Goal: Task Accomplishment & Management: Manage account settings

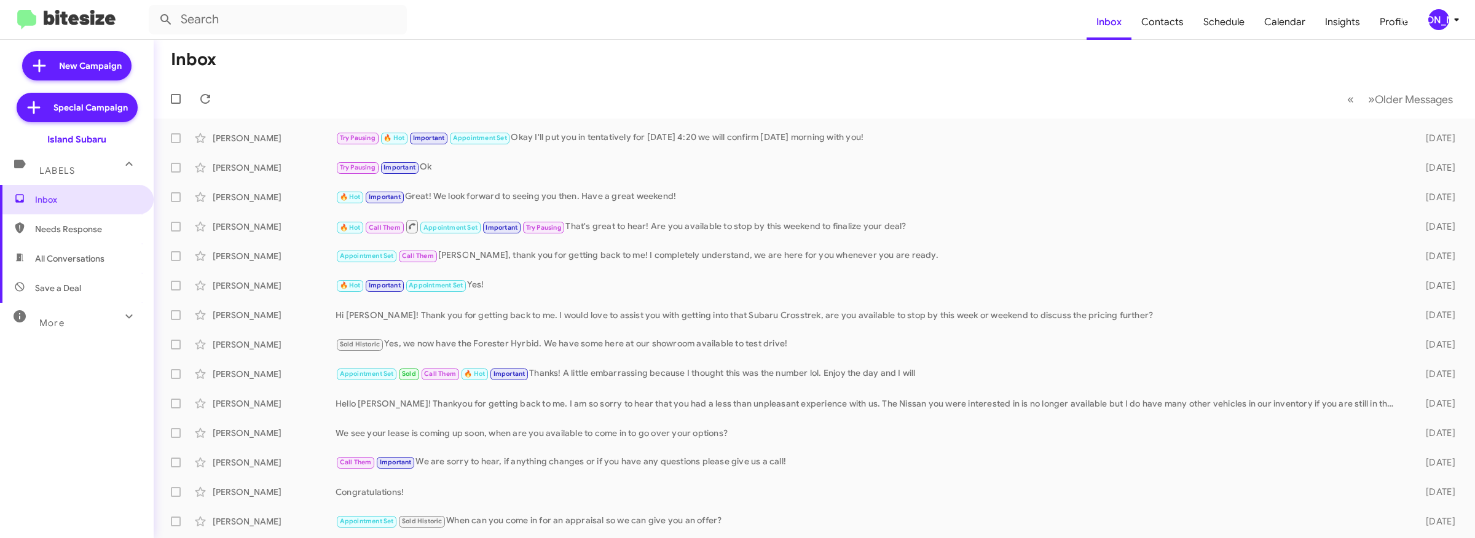
click at [1436, 20] on div "[PERSON_NAME]" at bounding box center [1438, 19] width 21 height 21
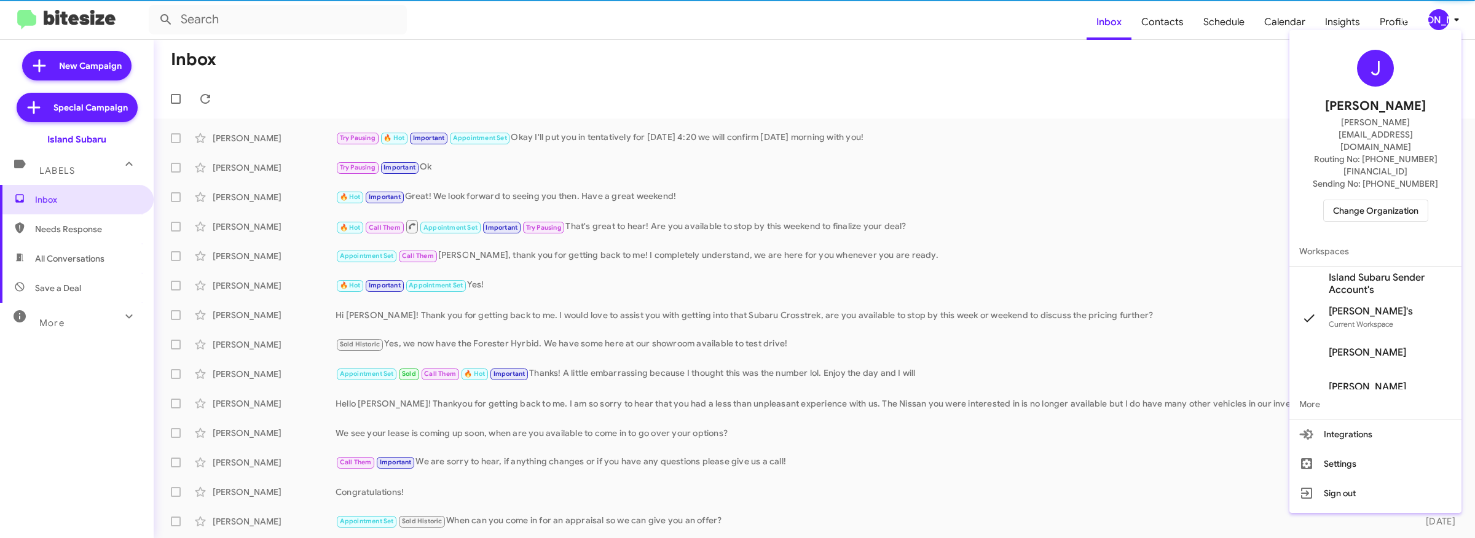
click at [1380, 200] on span "Change Organization" at bounding box center [1375, 210] width 85 height 21
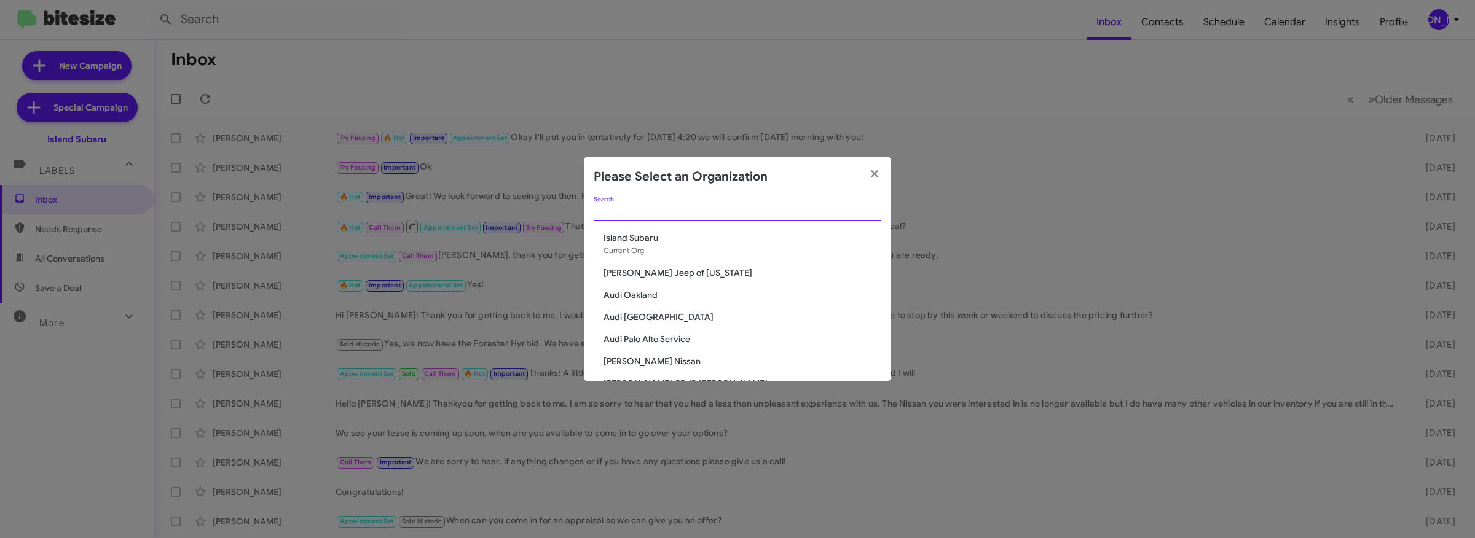
click at [790, 211] on input "Search" at bounding box center [738, 212] width 288 height 10
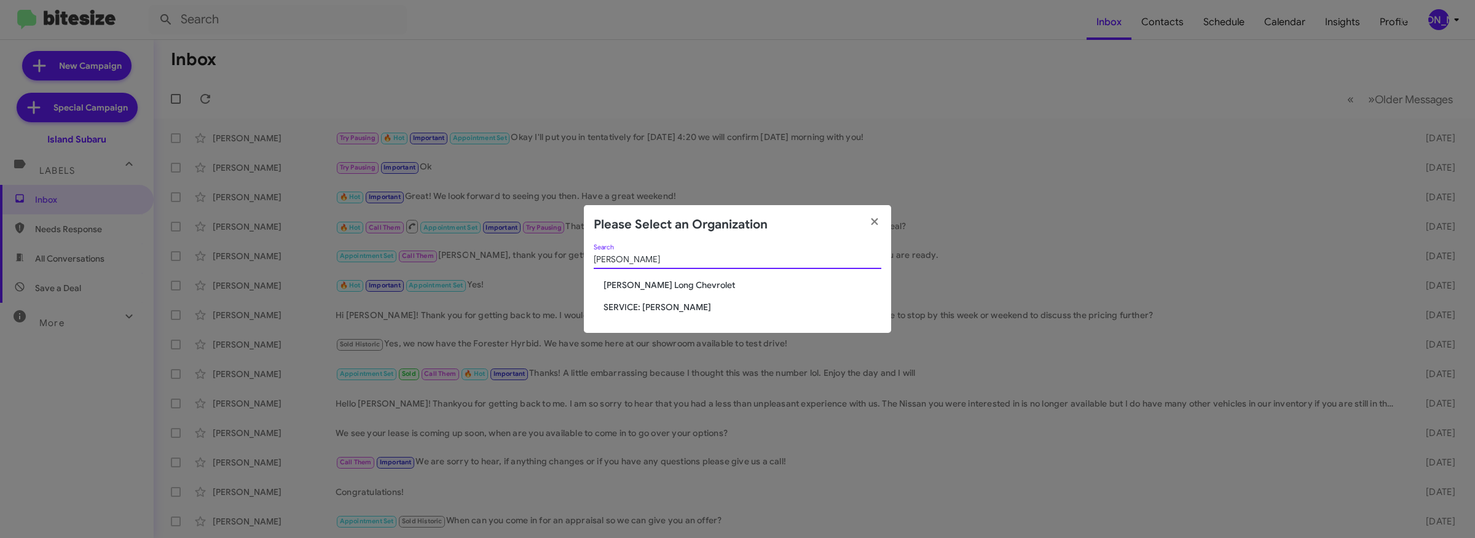
type input "dani"
click at [660, 278] on div "dani Search" at bounding box center [738, 262] width 288 height 35
click at [659, 282] on span "Daniels Long Chevrolet" at bounding box center [743, 285] width 278 height 12
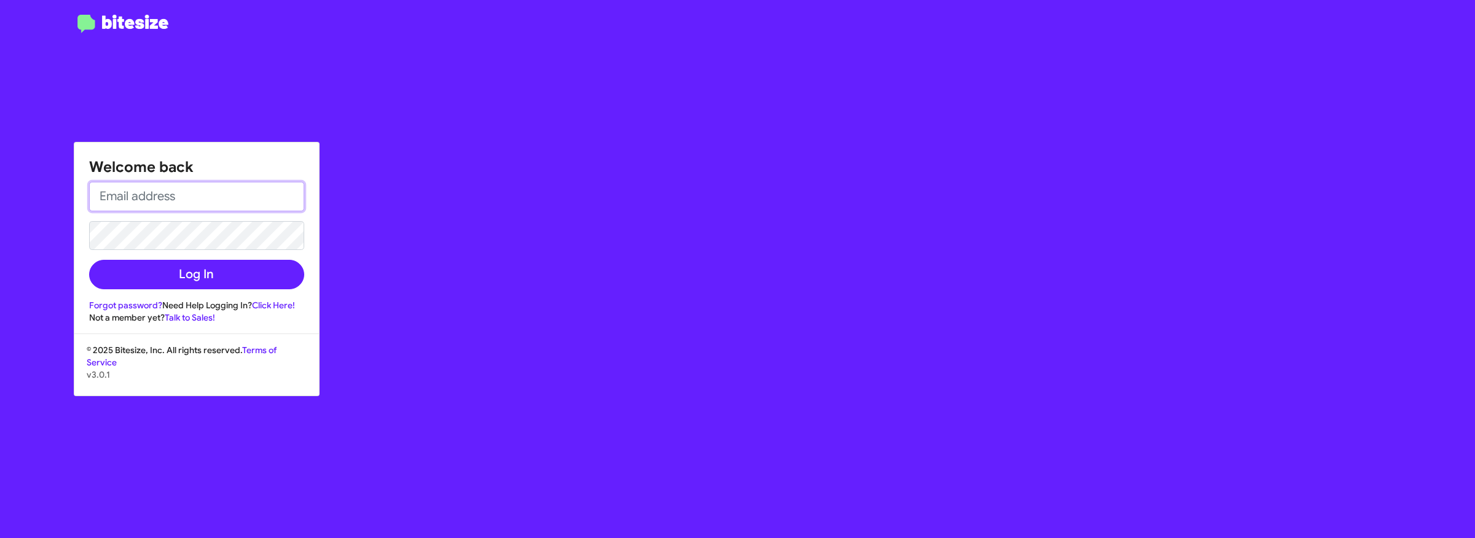
type input "[PERSON_NAME][EMAIL_ADDRESS][DOMAIN_NAME]"
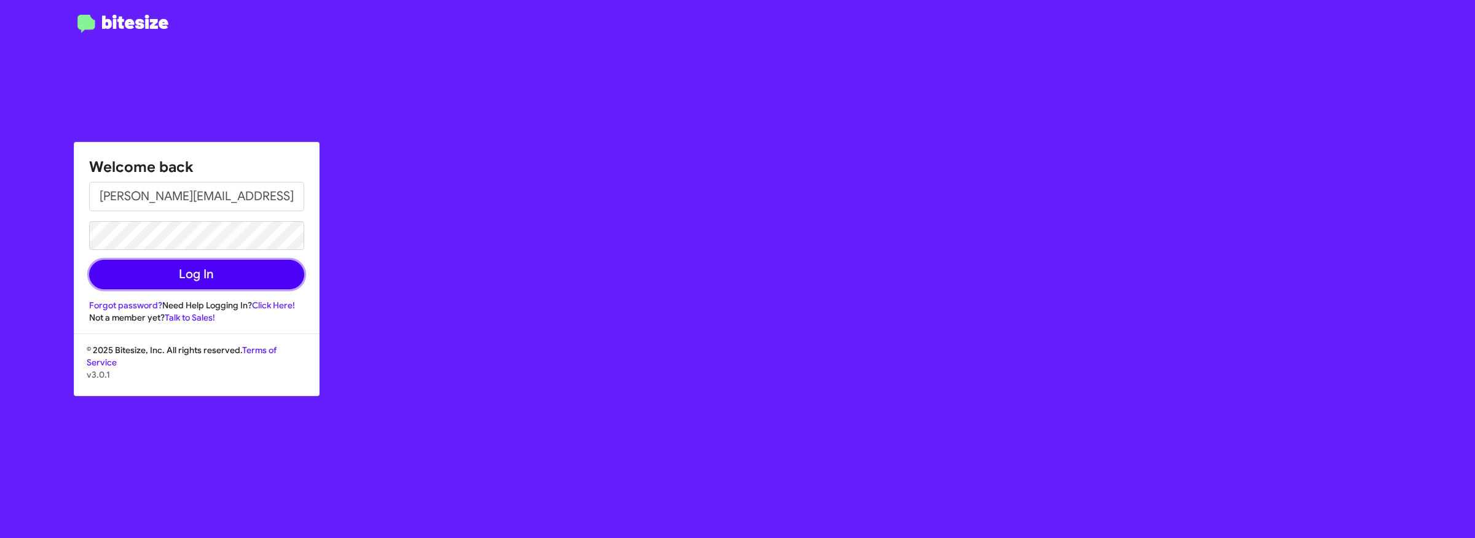
click at [138, 276] on button "Log In" at bounding box center [196, 275] width 215 height 30
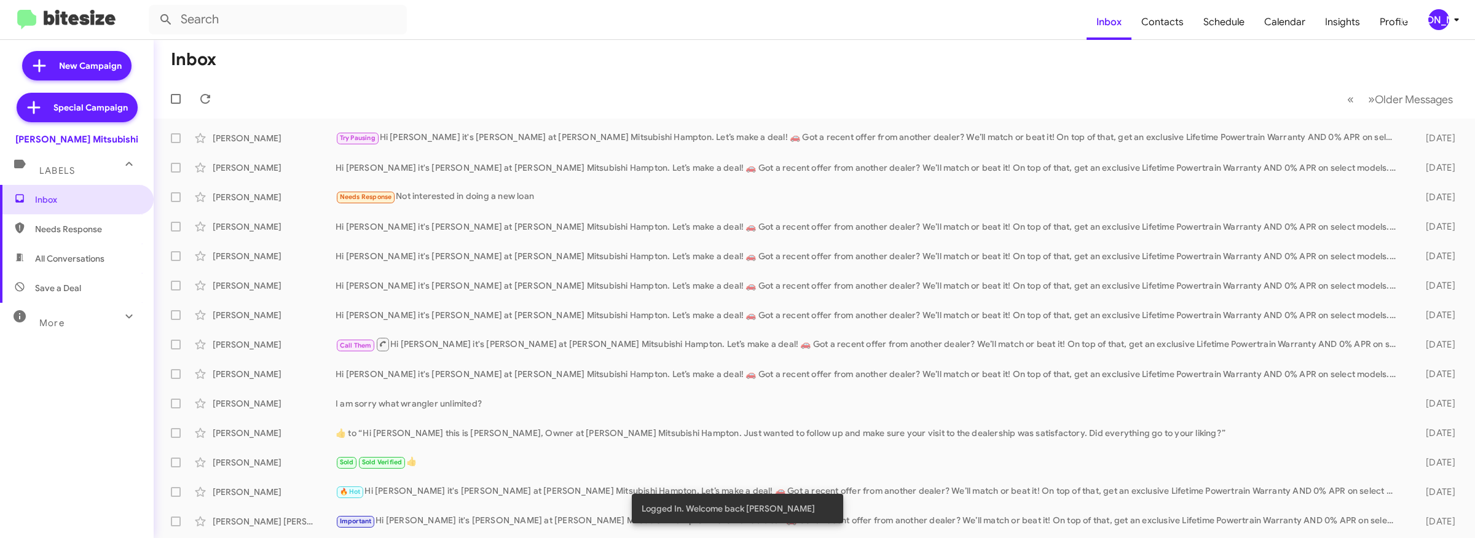
click at [1441, 24] on div "[PERSON_NAME]" at bounding box center [1438, 19] width 21 height 21
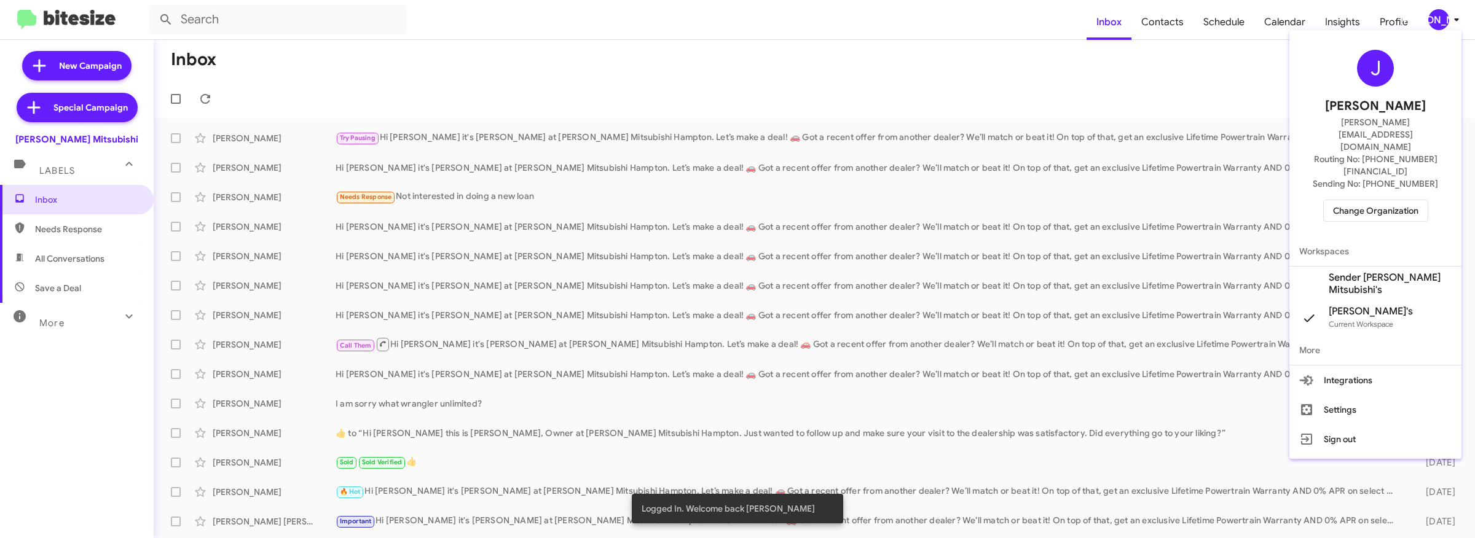
click at [1351, 200] on span "Change Organization" at bounding box center [1375, 210] width 85 height 21
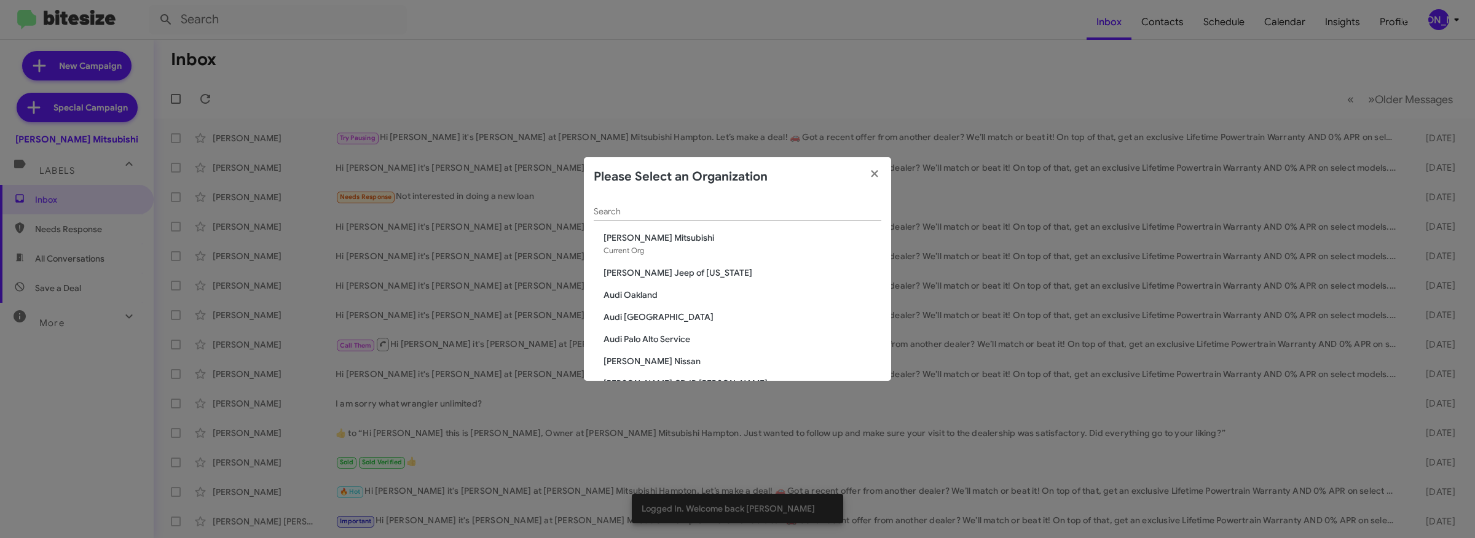
click at [795, 214] on input "Search" at bounding box center [738, 212] width 288 height 10
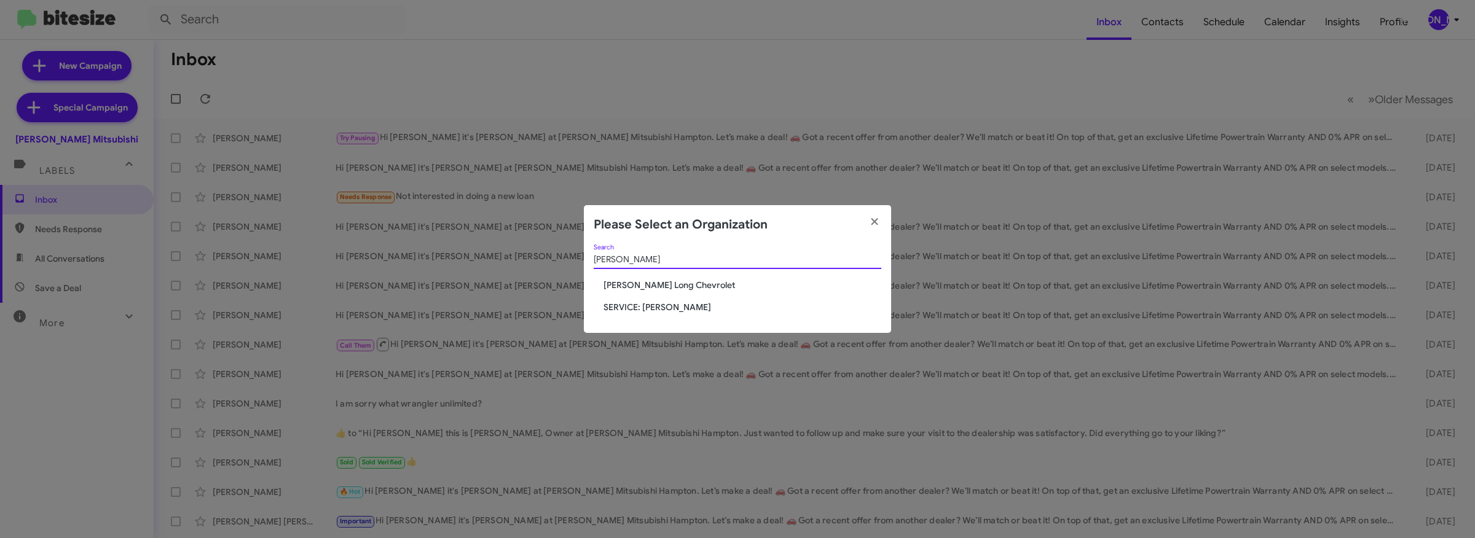
type input "daniel"
click at [656, 286] on span "Daniels Long Chevrolet" at bounding box center [743, 285] width 278 height 12
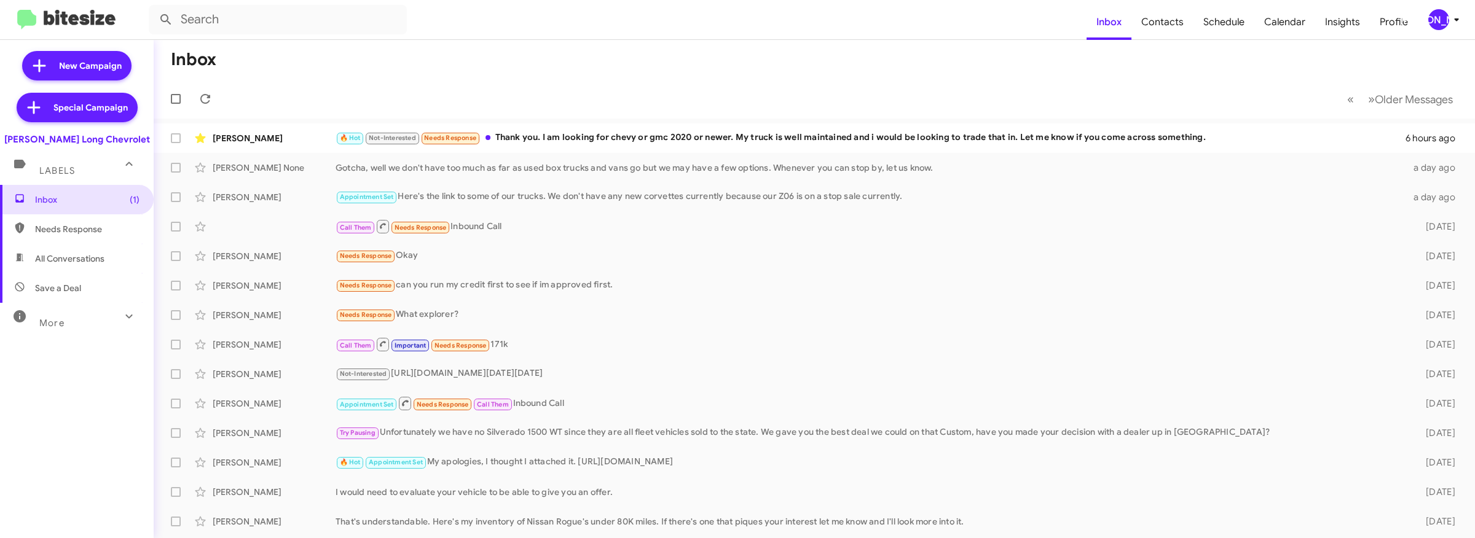
click at [1454, 25] on icon at bounding box center [1456, 19] width 15 height 15
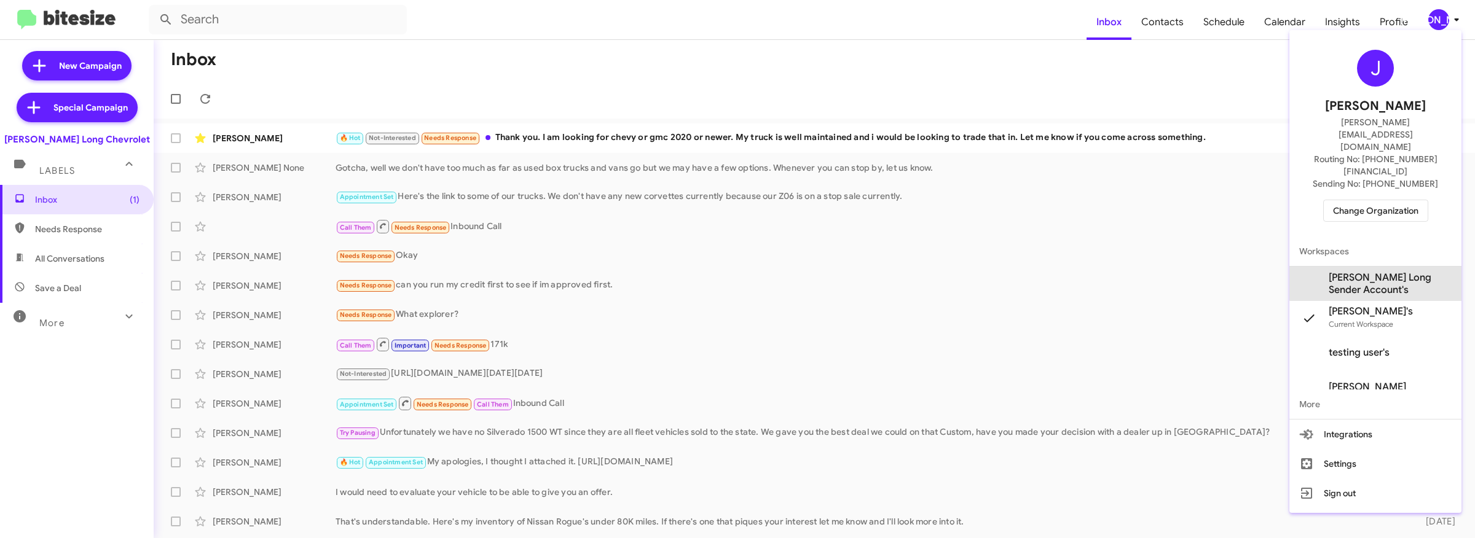
click at [1388, 272] on span "Daniels Long Sender Account's" at bounding box center [1390, 284] width 123 height 25
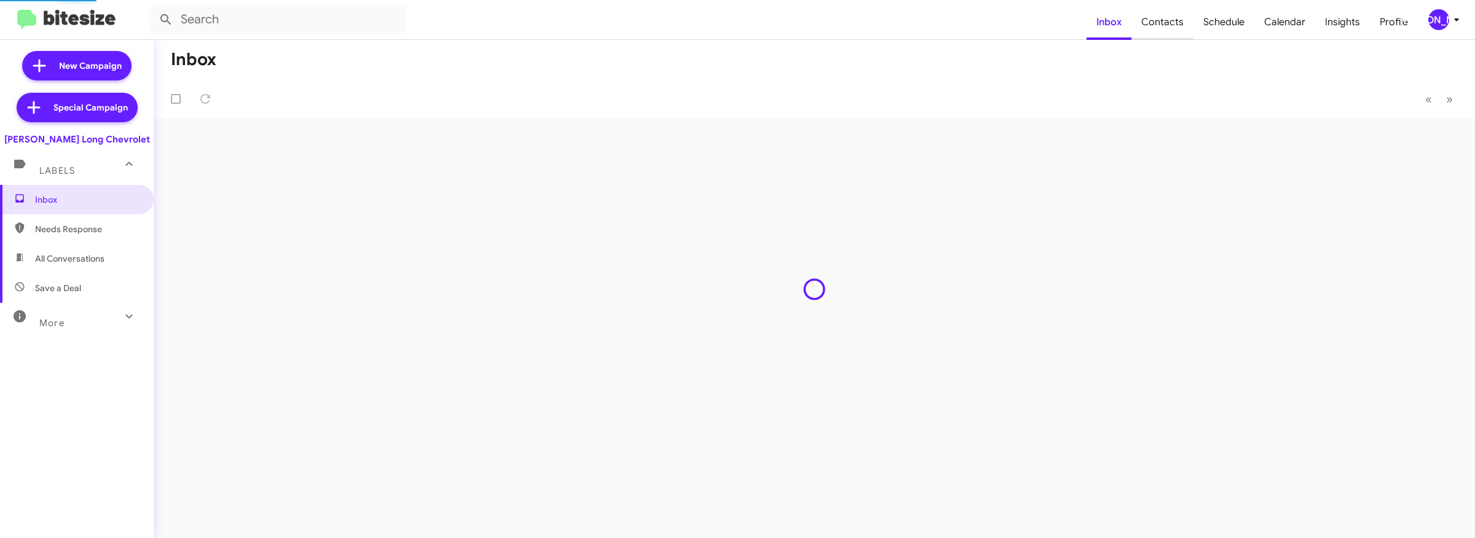
click at [1165, 26] on span "Contacts" at bounding box center [1162, 22] width 62 height 36
type input "in:groups"
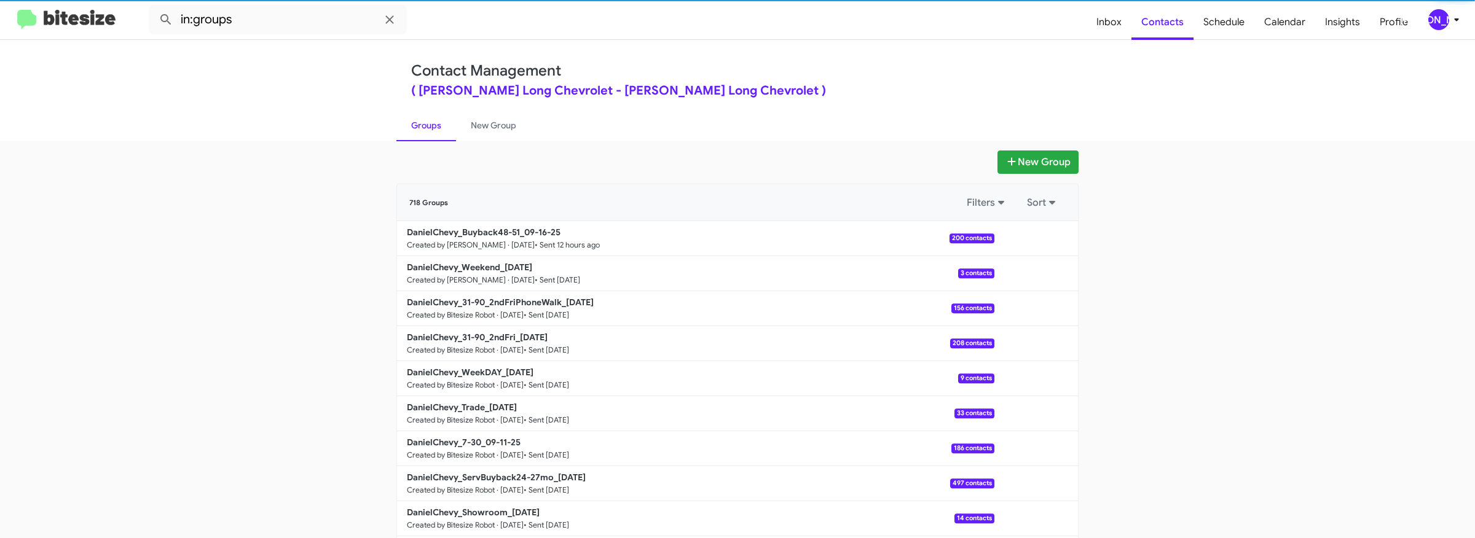
click at [1454, 21] on icon at bounding box center [1456, 19] width 15 height 15
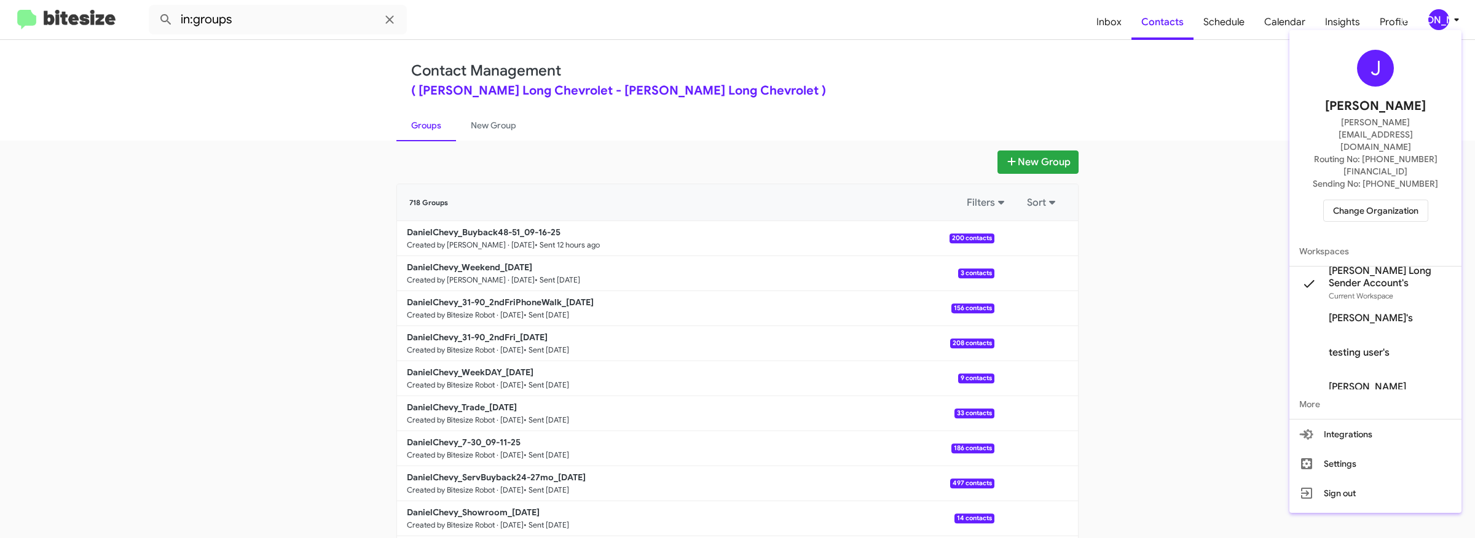
click at [306, 209] on div at bounding box center [737, 269] width 1475 height 538
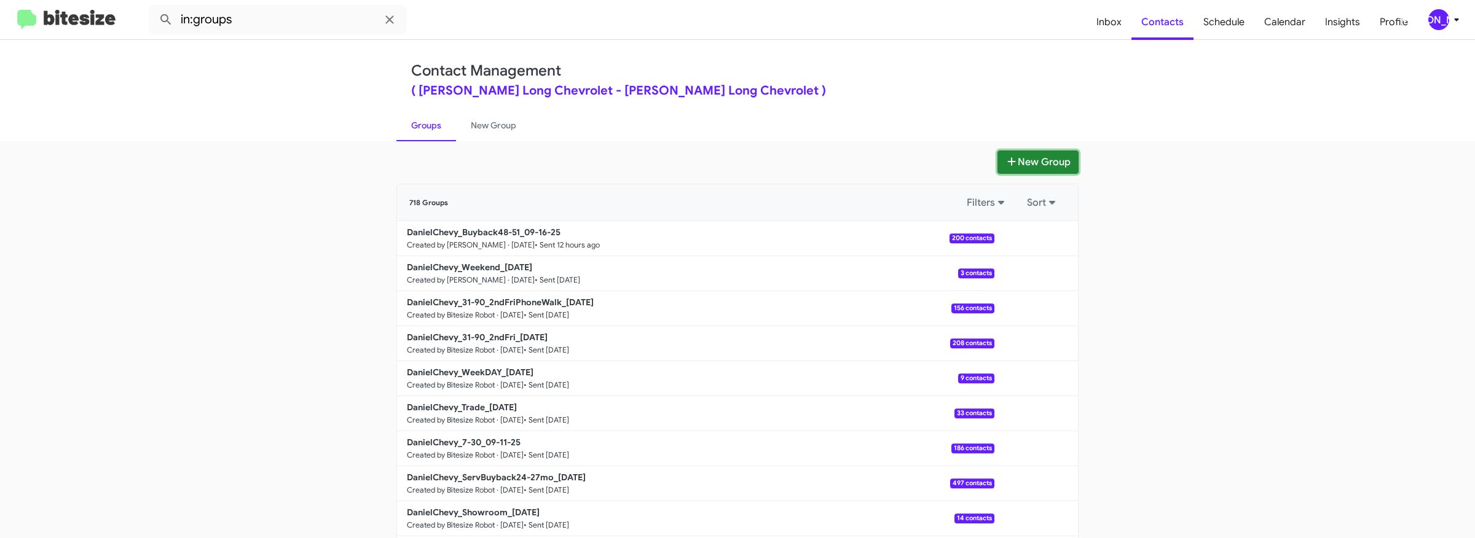
click at [1049, 163] on button "New Group" at bounding box center [1037, 162] width 81 height 23
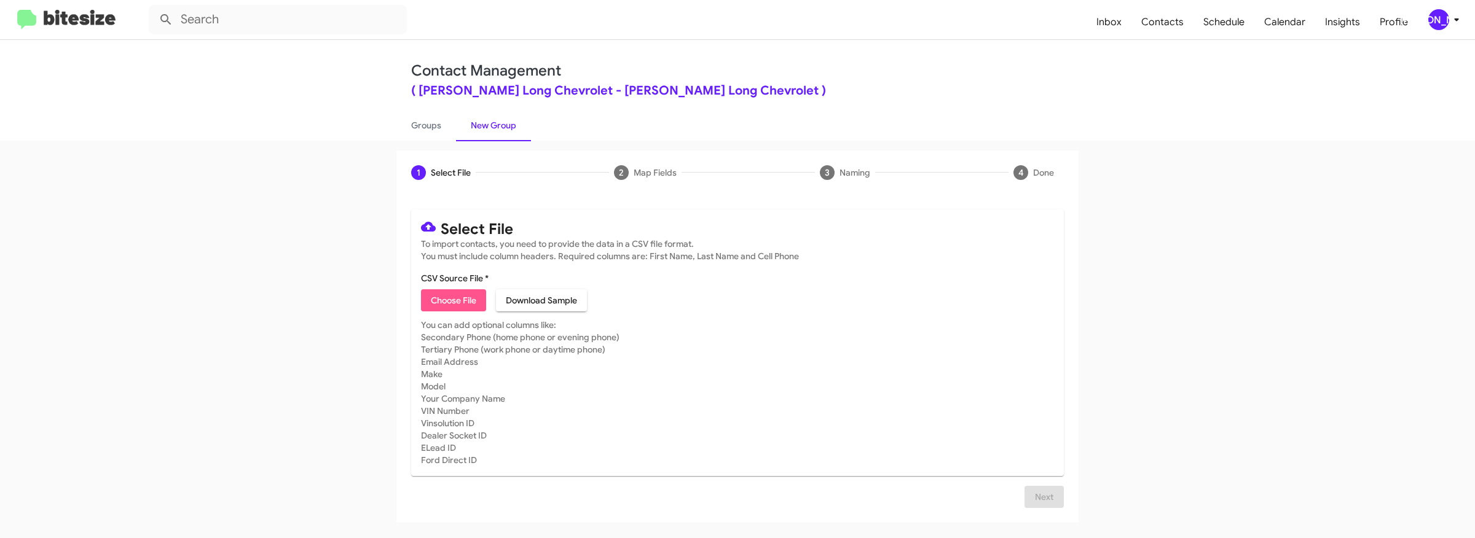
click at [478, 289] on button "Choose File" at bounding box center [453, 300] width 65 height 22
type input "DanielChevy_ServBuyback36-39mo_09-17-25"
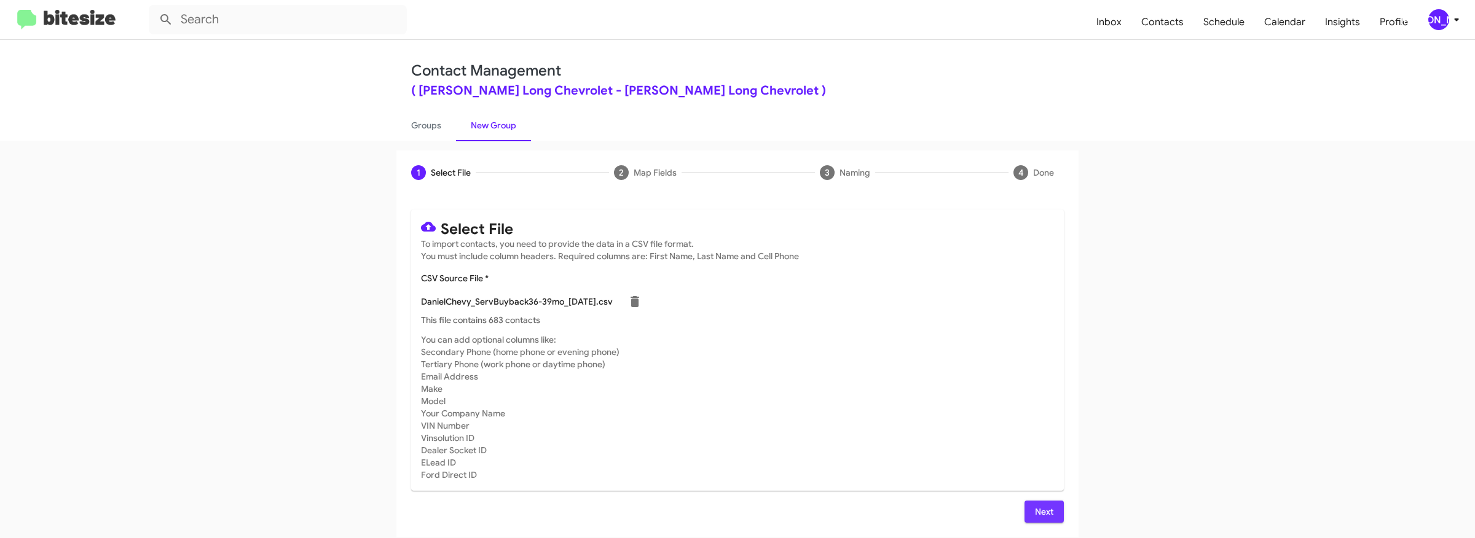
click at [1039, 507] on span "Next" at bounding box center [1044, 512] width 20 height 22
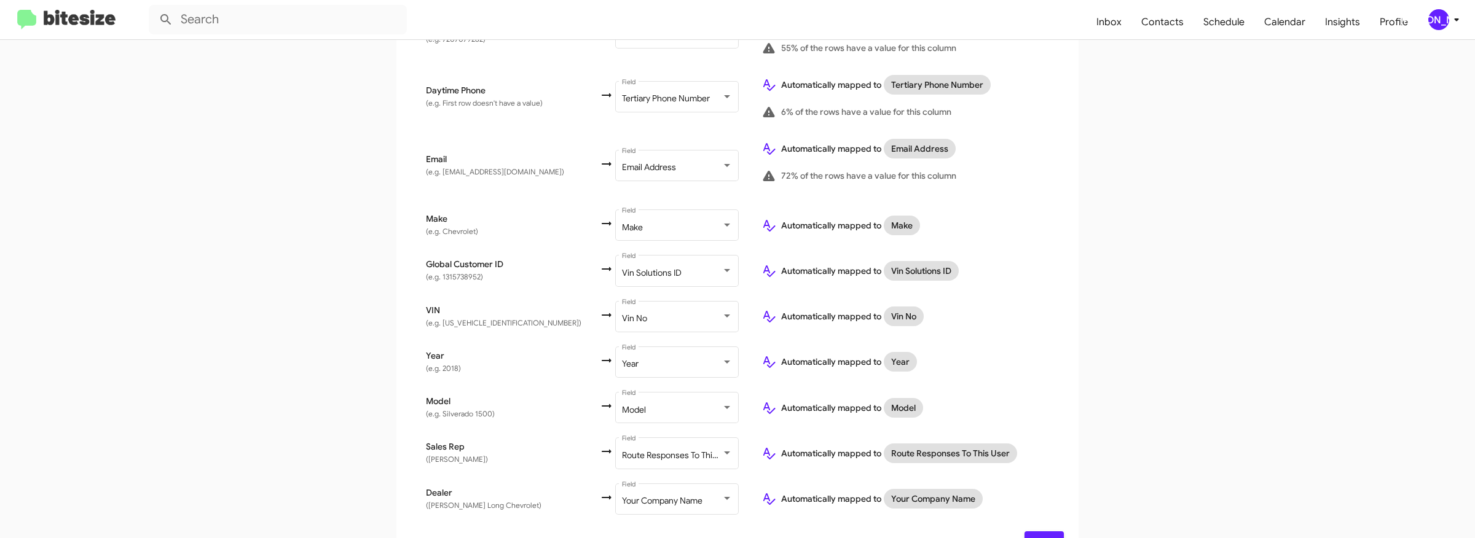
scroll to position [497, 0]
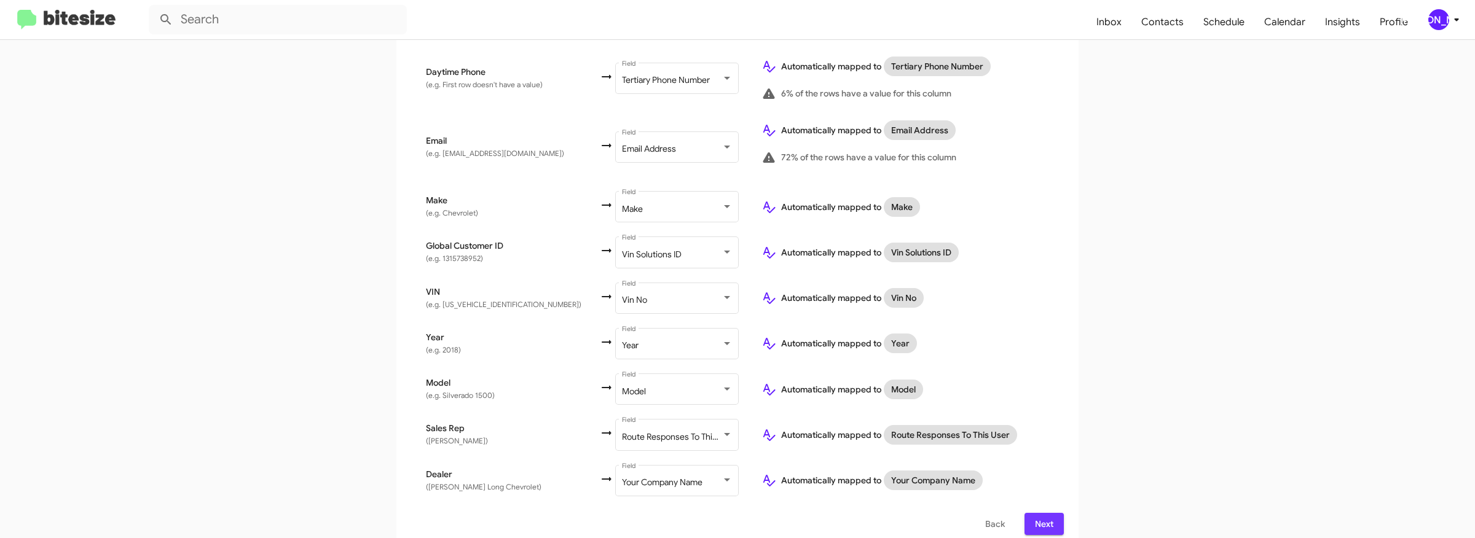
click at [1038, 513] on span "Next" at bounding box center [1044, 524] width 20 height 22
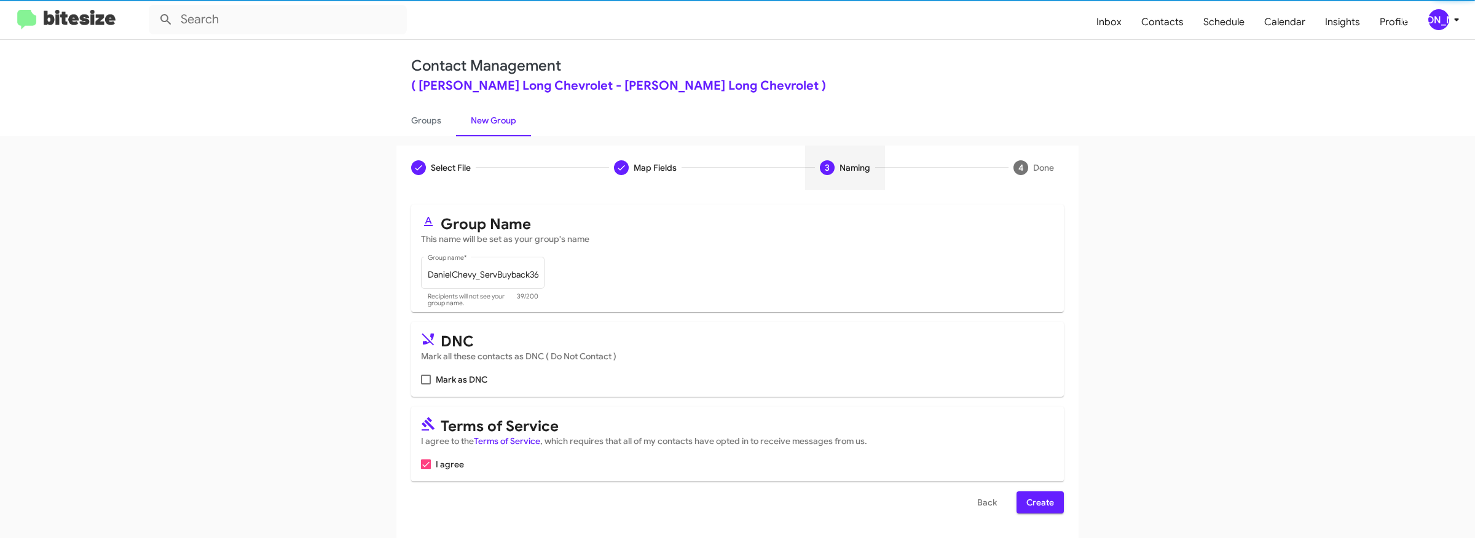
scroll to position [0, 0]
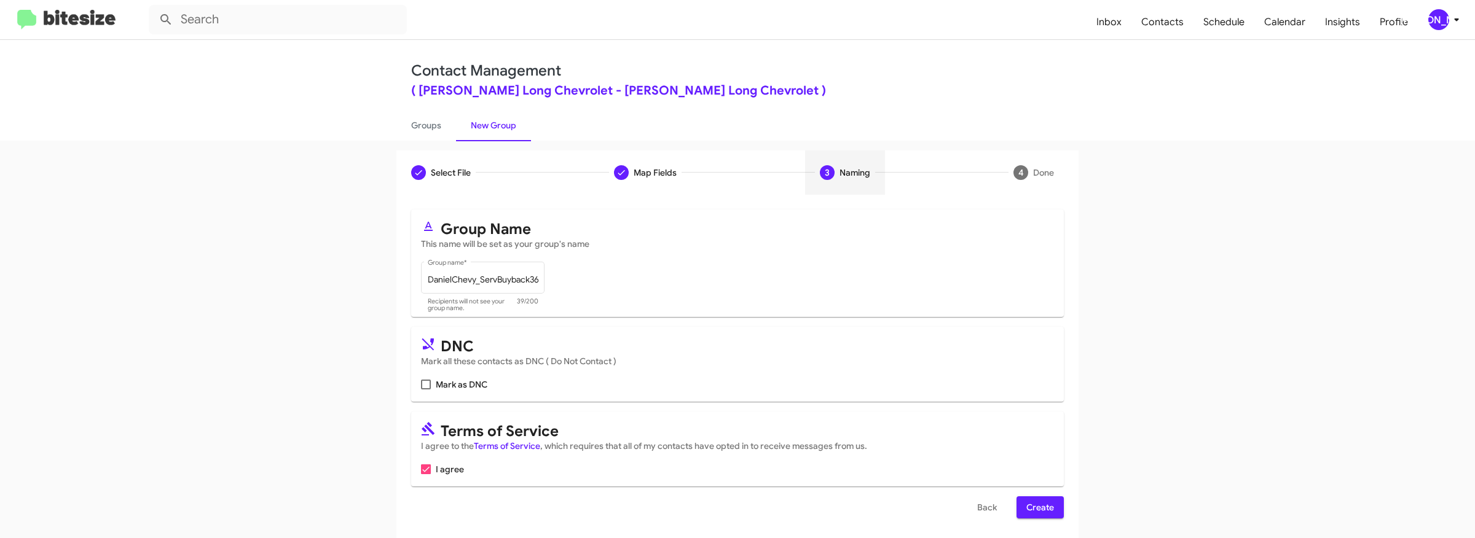
click at [1034, 501] on span "Create" at bounding box center [1040, 508] width 28 height 22
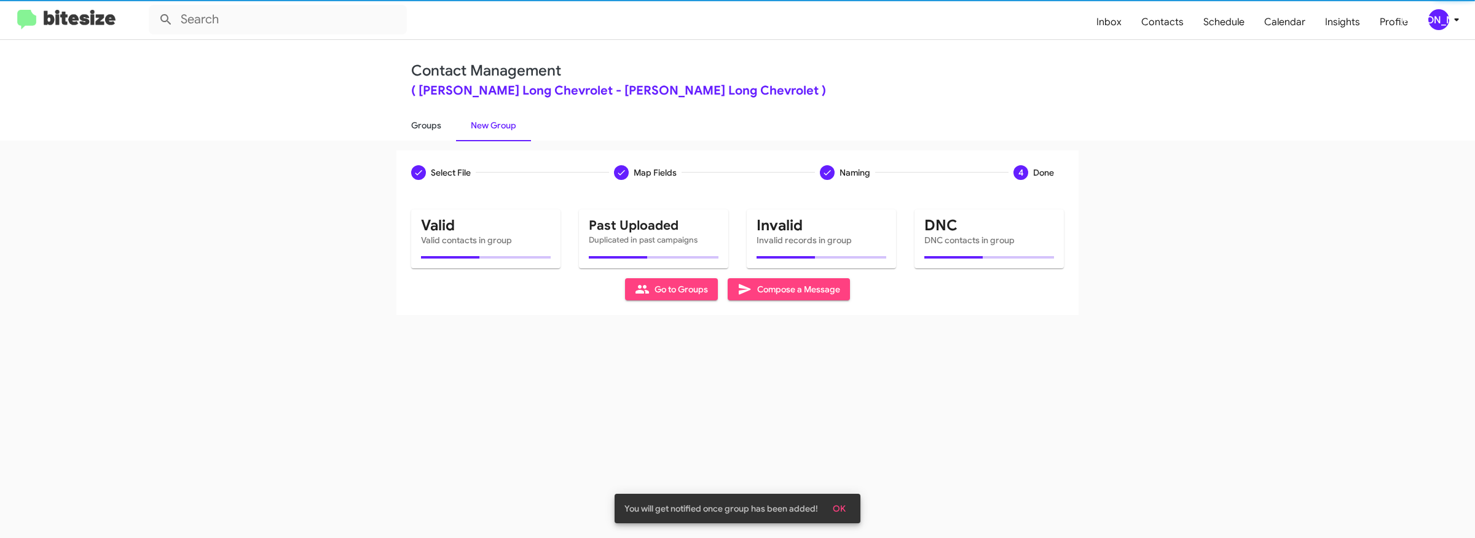
click at [428, 132] on link "Groups" at bounding box center [426, 125] width 60 height 32
type input "in:groups"
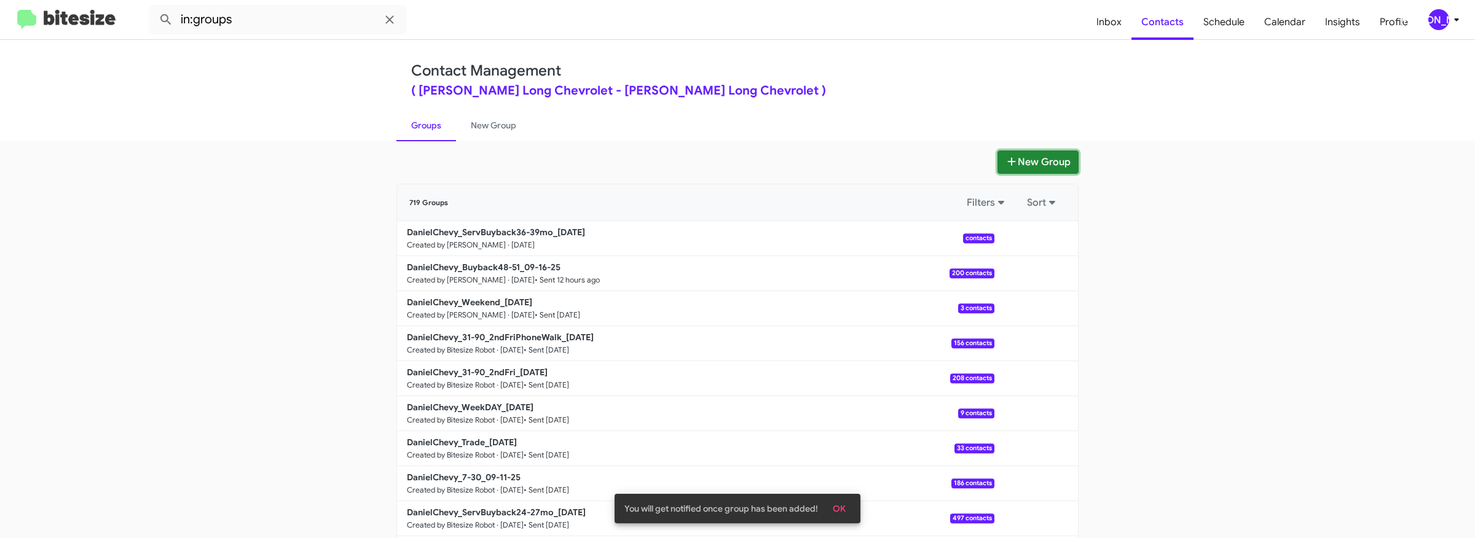
click at [1010, 159] on icon at bounding box center [1012, 161] width 8 height 8
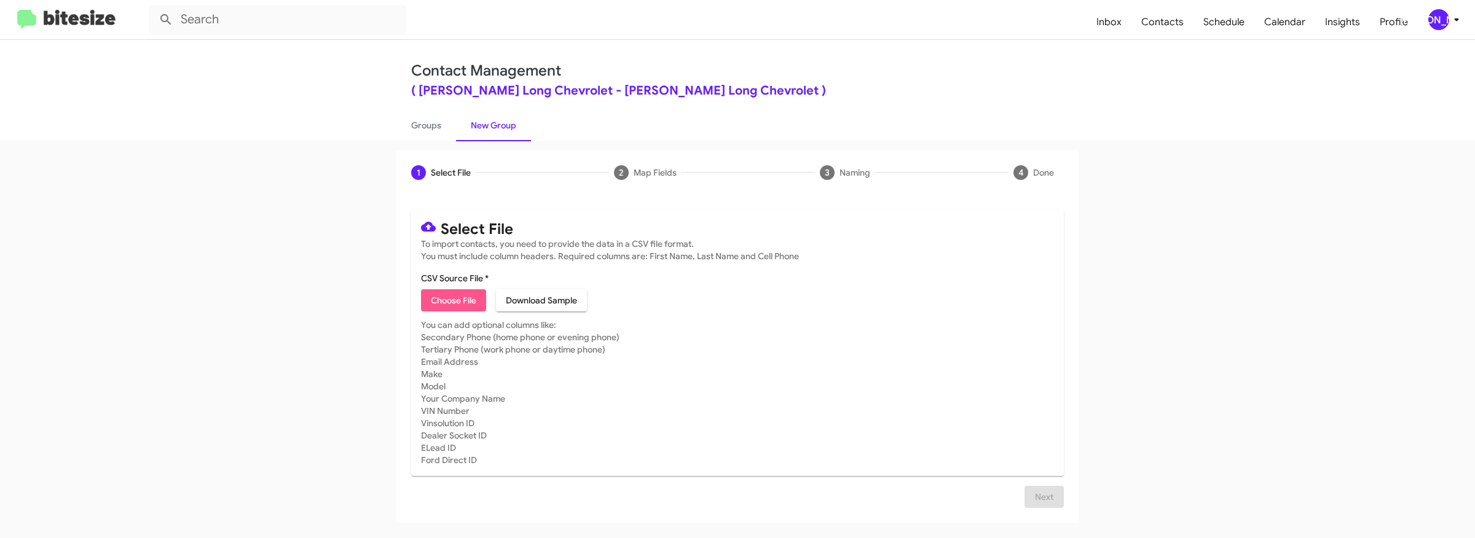
click at [447, 296] on span "Choose File" at bounding box center [453, 300] width 45 height 22
type input "DanielChevy_Showroom_09-17-25"
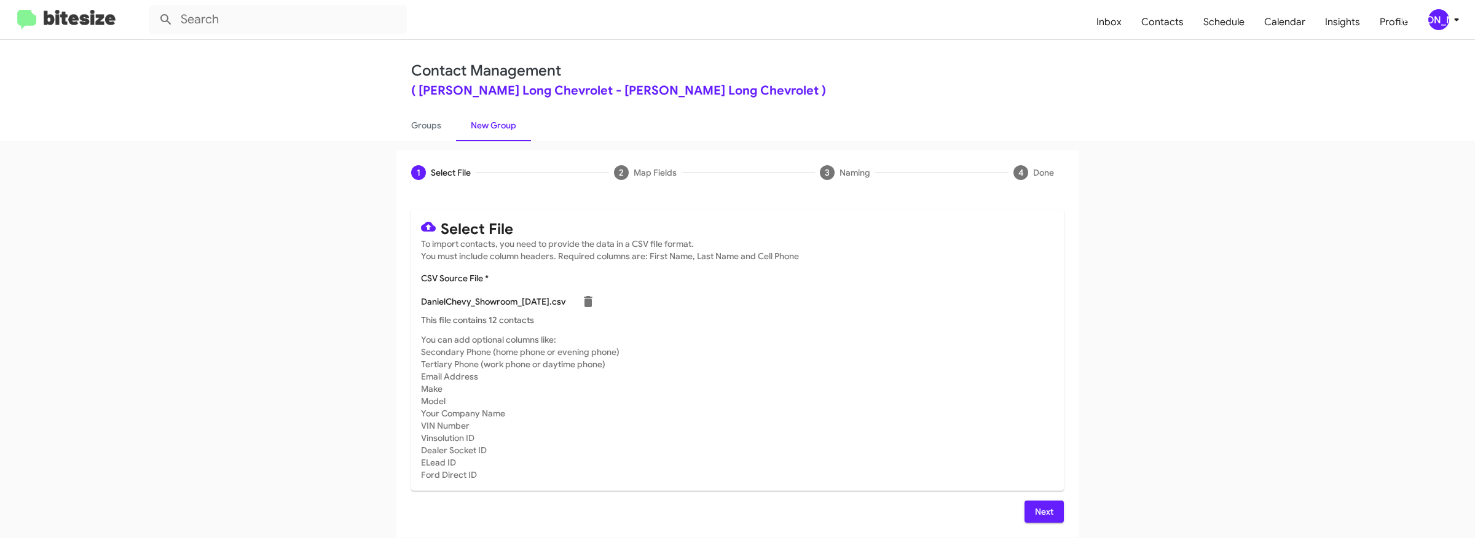
click at [1044, 503] on span "Next" at bounding box center [1044, 512] width 20 height 22
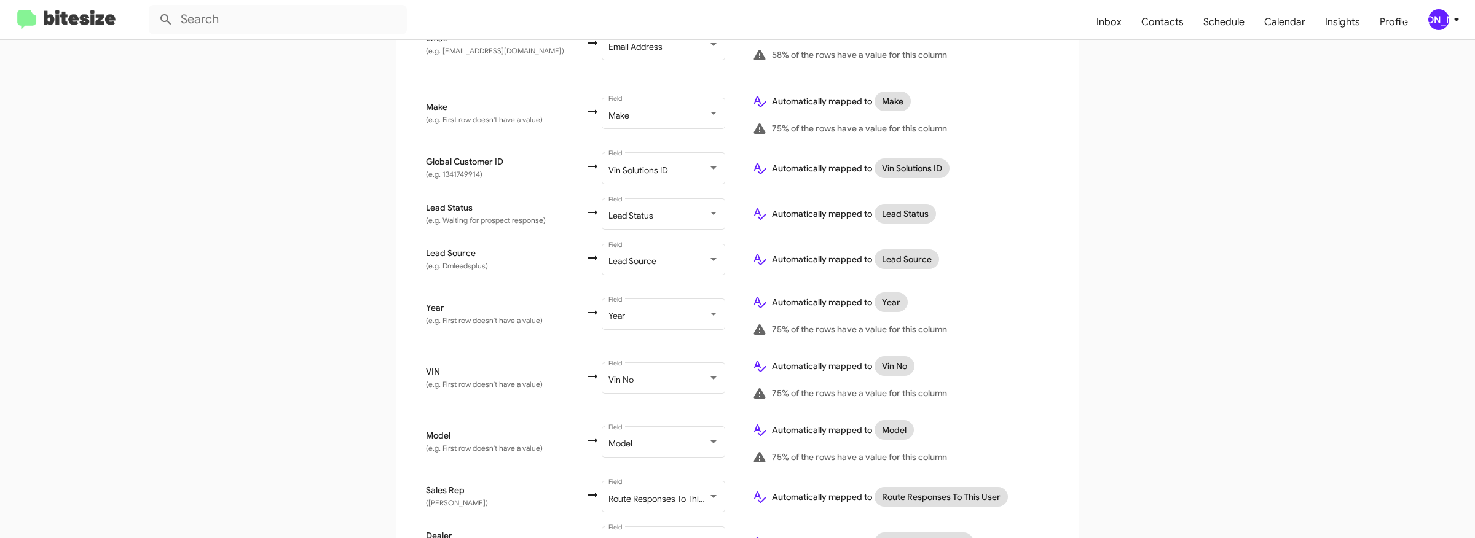
scroll to position [642, 0]
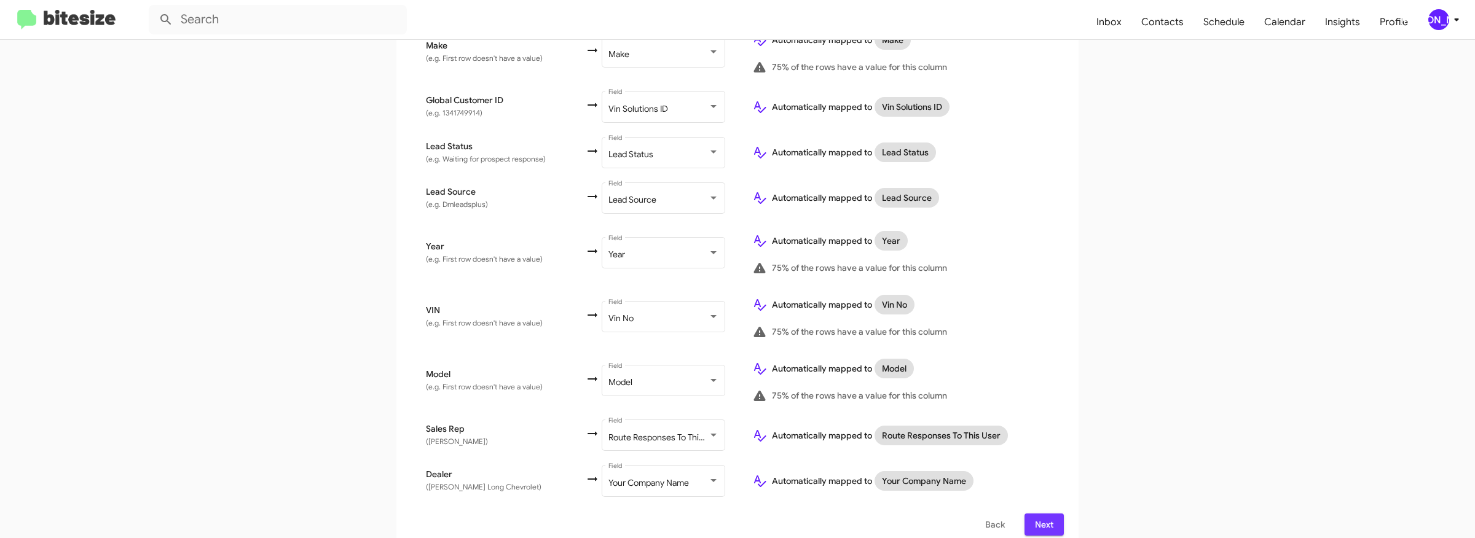
click at [1040, 514] on span "Next" at bounding box center [1044, 525] width 20 height 22
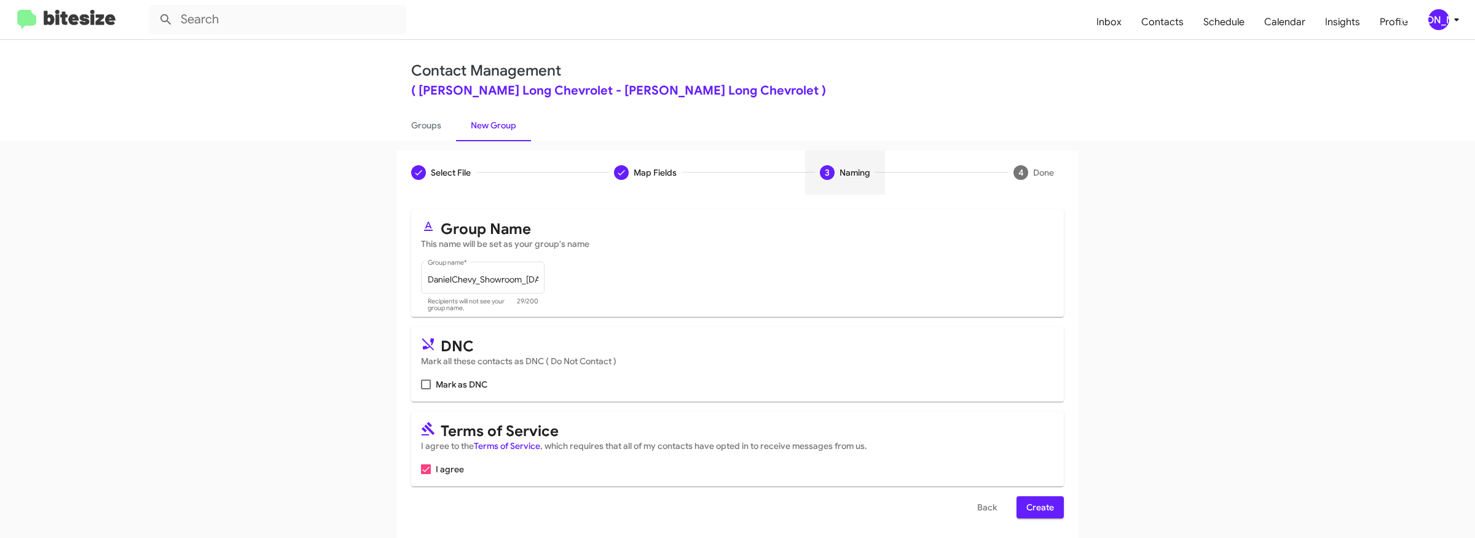
scroll to position [4, 0]
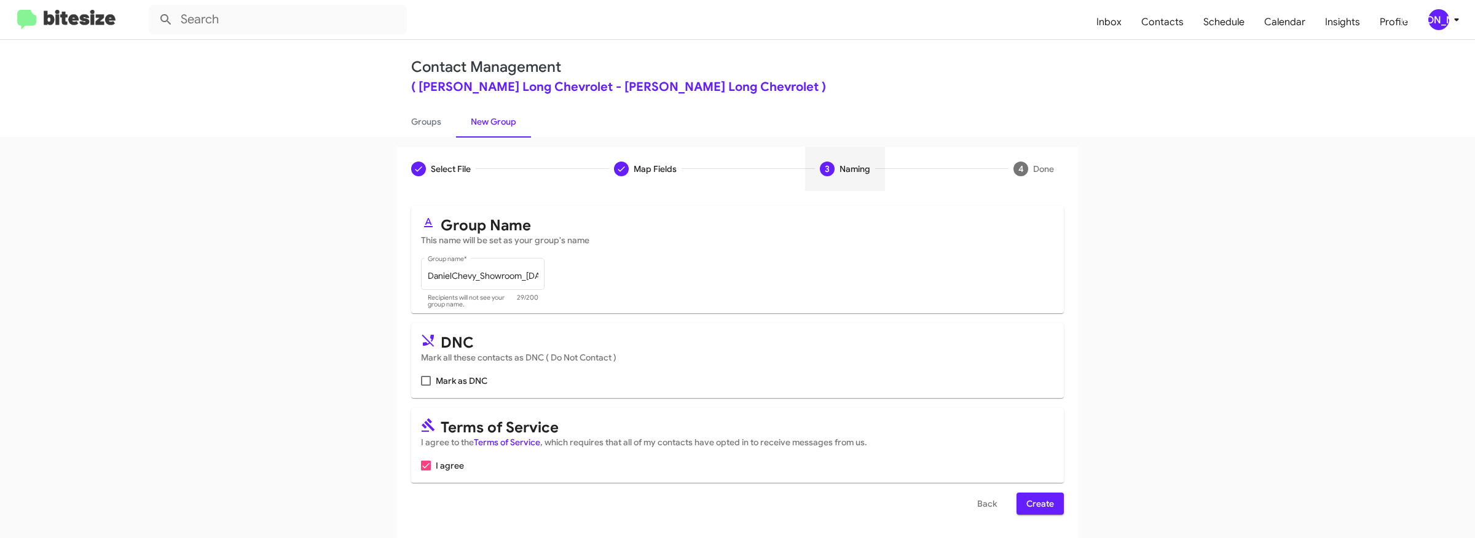
click at [1045, 506] on span "Create" at bounding box center [1040, 504] width 28 height 22
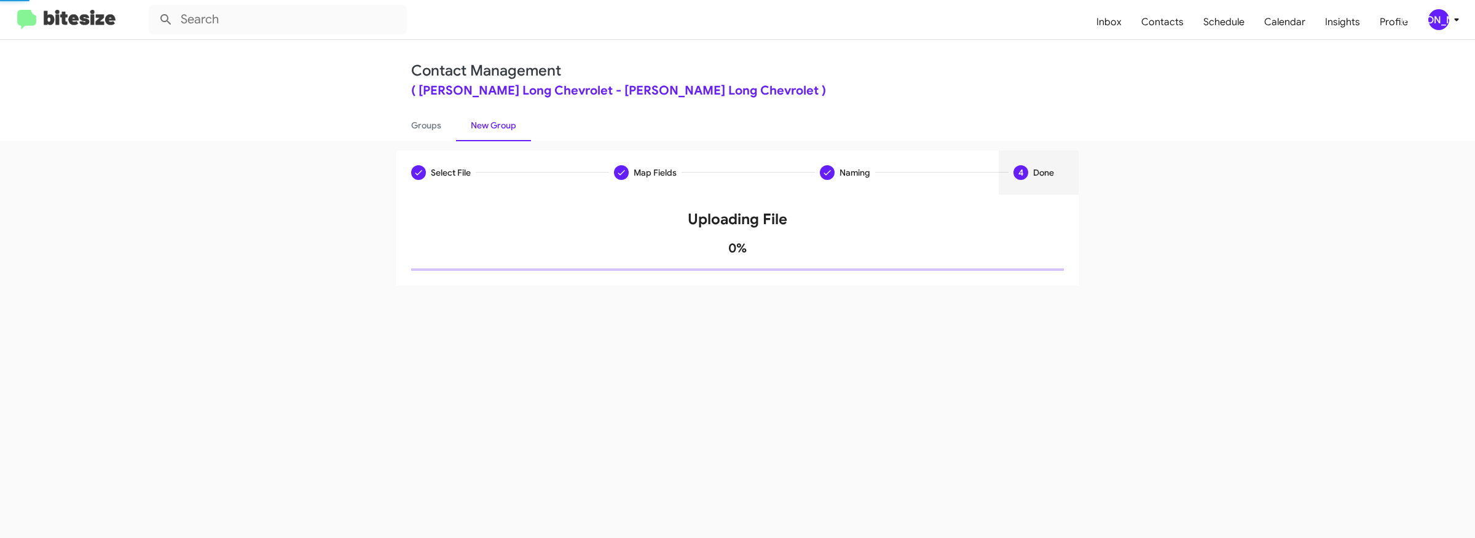
scroll to position [0, 0]
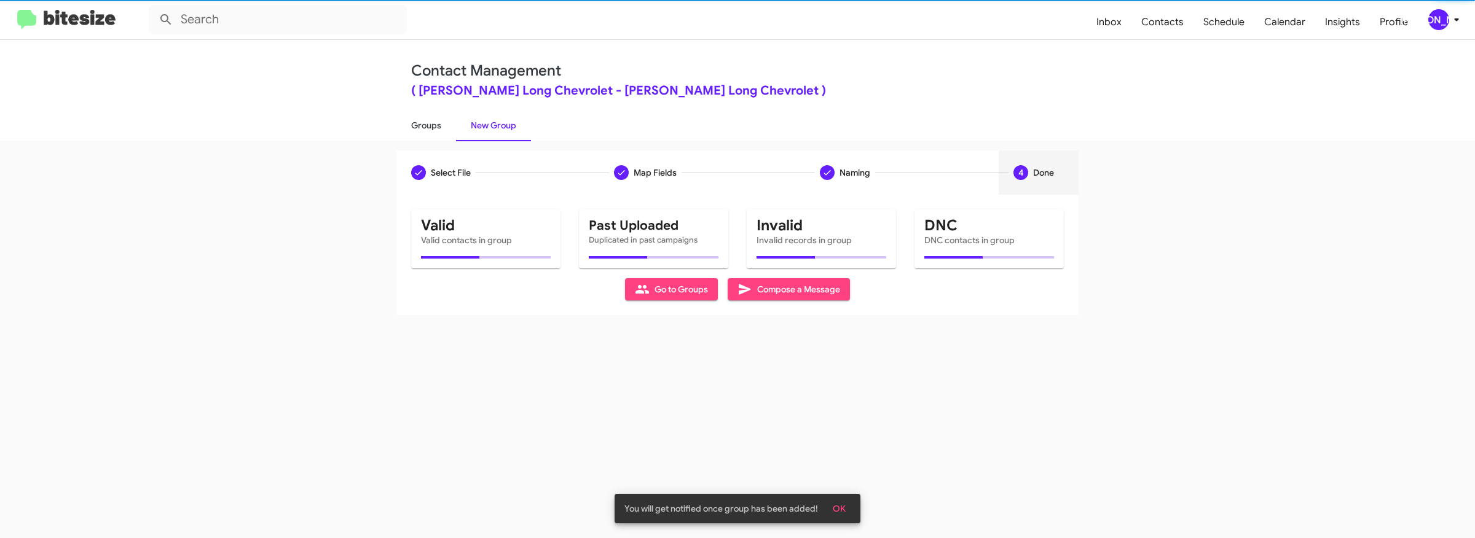
click at [424, 123] on link "Groups" at bounding box center [426, 125] width 60 height 32
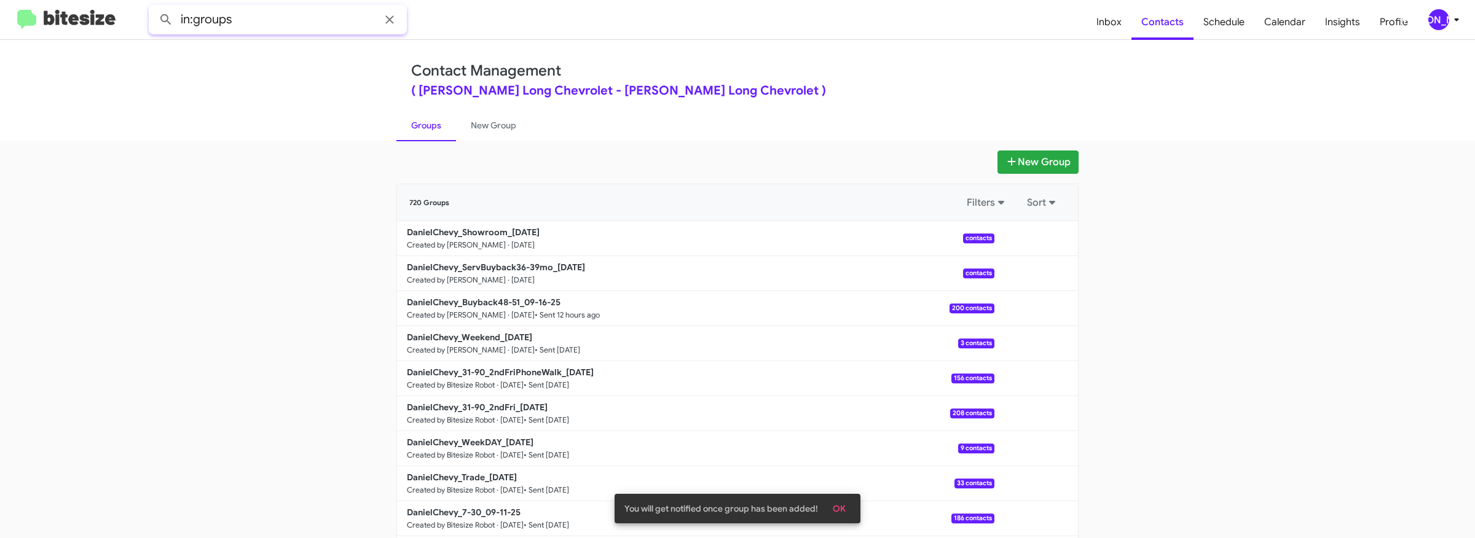
click at [340, 23] on input "in:groups" at bounding box center [278, 20] width 258 height 30
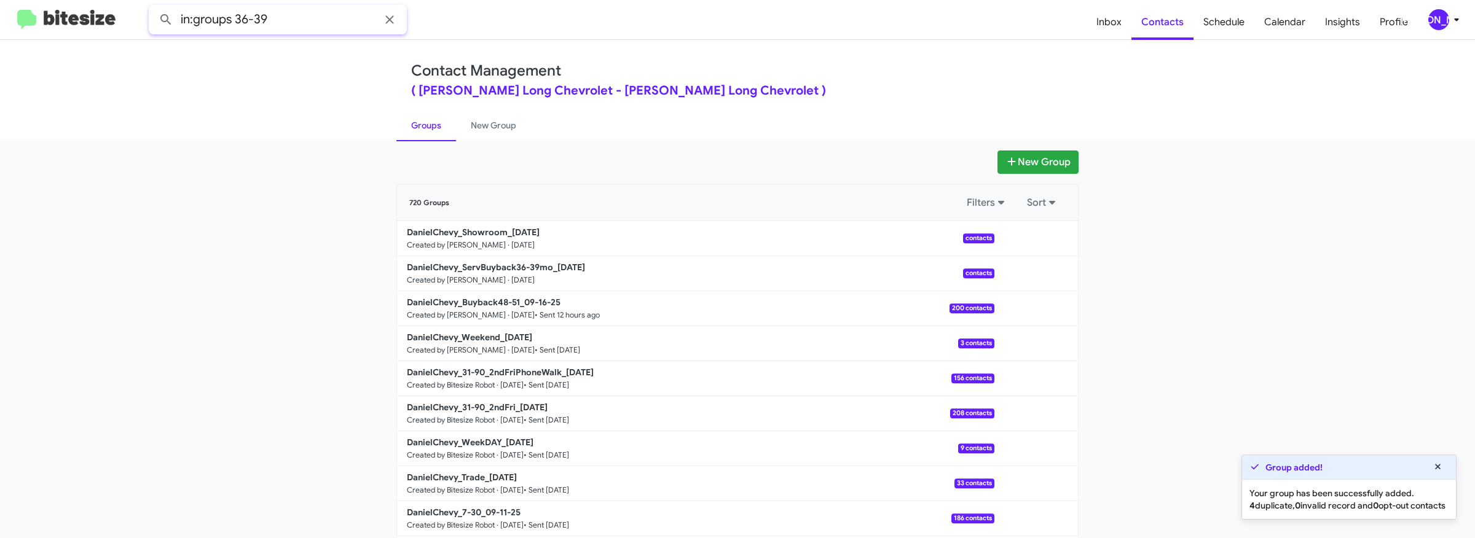
type input "in:groups 36-39"
click at [154, 7] on button at bounding box center [166, 19] width 25 height 25
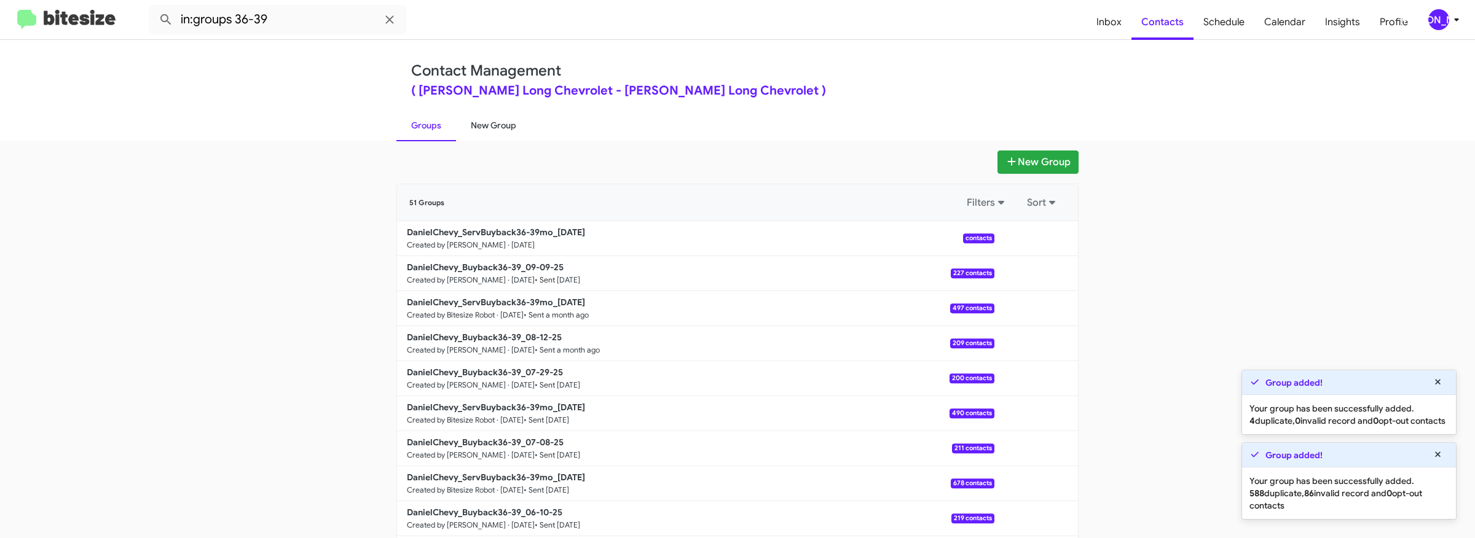
click at [492, 127] on link "New Group" at bounding box center [493, 125] width 75 height 32
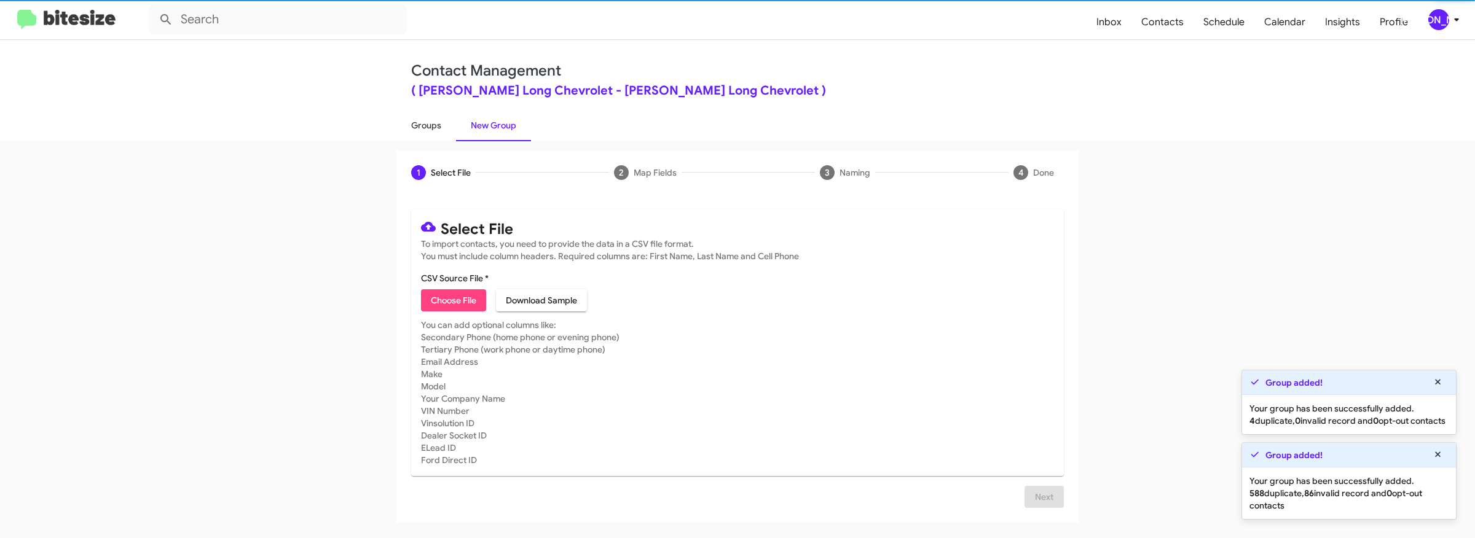
click at [443, 127] on link "Groups" at bounding box center [426, 125] width 60 height 32
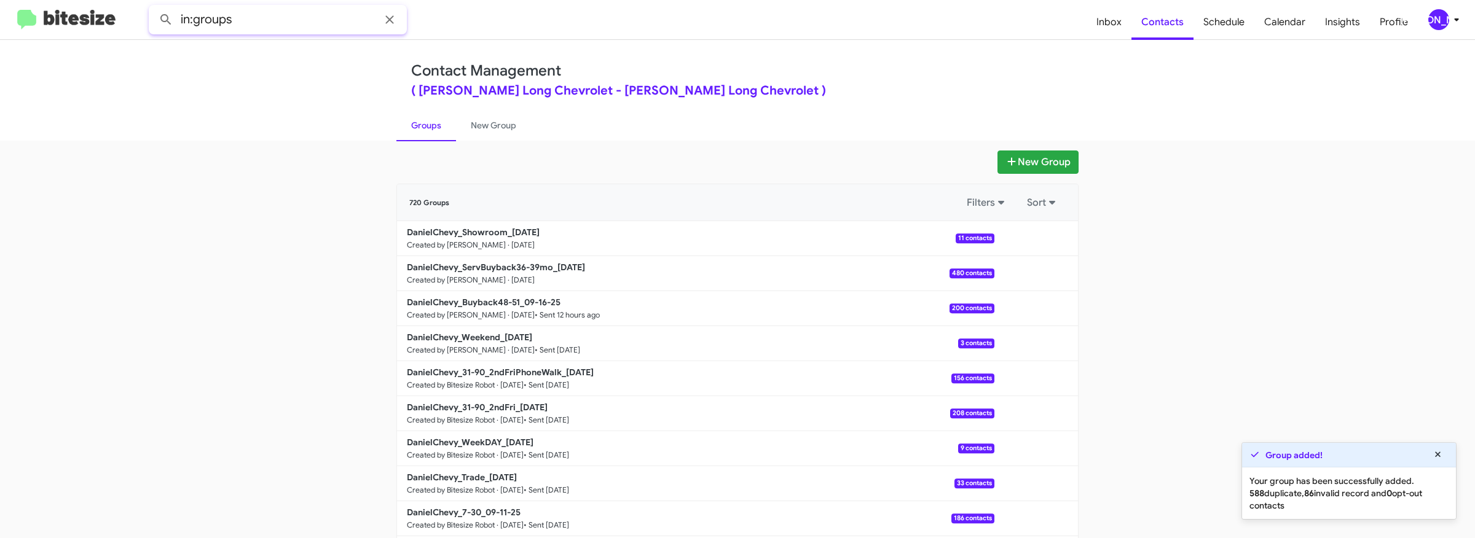
click at [287, 13] on input "in:groups" at bounding box center [278, 20] width 258 height 30
type input "in:groups showroo"
click at [154, 7] on button at bounding box center [166, 19] width 25 height 25
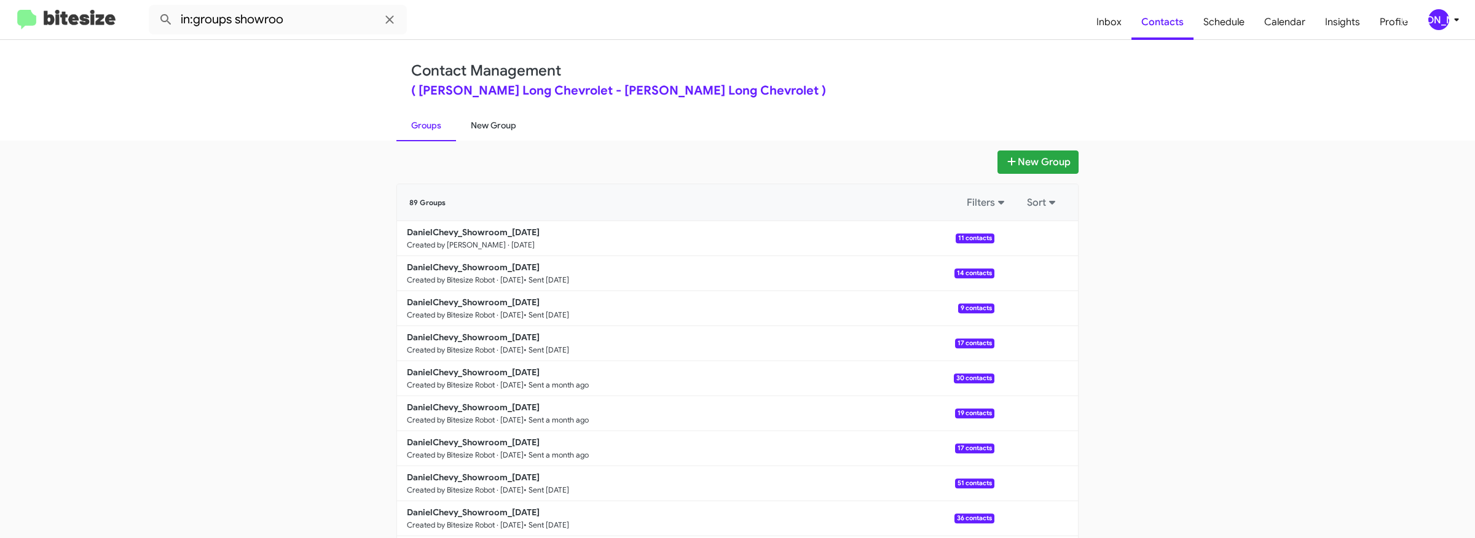
click at [494, 133] on link "New Group" at bounding box center [493, 125] width 75 height 32
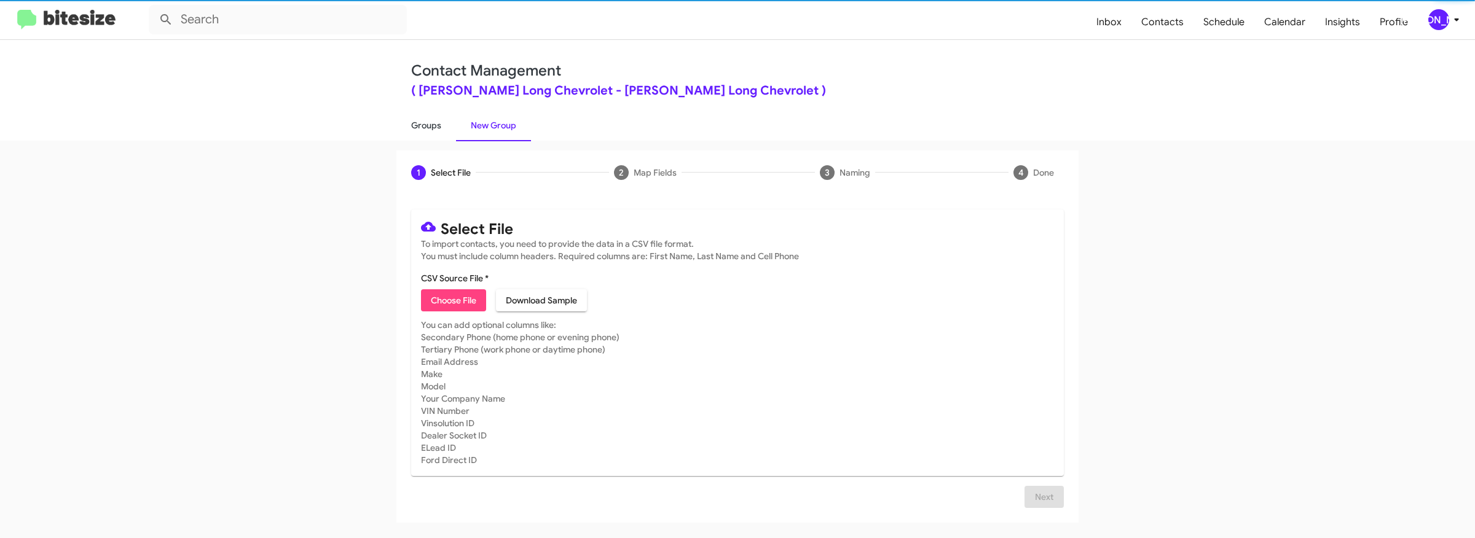
click at [428, 132] on link "Groups" at bounding box center [426, 125] width 60 height 32
type input "in:groups"
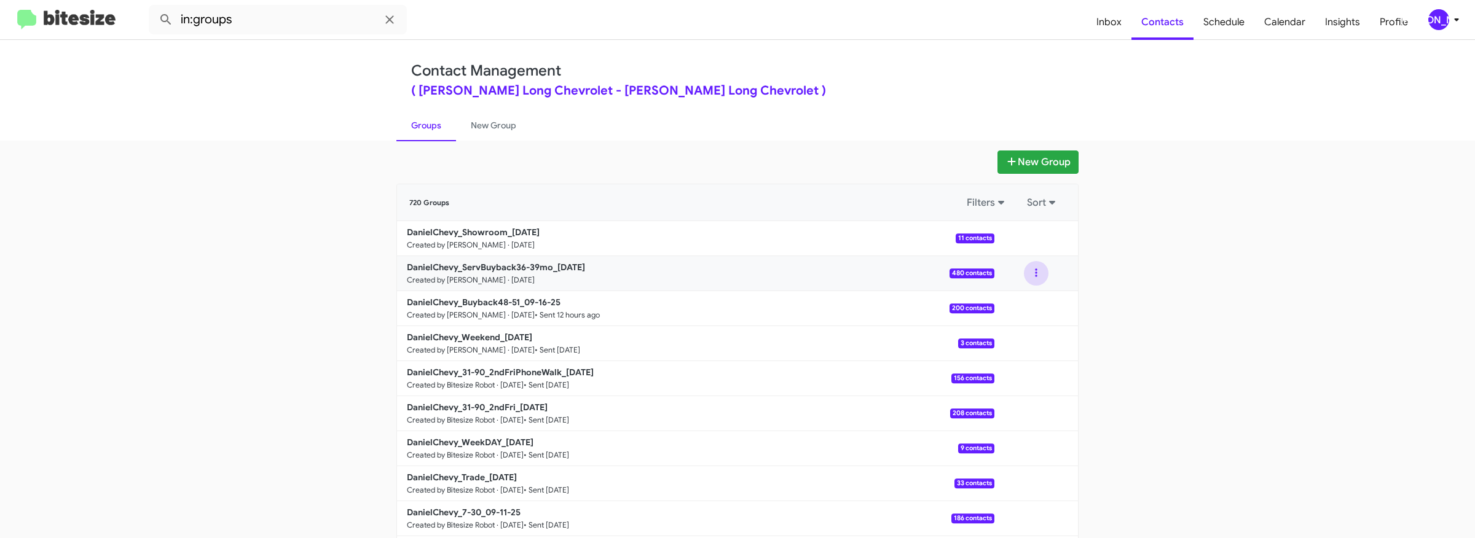
click at [1034, 273] on button at bounding box center [1036, 273] width 25 height 25
click at [1025, 297] on button "View contacts" at bounding box center [999, 307] width 98 height 30
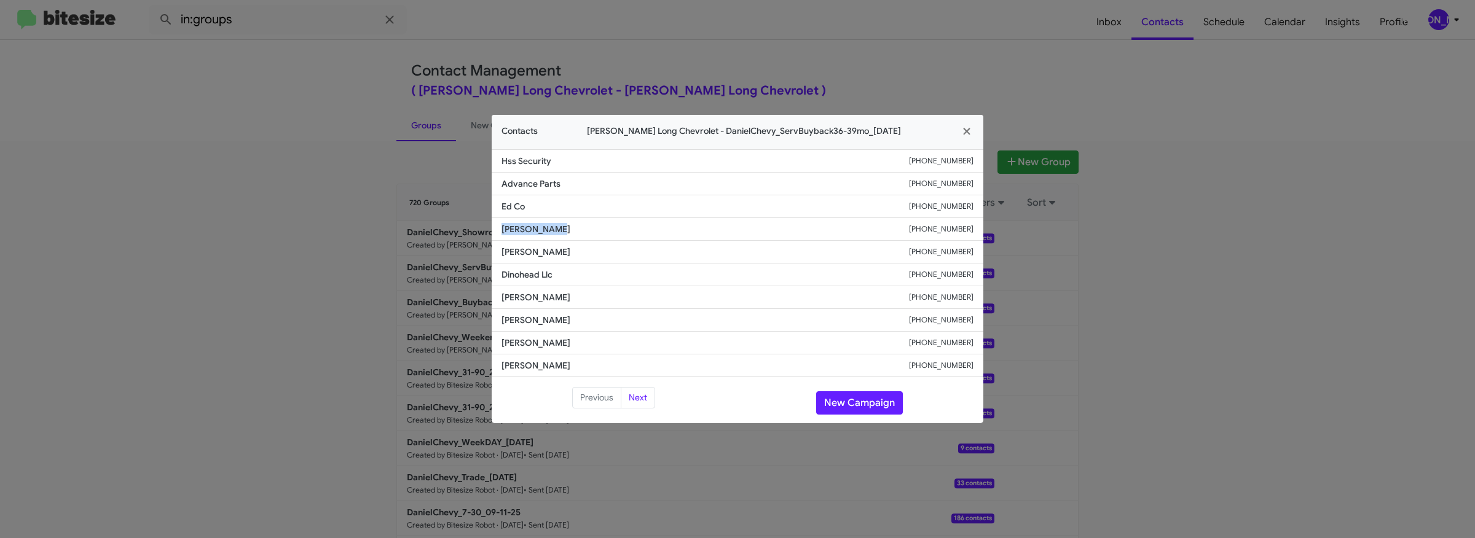
drag, startPoint x: 565, startPoint y: 230, endPoint x: 488, endPoint y: 227, distance: 76.9
click at [488, 227] on modal-container "Contacts Daniels Long Chevrolet - DanielChevy_ServBuyback36-39mo_09-17-25 Hss S…" at bounding box center [737, 269] width 1475 height 538
copy span "John Sobecki"
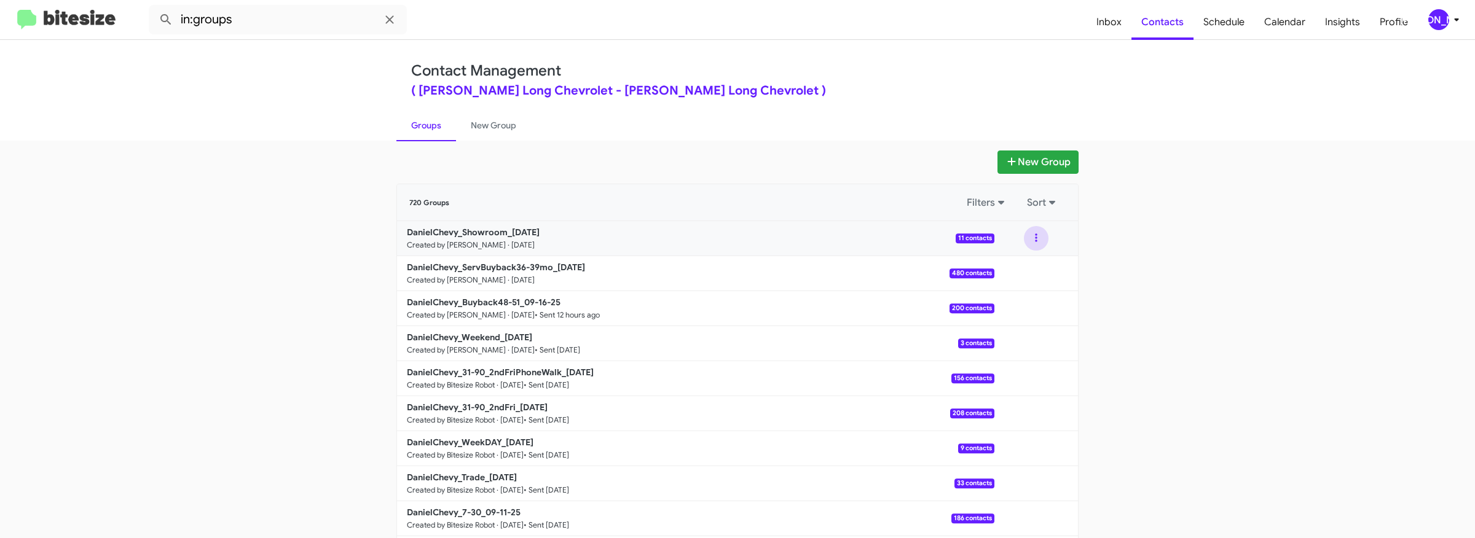
click at [1034, 238] on button at bounding box center [1036, 238] width 25 height 25
click at [1017, 269] on button "View contacts" at bounding box center [999, 272] width 98 height 30
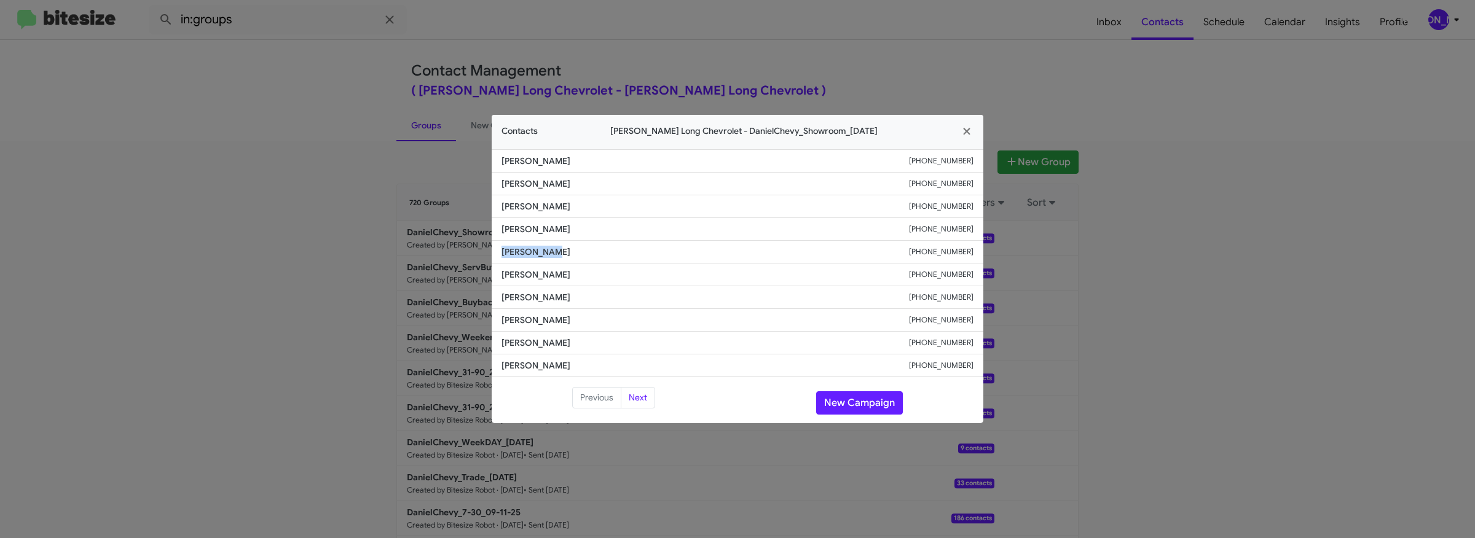
drag, startPoint x: 546, startPoint y: 253, endPoint x: 493, endPoint y: 254, distance: 53.5
click at [493, 254] on li "Eric Daniel +17193259901" at bounding box center [738, 252] width 492 height 23
copy span "Eric Daniel"
drag, startPoint x: 208, startPoint y: 347, endPoint x: 372, endPoint y: 298, distance: 170.7
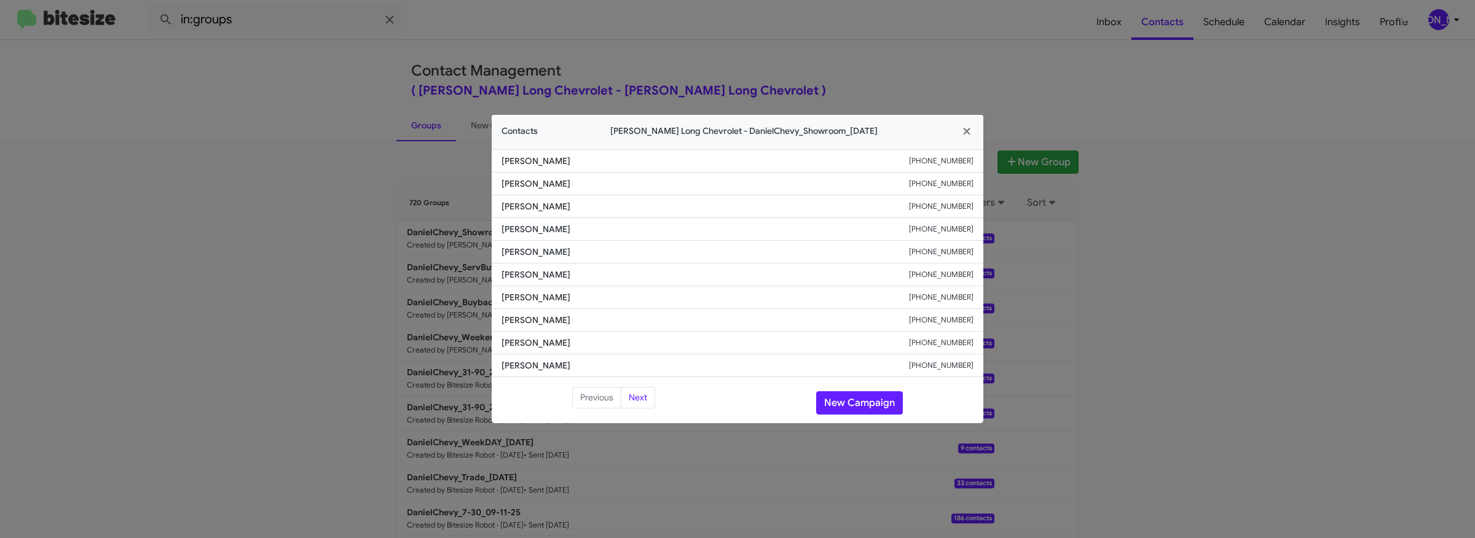
click at [219, 342] on modal-container "Contacts Daniels Long Chevrolet - DanielChevy_Showroom_09-17-25 Alan Aamacher +…" at bounding box center [737, 269] width 1475 height 538
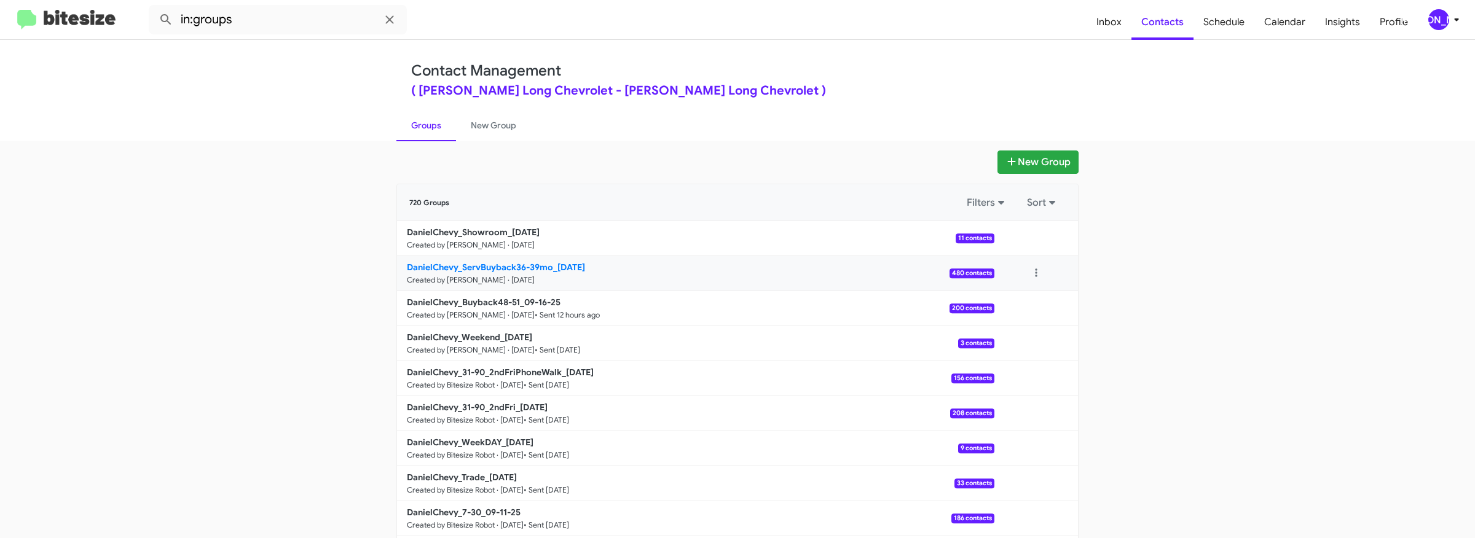
click at [487, 262] on b "DanielChevy_ServBuyback36-39mo_09-17-25" at bounding box center [496, 267] width 178 height 11
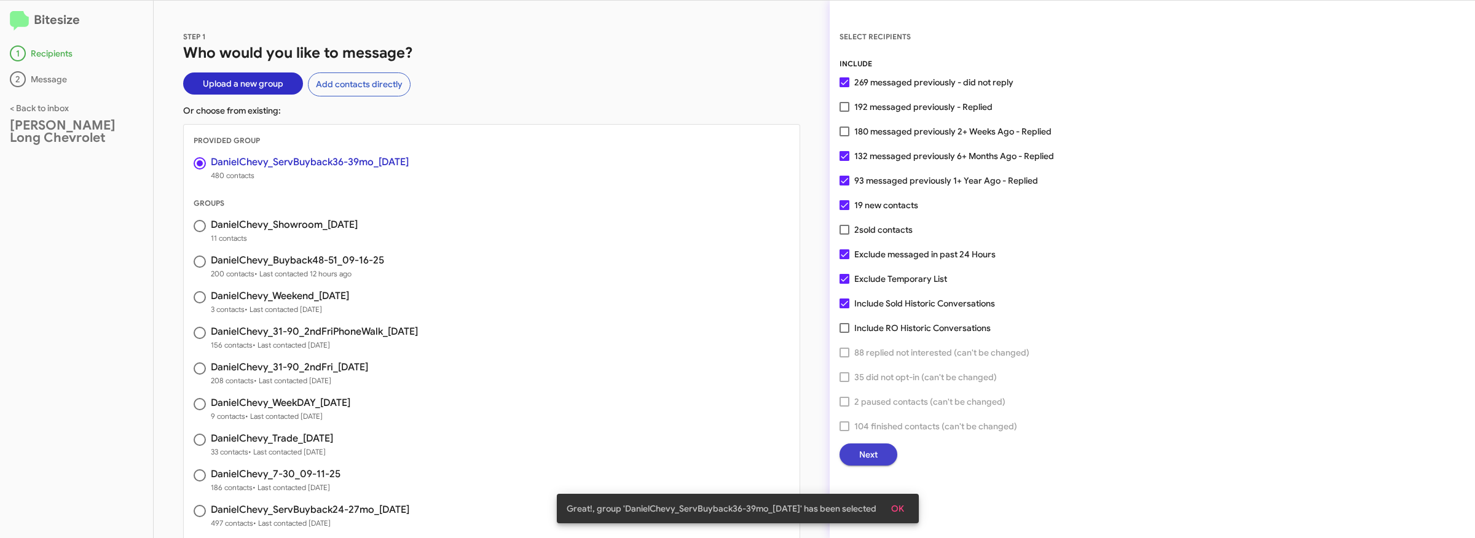
click at [879, 455] on button "Next" at bounding box center [869, 455] width 58 height 22
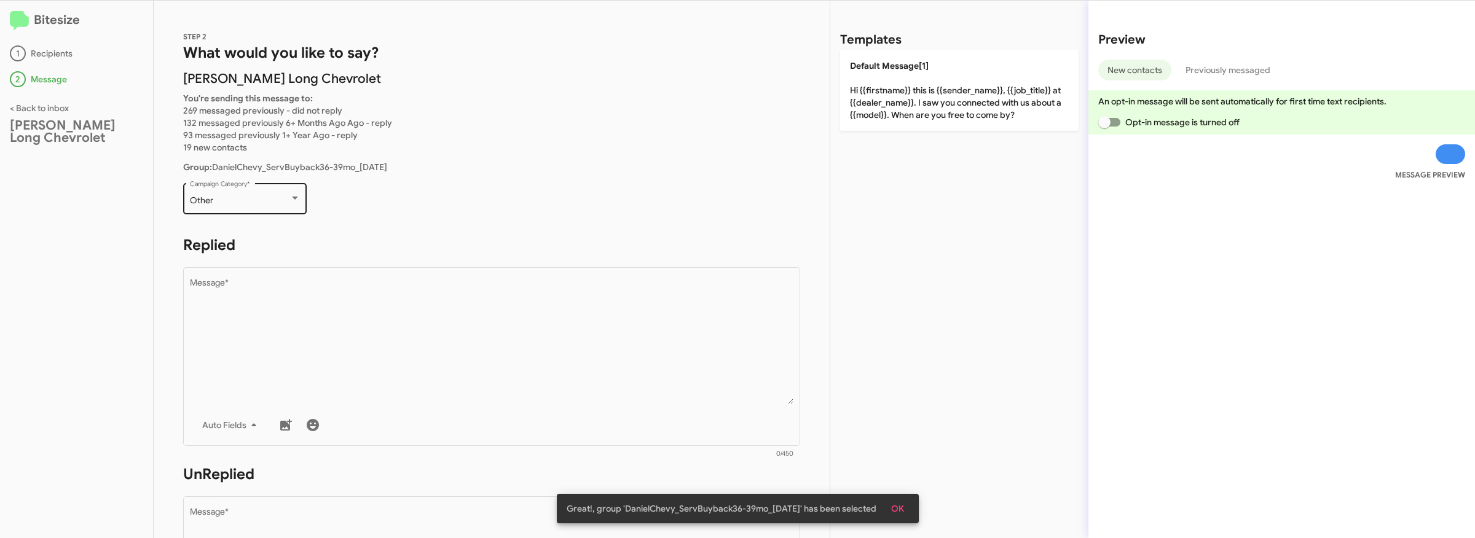
click at [287, 195] on div "Other Campaign Category *" at bounding box center [245, 198] width 111 height 34
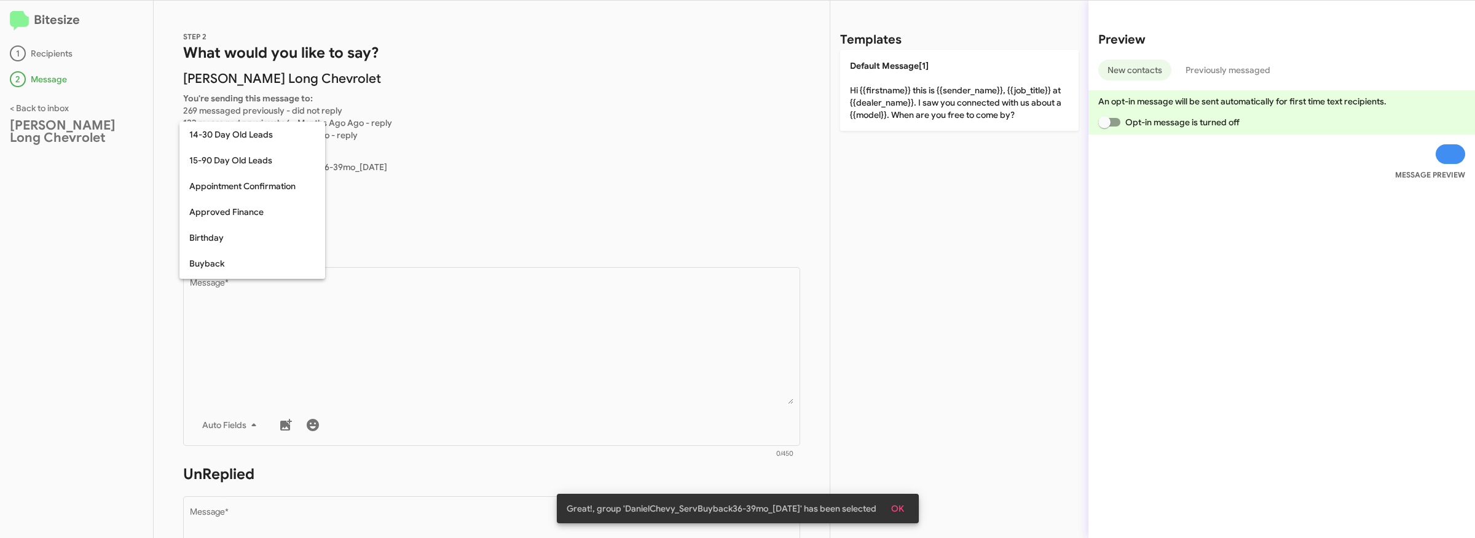
scroll to position [269, 0]
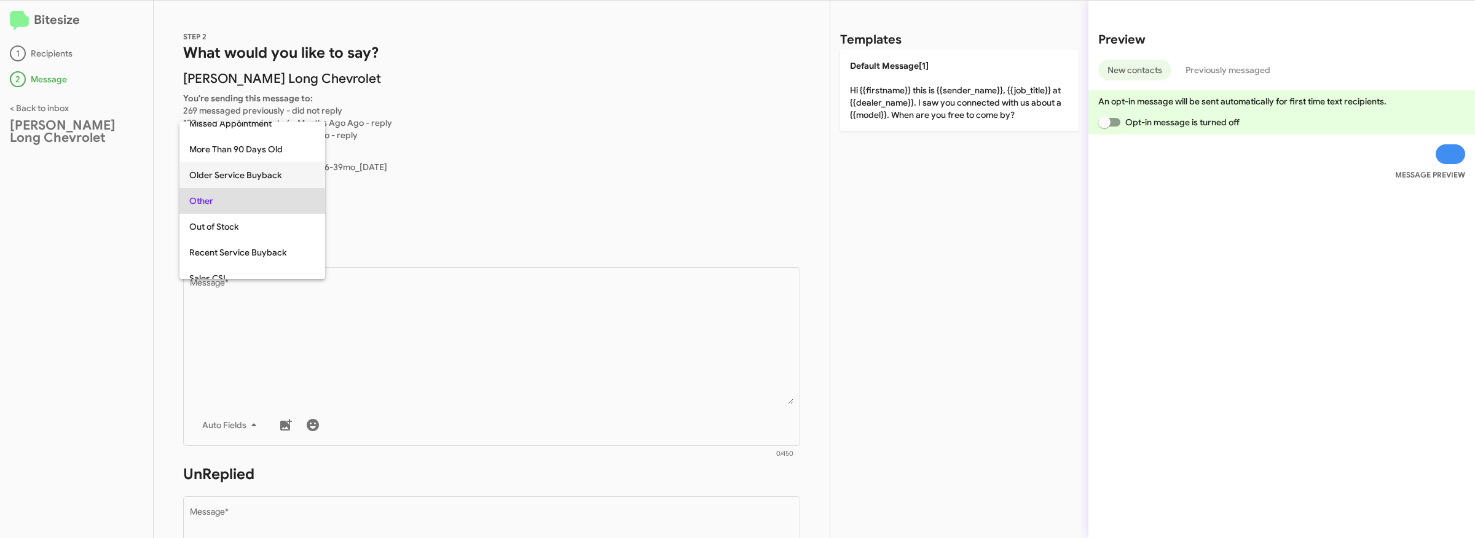
click at [266, 172] on span "Older Service Buyback" at bounding box center [252, 175] width 126 height 26
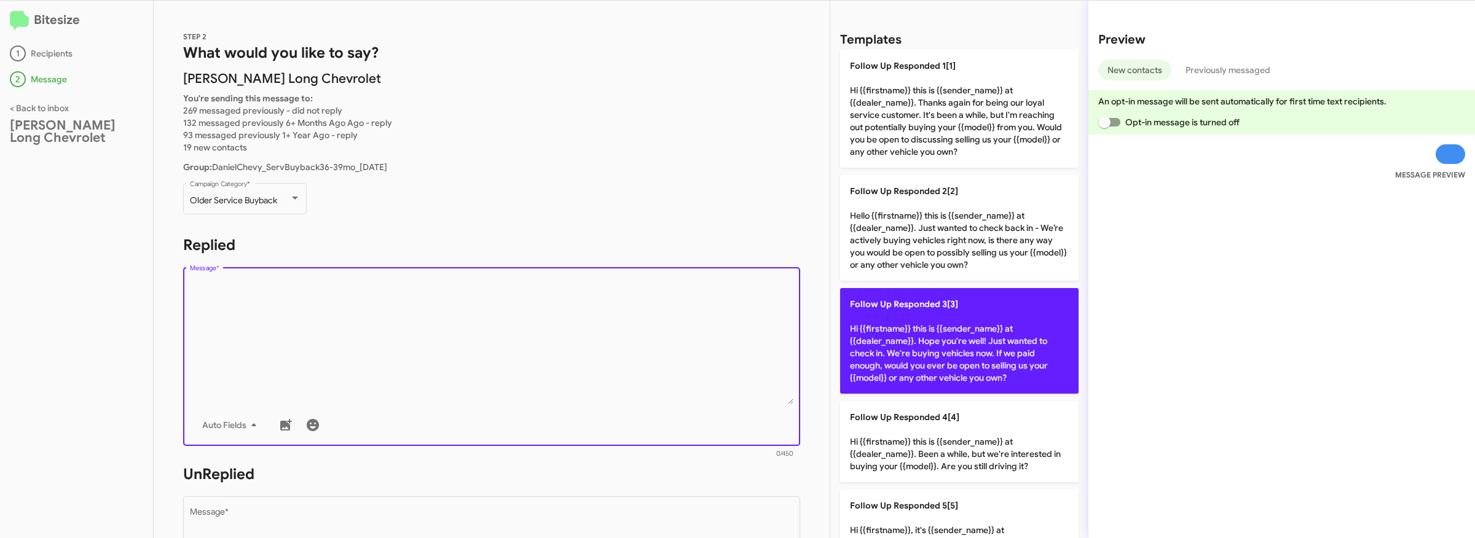
drag, startPoint x: 451, startPoint y: 374, endPoint x: 870, endPoint y: 366, distance: 418.6
click at [454, 373] on textarea "Message *" at bounding box center [492, 341] width 604 height 125
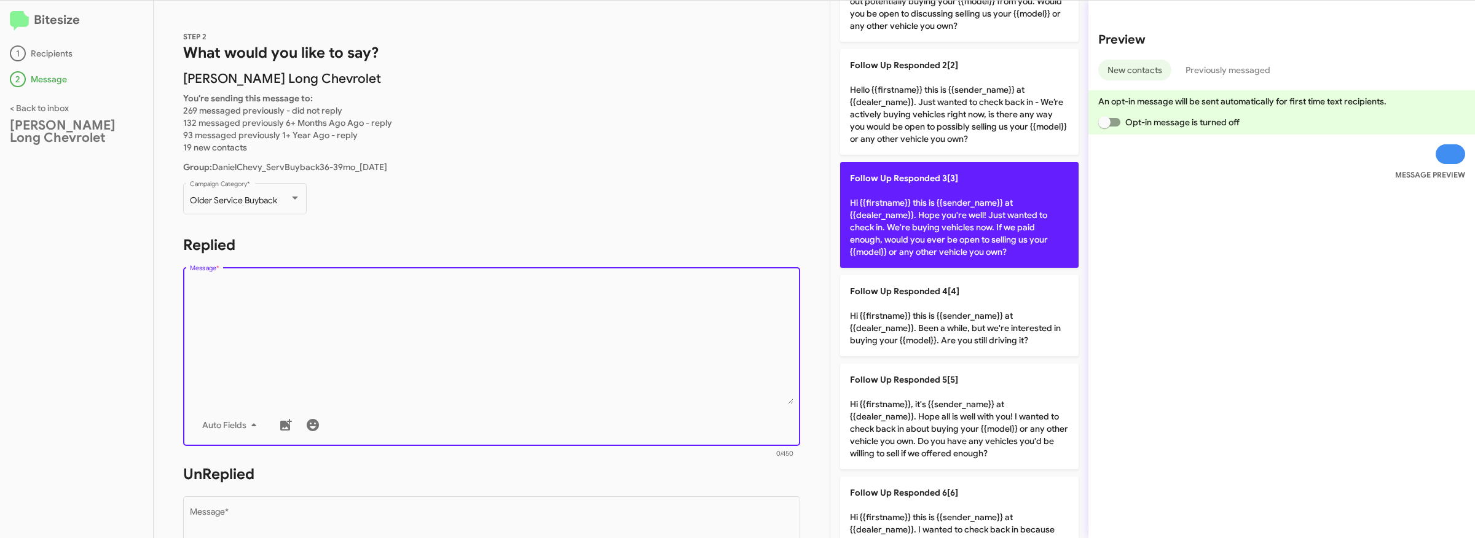
scroll to position [137, 0]
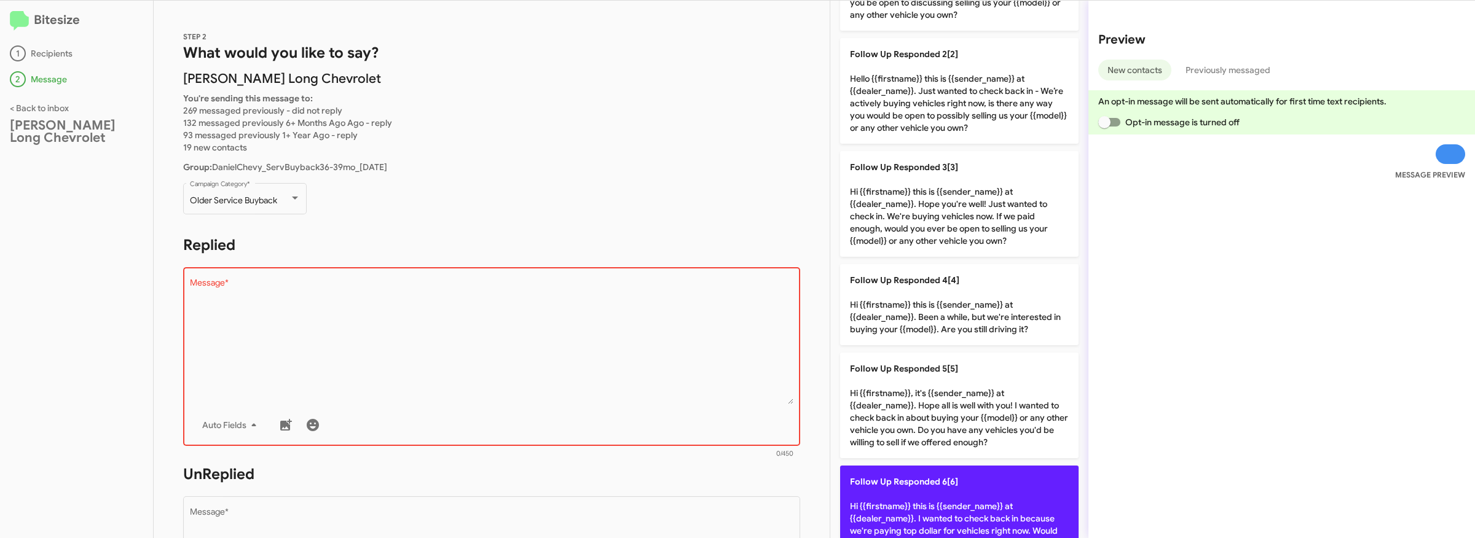
click at [998, 503] on p "Follow Up Responded 6[6] Hi {{firstname}} this is {{sender_name}} at {{dealer_n…" at bounding box center [959, 519] width 238 height 106
type textarea "Hi {{firstname}} this is {{sender_name}} at {{dealer_name}}. I wanted to check …"
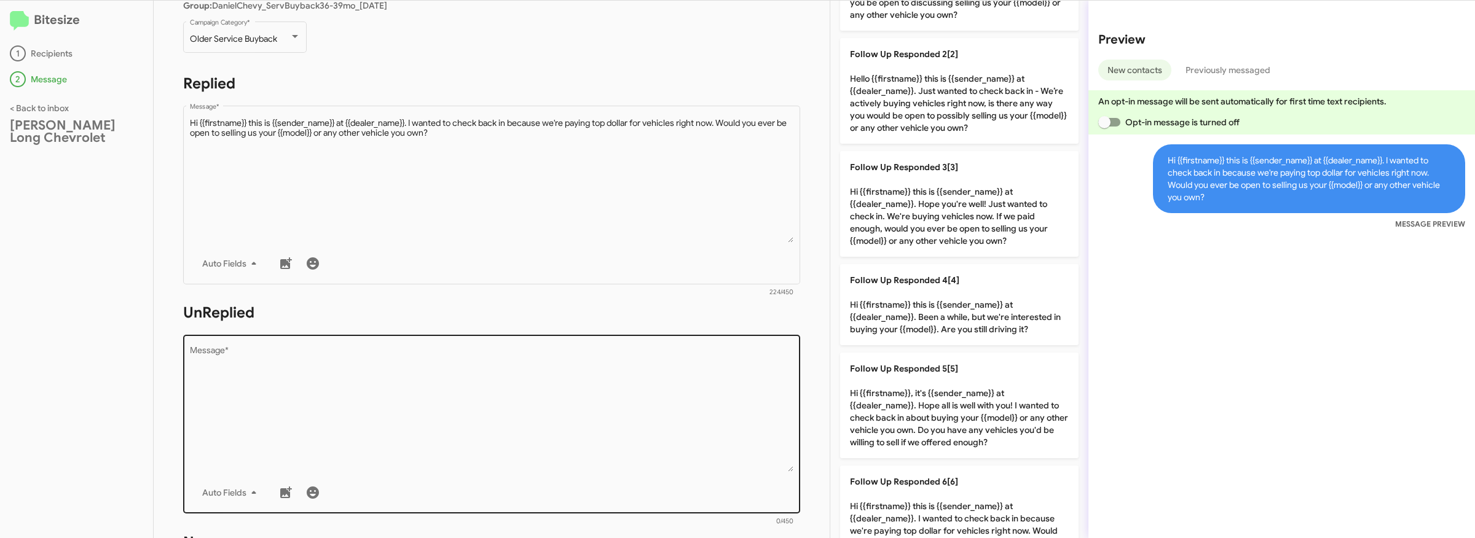
scroll to position [167, 0]
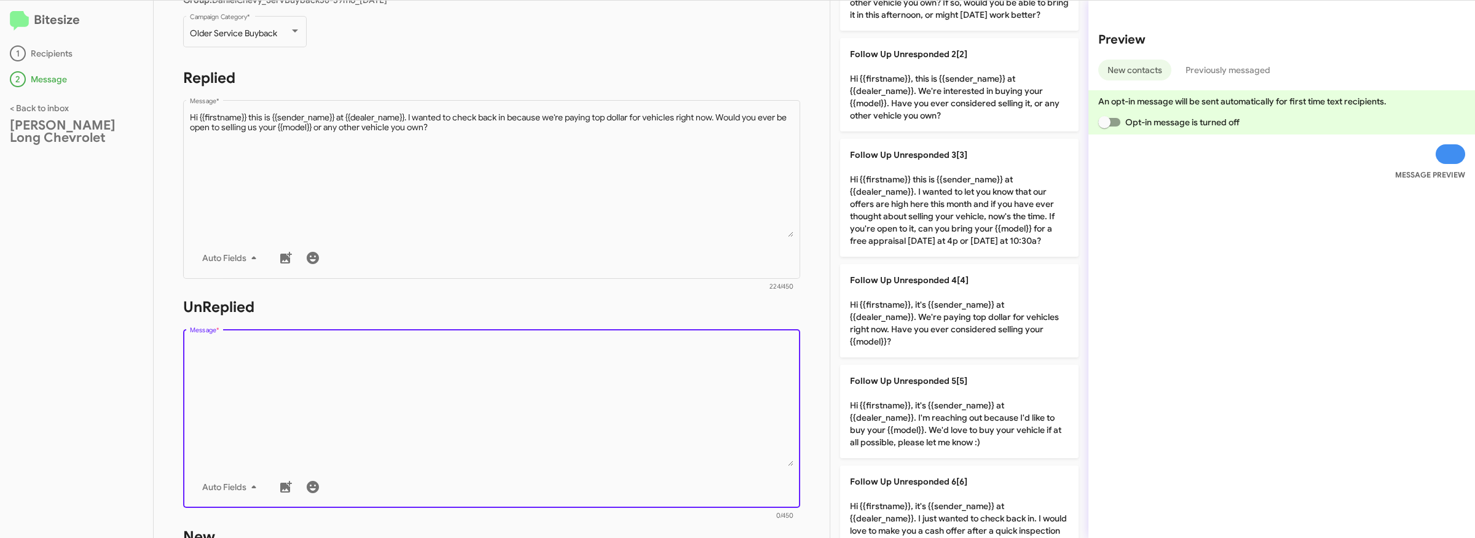
click at [407, 355] on textarea "Message *" at bounding box center [492, 403] width 604 height 125
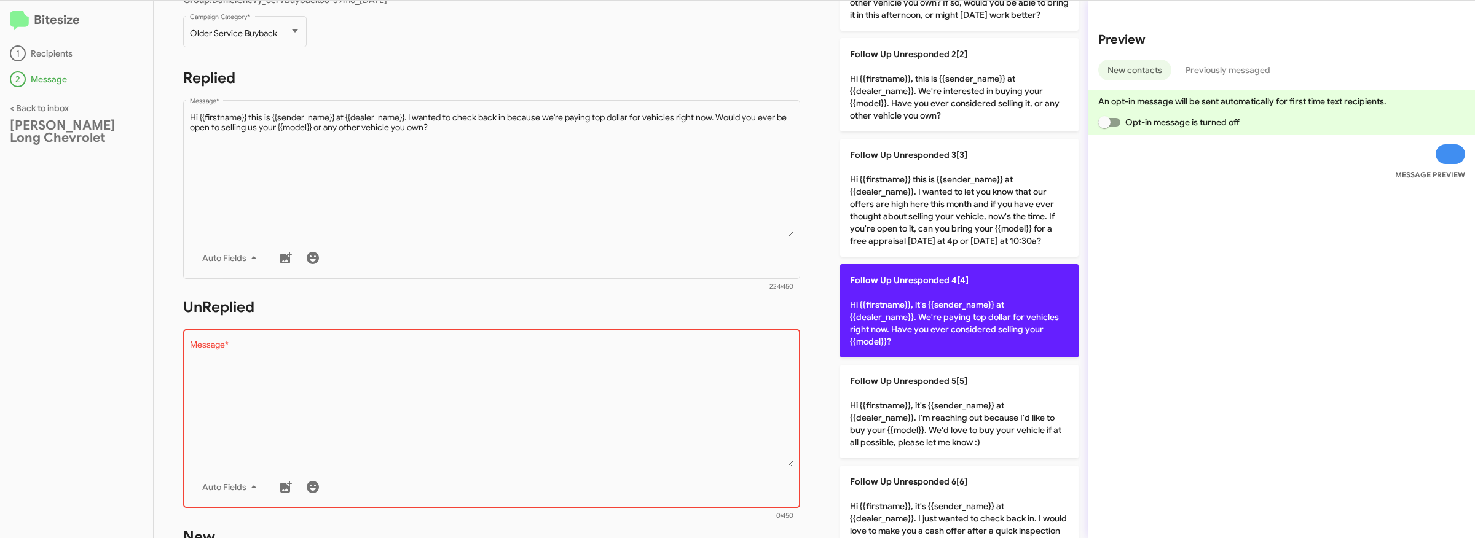
click at [1010, 305] on p "Follow Up Unresponded 4[4] Hi {{firstname}}, it's {{sender_name}} at {{dealer_n…" at bounding box center [959, 310] width 238 height 93
type textarea "Hi {{firstname}}, it's {{sender_name}} at {{dealer_name}}. We're paying top dol…"
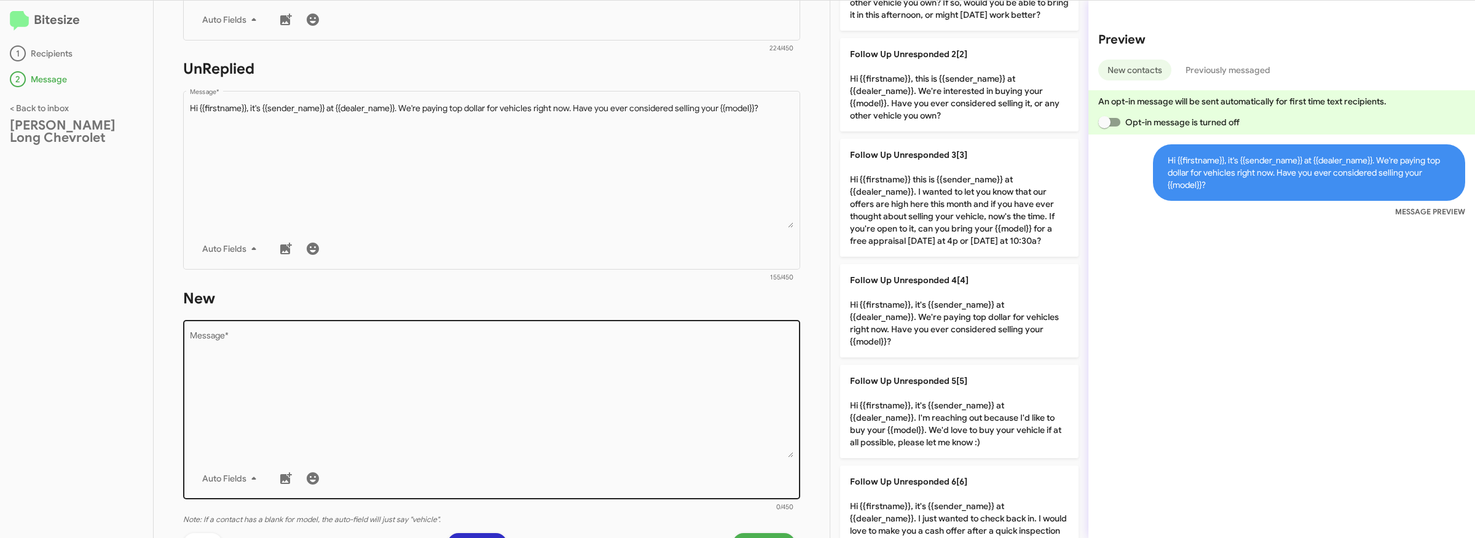
scroll to position [428, 0]
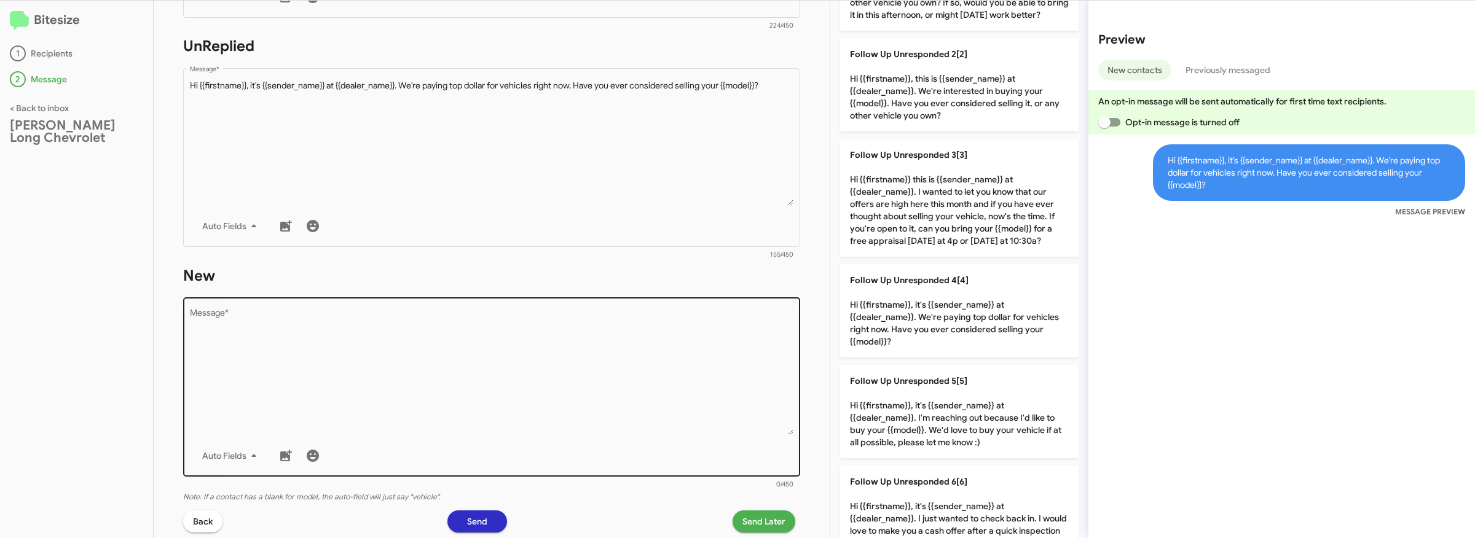
click at [518, 396] on textarea "Message *" at bounding box center [492, 372] width 604 height 125
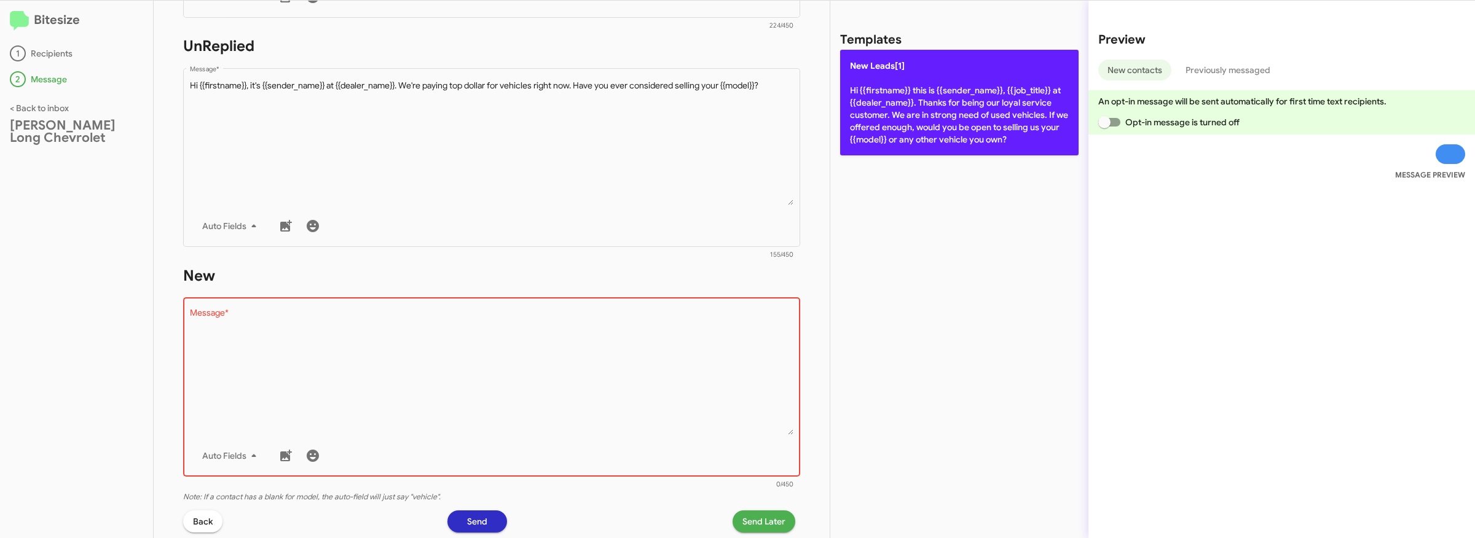
drag, startPoint x: 993, startPoint y: 92, endPoint x: 635, endPoint y: 7, distance: 368.2
click at [993, 92] on p "New Leads[1] Hi {{firstname}} this is {{sender_name}}, {{job_title}} at {{deale…" at bounding box center [959, 103] width 238 height 106
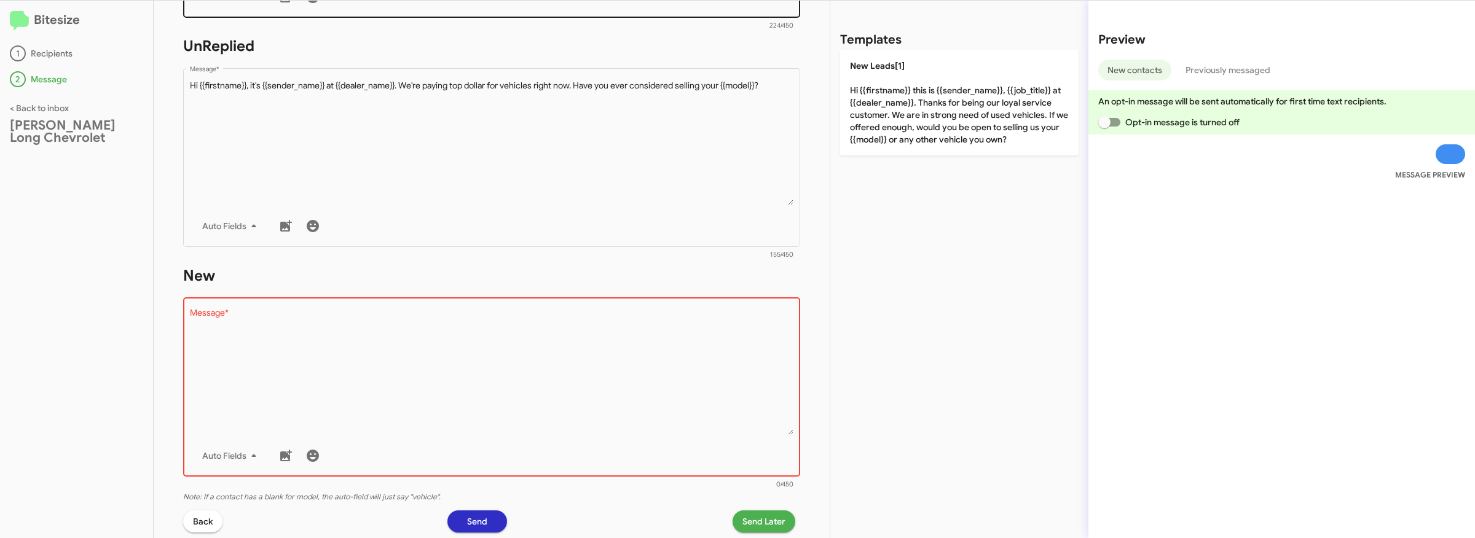
type textarea "Hi {{firstname}} this is {{sender_name}}, {{job_title}} at {{dealer_name}}. Tha…"
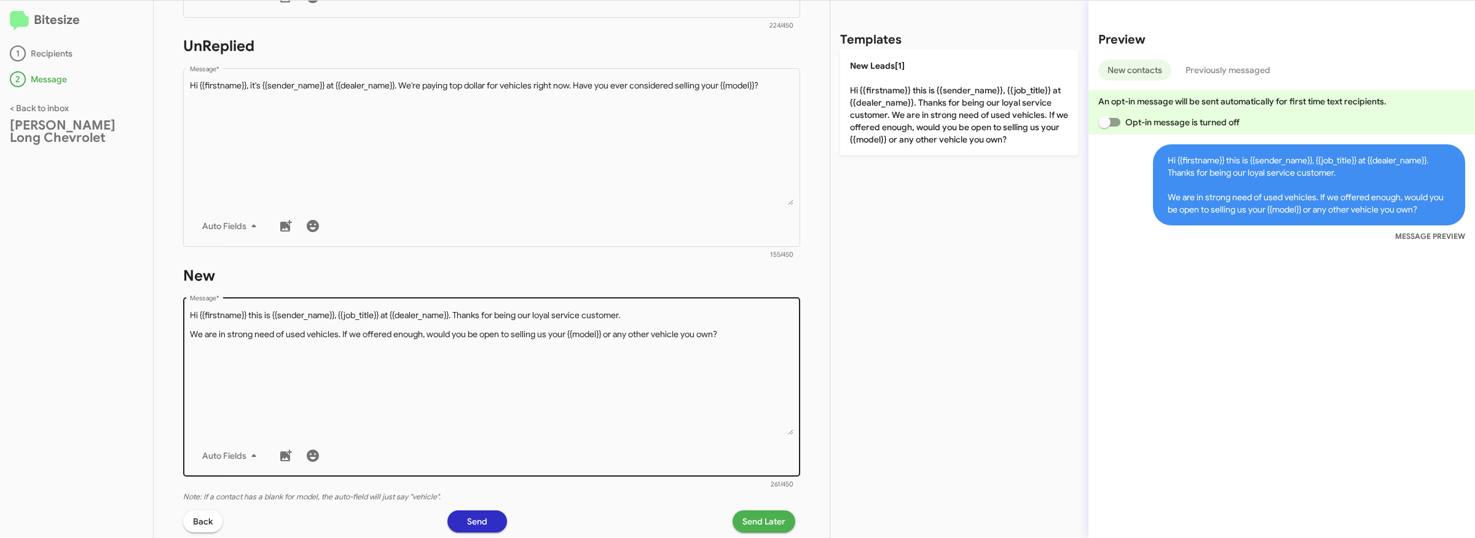
scroll to position [538, 0]
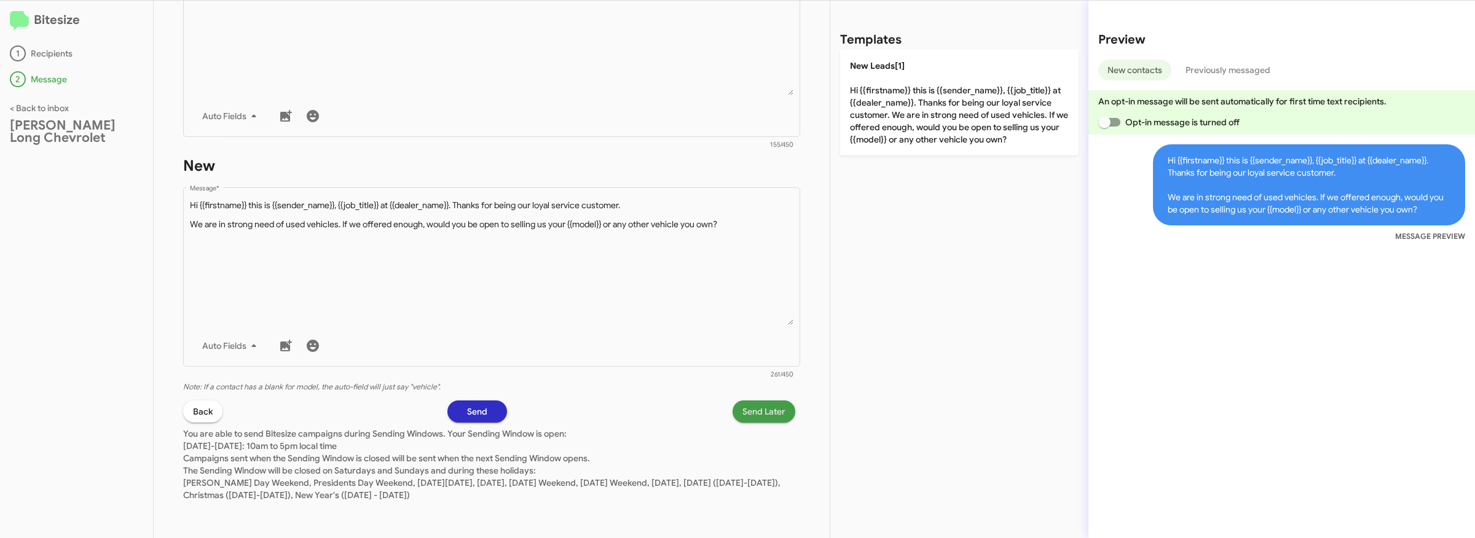
click at [762, 402] on span "Send Later" at bounding box center [763, 412] width 43 height 22
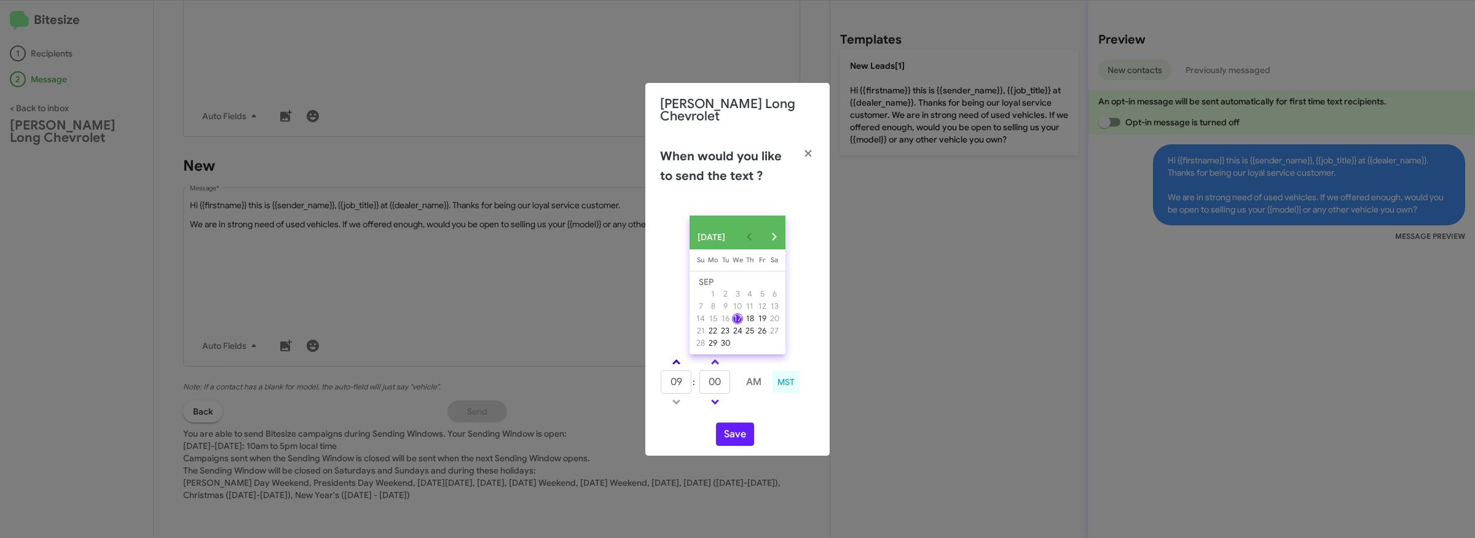
click at [681, 361] on link at bounding box center [677, 362] width 22 height 14
click at [712, 399] on span at bounding box center [715, 401] width 8 height 8
type input "10"
click at [712, 399] on span at bounding box center [715, 401] width 8 height 8
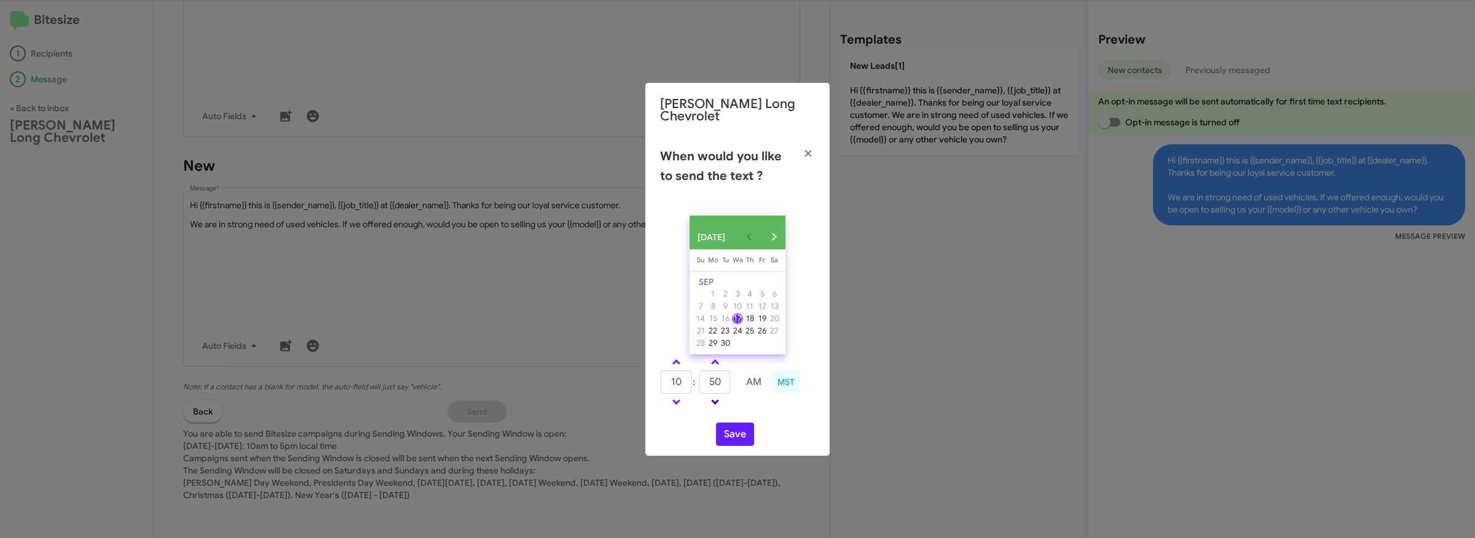
click at [712, 399] on span at bounding box center [715, 401] width 8 height 8
click at [719, 363] on link at bounding box center [715, 362] width 22 height 14
type input "45"
click at [740, 434] on button "Save" at bounding box center [735, 434] width 38 height 23
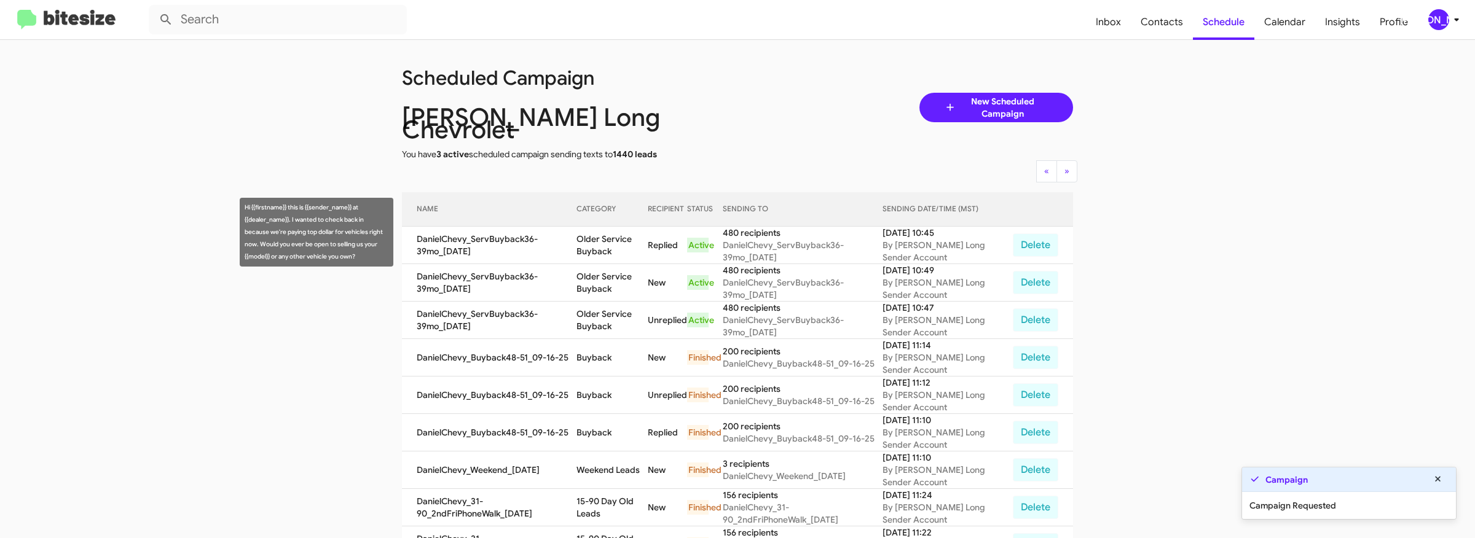
click at [599, 227] on td "Older Service Buyback" at bounding box center [612, 245] width 72 height 37
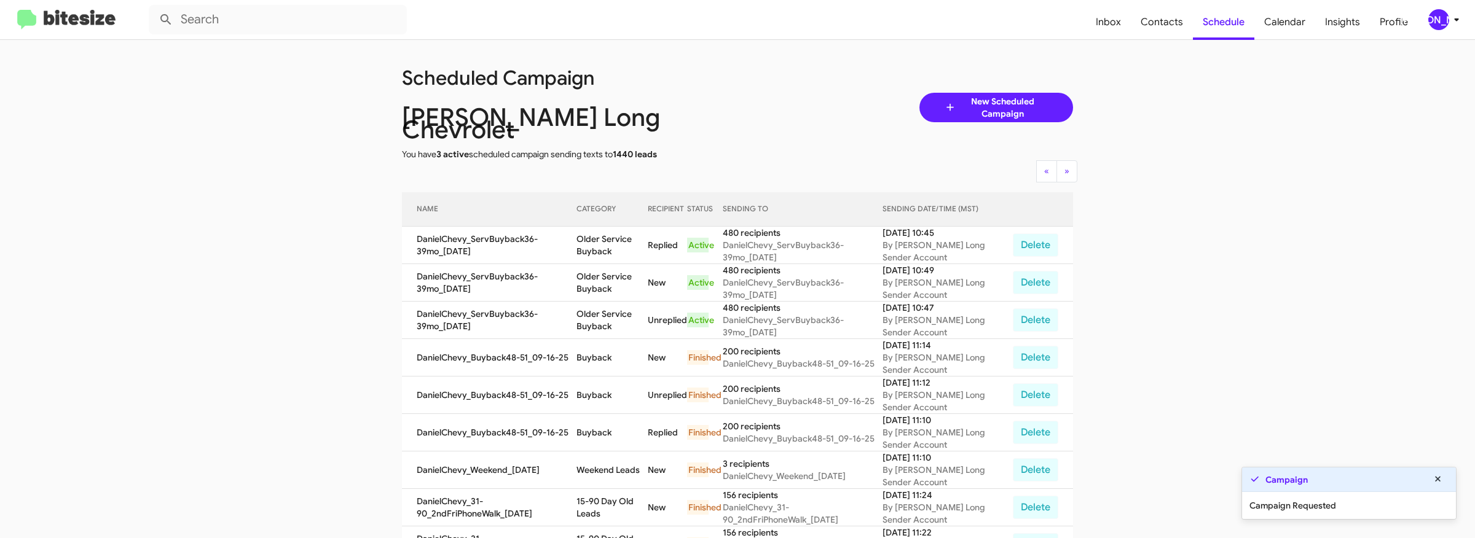
click at [599, 227] on td "Older Service Buyback" at bounding box center [612, 245] width 72 height 37
click at [618, 234] on td "Older Service Buyback" at bounding box center [612, 245] width 72 height 37
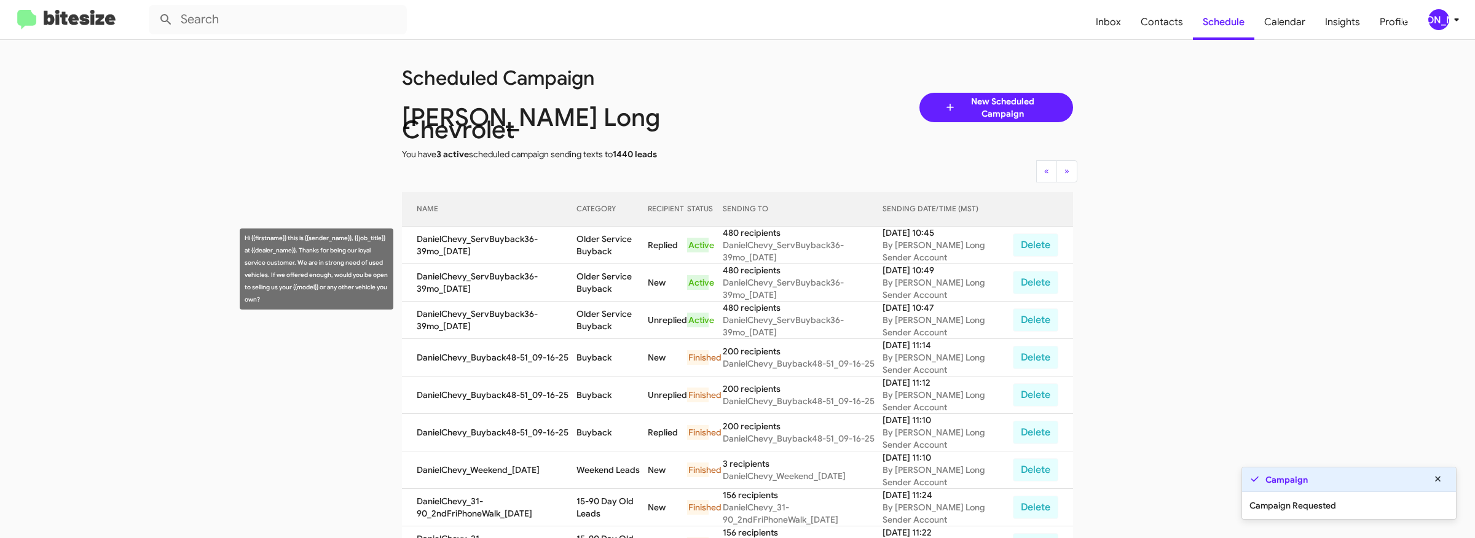
copy td "Older Service Buyback"
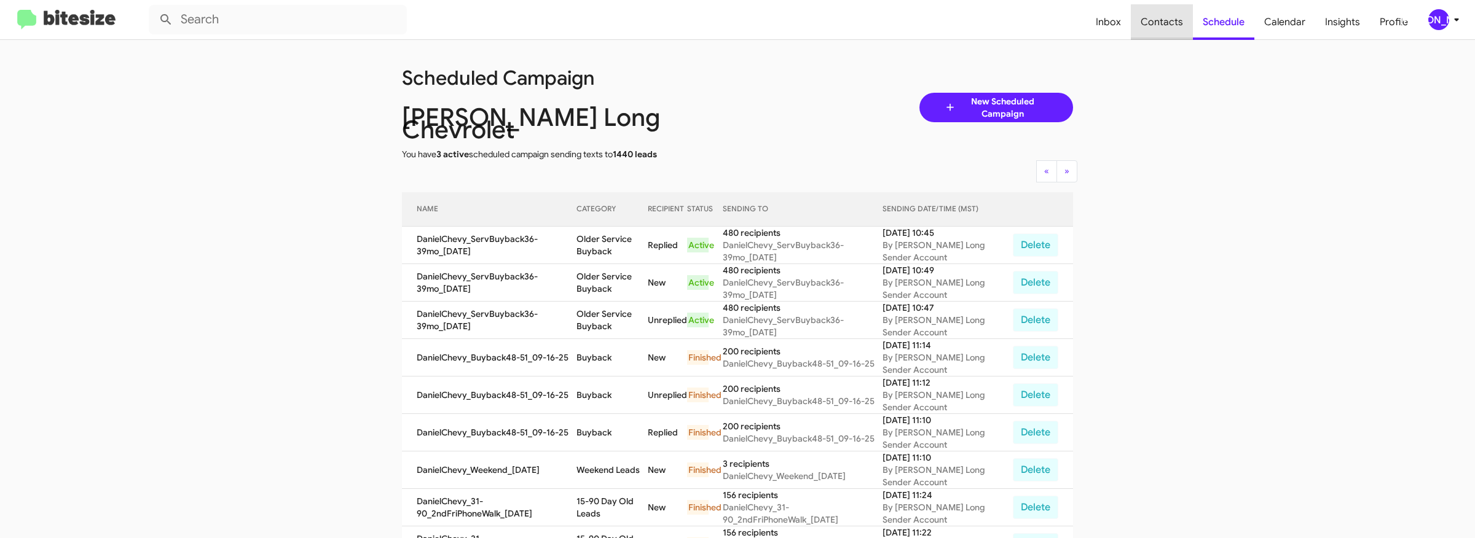
click at [1166, 15] on span "Contacts" at bounding box center [1162, 22] width 62 height 36
type input "in:groups"
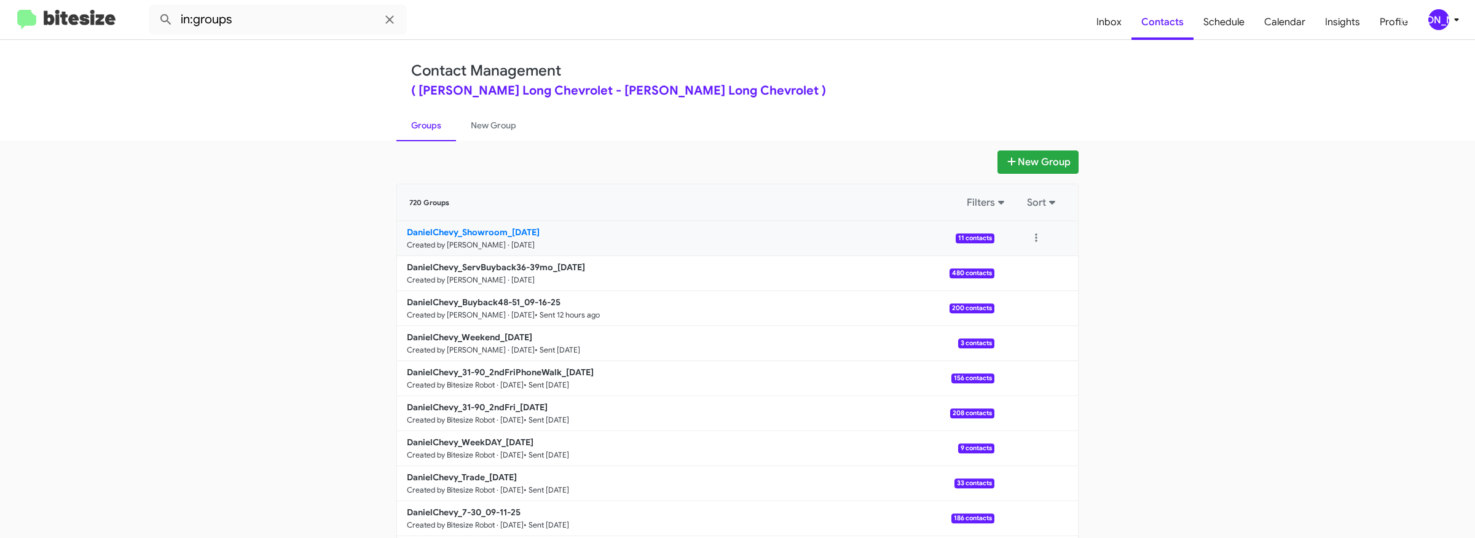
click at [510, 235] on b "DanielChevy_Showroom_09-17-25" at bounding box center [473, 232] width 133 height 11
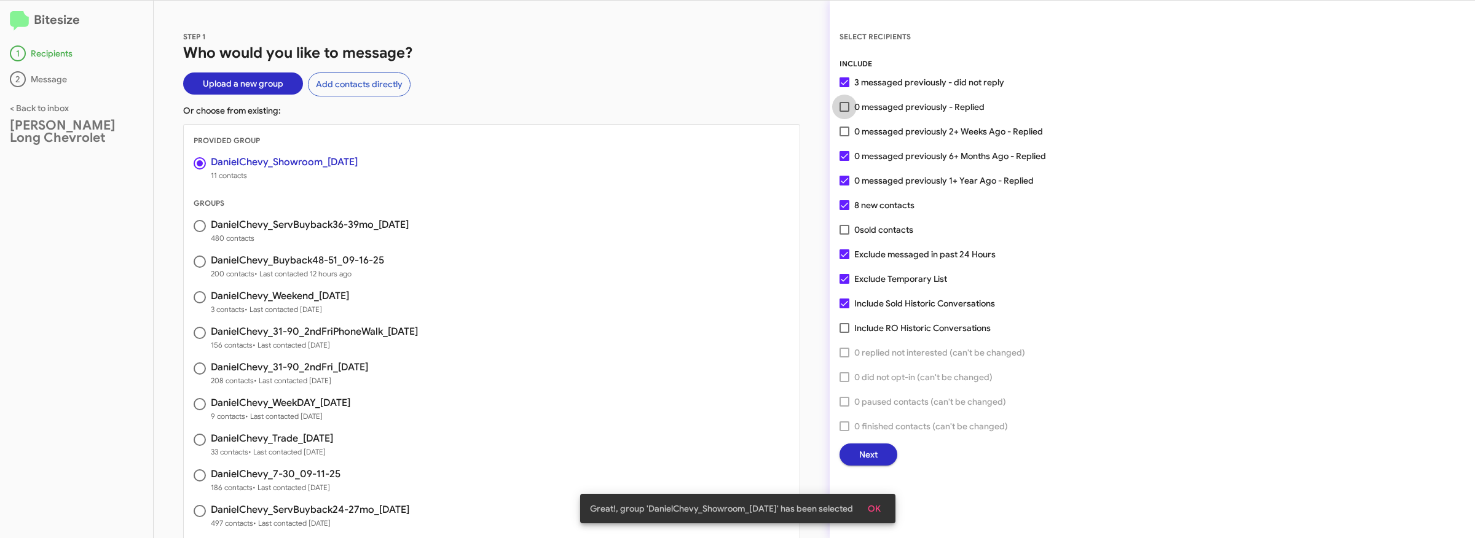
click at [909, 108] on span "0 messaged previously - Replied" at bounding box center [919, 107] width 130 height 15
click at [844, 112] on input "0 messaged previously - Replied" at bounding box center [844, 112] width 1 height 1
checkbox input "true"
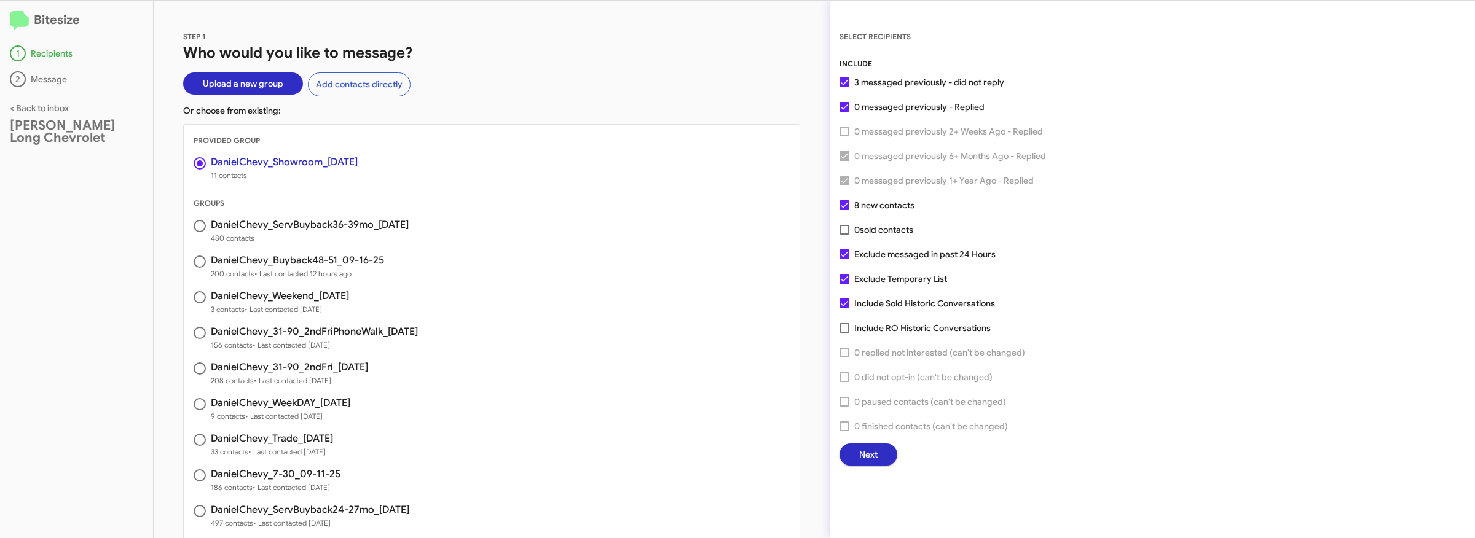
click at [848, 455] on button "Next" at bounding box center [869, 455] width 58 height 22
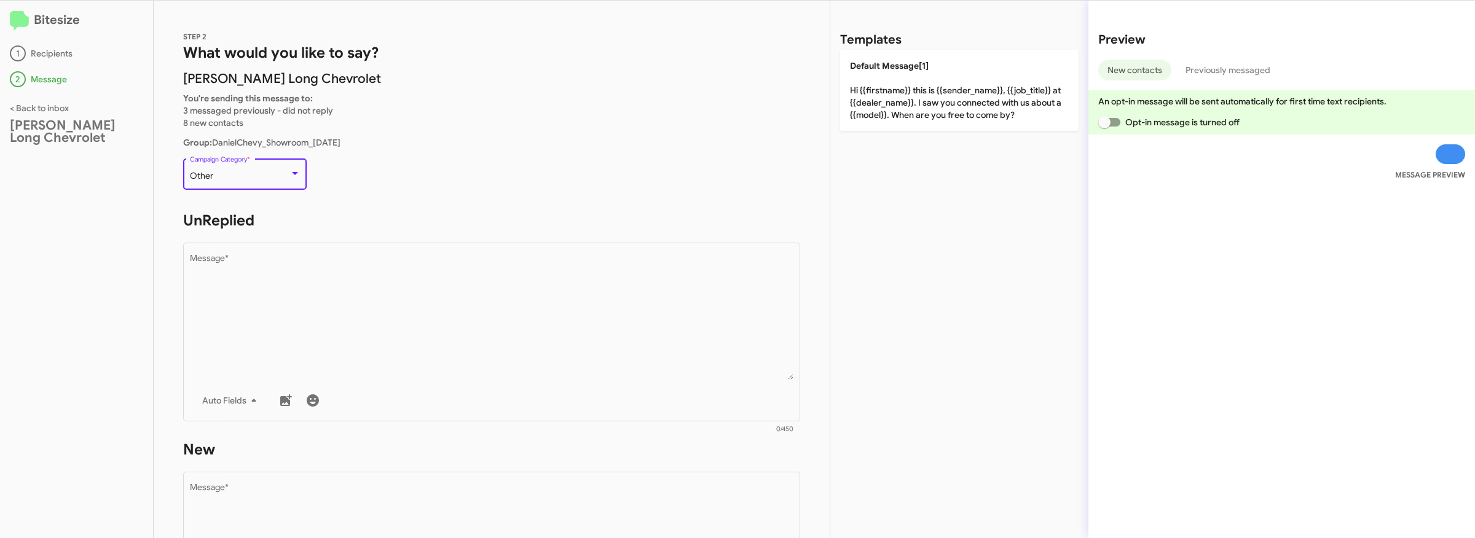
click at [239, 171] on div "Other" at bounding box center [240, 176] width 100 height 10
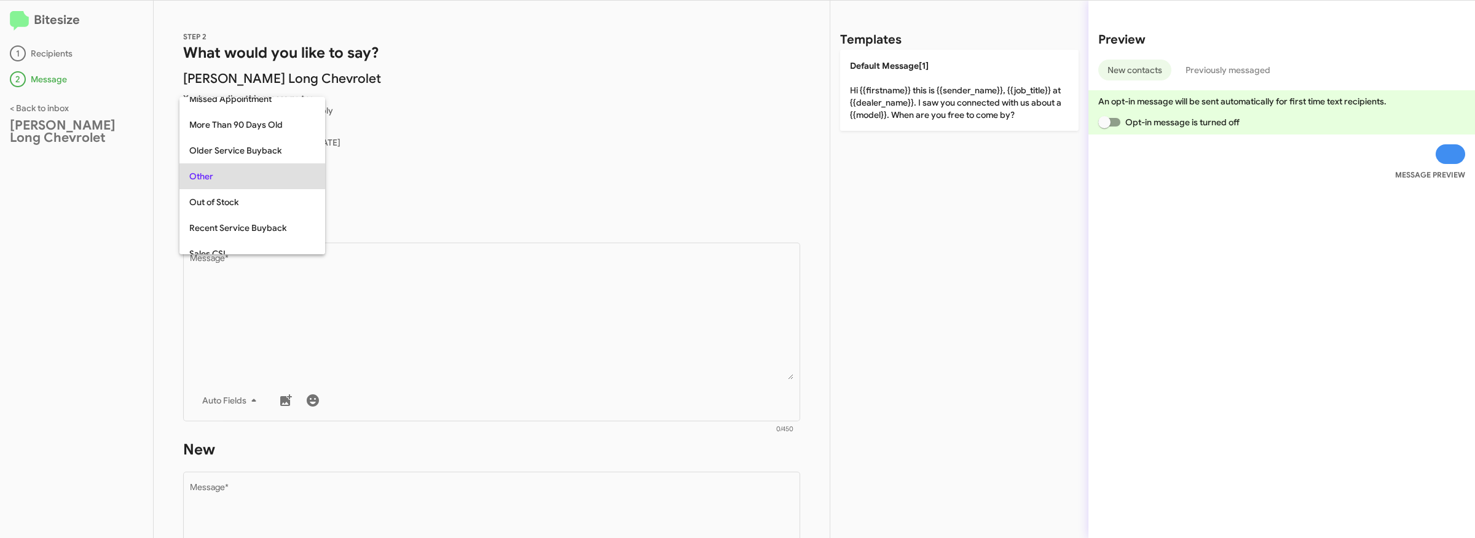
scroll to position [281, 0]
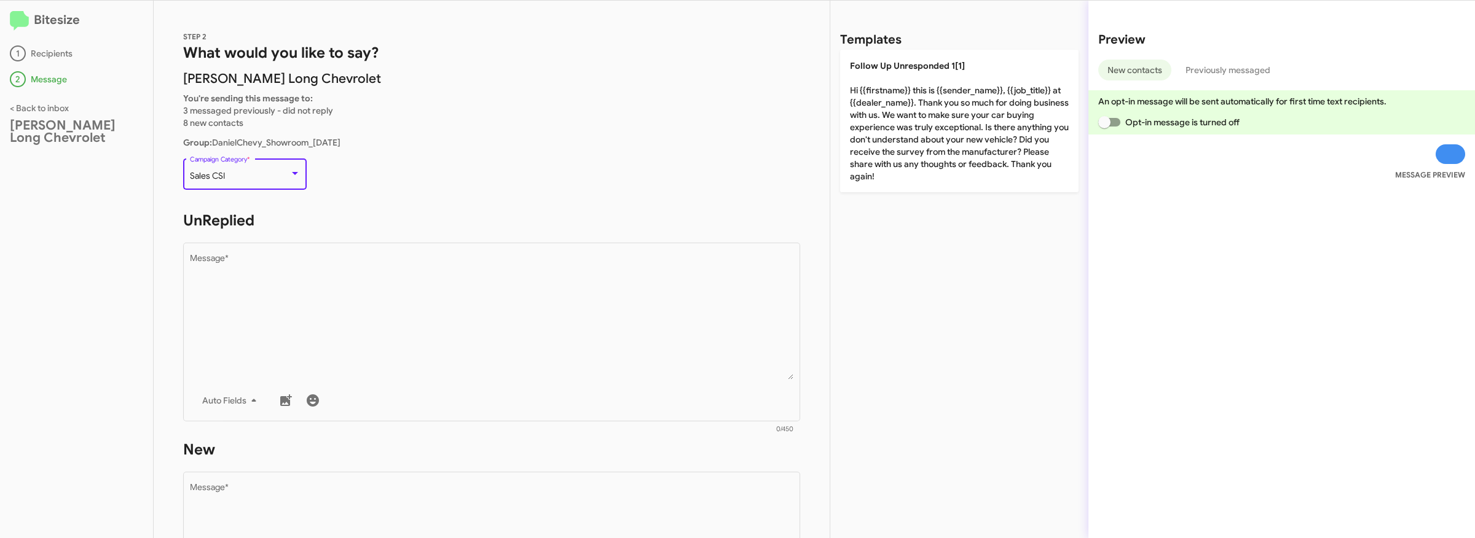
click at [243, 174] on div "Sales CSI" at bounding box center [240, 176] width 100 height 10
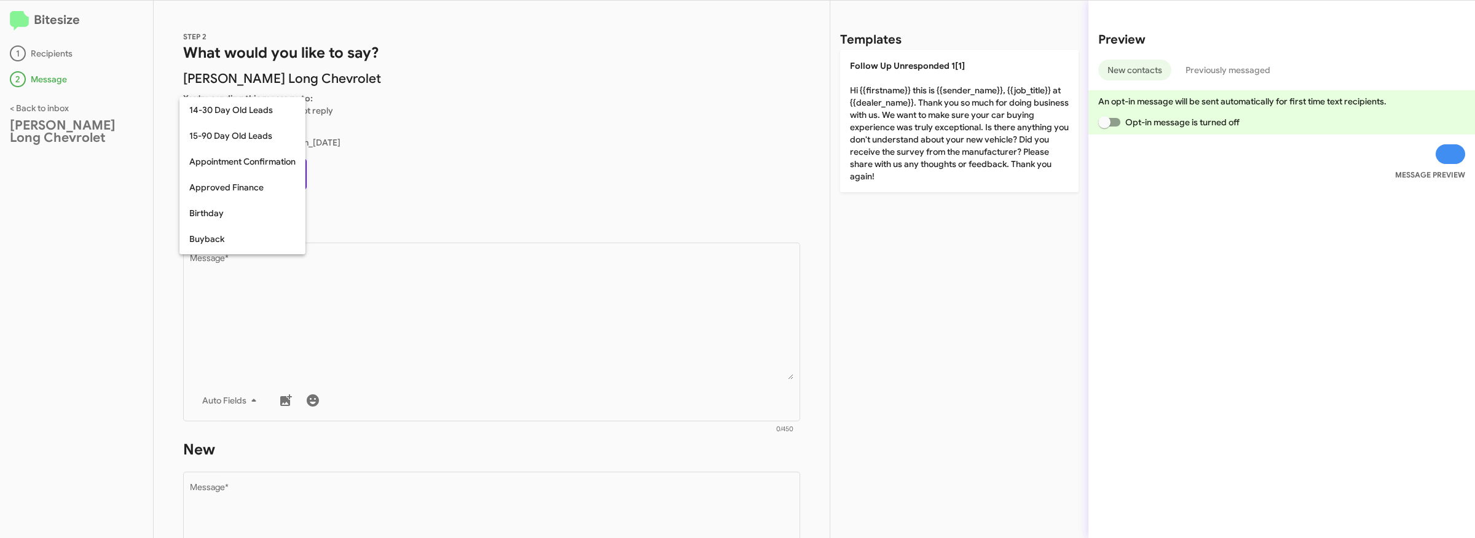
scroll to position [347, 0]
click at [238, 224] on span "Showroom Up Unsold" at bounding box center [252, 227] width 126 height 26
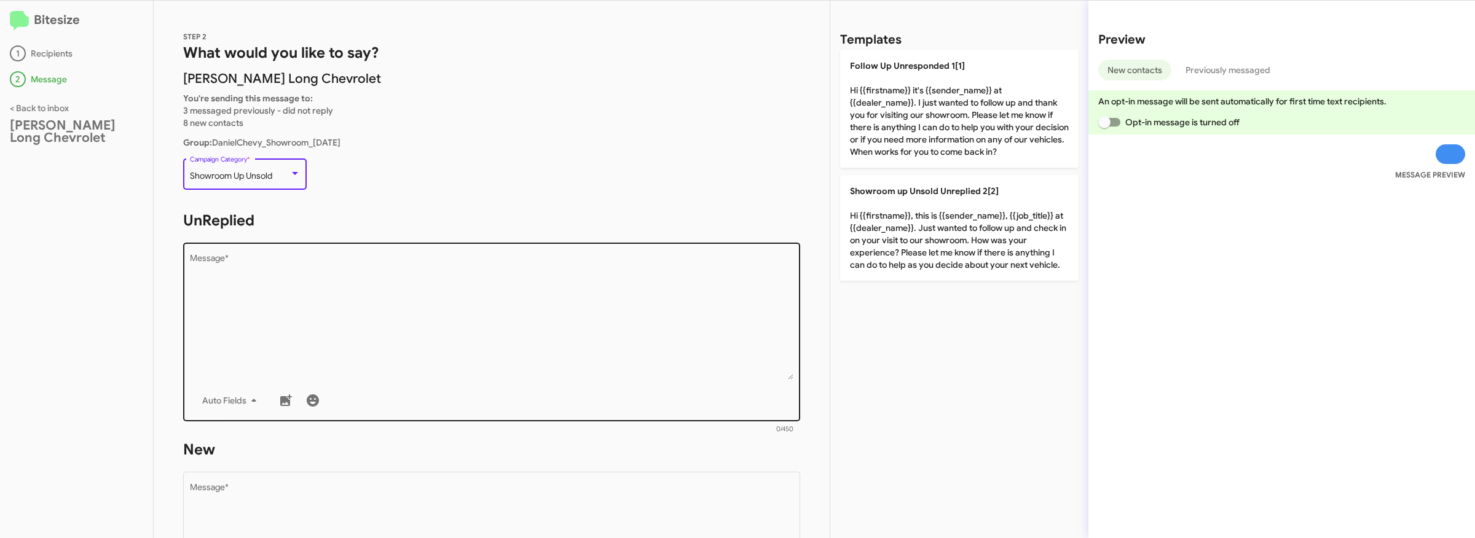
click at [438, 352] on textarea "Message *" at bounding box center [492, 316] width 604 height 125
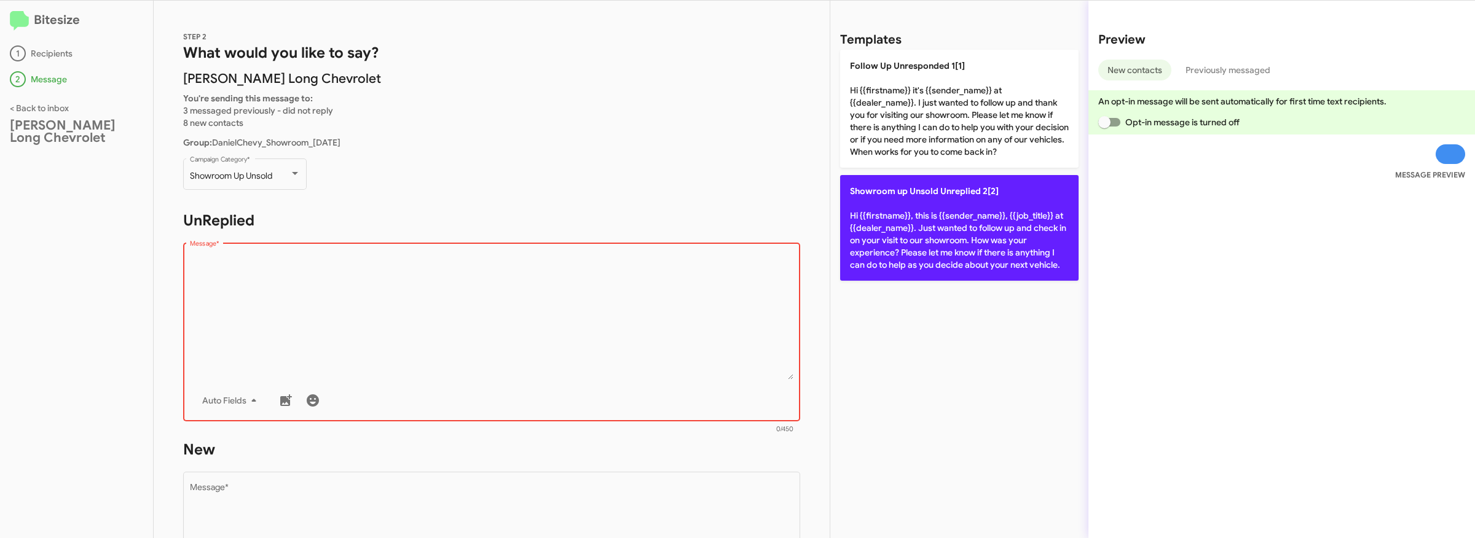
click at [939, 256] on p "Showroom up Unsold Unreplied 2[2] Hi {{firstname}}, this is {{sender_name}}, {{…" at bounding box center [959, 228] width 238 height 106
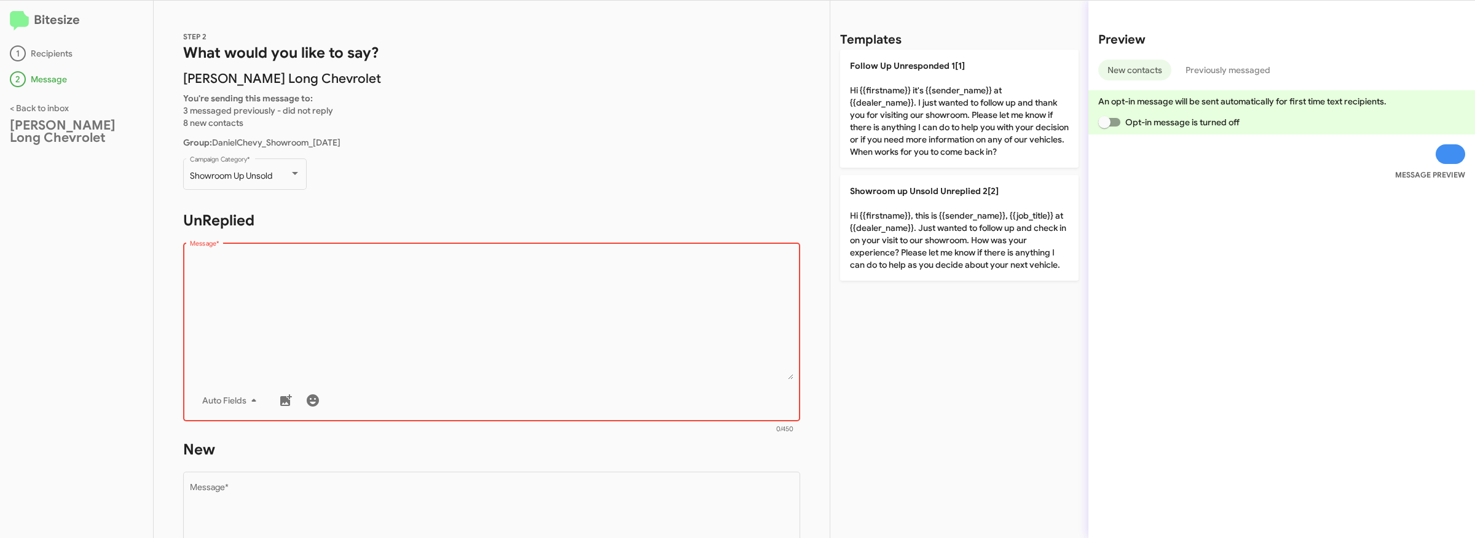
type textarea "Hi {{firstname}}, this is {{sender_name}}, {{job_title}} at {{dealer_name}}. Ju…"
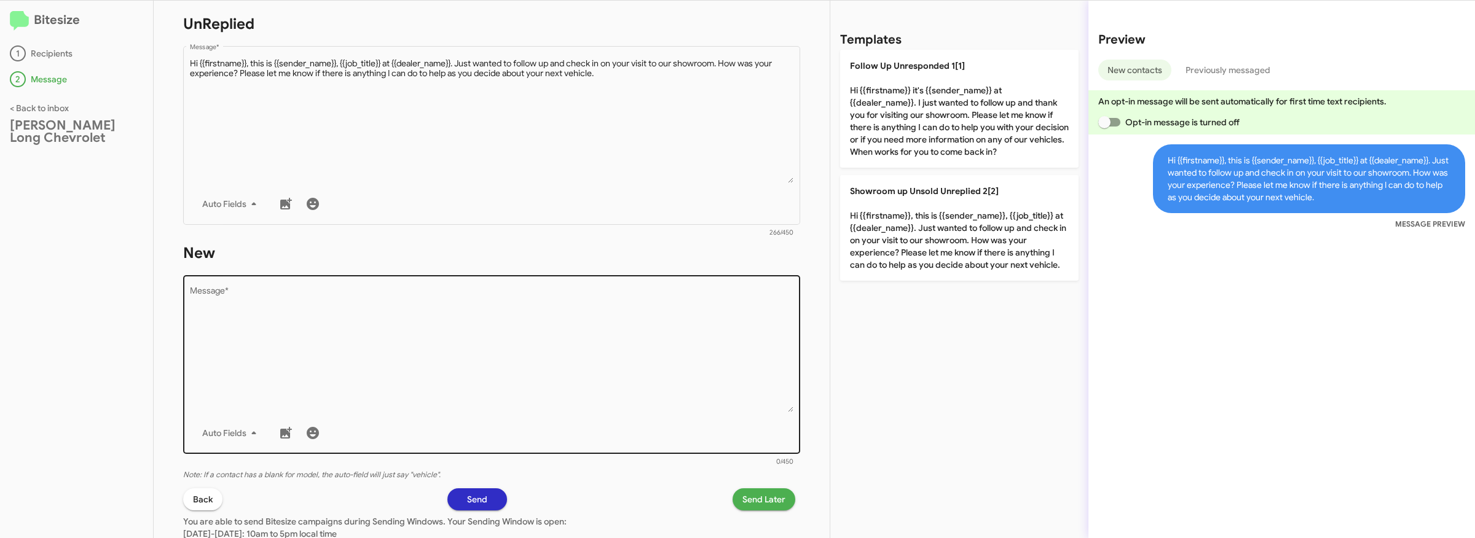
scroll to position [211, 0]
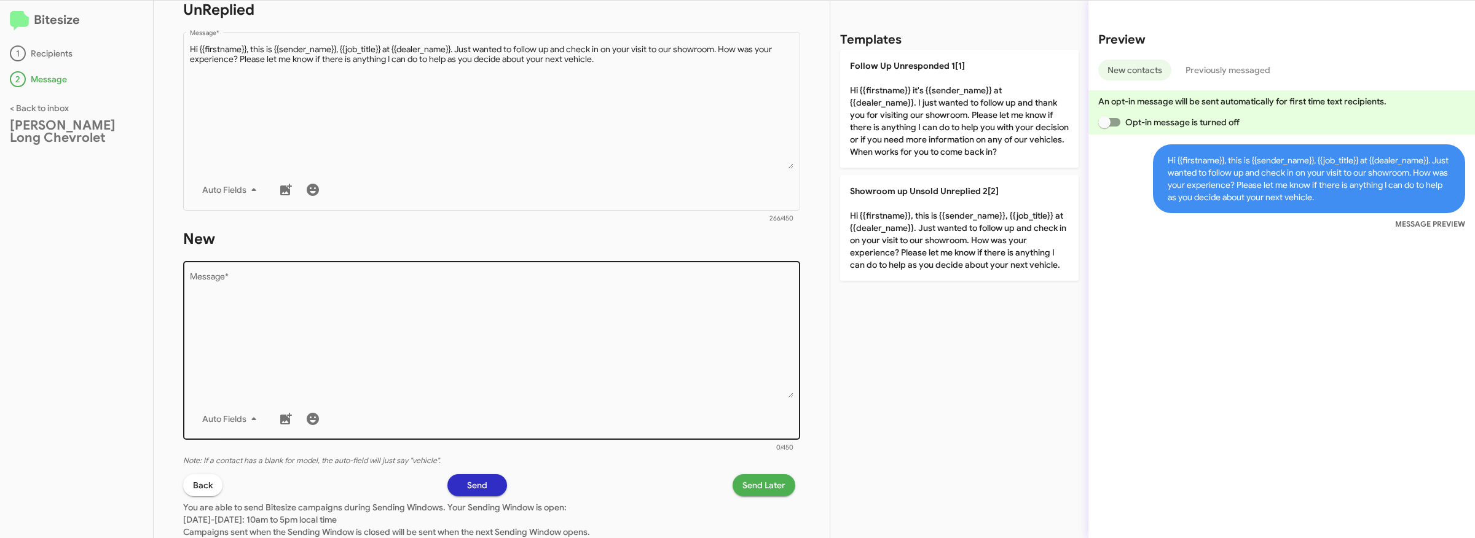
click at [612, 343] on textarea "Message *" at bounding box center [492, 335] width 604 height 125
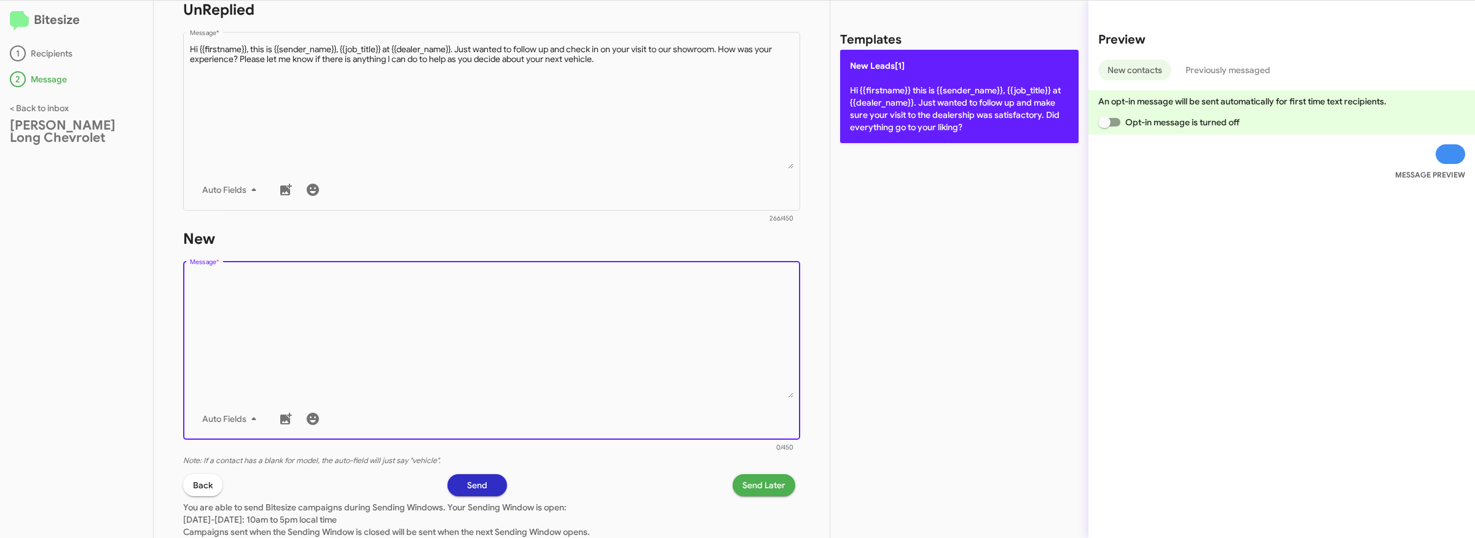
click at [970, 122] on p "New Leads[1] Hi {{firstname}} this is {{sender_name}}, {{job_title}} at {{deale…" at bounding box center [959, 96] width 238 height 93
type textarea "Hi {{firstname}} this is {{sender_name}}, {{job_title}} at {{dealer_name}}. Jus…"
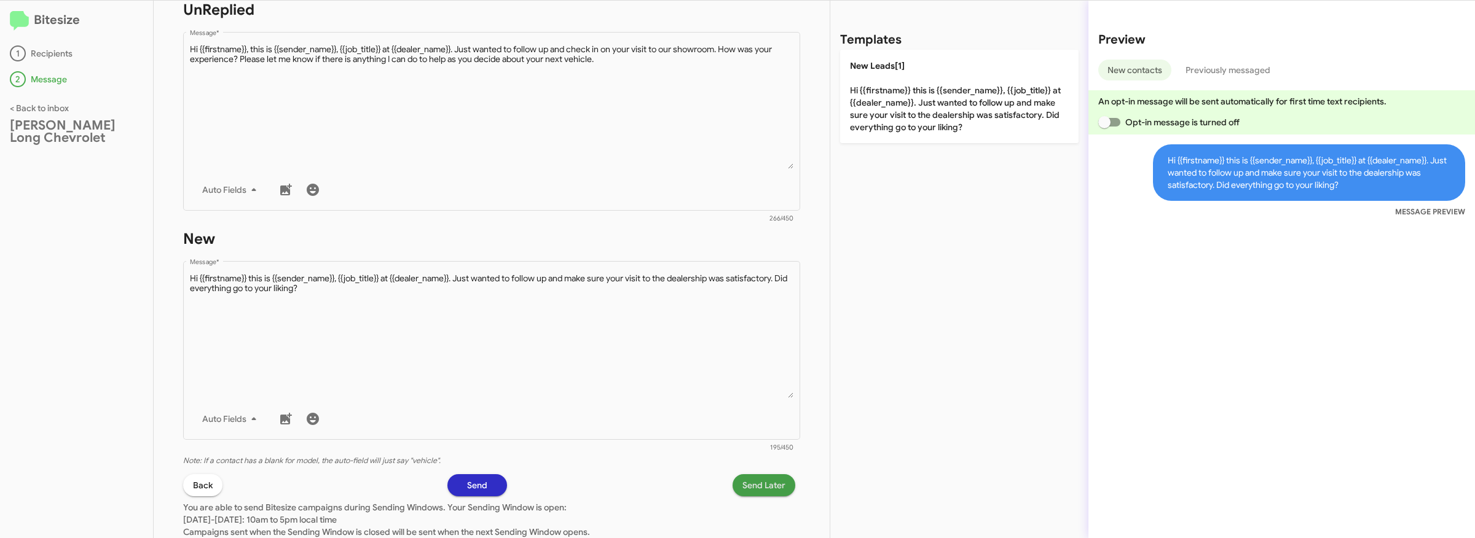
click at [762, 490] on span "Send Later" at bounding box center [763, 485] width 43 height 22
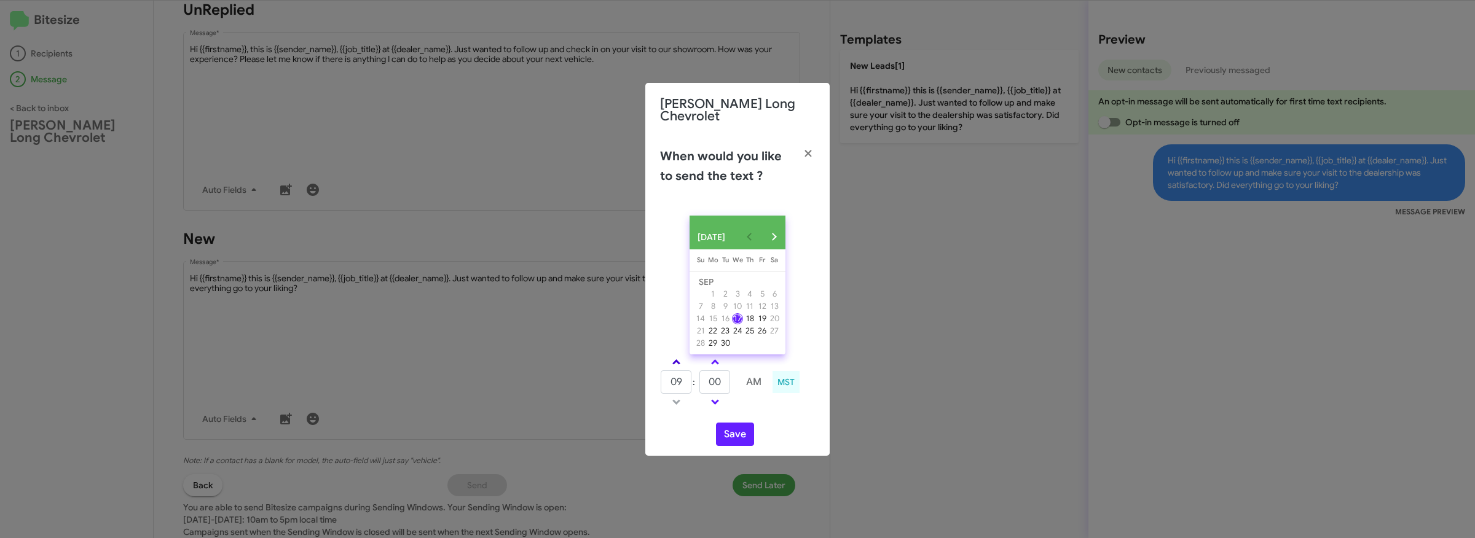
click at [681, 357] on link at bounding box center [677, 362] width 22 height 14
type input "11"
click at [714, 360] on span at bounding box center [715, 364] width 8 height 8
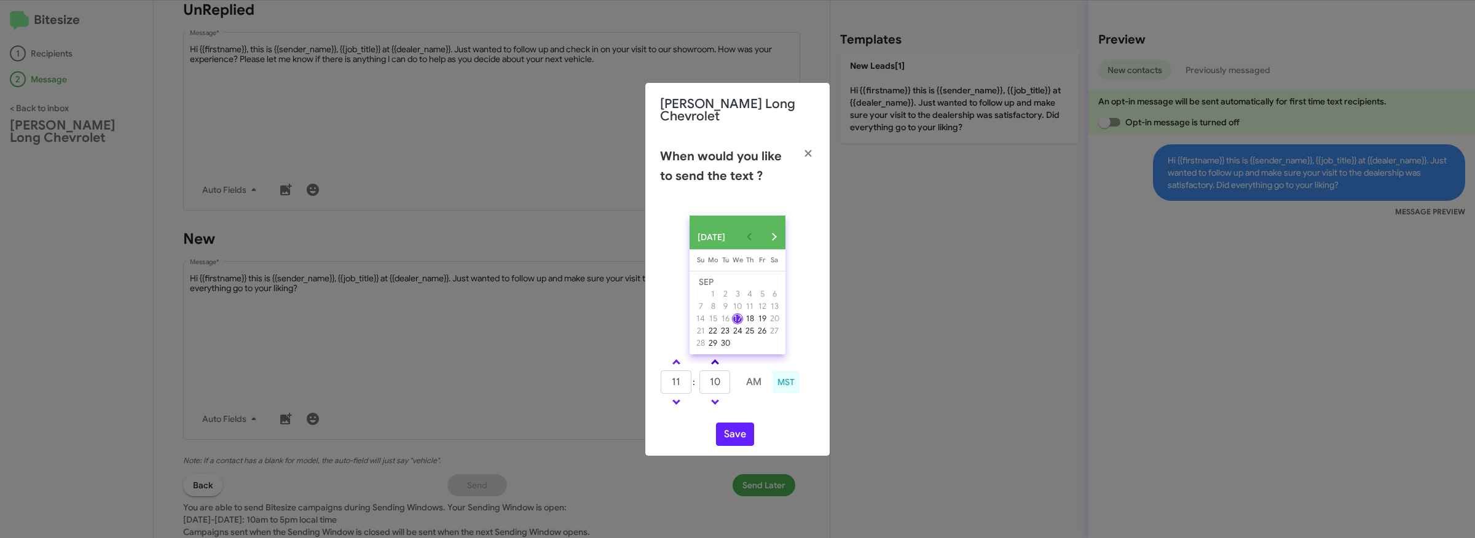
click at [714, 360] on span at bounding box center [715, 364] width 8 height 8
click at [714, 399] on span at bounding box center [715, 401] width 8 height 8
type input "10"
click at [733, 432] on button "Save" at bounding box center [735, 434] width 38 height 23
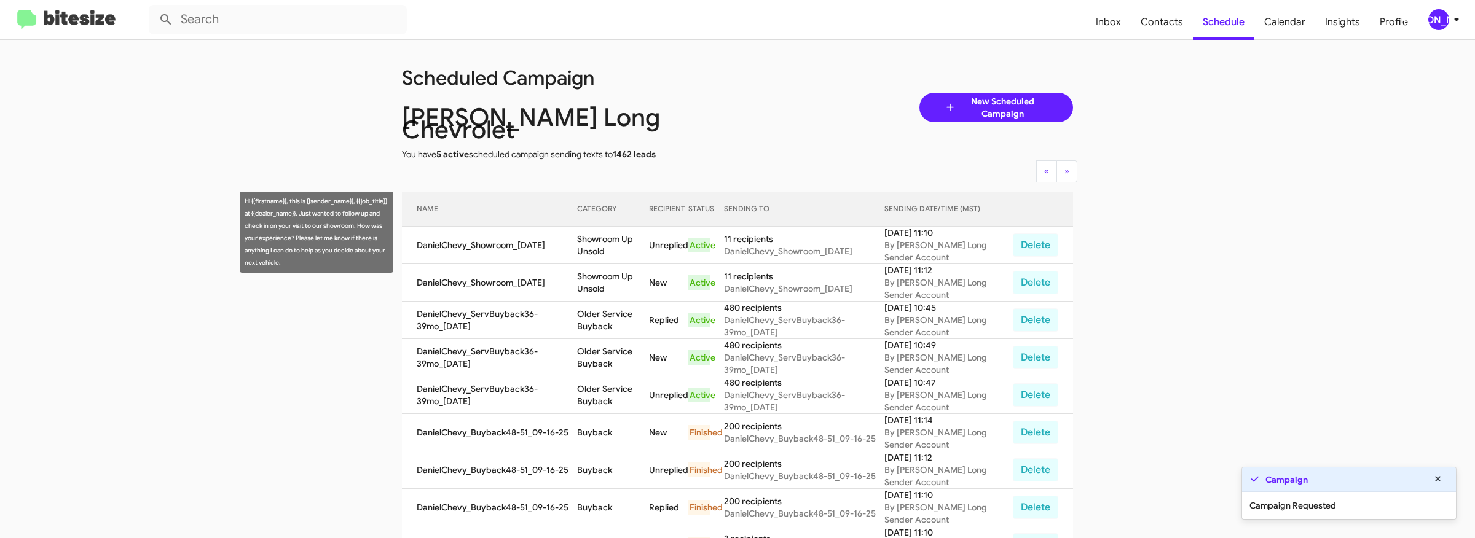
click at [589, 230] on td "Showroom Up Unsold" at bounding box center [613, 245] width 72 height 37
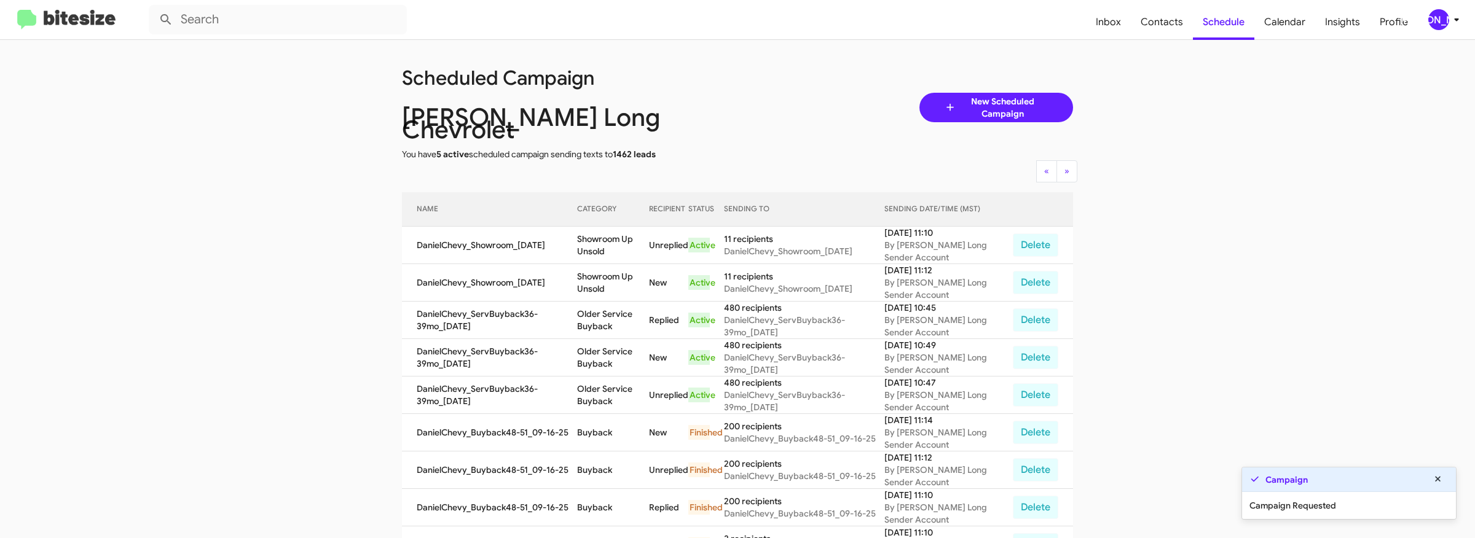
click at [607, 242] on td "Showroom Up Unsold" at bounding box center [613, 245] width 72 height 37
copy td "Showroom Up Unsold"
click at [316, 225] on app-scheduler "Scheduled Campaign Daniels Long Chevrolet You have 5 active scheduled campaign …" at bounding box center [737, 515] width 1475 height 951
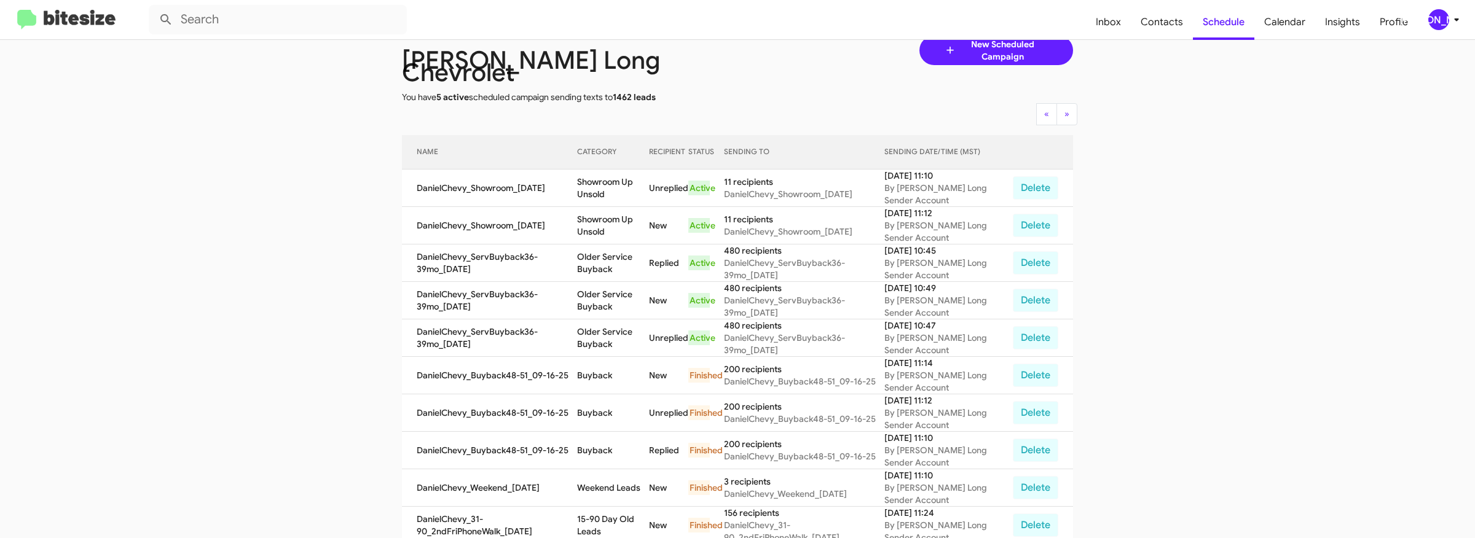
scroll to position [42, 0]
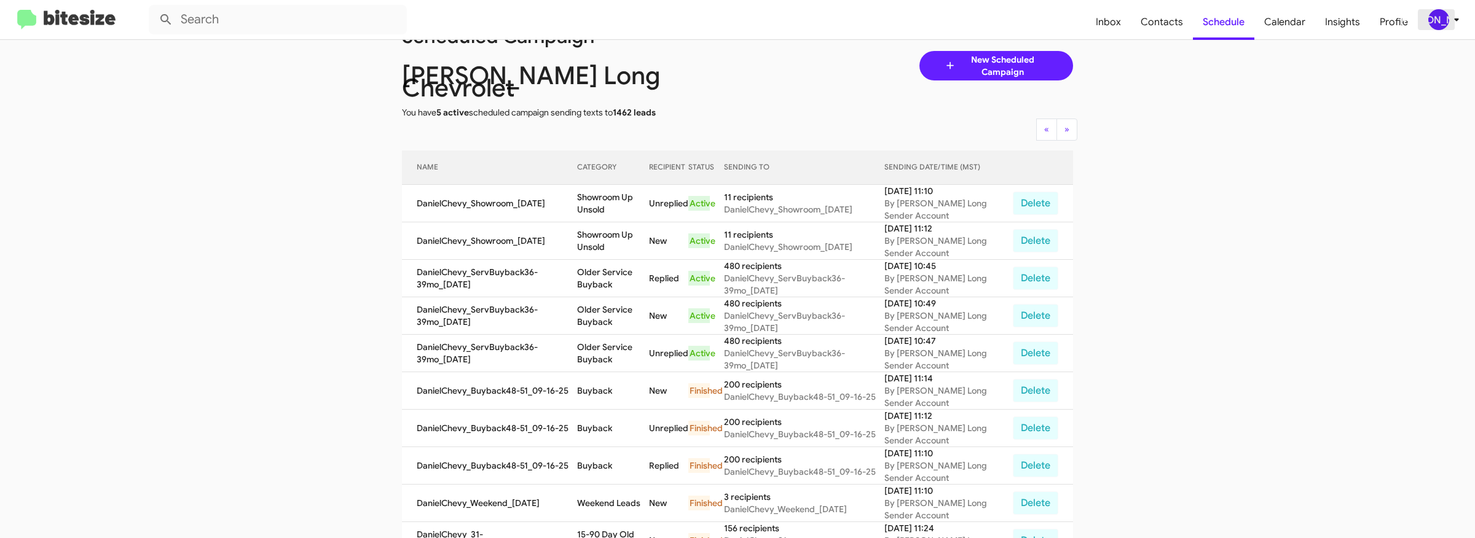
click at [1436, 18] on div "[PERSON_NAME]" at bounding box center [1438, 19] width 21 height 21
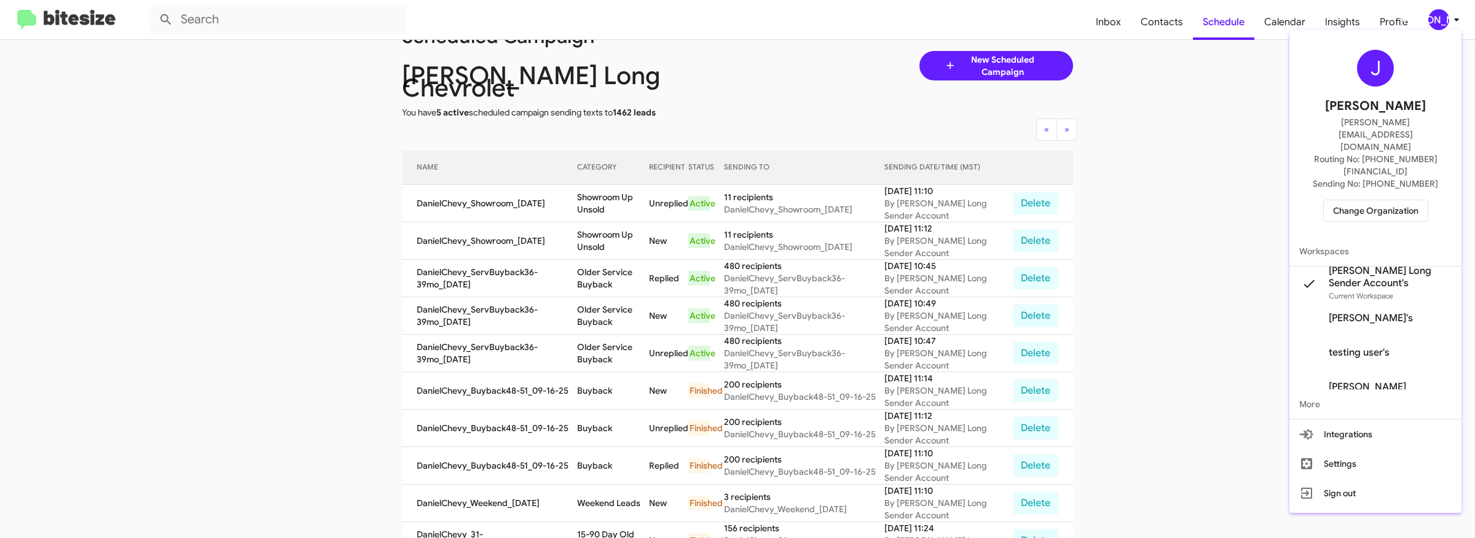
click at [1358, 200] on span "Change Organization" at bounding box center [1375, 210] width 85 height 21
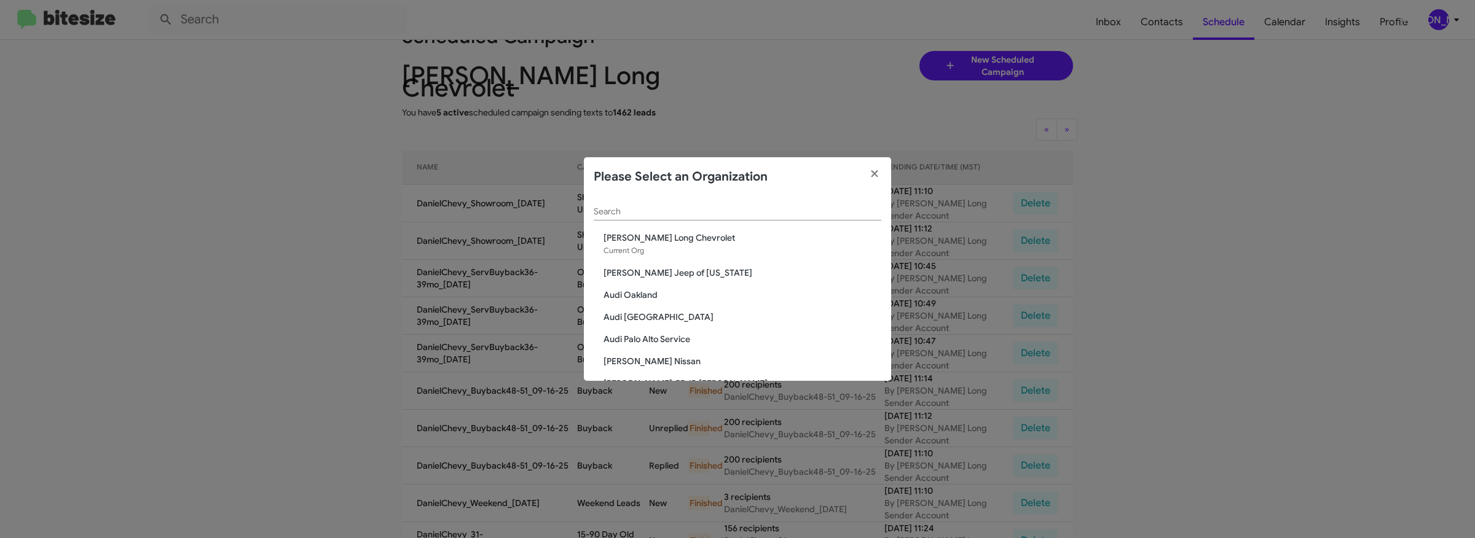
click at [715, 218] on div "Search" at bounding box center [738, 209] width 288 height 24
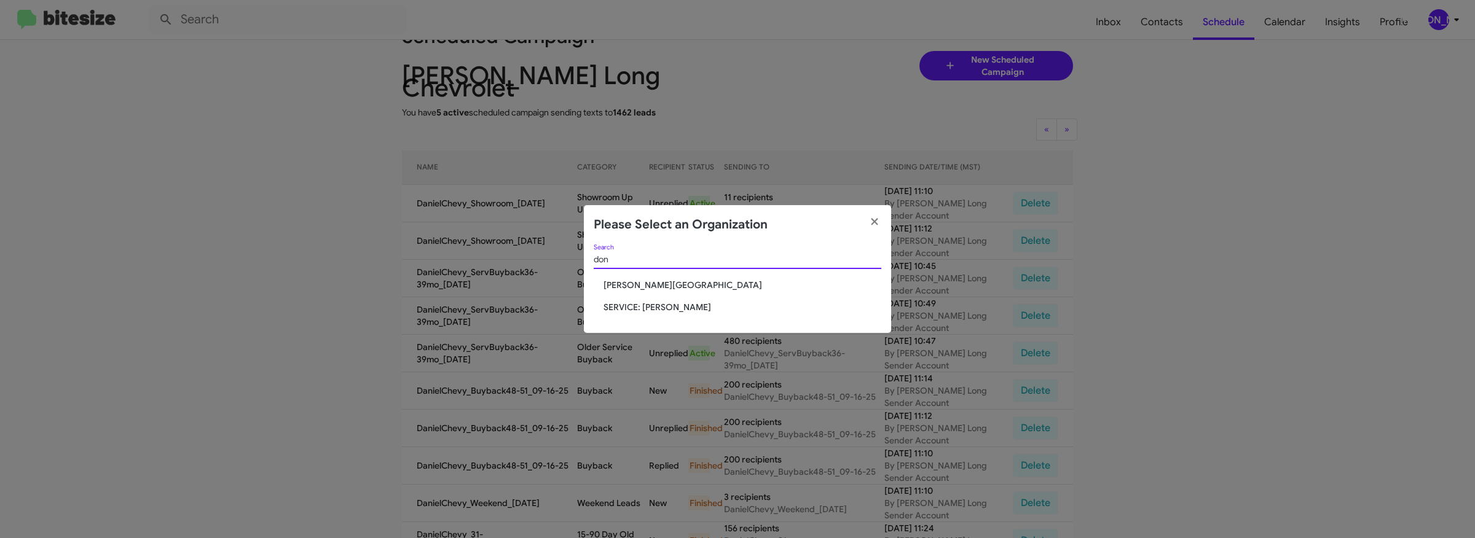
type input "don"
click at [661, 283] on span "Don Ledford Auto Center" at bounding box center [743, 285] width 278 height 12
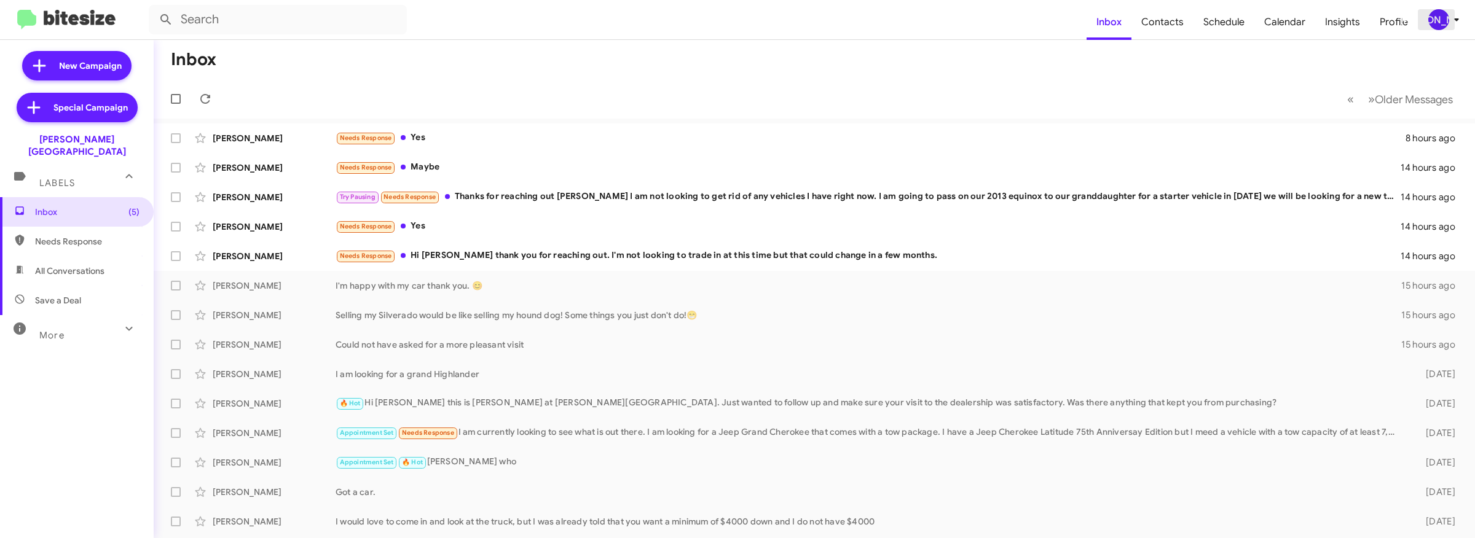
click at [1438, 23] on div "[PERSON_NAME]" at bounding box center [1438, 19] width 21 height 21
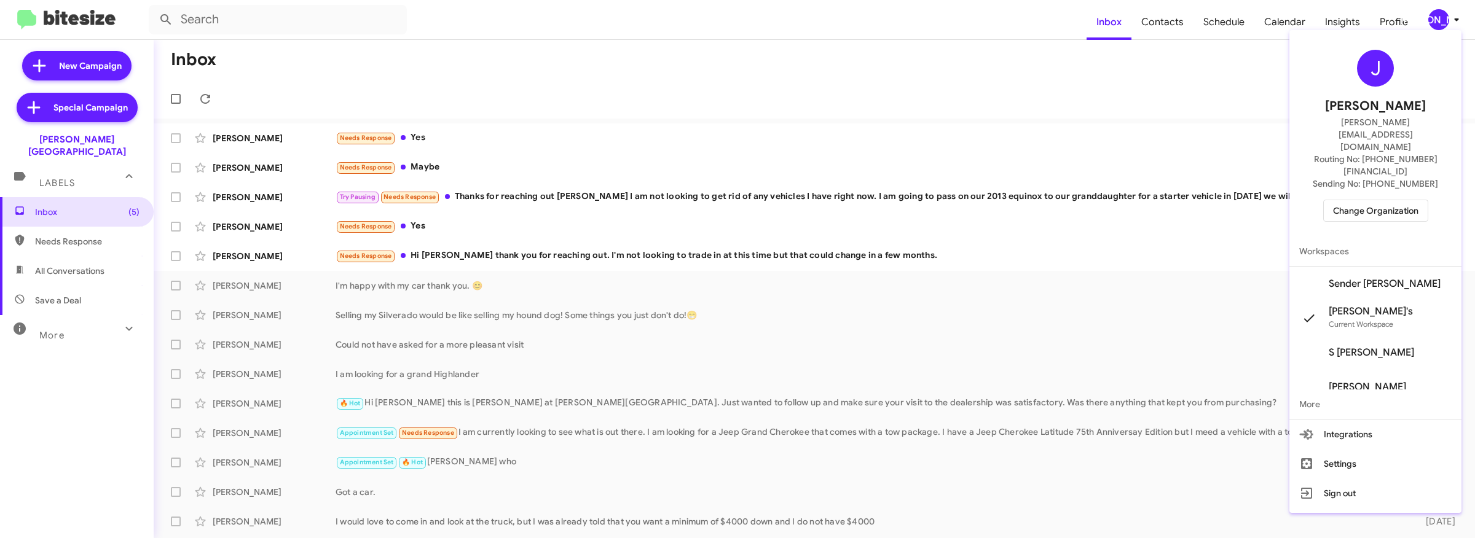
click at [1407, 278] on span "Sender Don Ledford's" at bounding box center [1385, 284] width 112 height 12
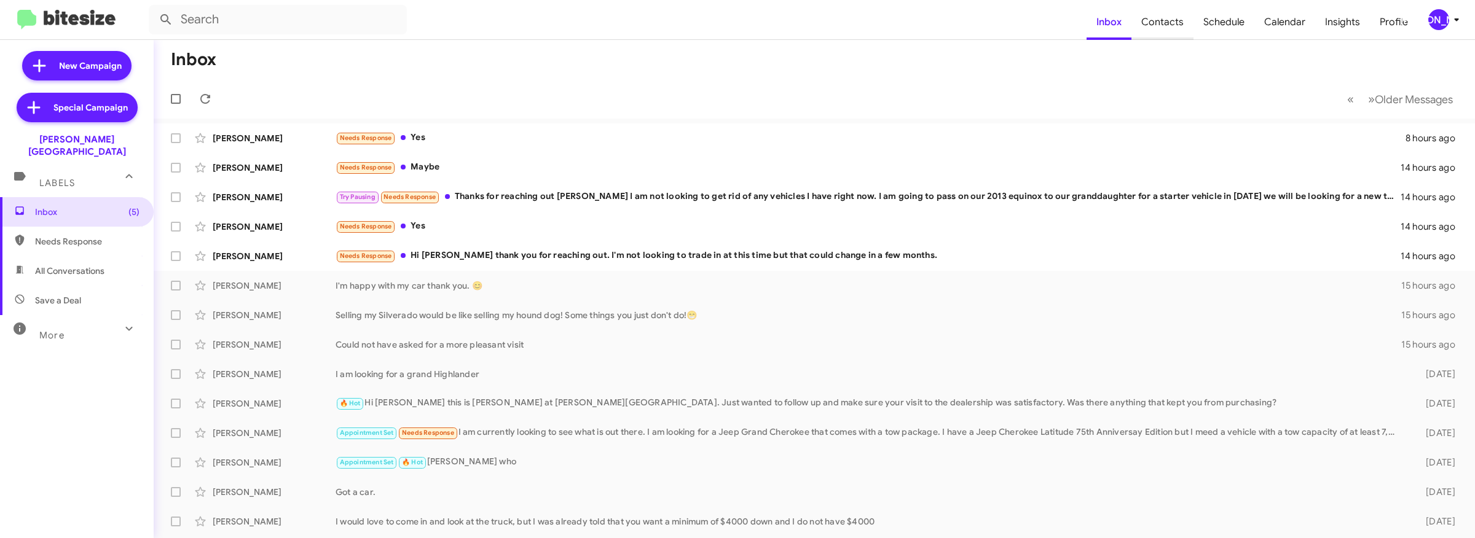
click at [1185, 29] on span "Contacts" at bounding box center [1162, 22] width 62 height 36
type input "in:groups"
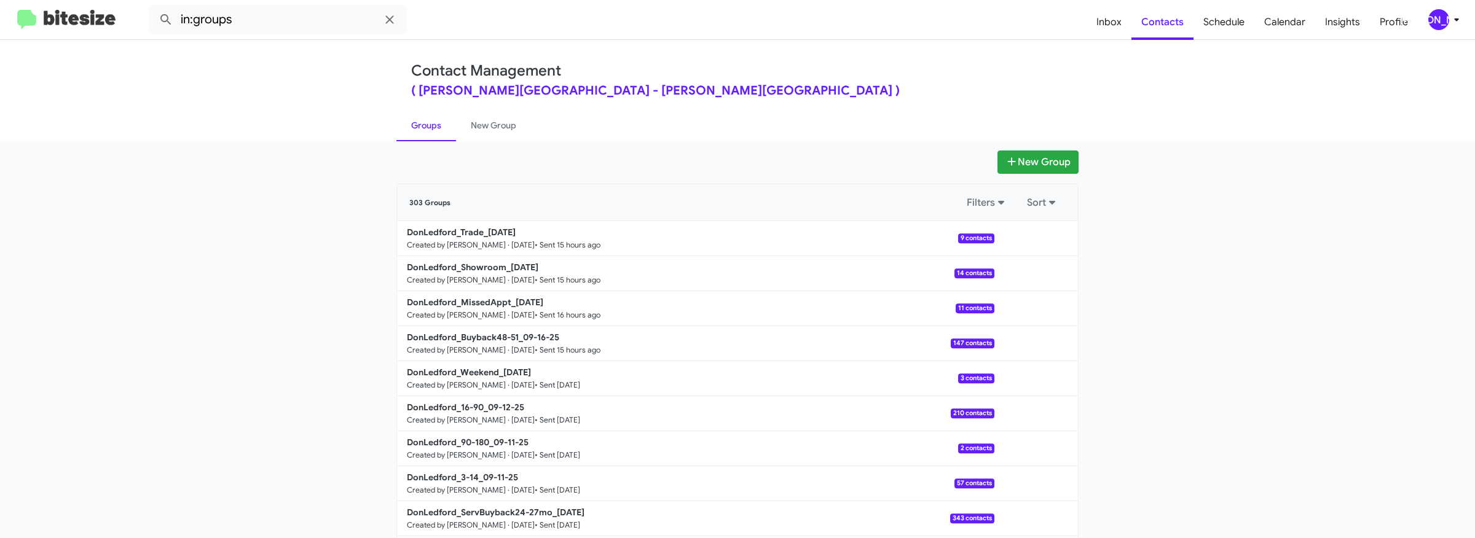
click at [1431, 17] on div "[PERSON_NAME]" at bounding box center [1438, 19] width 21 height 21
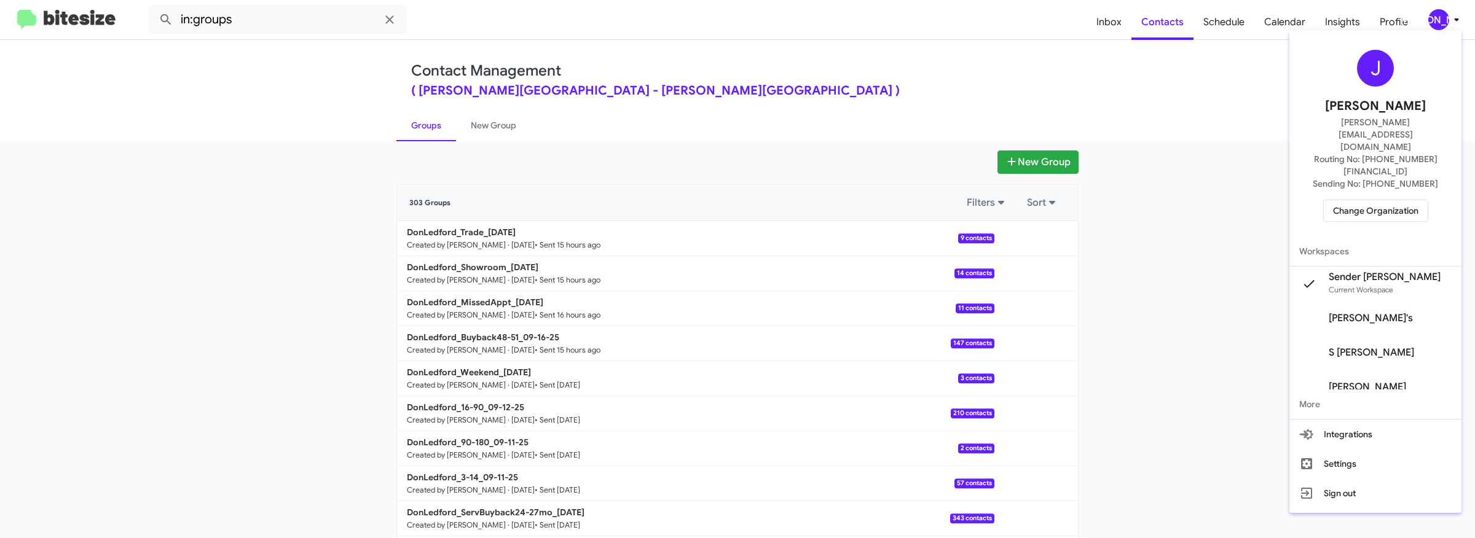
click at [1185, 122] on div at bounding box center [737, 269] width 1475 height 538
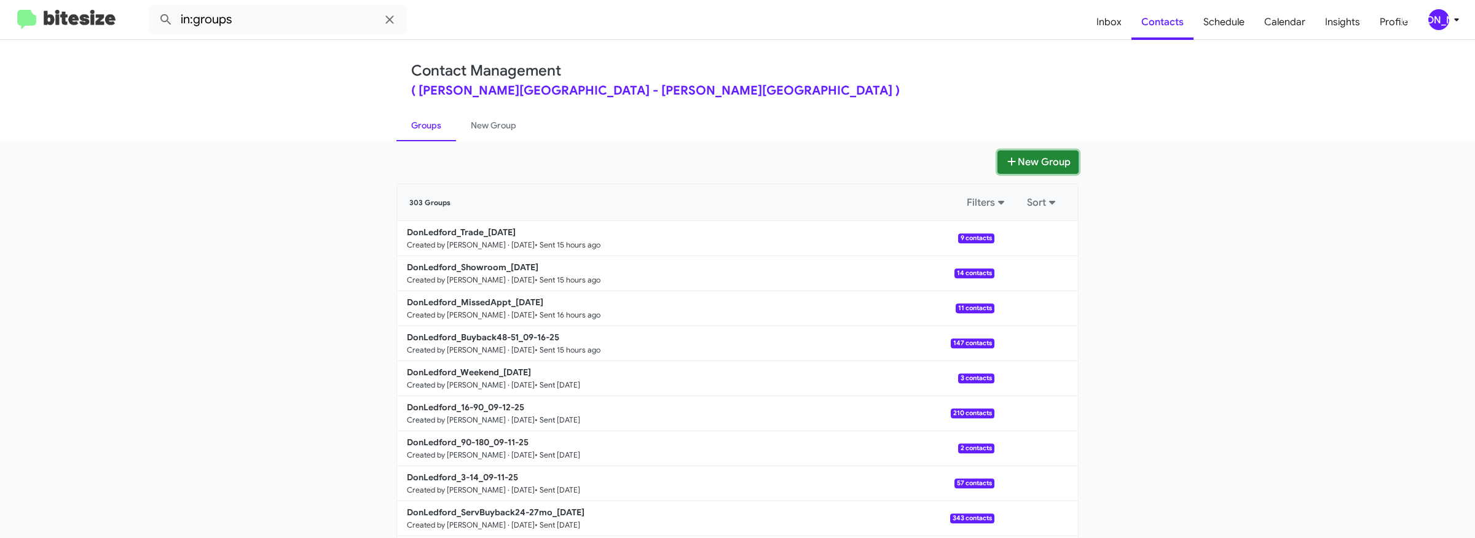
click at [1025, 159] on button "New Group" at bounding box center [1037, 162] width 81 height 23
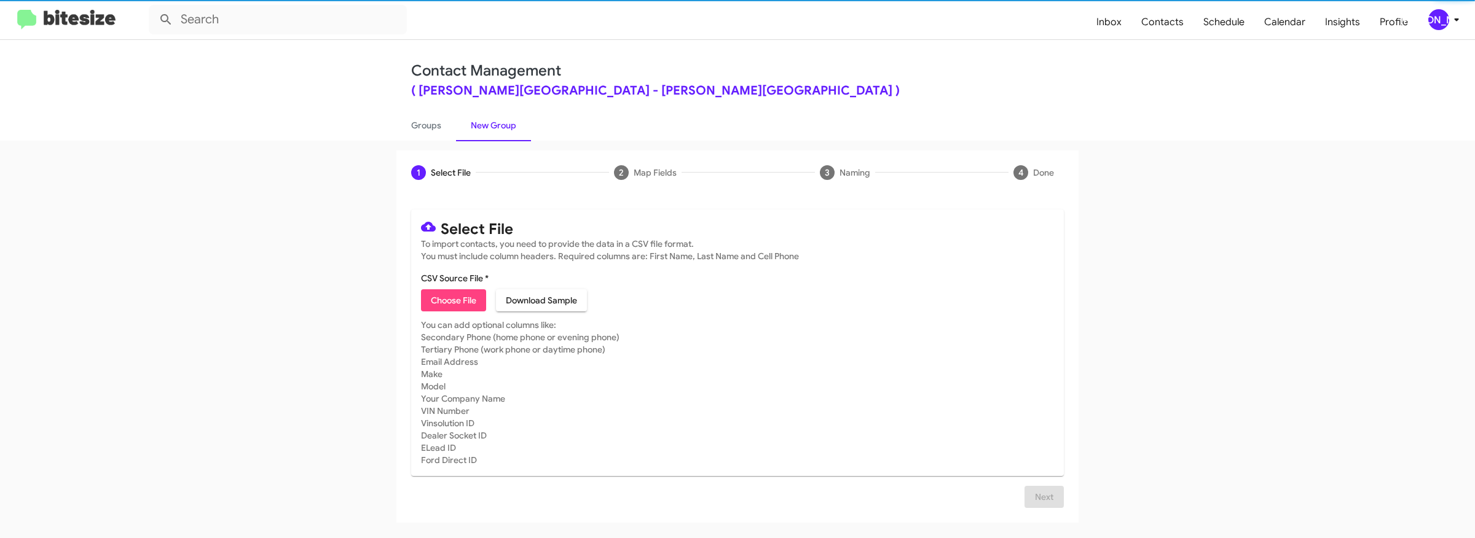
click at [449, 308] on span "Choose File" at bounding box center [453, 300] width 45 height 22
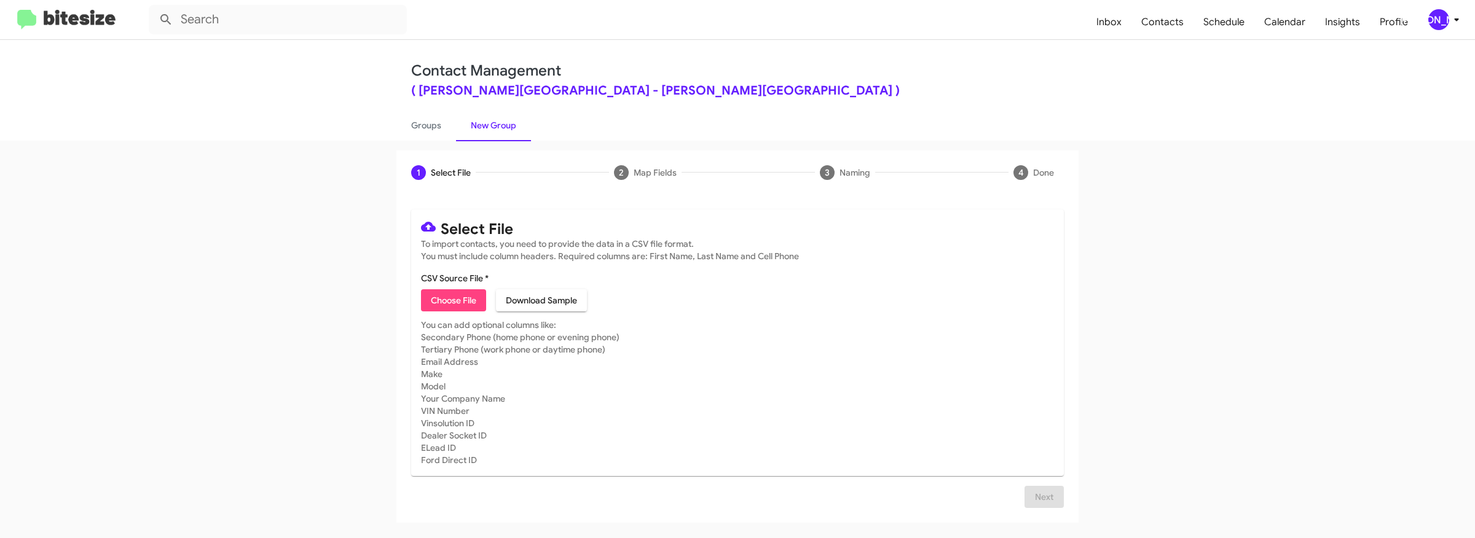
type input "DonLedford_ServBuyback36-39mo_09-17-25"
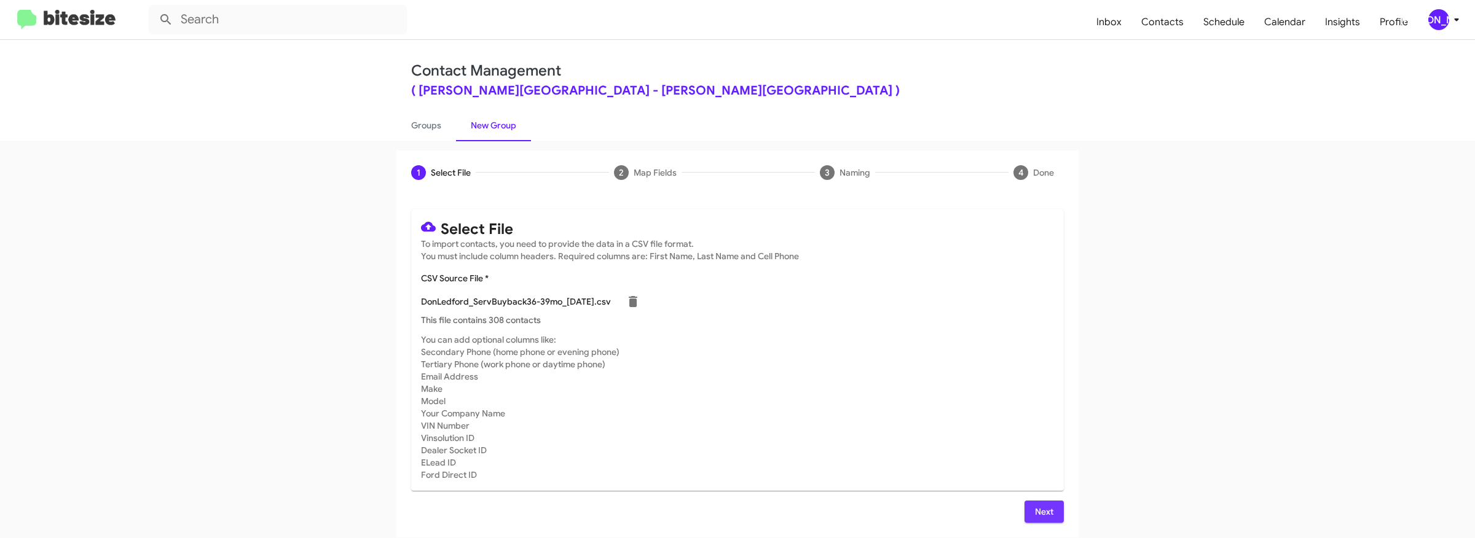
click at [1040, 505] on span "Next" at bounding box center [1044, 512] width 20 height 22
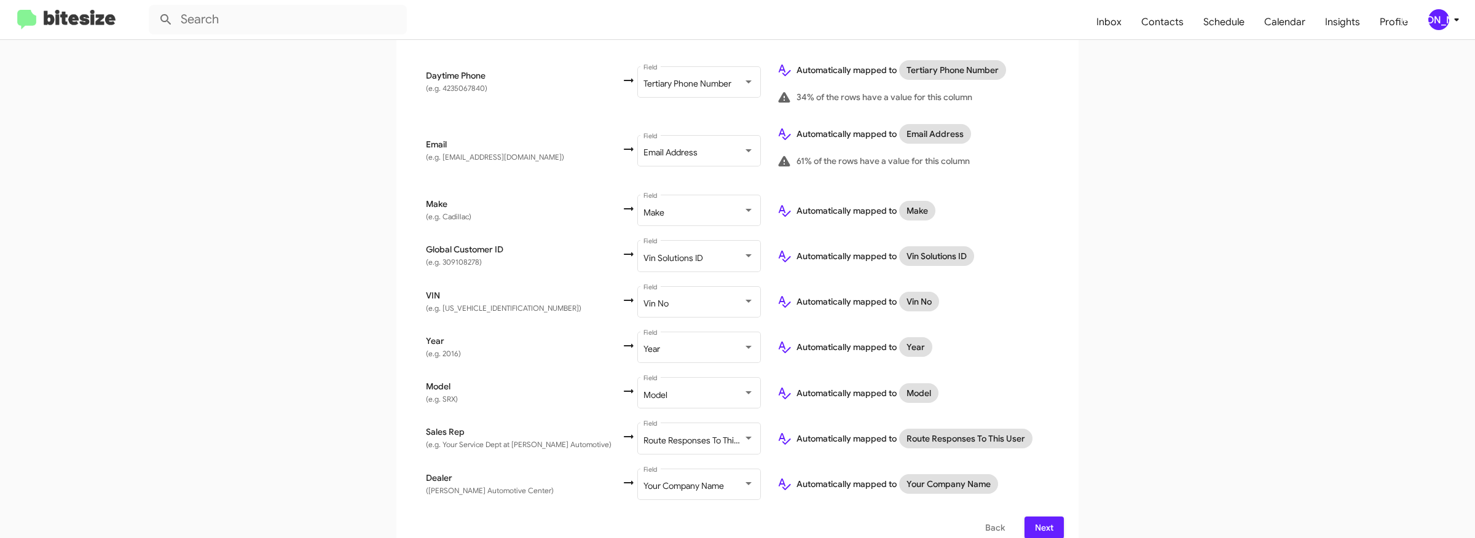
scroll to position [497, 0]
click at [1044, 513] on span "Next" at bounding box center [1044, 524] width 20 height 22
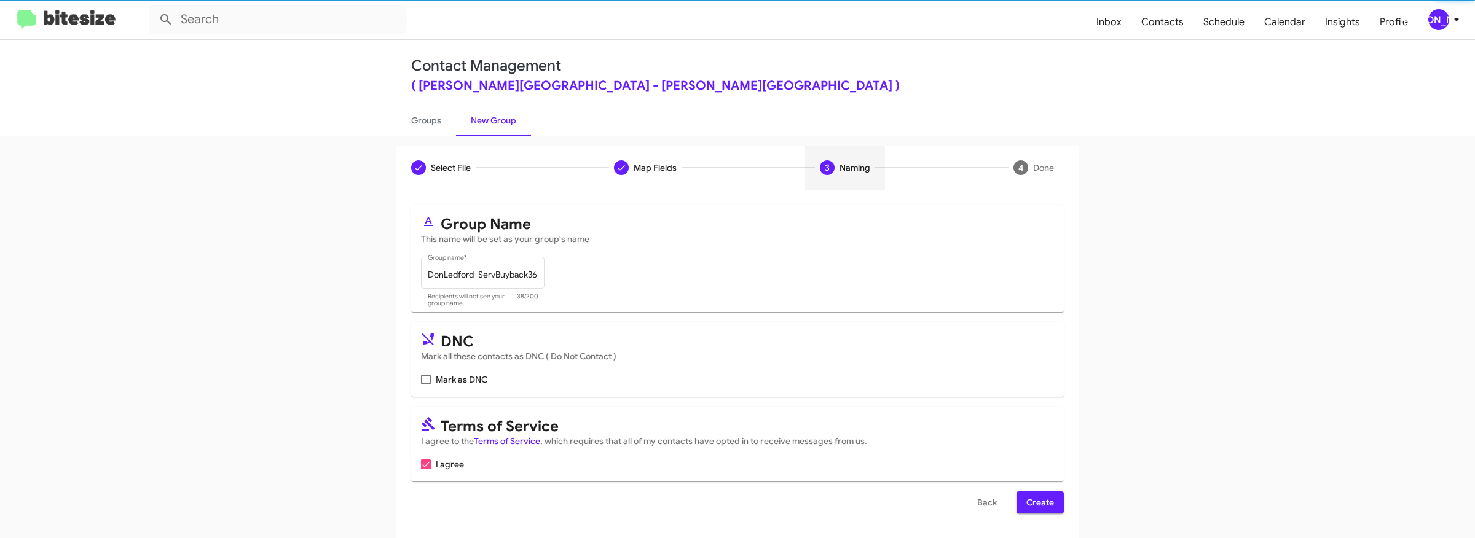
scroll to position [0, 0]
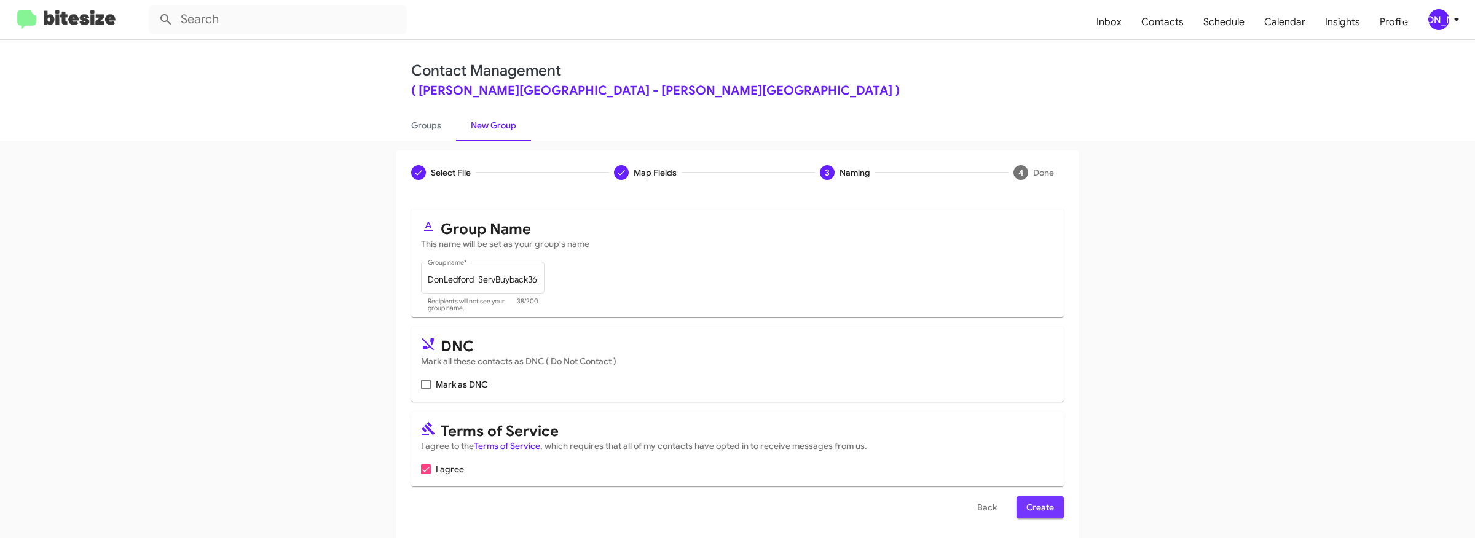
drag, startPoint x: 1034, startPoint y: 500, endPoint x: 634, endPoint y: 297, distance: 448.8
click at [1034, 499] on span "Create" at bounding box center [1040, 508] width 28 height 22
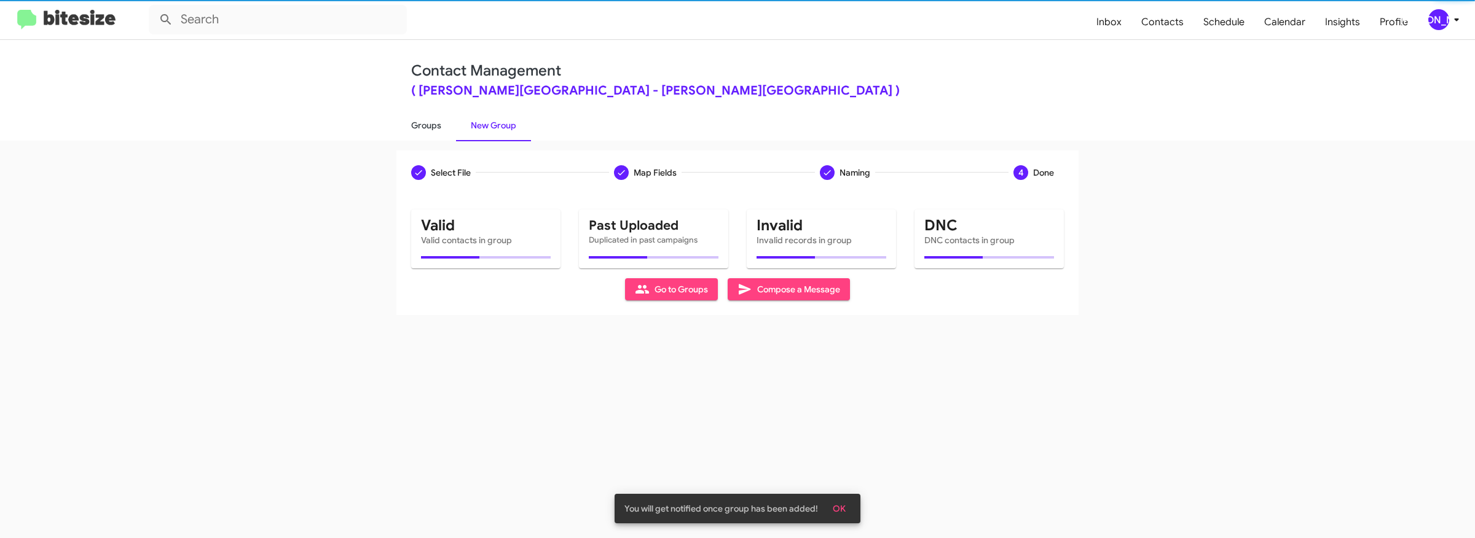
click at [432, 128] on link "Groups" at bounding box center [426, 125] width 60 height 32
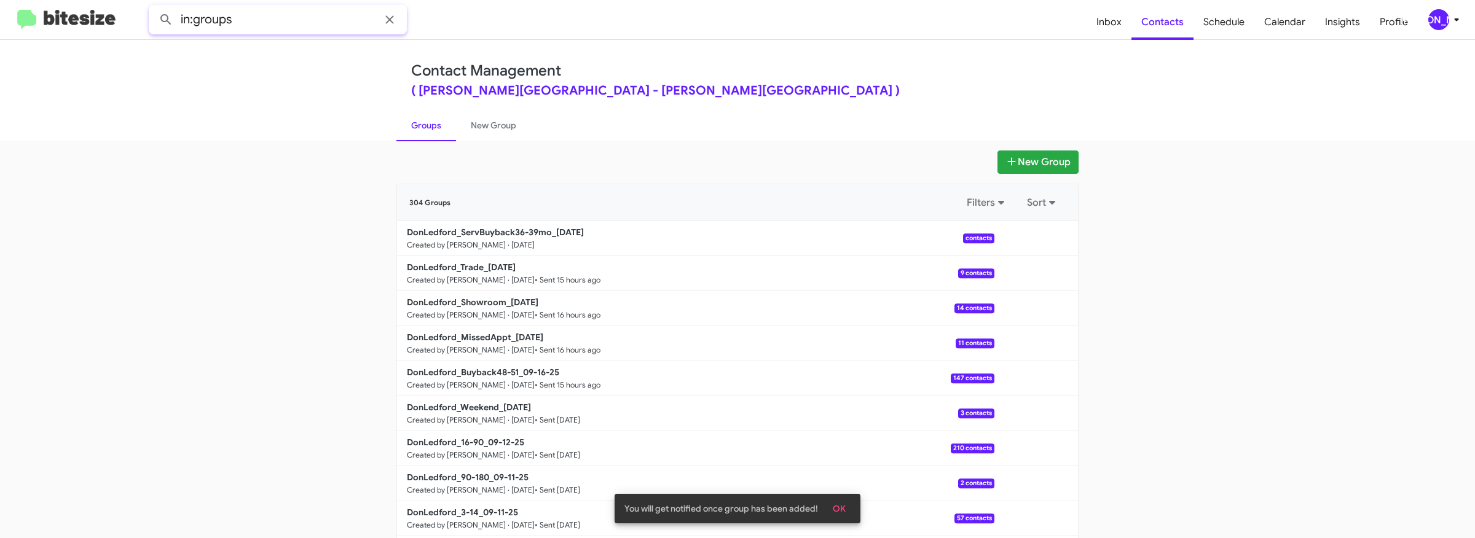
click at [290, 8] on input "in:groups" at bounding box center [278, 20] width 258 height 30
click at [291, 17] on input "in:groups" at bounding box center [278, 20] width 258 height 30
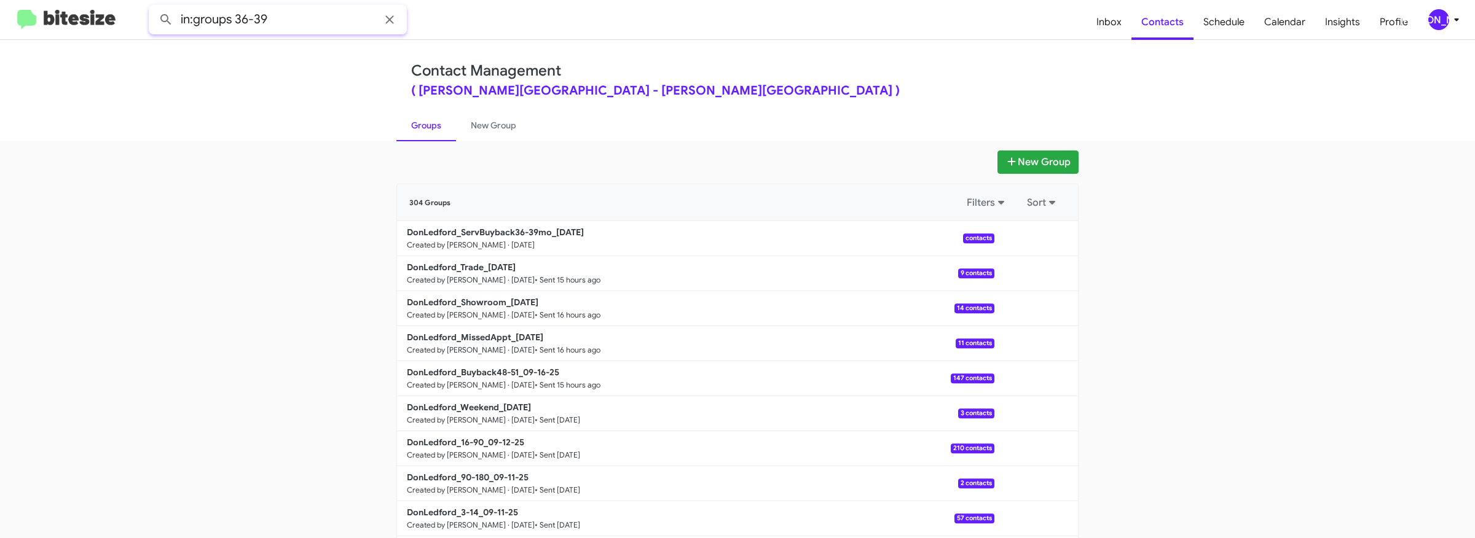
type input "in:groups 36-39"
click at [154, 7] on button at bounding box center [166, 19] width 25 height 25
click at [478, 117] on link "New Group" at bounding box center [493, 125] width 75 height 32
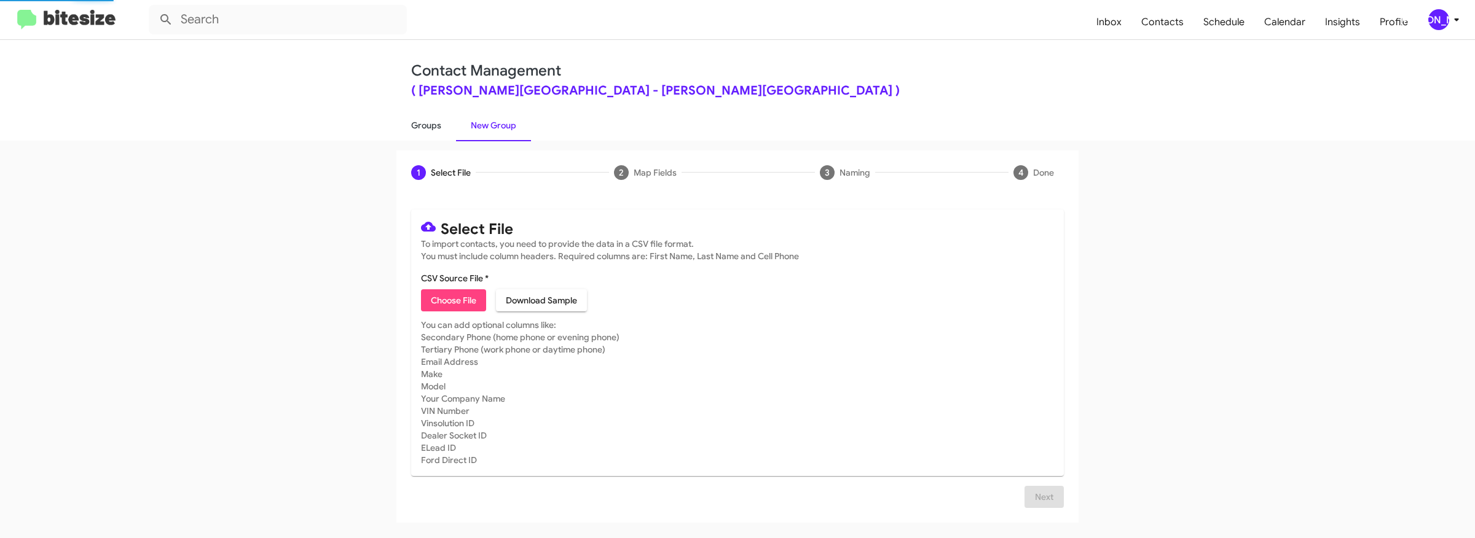
click at [418, 119] on link "Groups" at bounding box center [426, 125] width 60 height 32
type input "in:groups"
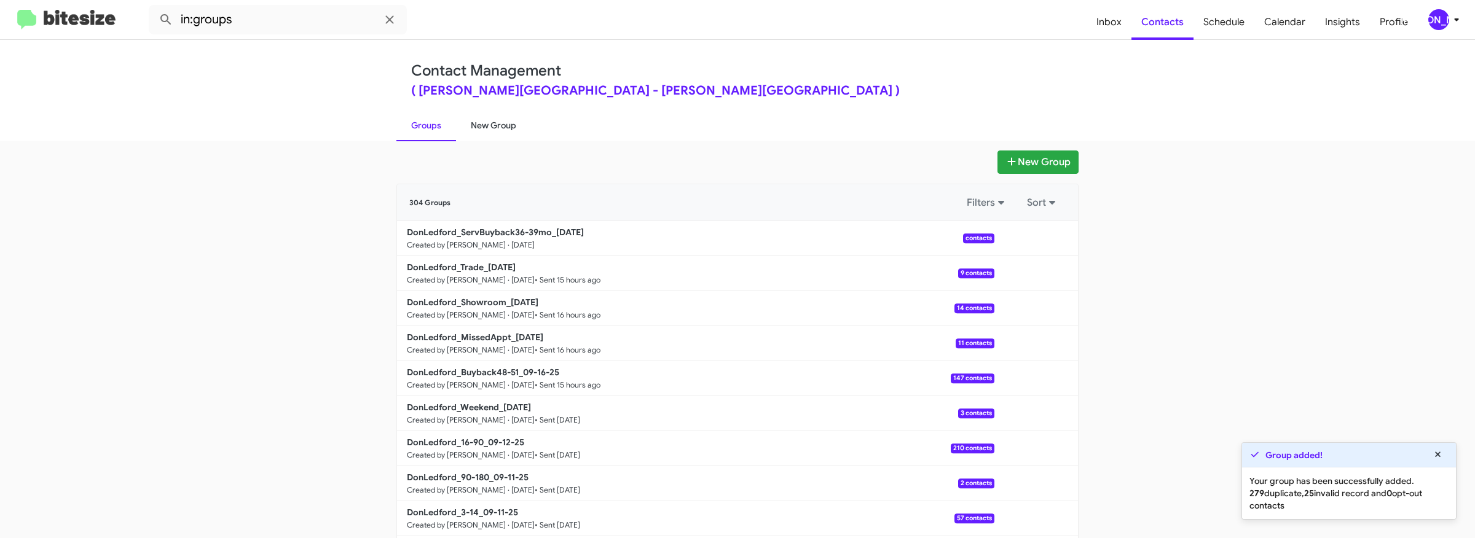
drag, startPoint x: 496, startPoint y: 125, endPoint x: 473, endPoint y: 127, distance: 22.8
click at [496, 125] on link "New Group" at bounding box center [493, 125] width 75 height 32
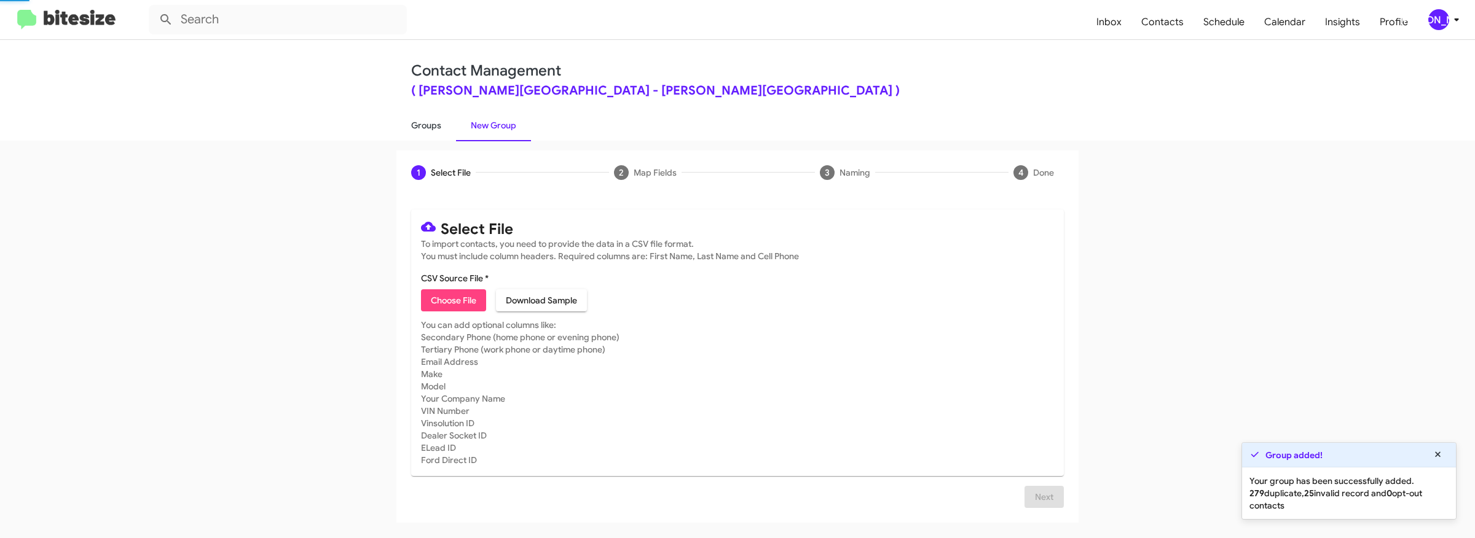
click at [417, 123] on link "Groups" at bounding box center [426, 125] width 60 height 32
type input "in:groups"
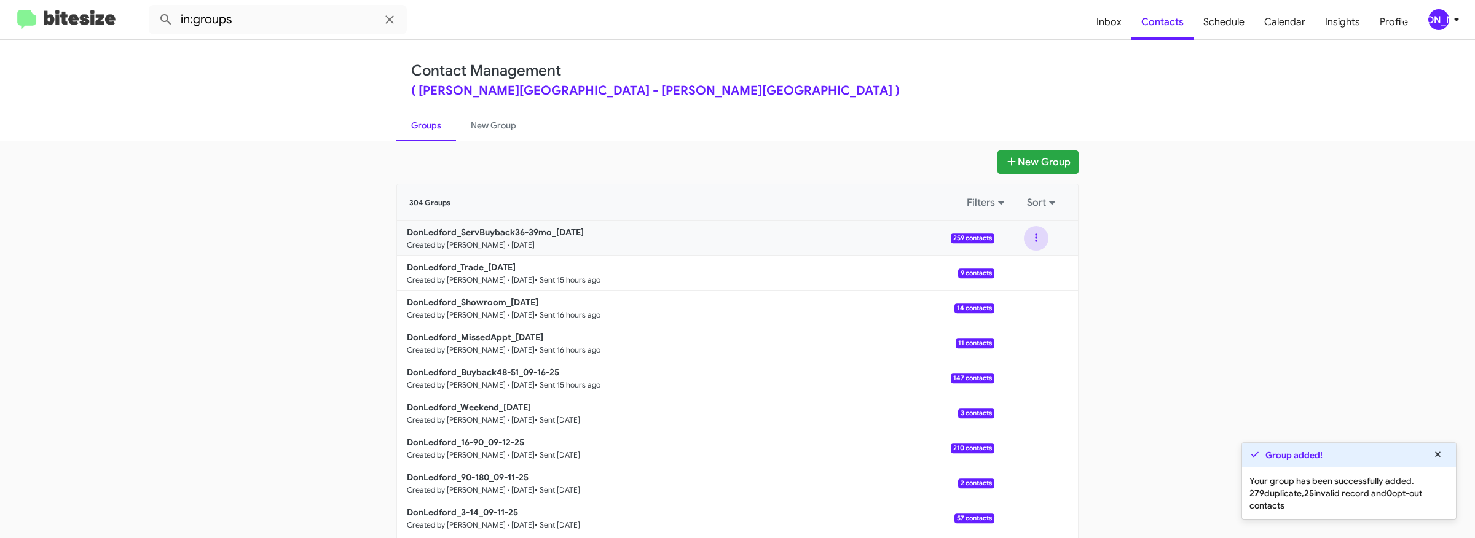
click at [1035, 235] on button at bounding box center [1036, 238] width 25 height 25
click at [1028, 265] on button "View contacts" at bounding box center [999, 272] width 98 height 30
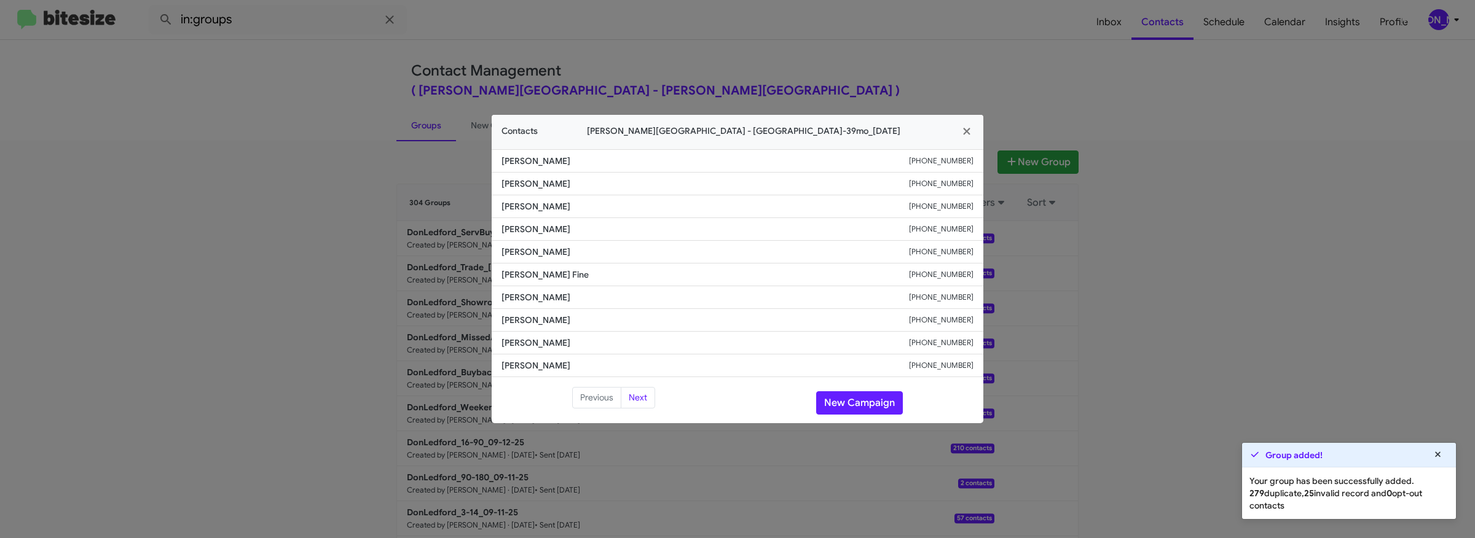
click at [961, 186] on small "+14232083143" at bounding box center [941, 184] width 65 height 12
drag, startPoint x: 578, startPoint y: 182, endPoint x: 498, endPoint y: 185, distance: 80.6
click at [498, 185] on li "Ruben Spelaez +14232083143" at bounding box center [738, 184] width 492 height 23
copy span "Ruben Spelaez"
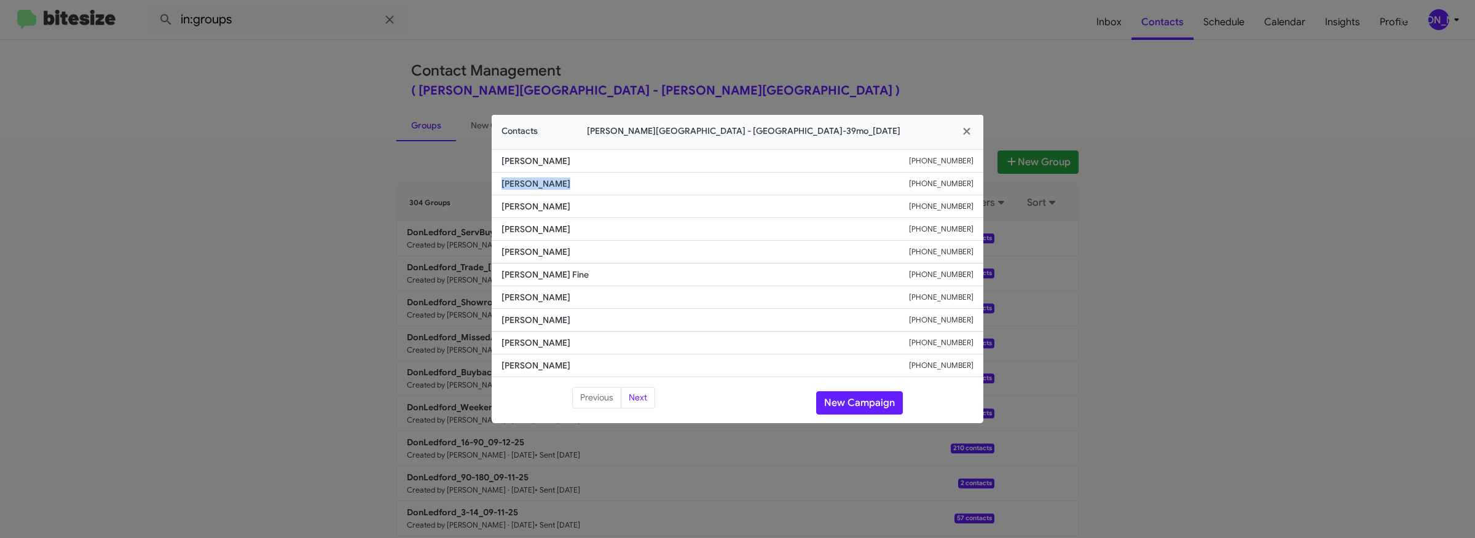
copy span "Ruben Spelaez"
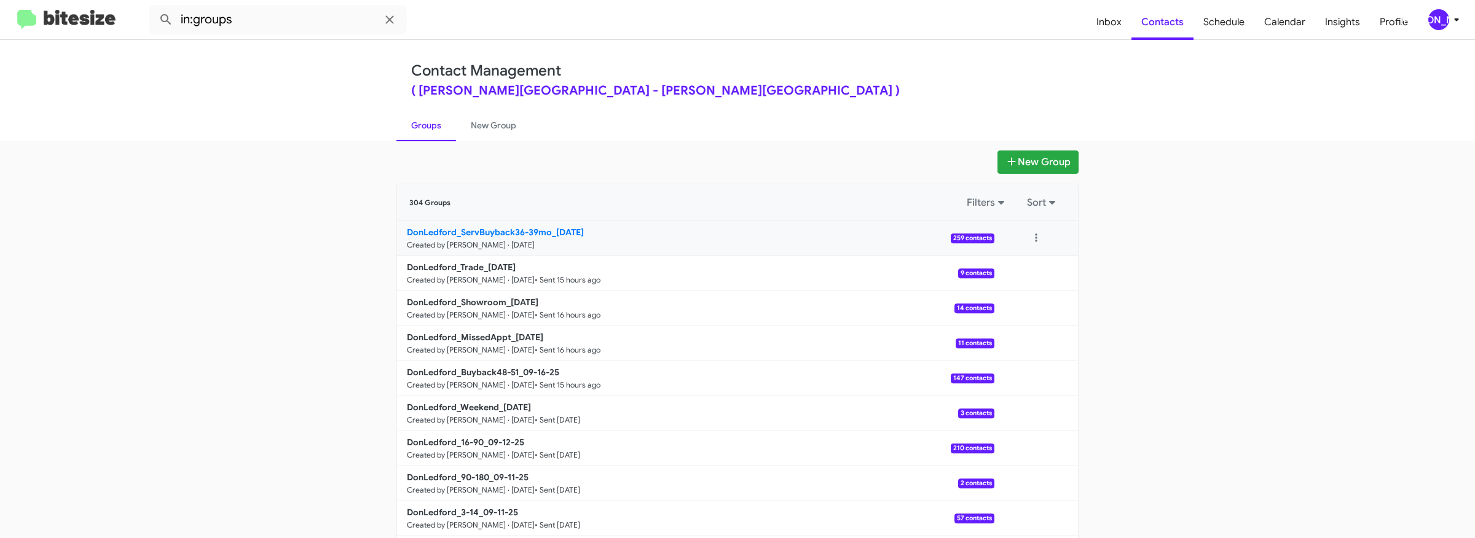
click at [500, 230] on b "DonLedford_ServBuyback36-39mo_09-17-25" at bounding box center [495, 232] width 177 height 11
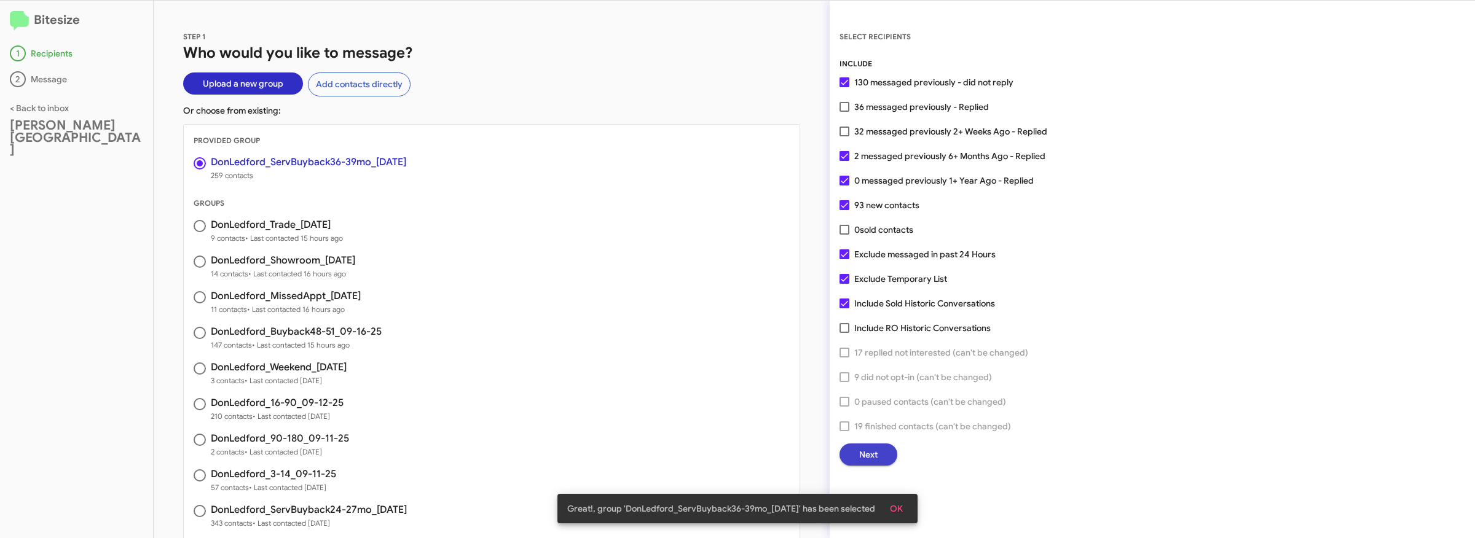
click at [871, 450] on span "Next" at bounding box center [868, 455] width 18 height 22
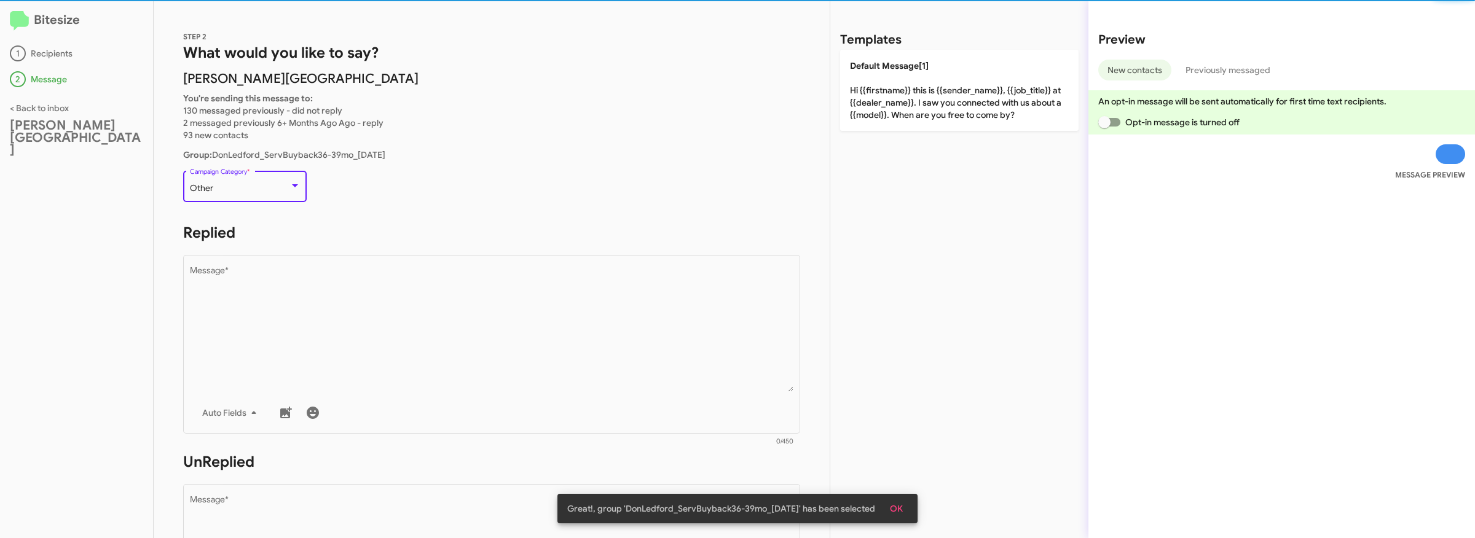
click at [271, 184] on div "Other" at bounding box center [240, 189] width 100 height 10
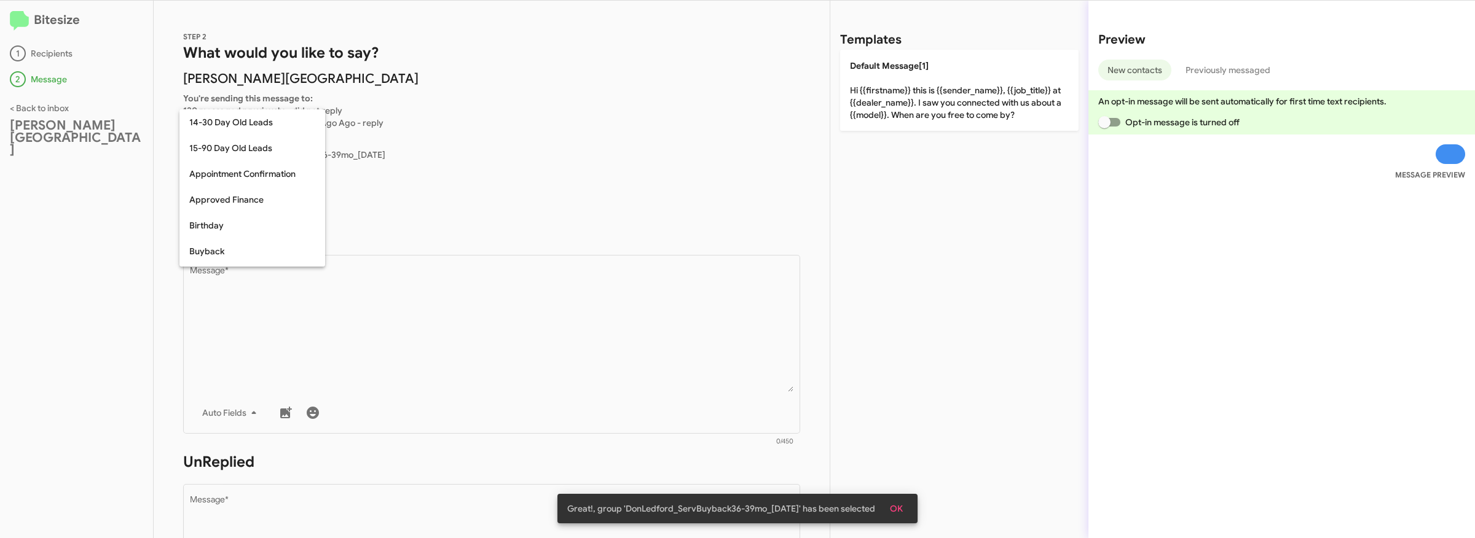
scroll to position [269, 0]
click at [250, 159] on span "Older Service Buyback" at bounding box center [252, 163] width 126 height 26
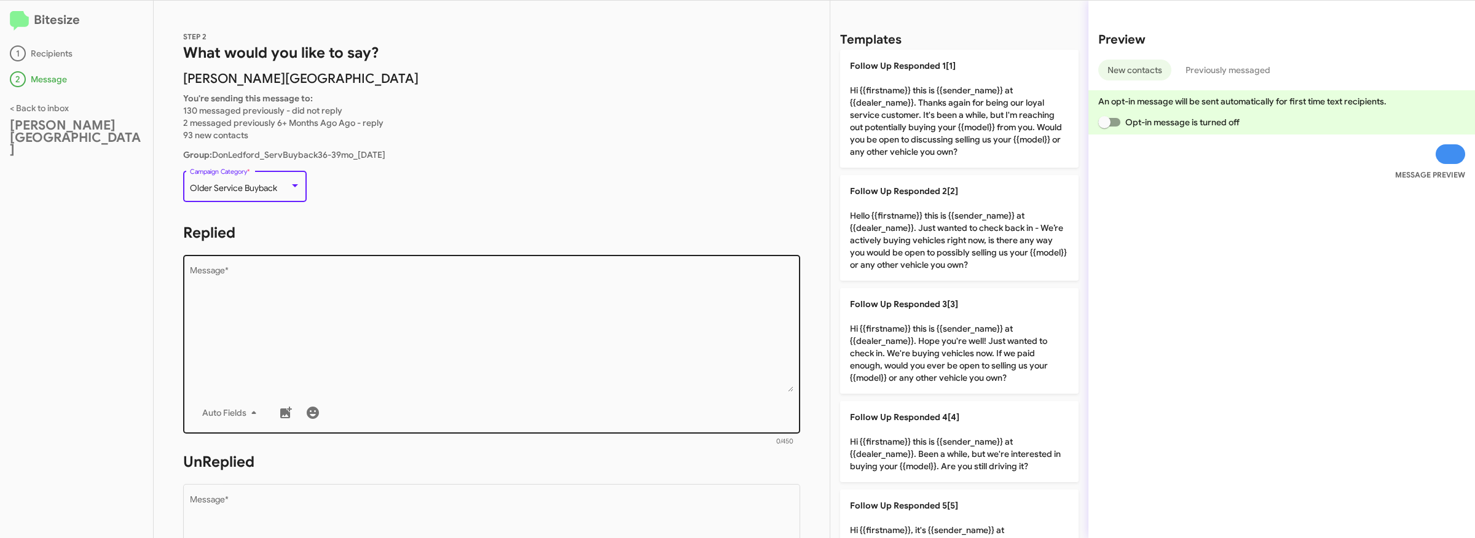
click at [492, 318] on textarea "Message *" at bounding box center [492, 329] width 604 height 125
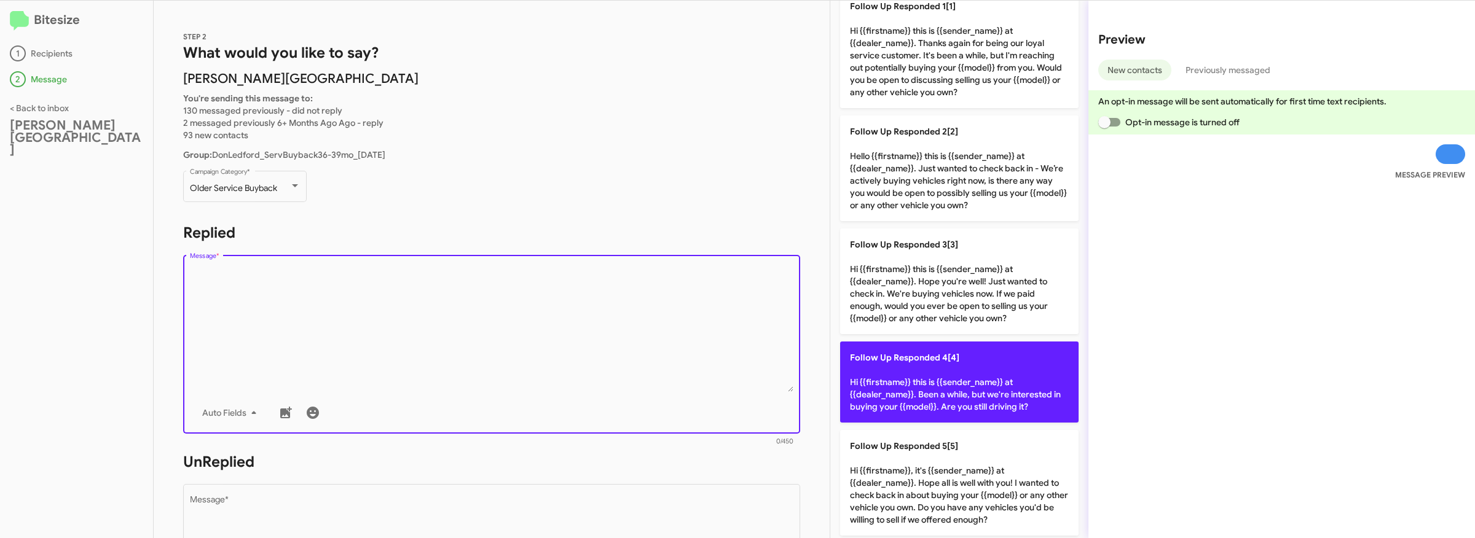
scroll to position [86, 0]
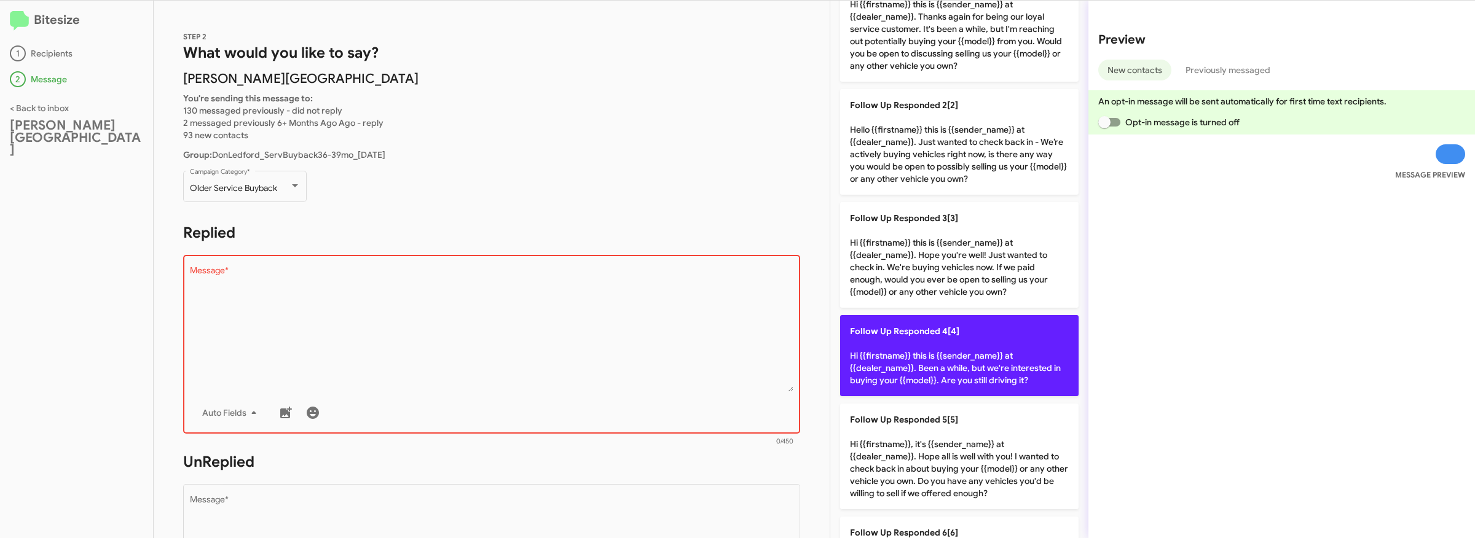
click at [961, 356] on p "Follow Up Responded 4[4] Hi {{firstname}} this is {{sender_name}} at {{dealer_n…" at bounding box center [959, 355] width 238 height 81
type textarea "Hi {{firstname}} this is {{sender_name}} at {{dealer_name}}. Been a while, but …"
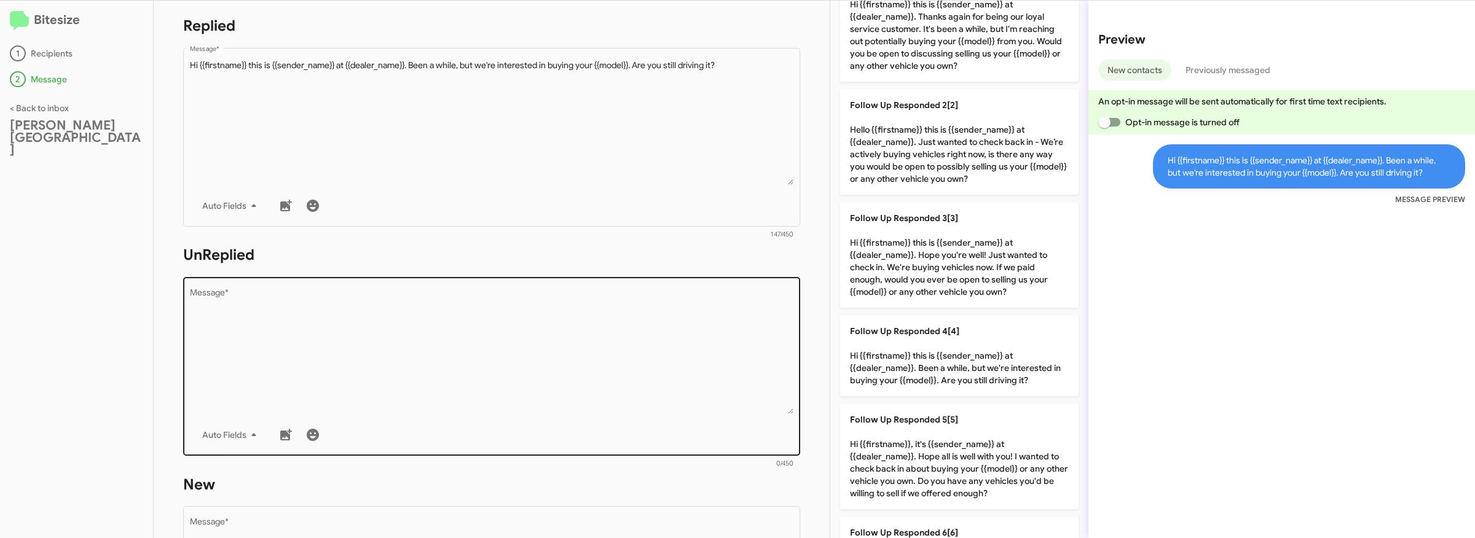
scroll to position [213, 0]
click at [517, 372] on textarea "Message *" at bounding box center [492, 345] width 604 height 125
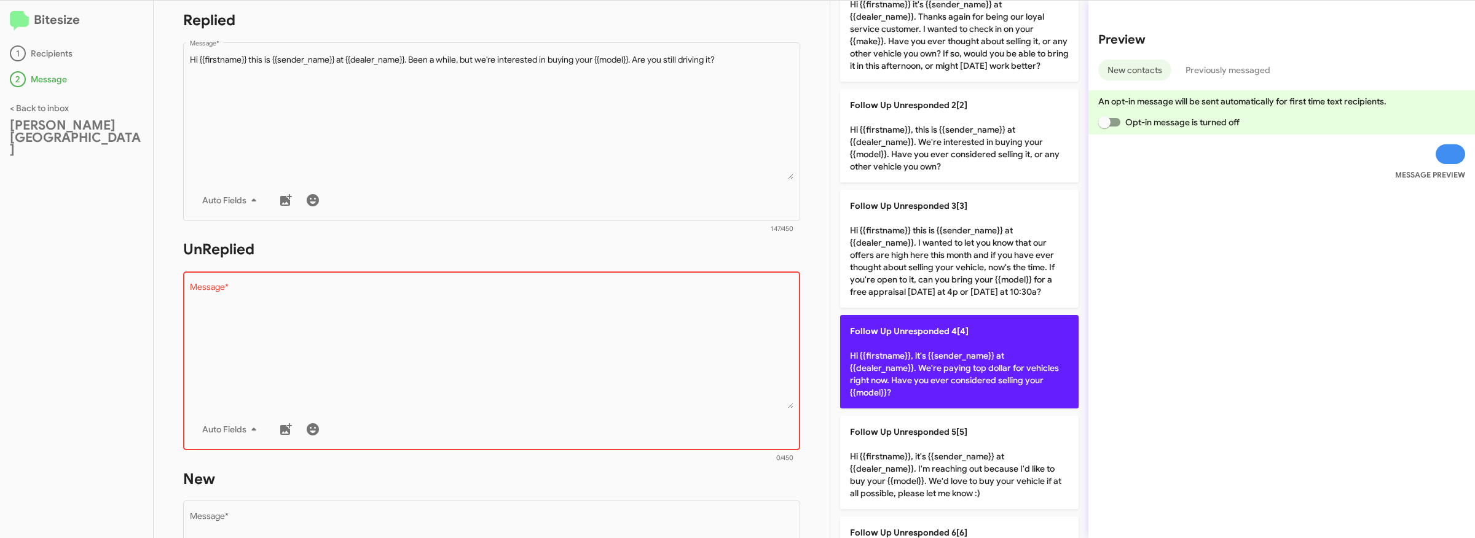
click at [993, 352] on p "Follow Up Unresponded 4[4] Hi {{firstname}}, it's {{sender_name}} at {{dealer_n…" at bounding box center [959, 361] width 238 height 93
type textarea "Hi {{firstname}}, it's {{sender_name}} at {{dealer_name}}. We're paying top dol…"
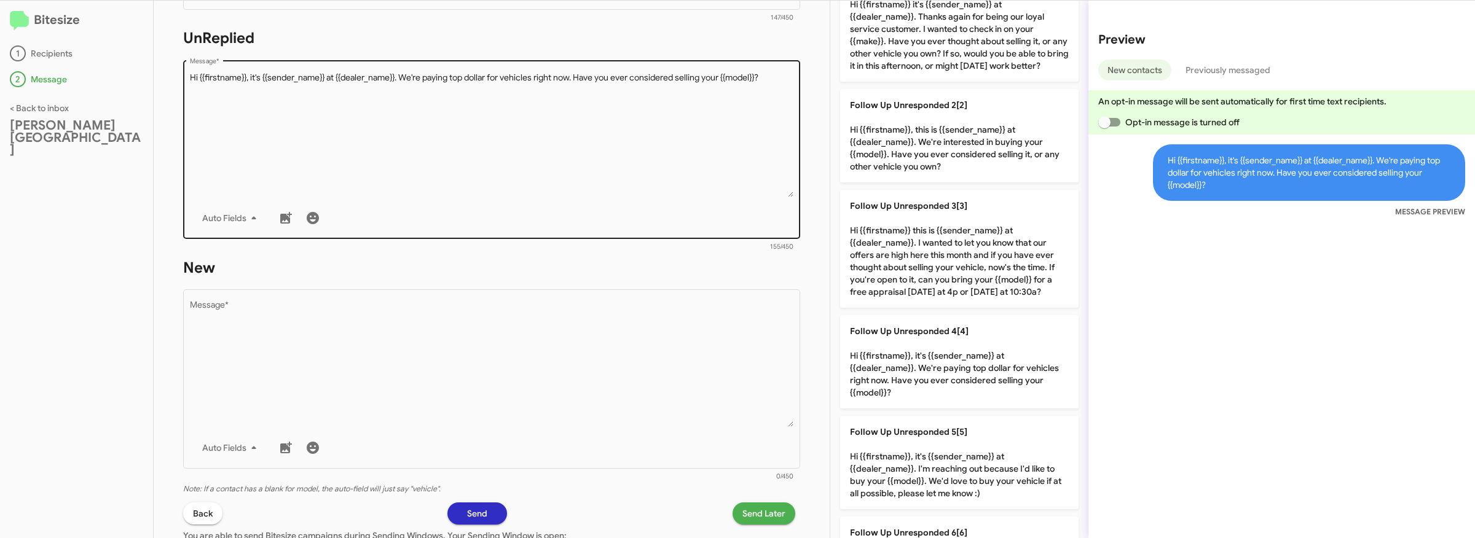
scroll to position [429, 0]
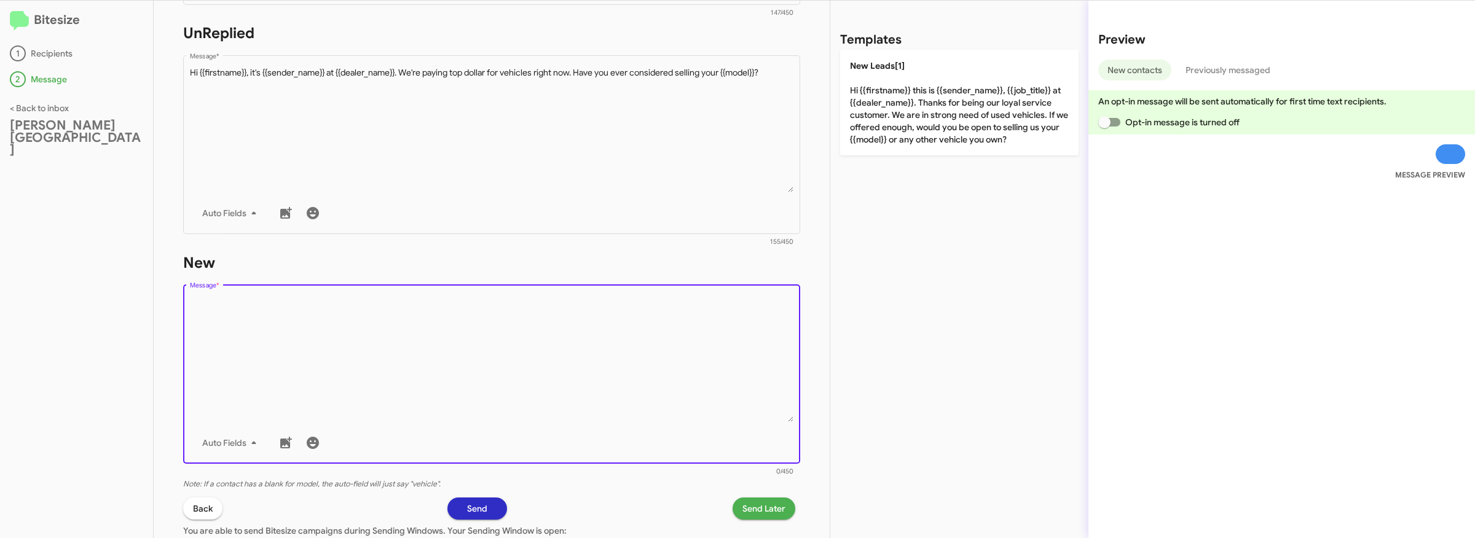
click at [631, 352] on textarea "Message *" at bounding box center [492, 359] width 604 height 125
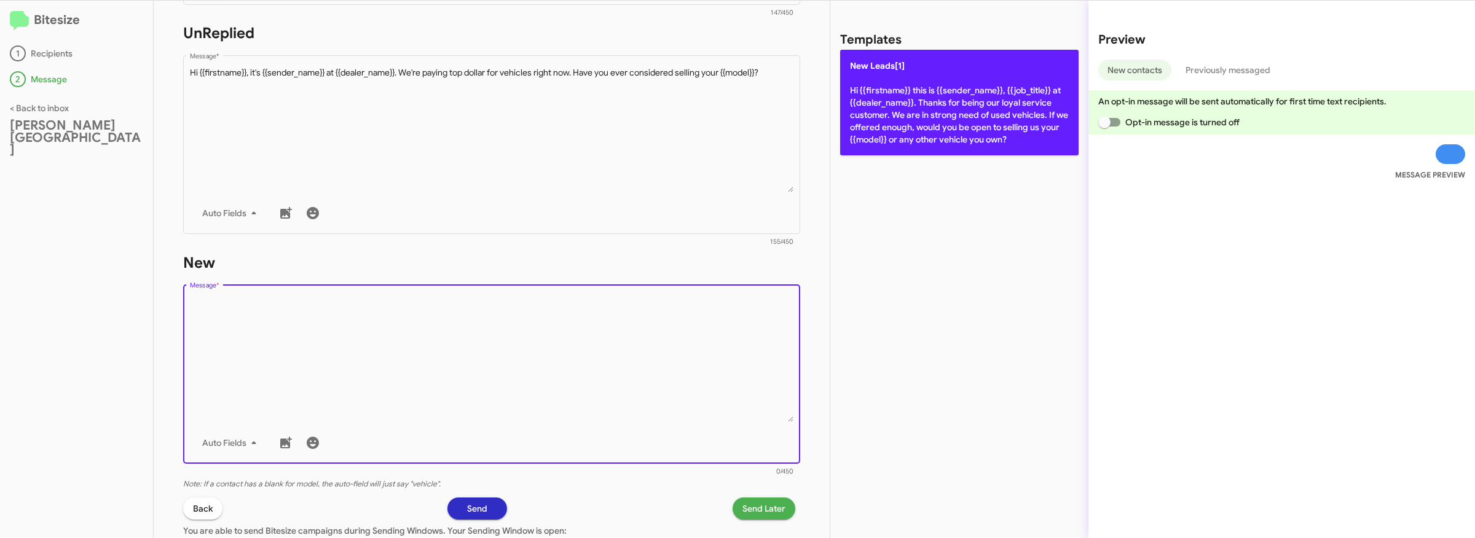
click at [989, 136] on p "New Leads[1] Hi {{firstname}} this is {{sender_name}}, {{job_title}} at {{deale…" at bounding box center [959, 103] width 238 height 106
type textarea "Hi {{firstname}} this is {{sender_name}}, {{job_title}} at {{dealer_name}}. Tha…"
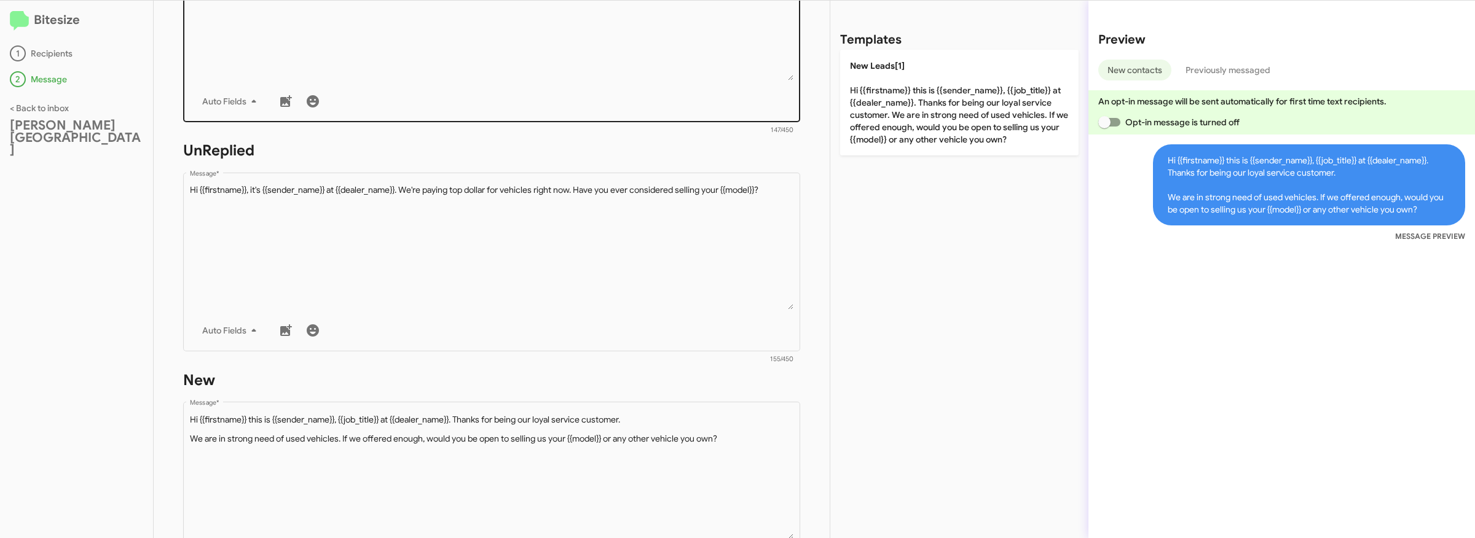
scroll to position [526, 0]
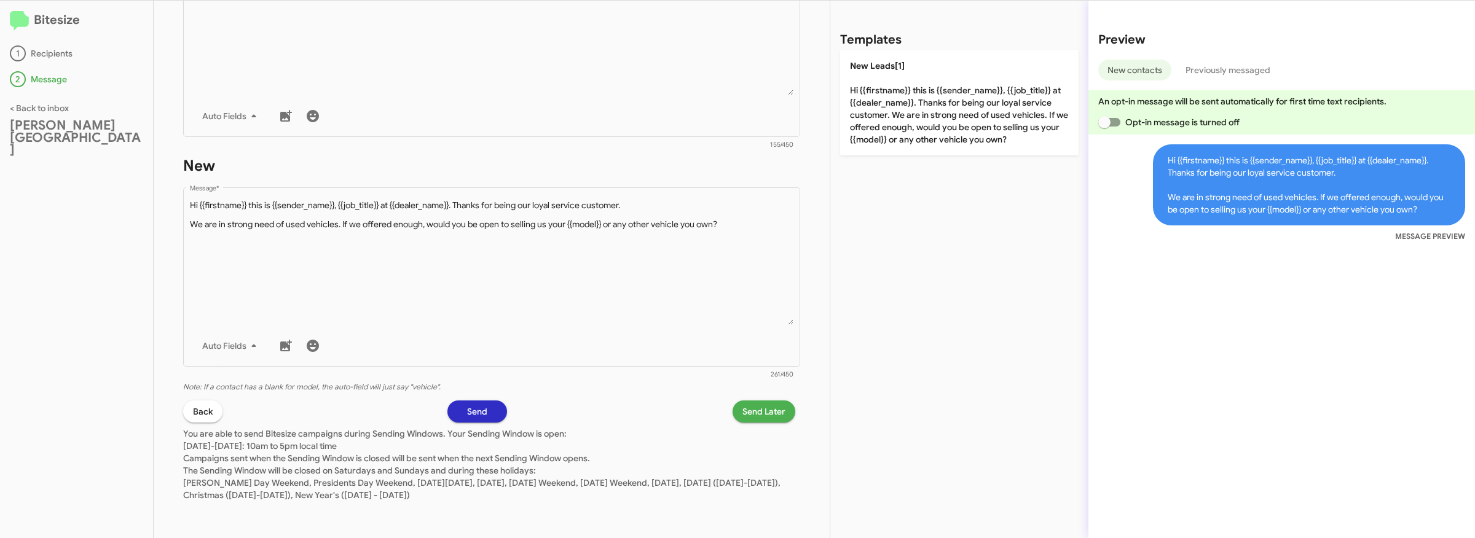
click at [765, 420] on span "Send Later" at bounding box center [763, 412] width 43 height 22
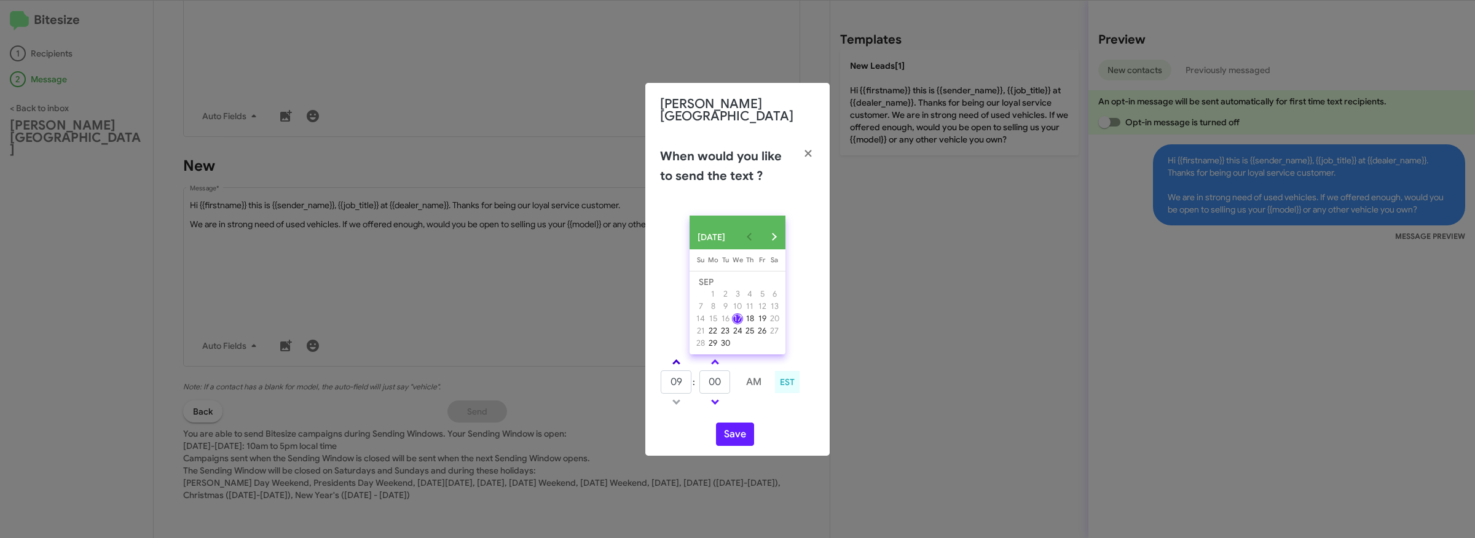
click at [682, 362] on link at bounding box center [677, 362] width 22 height 14
type input "10"
drag, startPoint x: 716, startPoint y: 382, endPoint x: 739, endPoint y: 382, distance: 22.7
click at [737, 382] on tr "10 : 00 AM" at bounding box center [715, 382] width 110 height 25
type input "07"
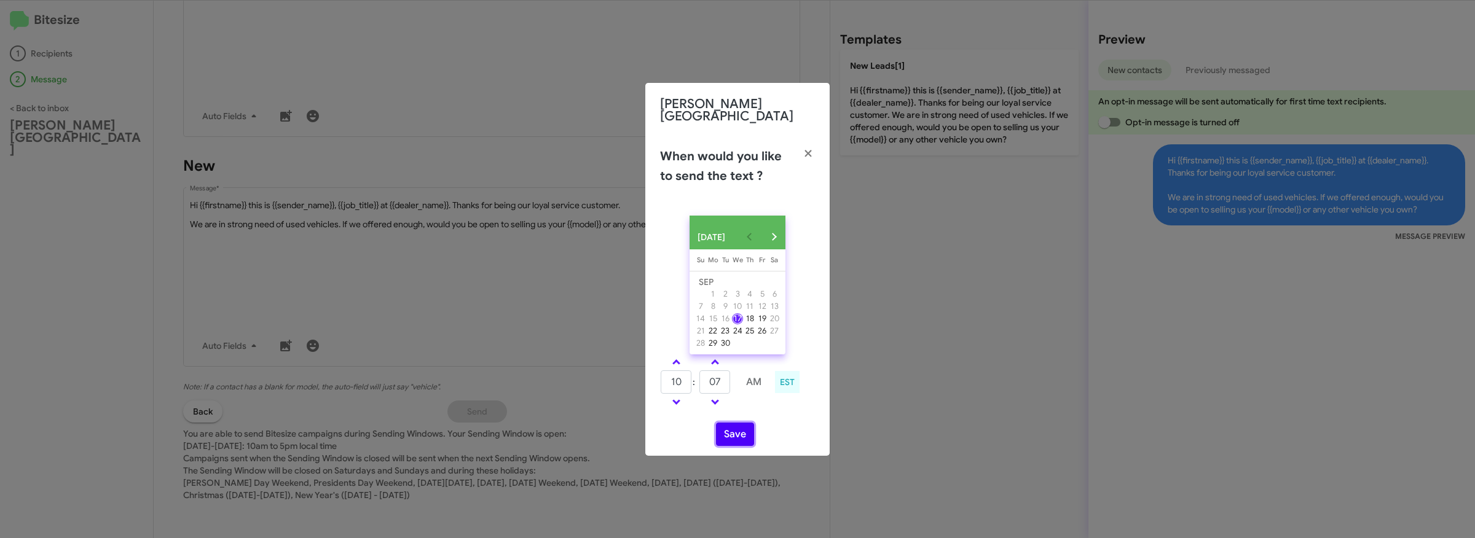
click at [730, 435] on button "Save" at bounding box center [735, 434] width 38 height 23
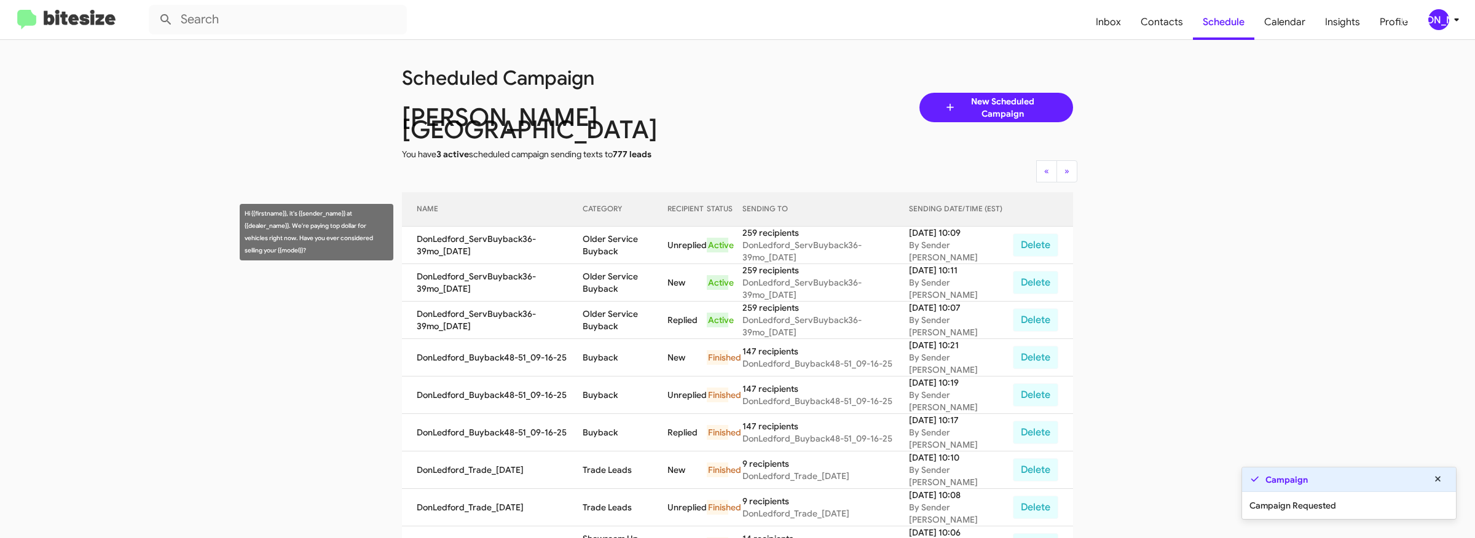
click at [602, 235] on td "Older Service Buyback" at bounding box center [625, 245] width 85 height 37
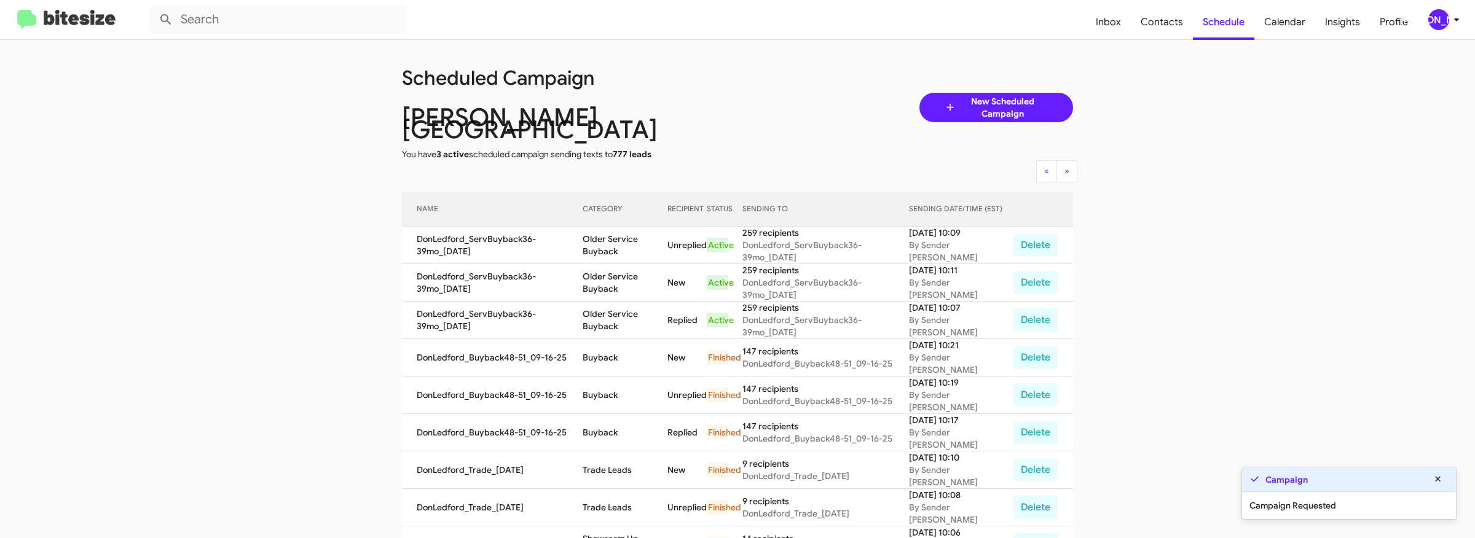
click at [602, 227] on td "Older Service Buyback" at bounding box center [625, 245] width 85 height 37
click at [616, 237] on td "Older Service Buyback" at bounding box center [625, 245] width 85 height 37
copy td "Older Service Buyback"
click at [298, 147] on app-scheduler "Scheduled Campaign Don Ledford Auto Center You have 3 active scheduled campaign…" at bounding box center [737, 515] width 1475 height 951
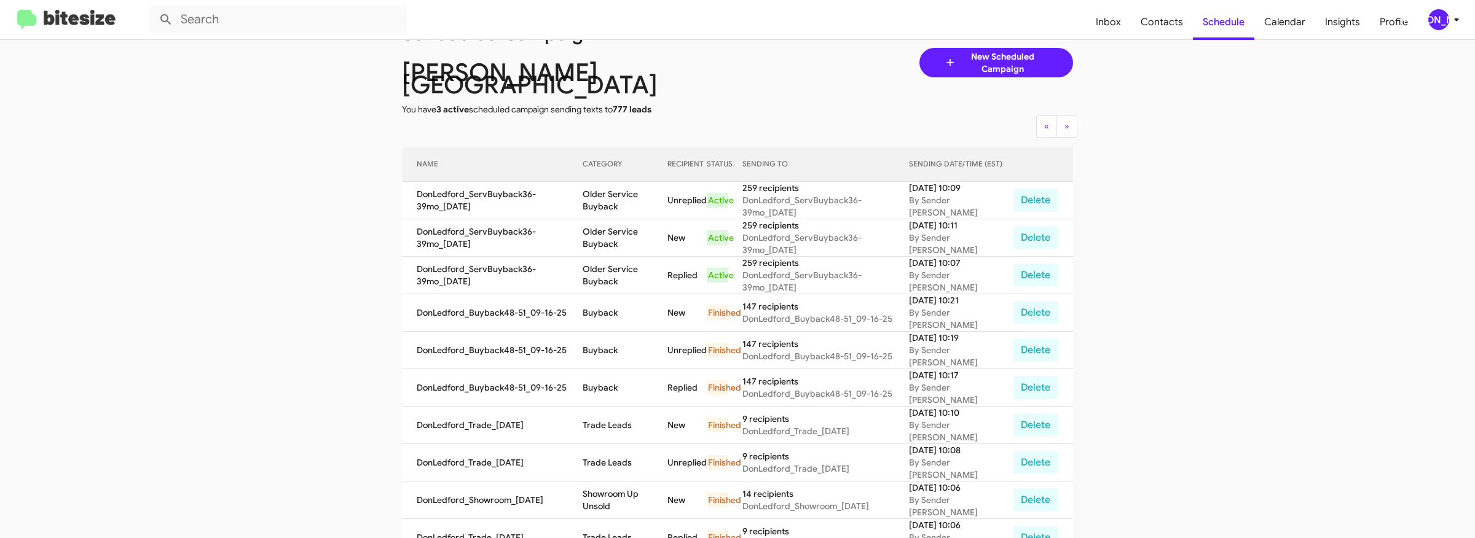
scroll to position [55, 0]
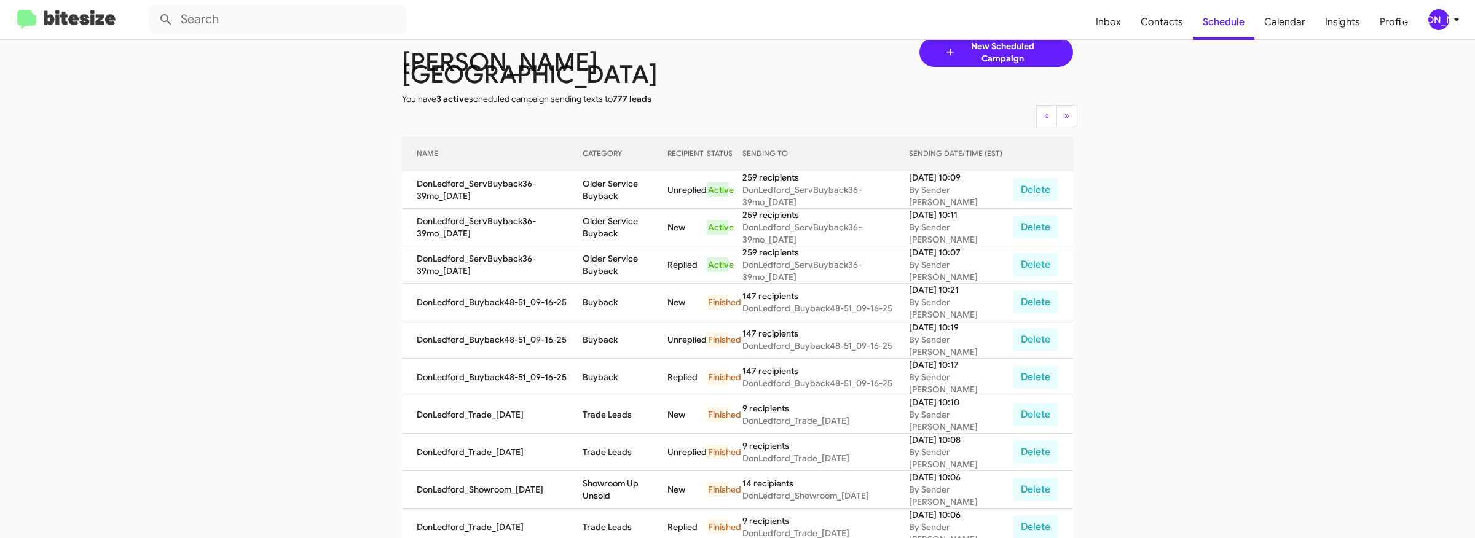
click at [1454, 19] on icon at bounding box center [1456, 19] width 15 height 15
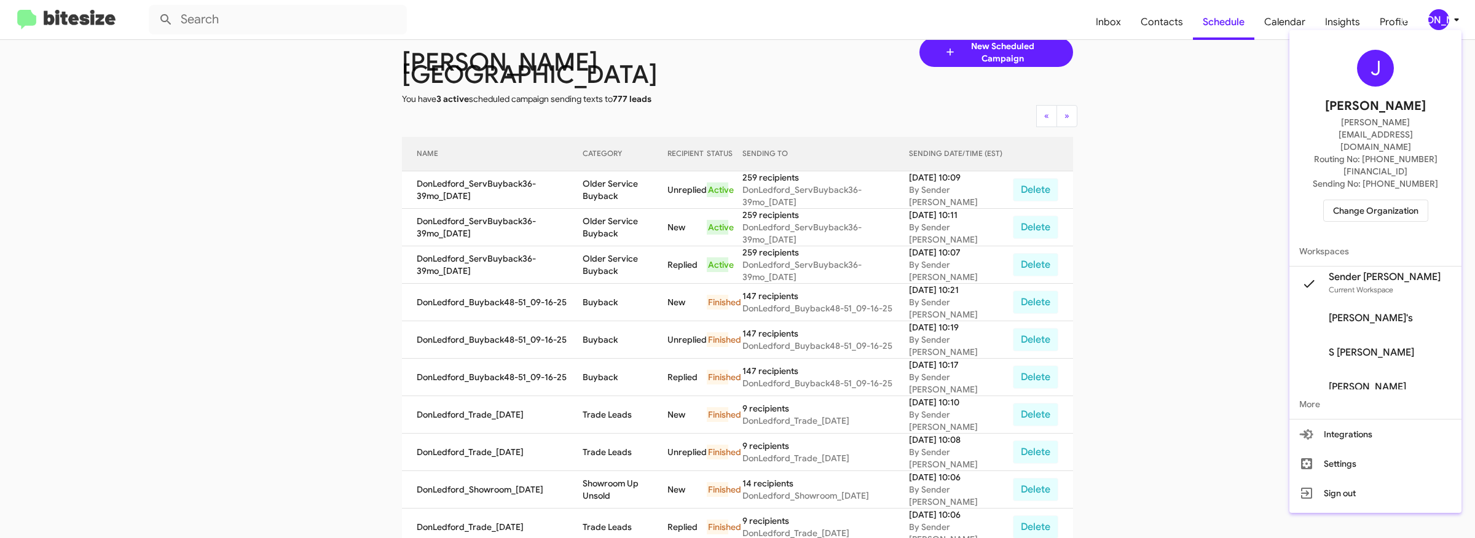
click at [1367, 200] on span "Change Organization" at bounding box center [1375, 210] width 85 height 21
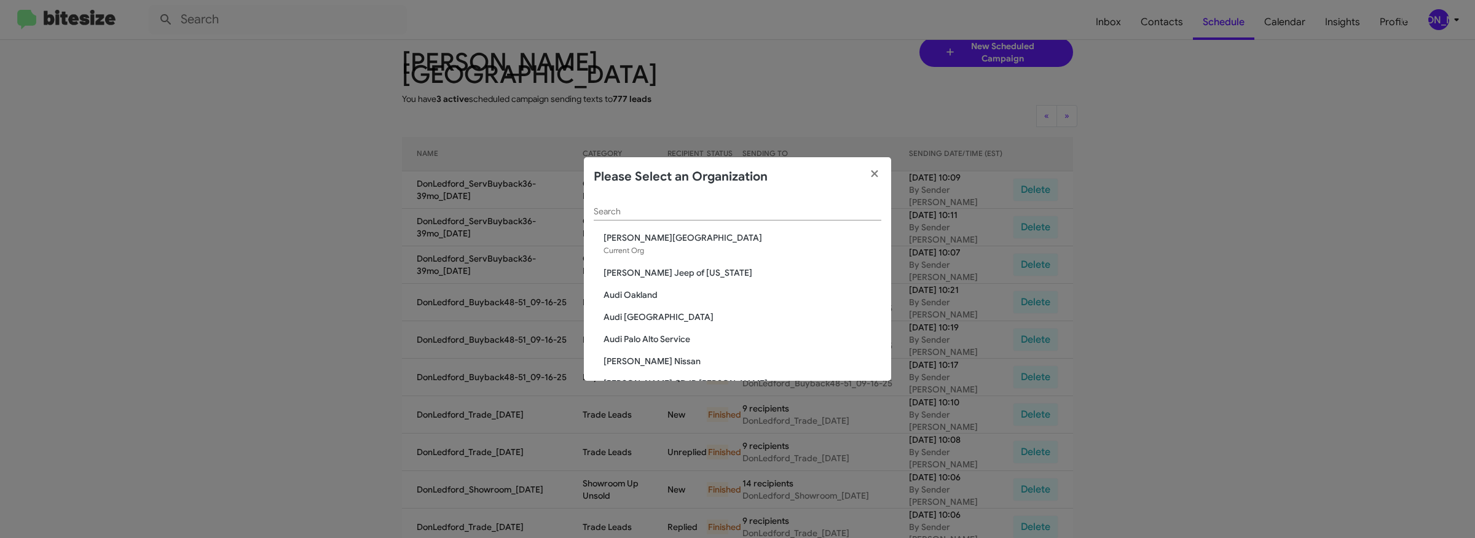
click at [803, 217] on div "Search" at bounding box center [738, 209] width 288 height 24
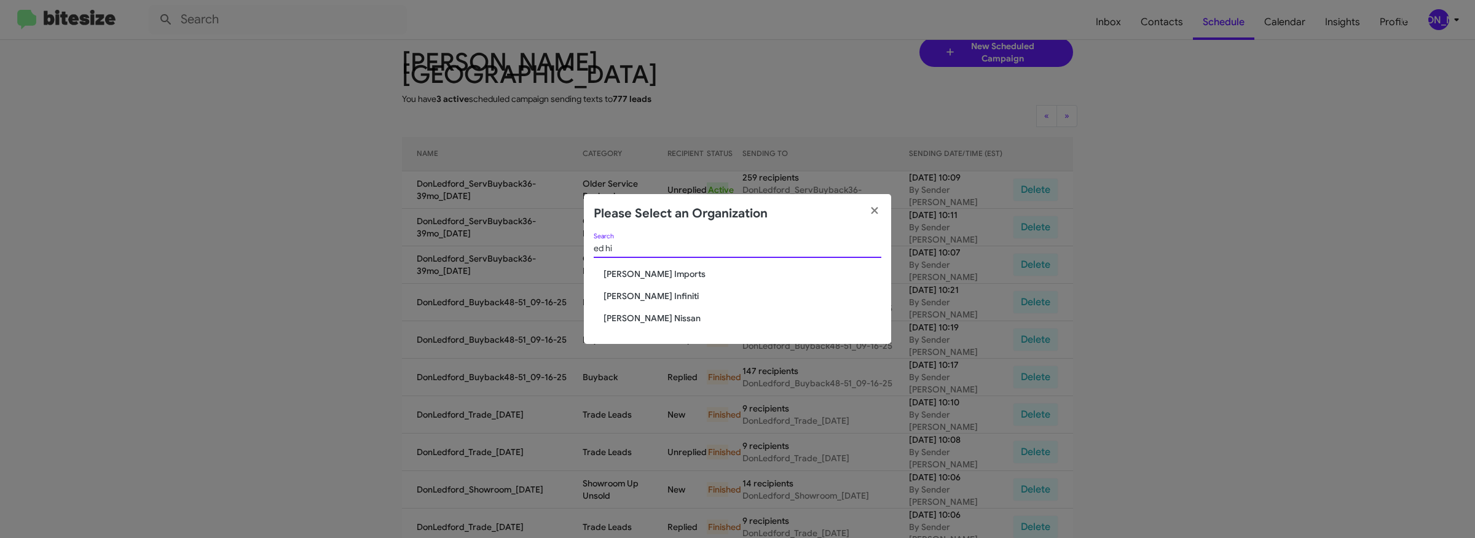
type input "ed hi"
click at [661, 273] on span "[PERSON_NAME] Imports" at bounding box center [743, 274] width 278 height 12
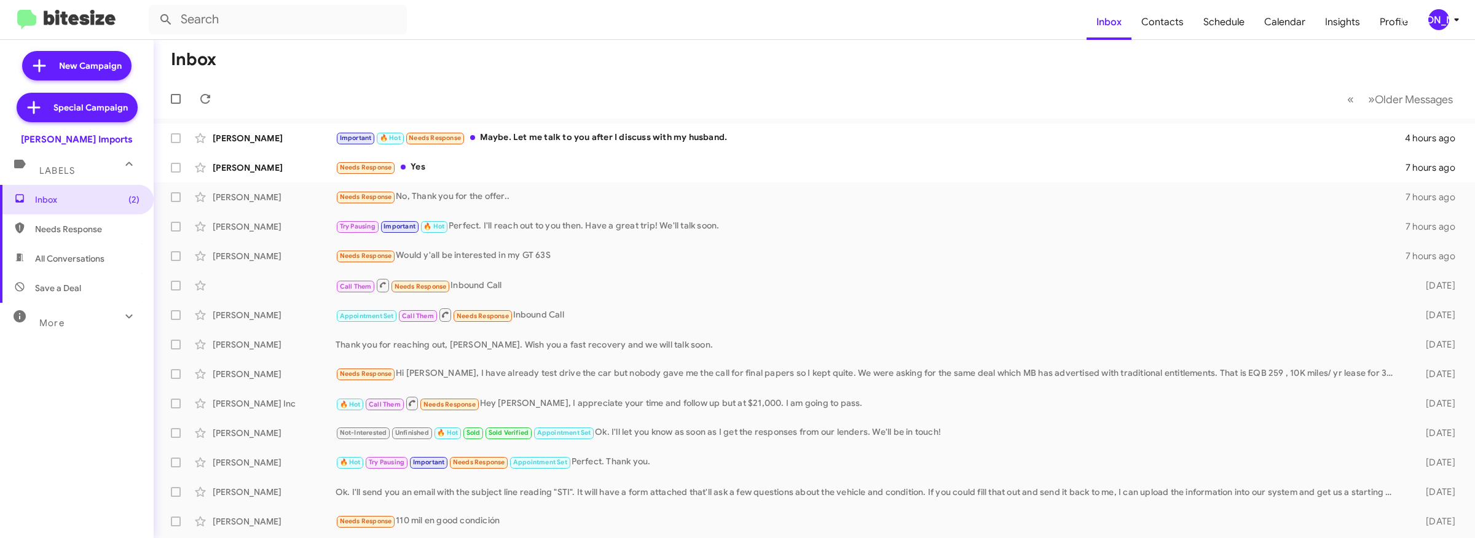
click at [1445, 19] on div "[PERSON_NAME]" at bounding box center [1438, 19] width 21 height 21
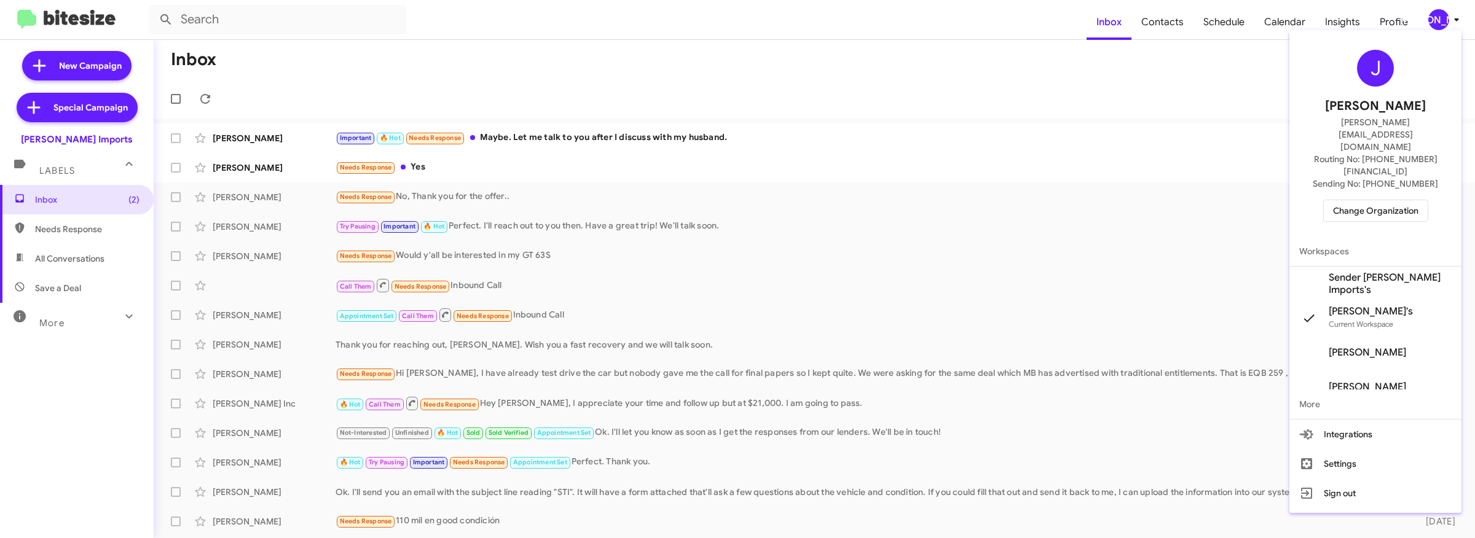
click at [1393, 272] on span "Sender [PERSON_NAME] Imports's" at bounding box center [1390, 284] width 123 height 25
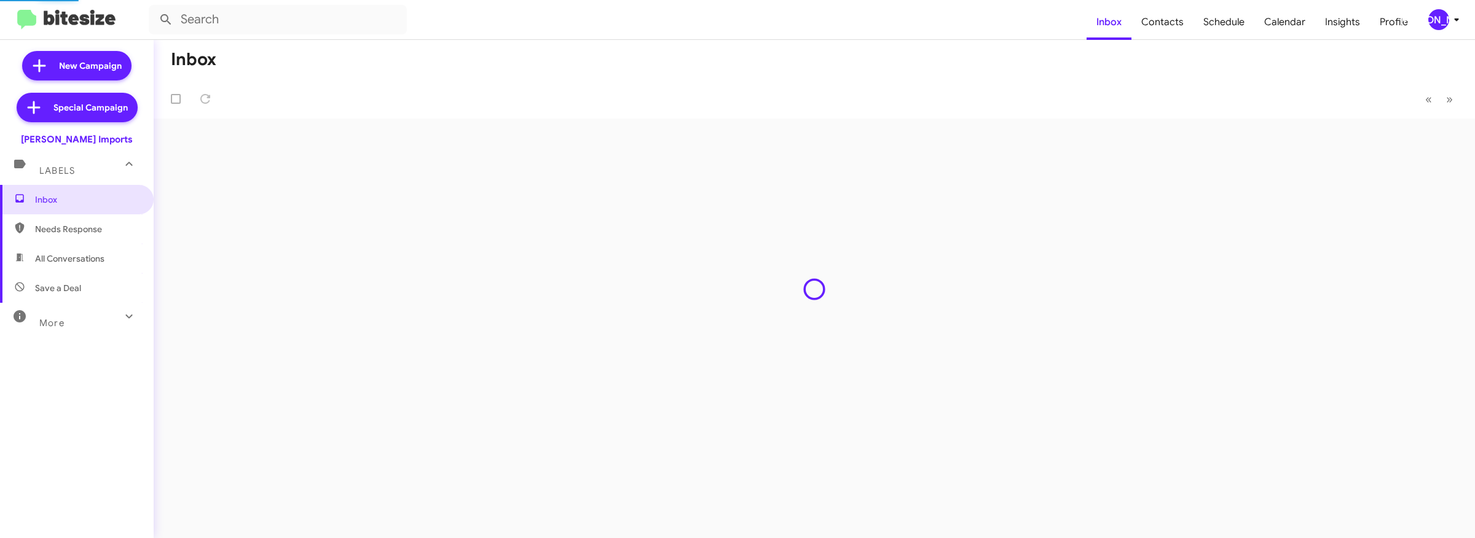
click at [1173, 23] on span "Contacts" at bounding box center [1162, 22] width 62 height 36
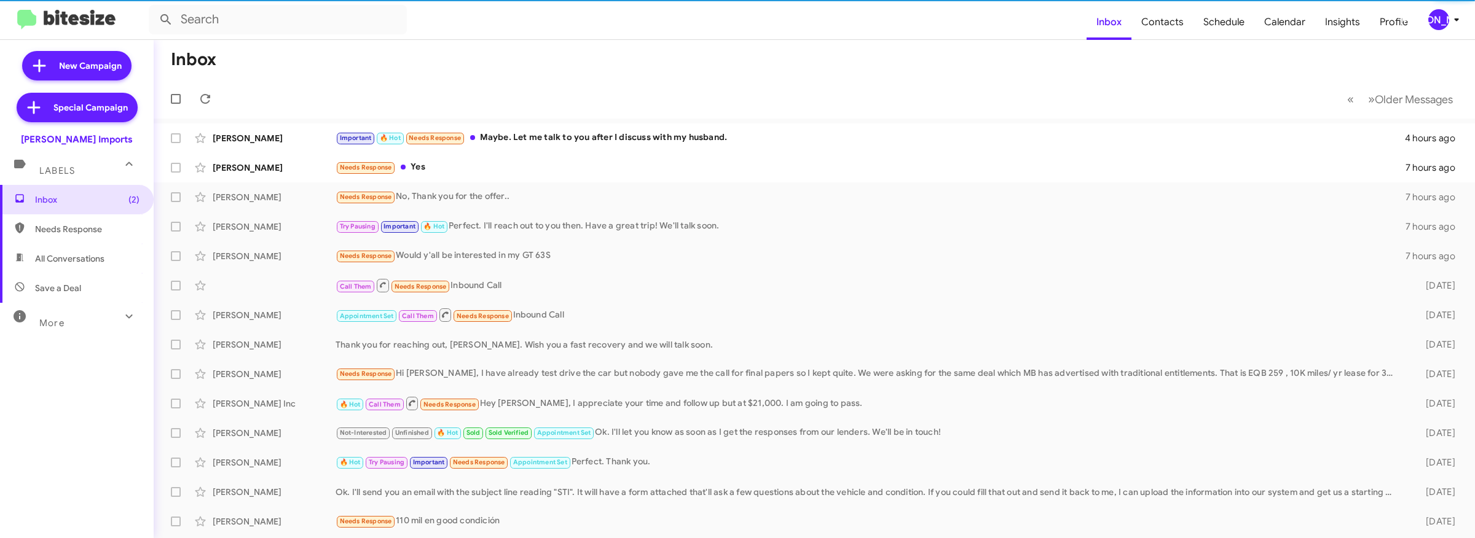
type input "in:groups"
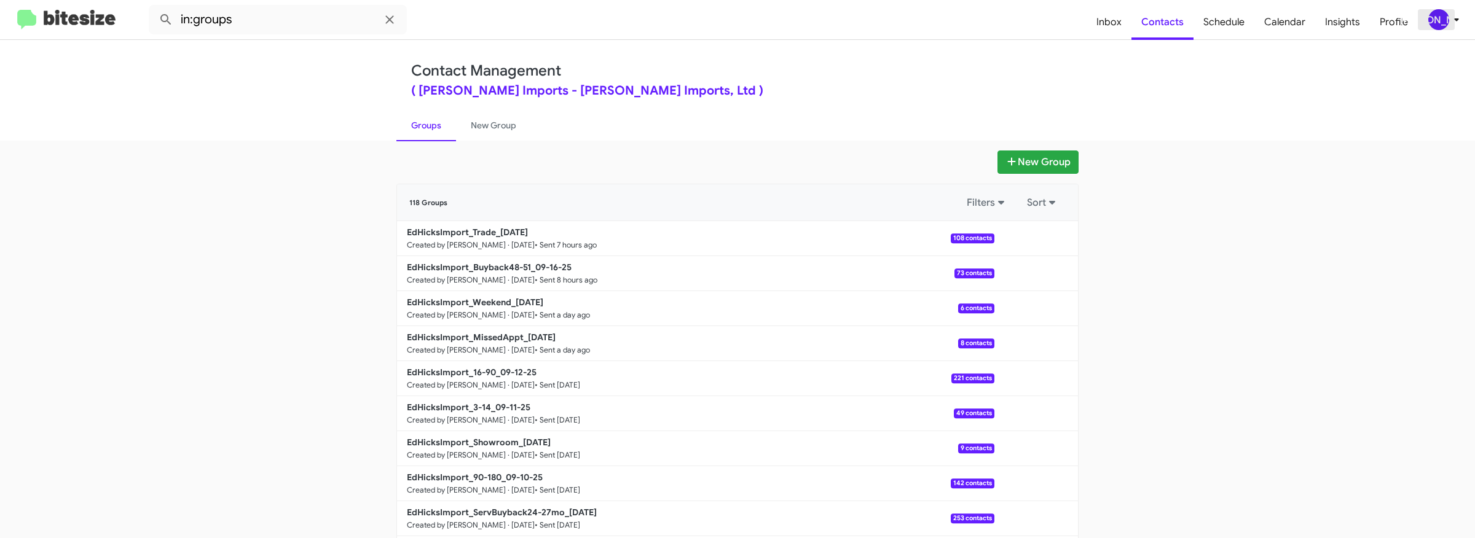
click at [1450, 9] on span "[PERSON_NAME]" at bounding box center [1446, 19] width 37 height 21
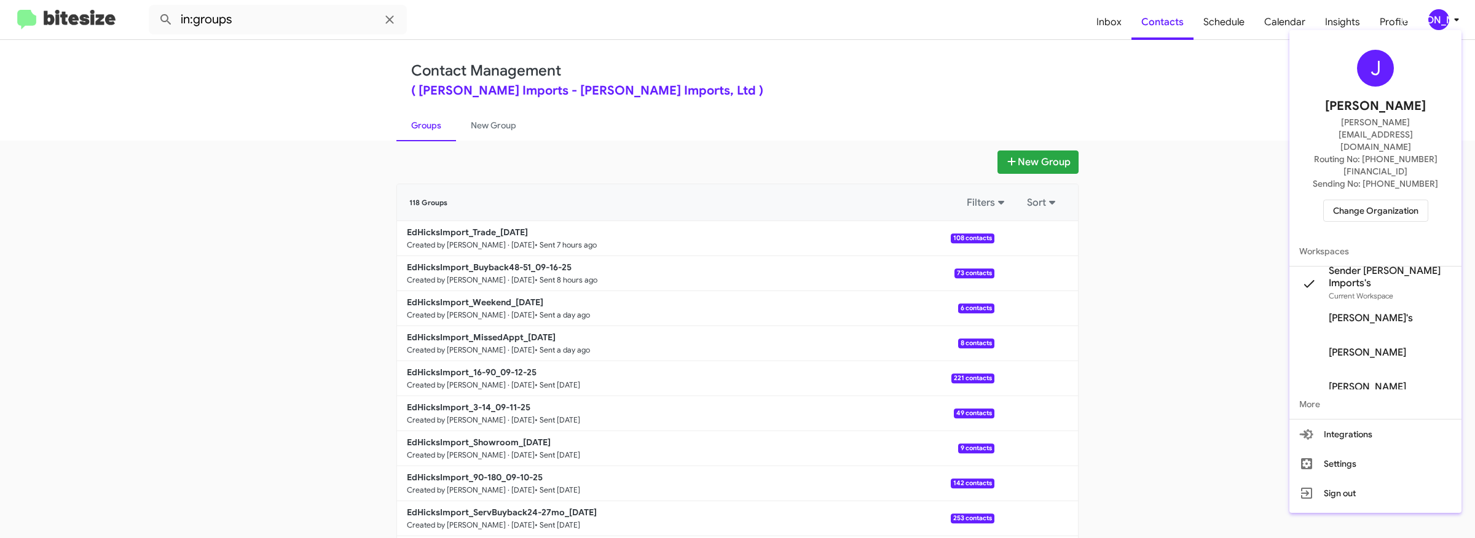
drag, startPoint x: 273, startPoint y: 199, endPoint x: 846, endPoint y: 152, distance: 574.7
click at [277, 199] on div at bounding box center [737, 269] width 1475 height 538
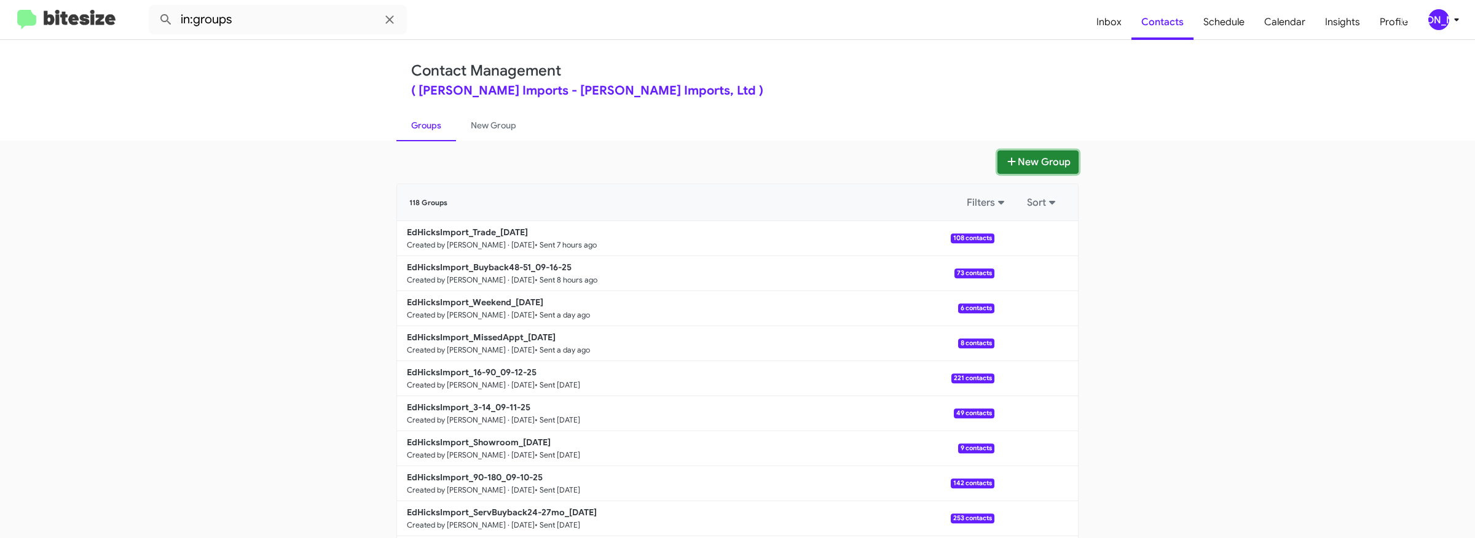
click at [1017, 160] on button "New Group" at bounding box center [1037, 162] width 81 height 23
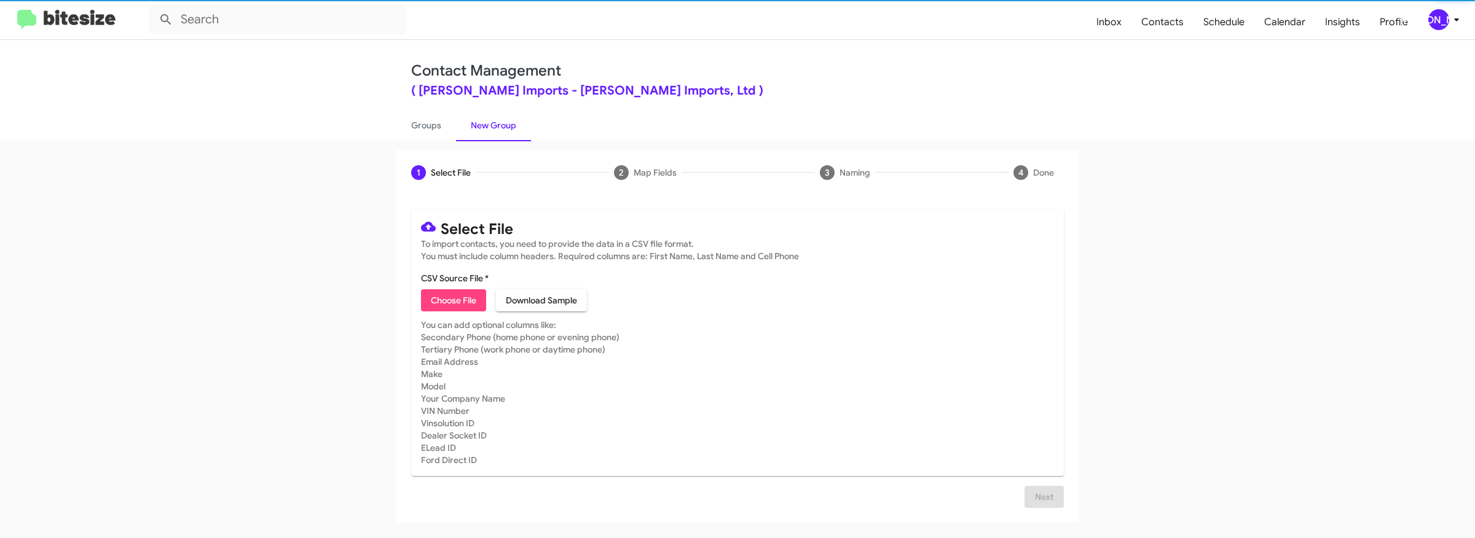
click at [465, 287] on mat-card-content "CSV Source File * Choose File Download Sample" at bounding box center [737, 291] width 633 height 39
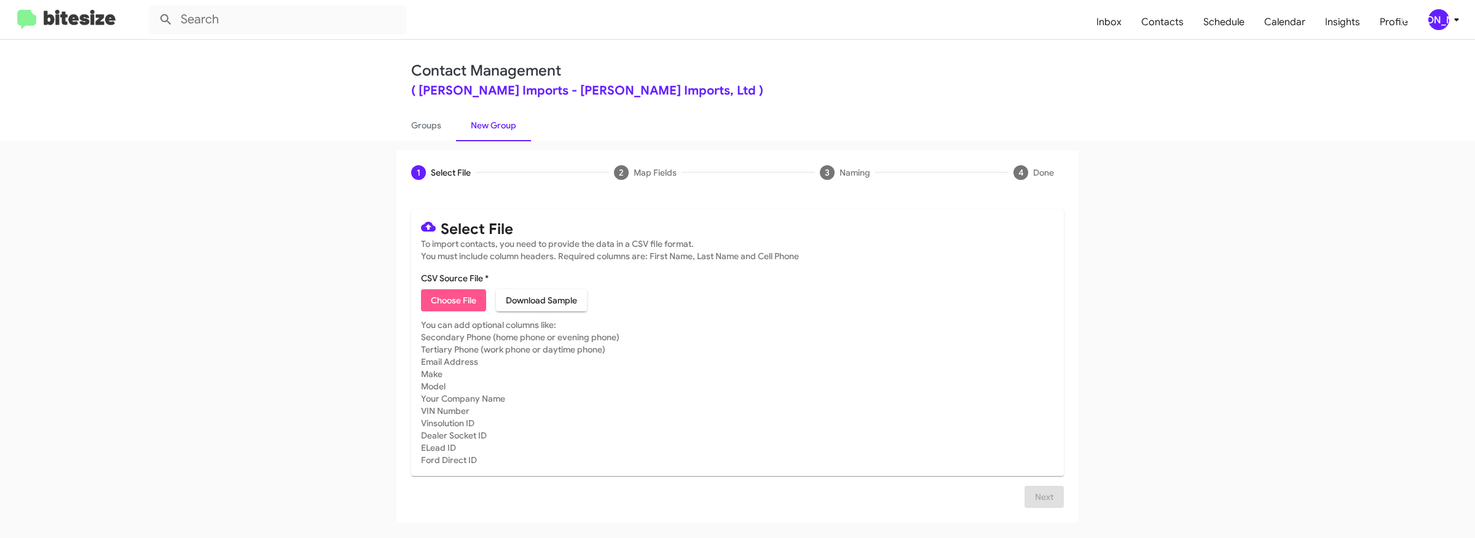
click at [462, 294] on span "Choose File" at bounding box center [453, 300] width 45 height 22
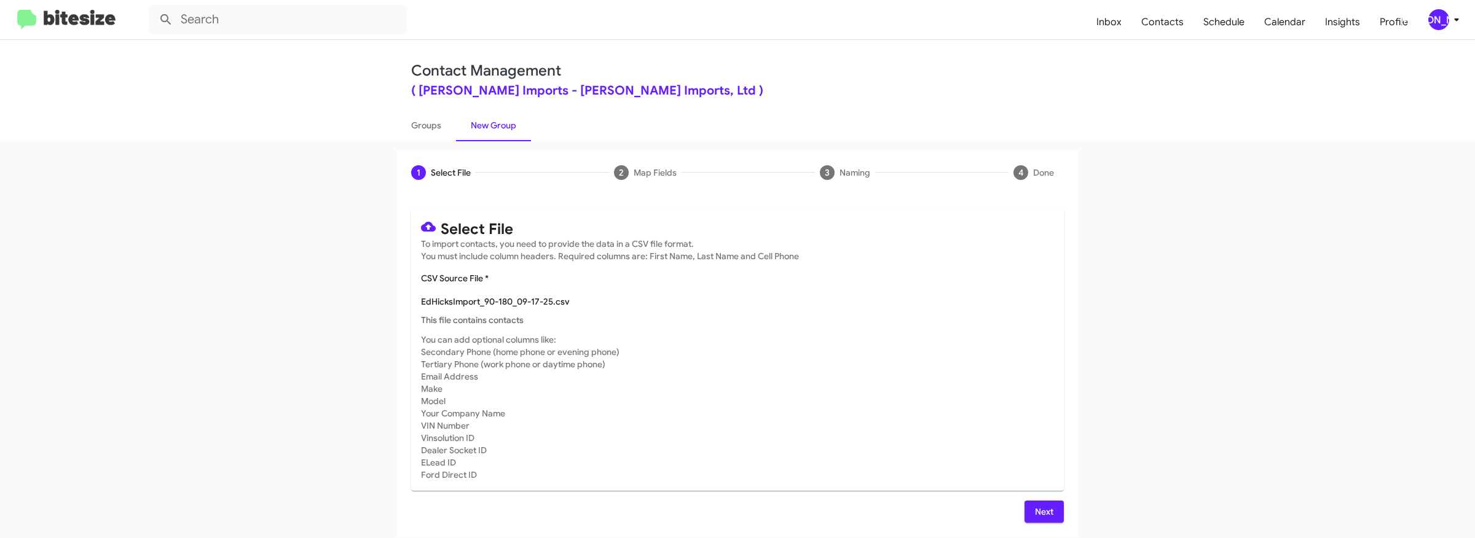
type input "EdHicksImport_90-180_09-17-25"
click at [1047, 510] on span "Next" at bounding box center [1044, 512] width 20 height 22
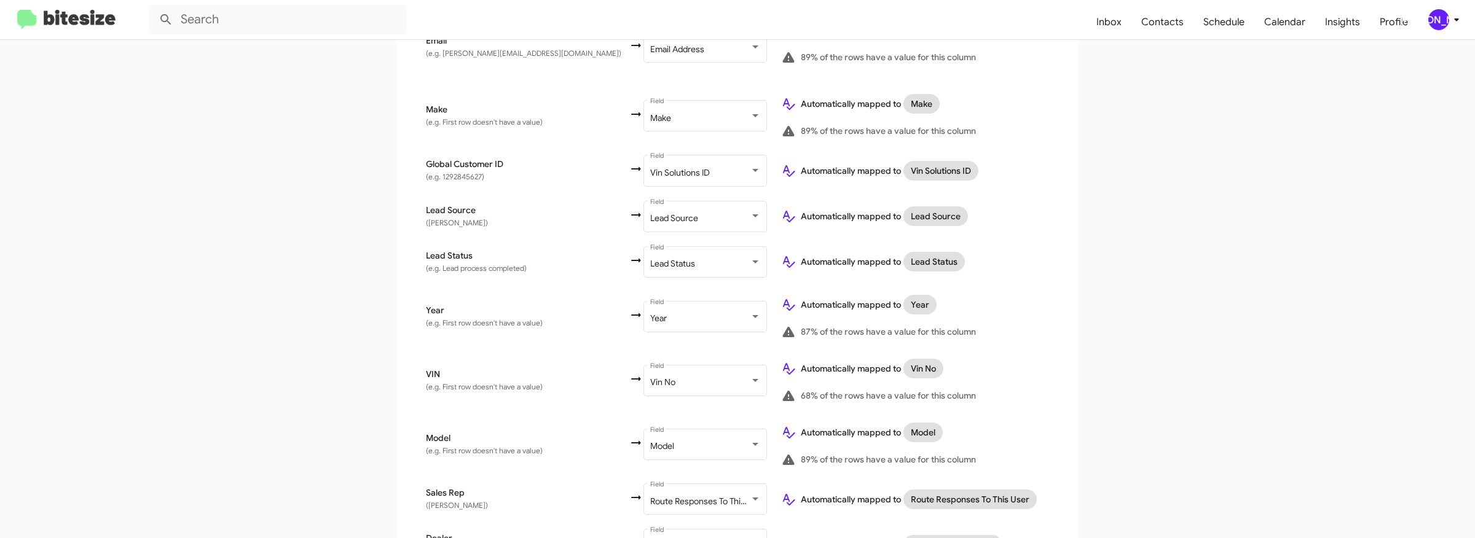
scroll to position [642, 0]
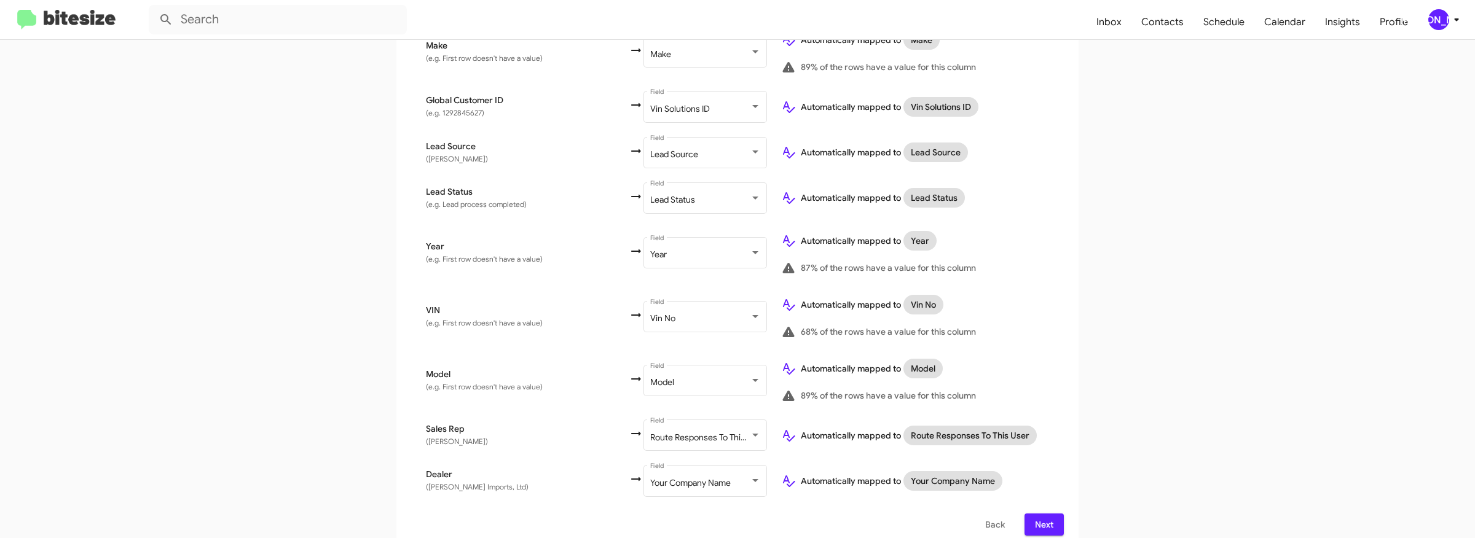
click at [1048, 514] on span "Next" at bounding box center [1044, 525] width 20 height 22
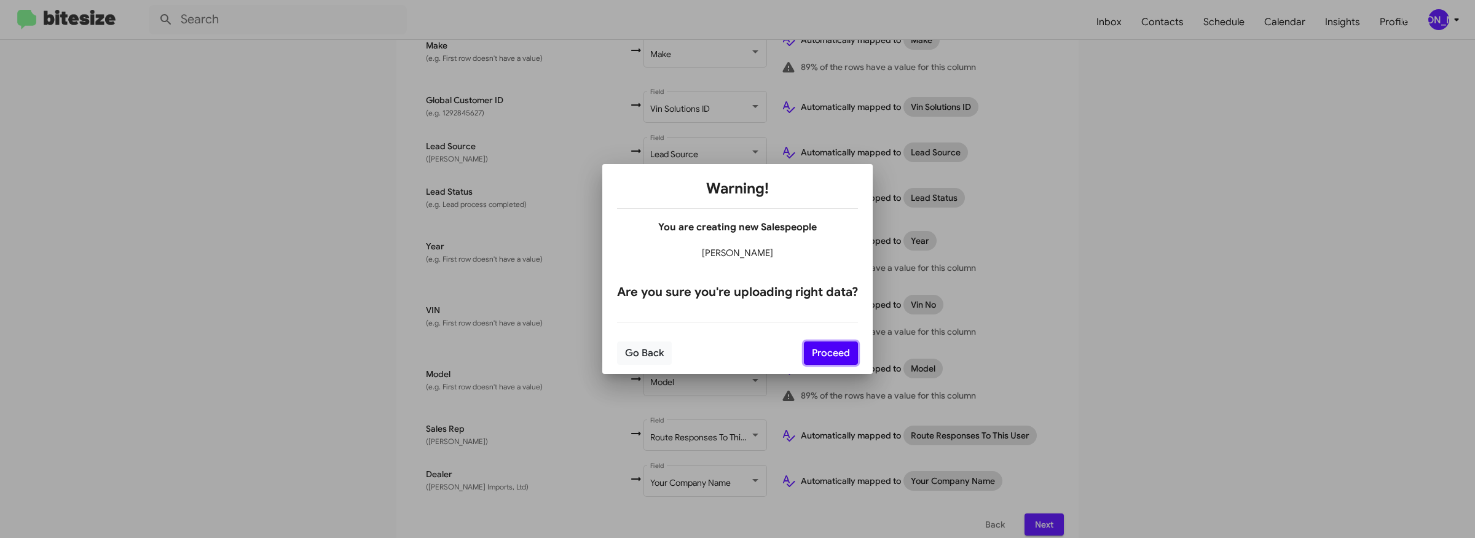
click at [814, 355] on button "Proceed" at bounding box center [831, 353] width 54 height 23
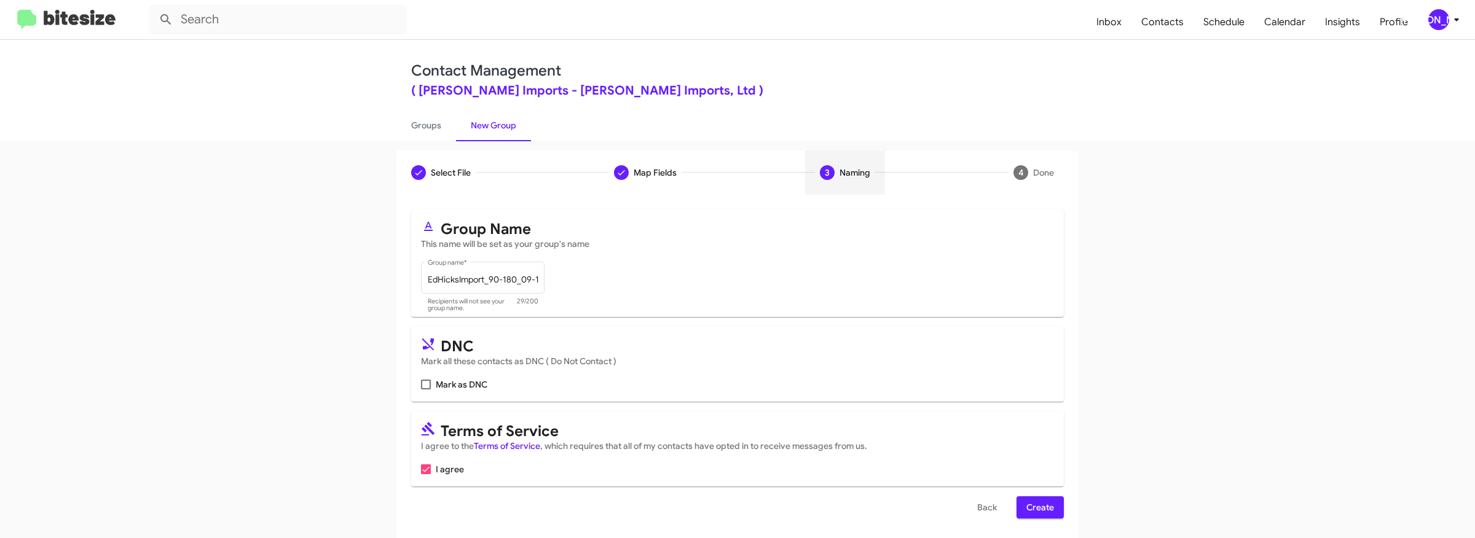
click at [1043, 503] on span "Create" at bounding box center [1040, 508] width 28 height 22
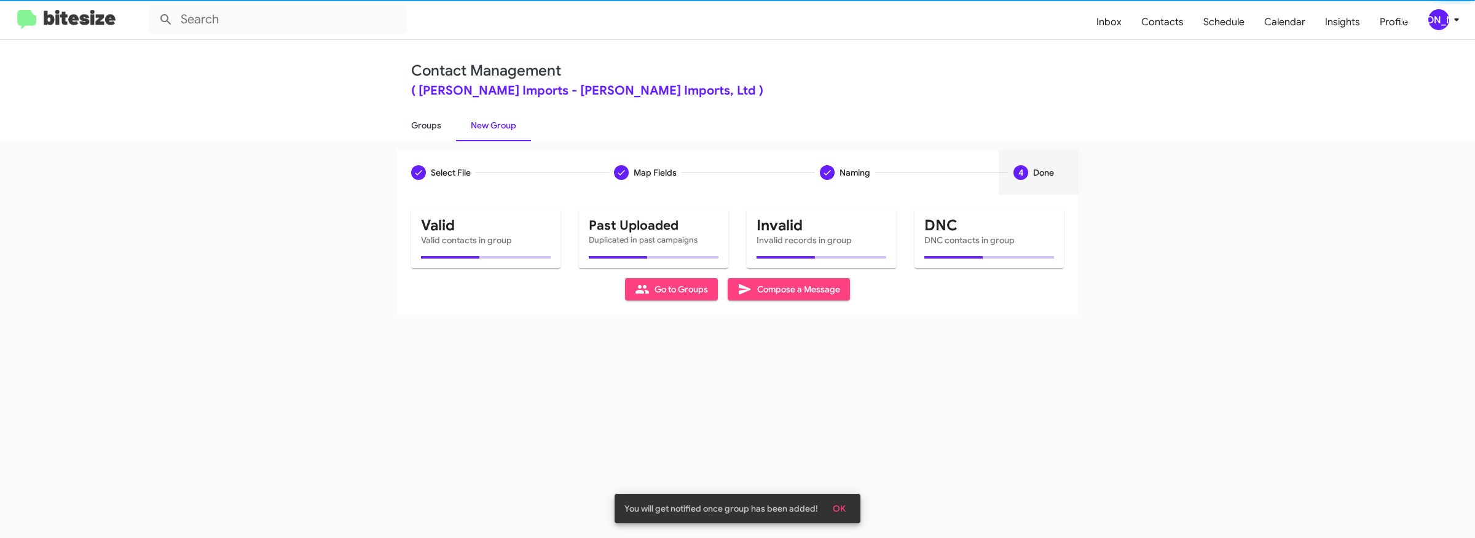
click at [427, 127] on link "Groups" at bounding box center [426, 125] width 60 height 32
type input "in:groups"
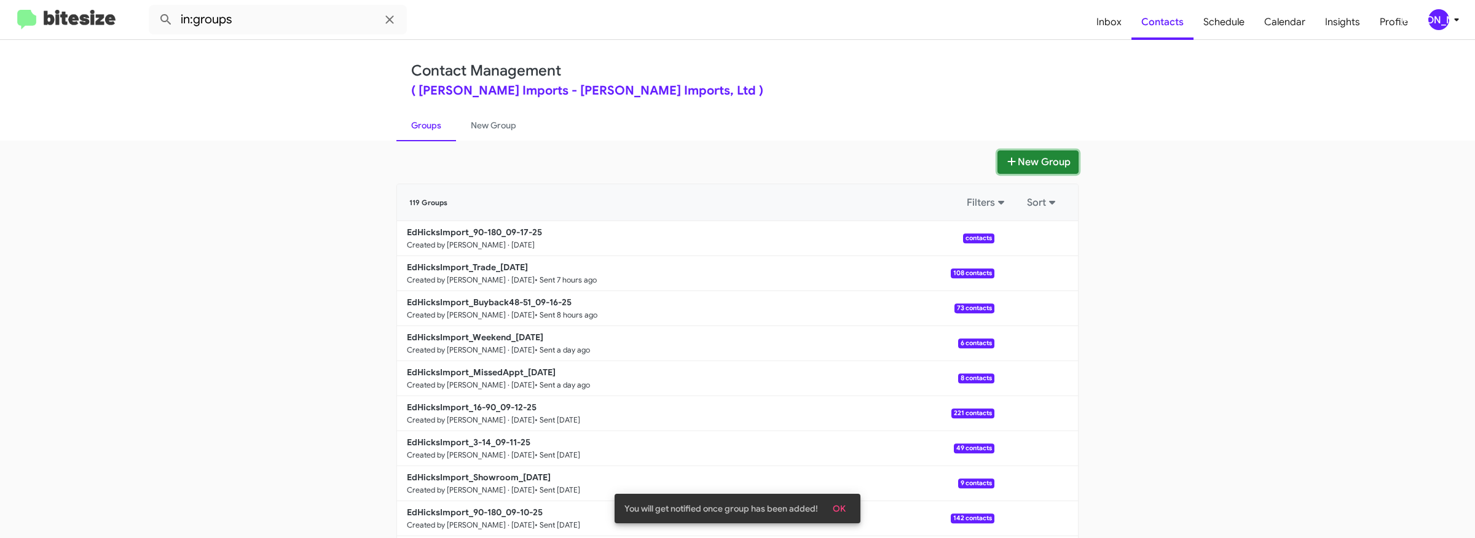
click at [1009, 162] on icon at bounding box center [1012, 161] width 8 height 8
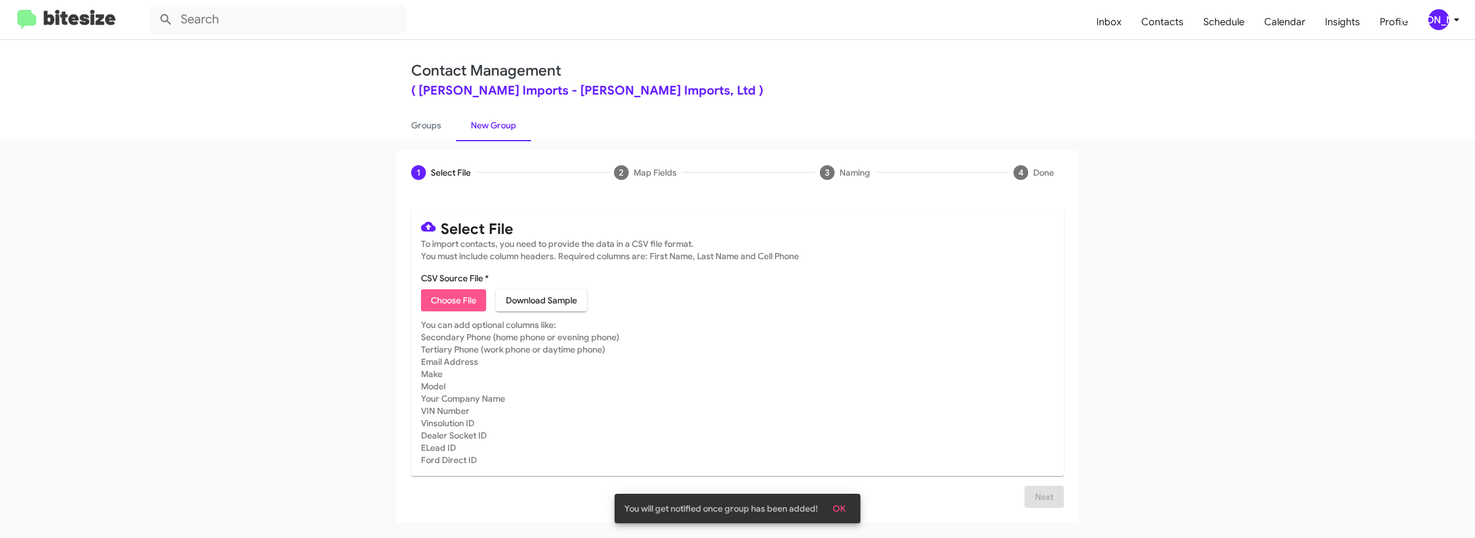
click at [433, 299] on span "Choose File" at bounding box center [453, 300] width 45 height 22
type input "EdHicksImport_ServBuyback36-39mo_[DATE]"
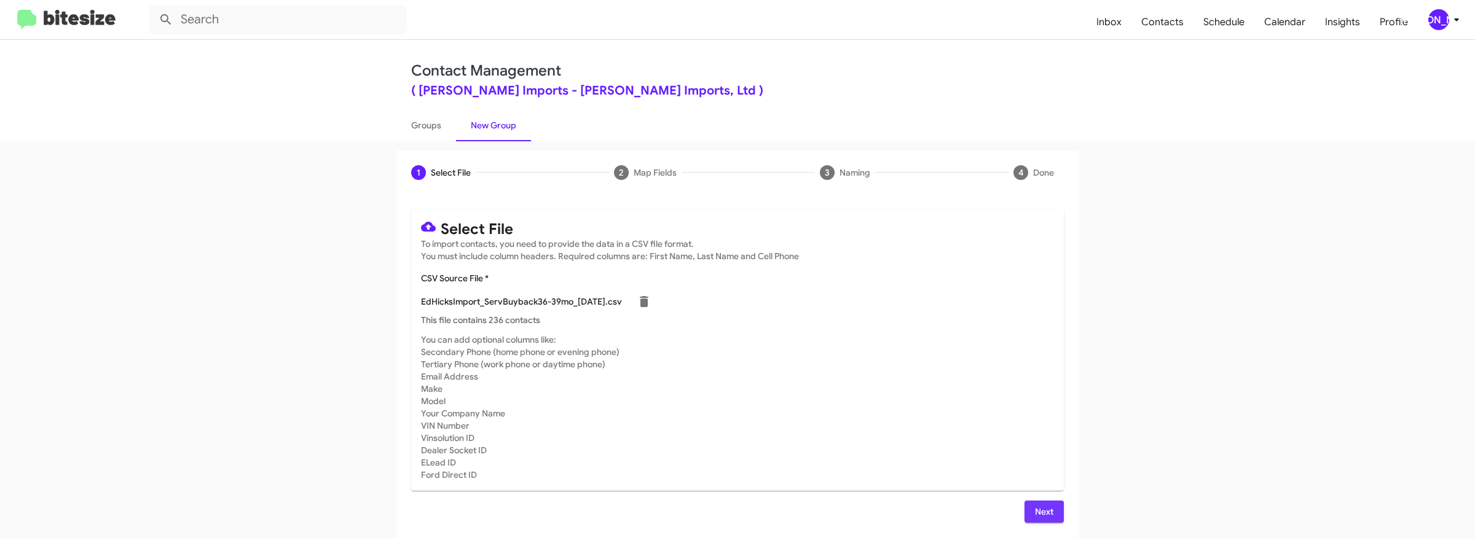
click at [1039, 506] on span "Next" at bounding box center [1044, 512] width 20 height 22
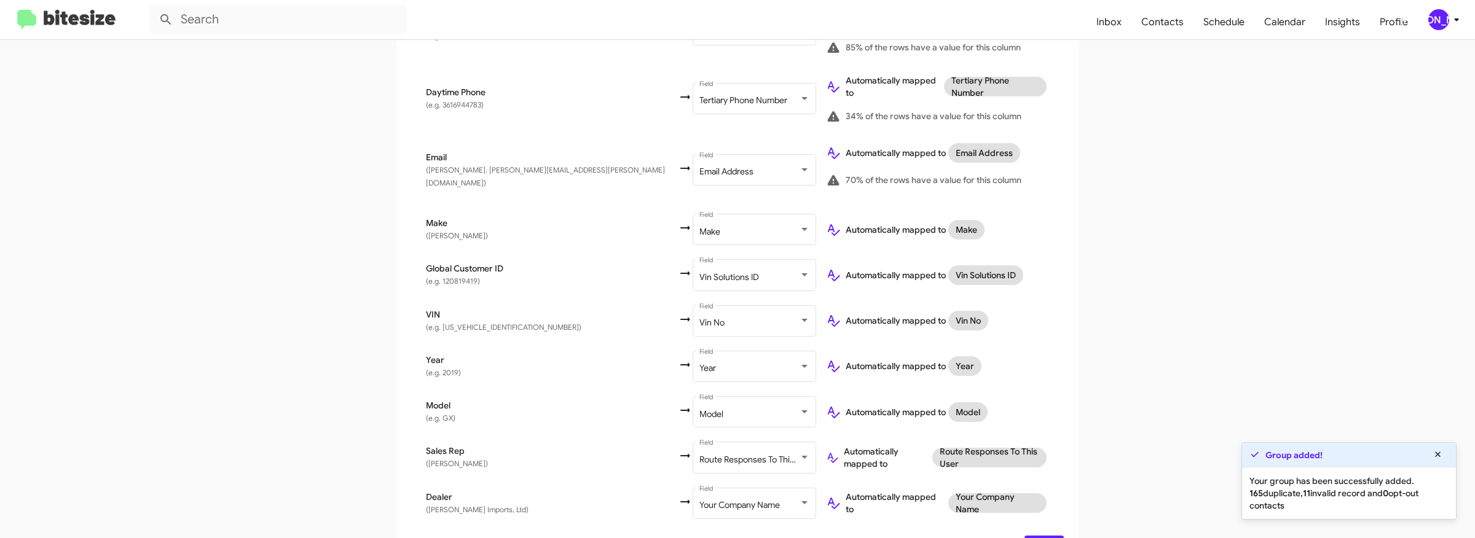
scroll to position [497, 0]
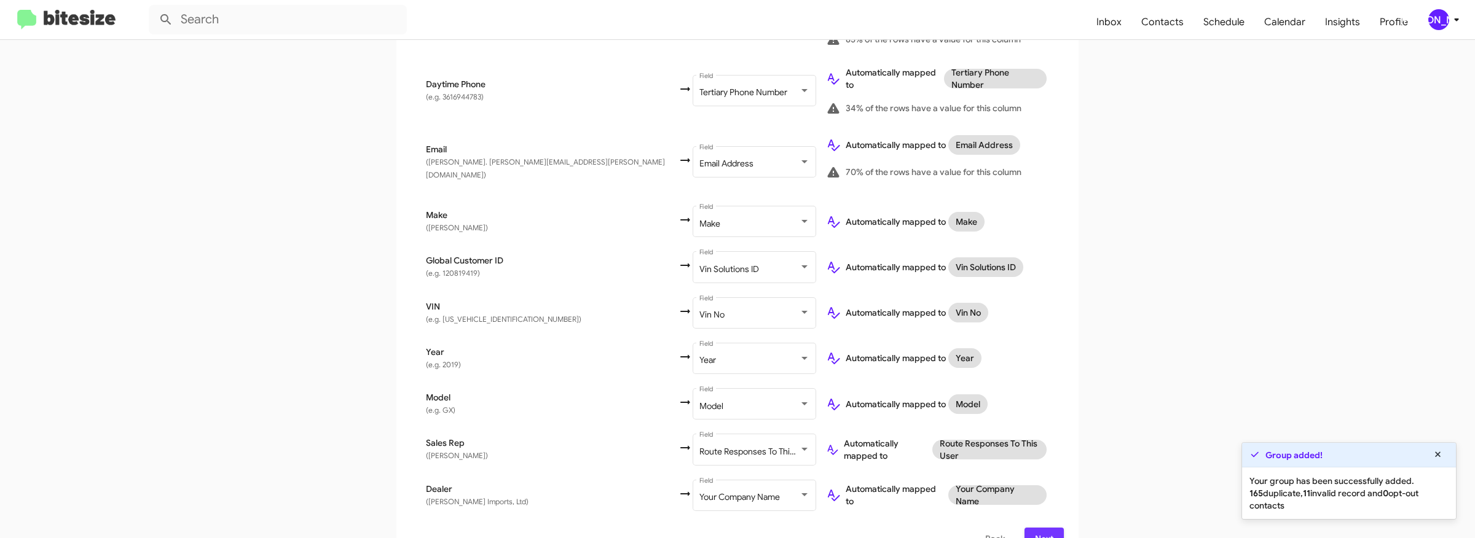
click at [1045, 528] on span "Next" at bounding box center [1044, 539] width 20 height 22
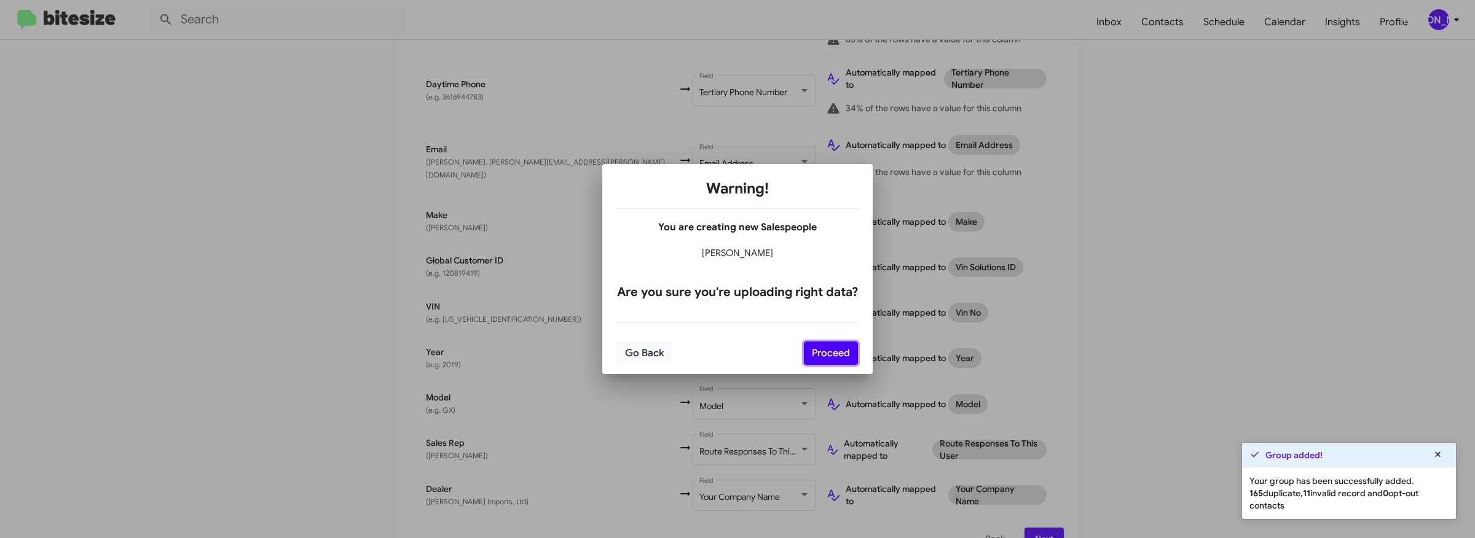
click at [820, 348] on button "Proceed" at bounding box center [831, 353] width 54 height 23
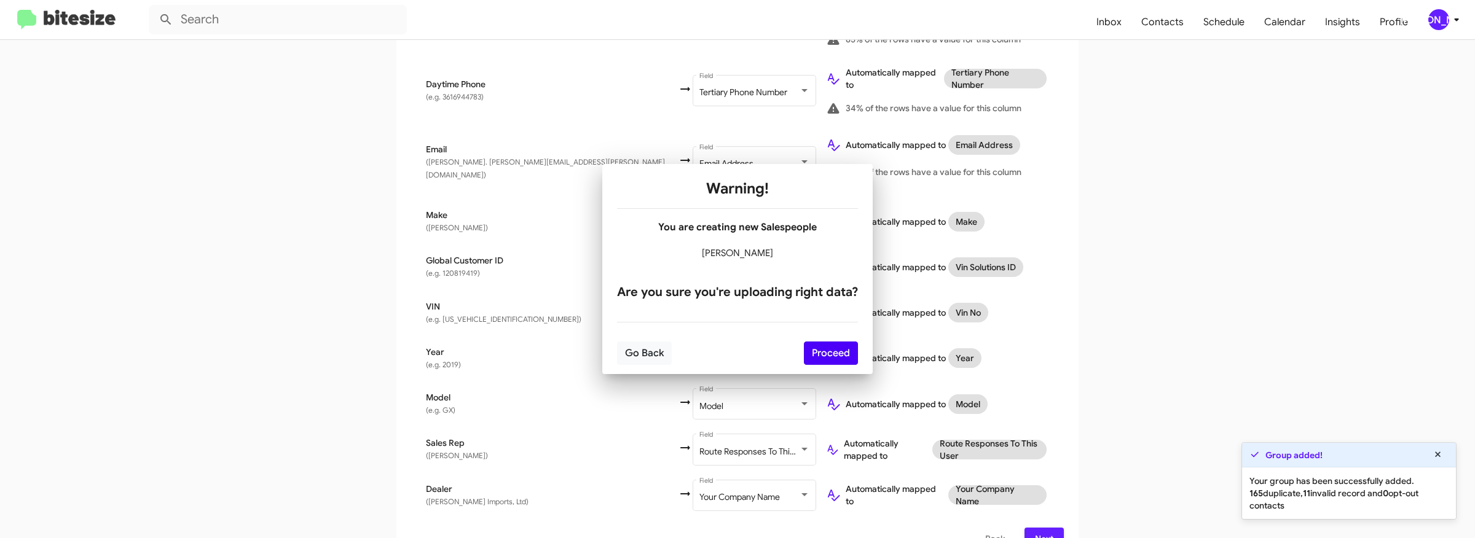
scroll to position [0, 0]
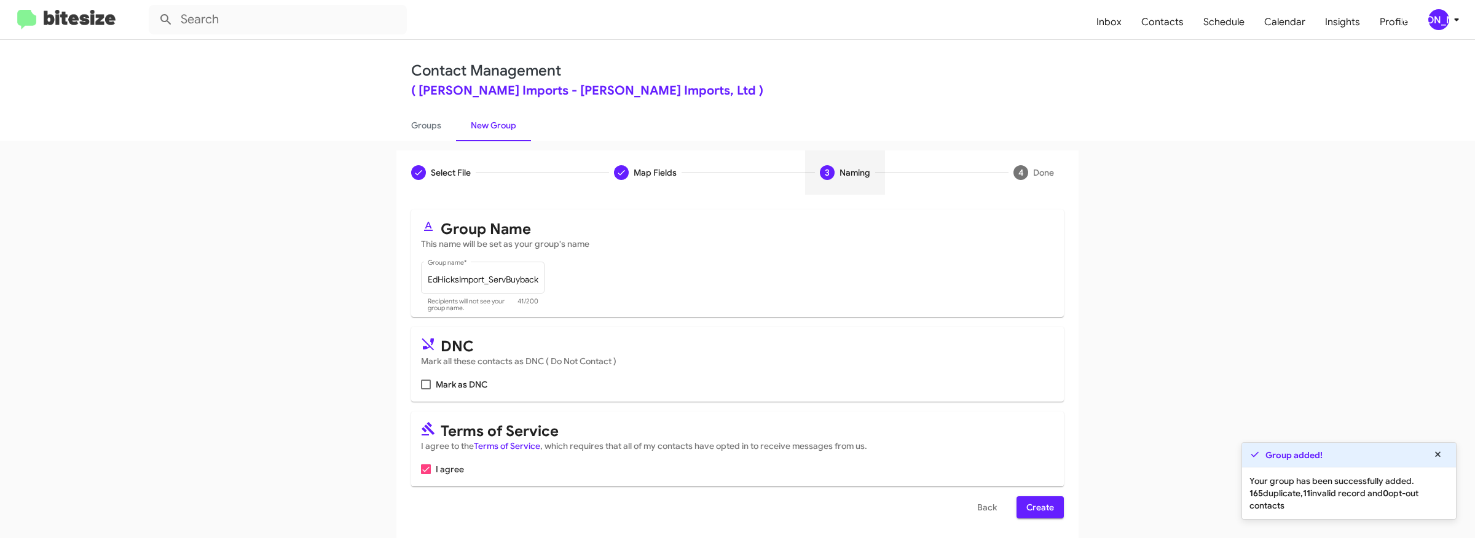
click at [1053, 502] on span "Create" at bounding box center [1040, 508] width 28 height 22
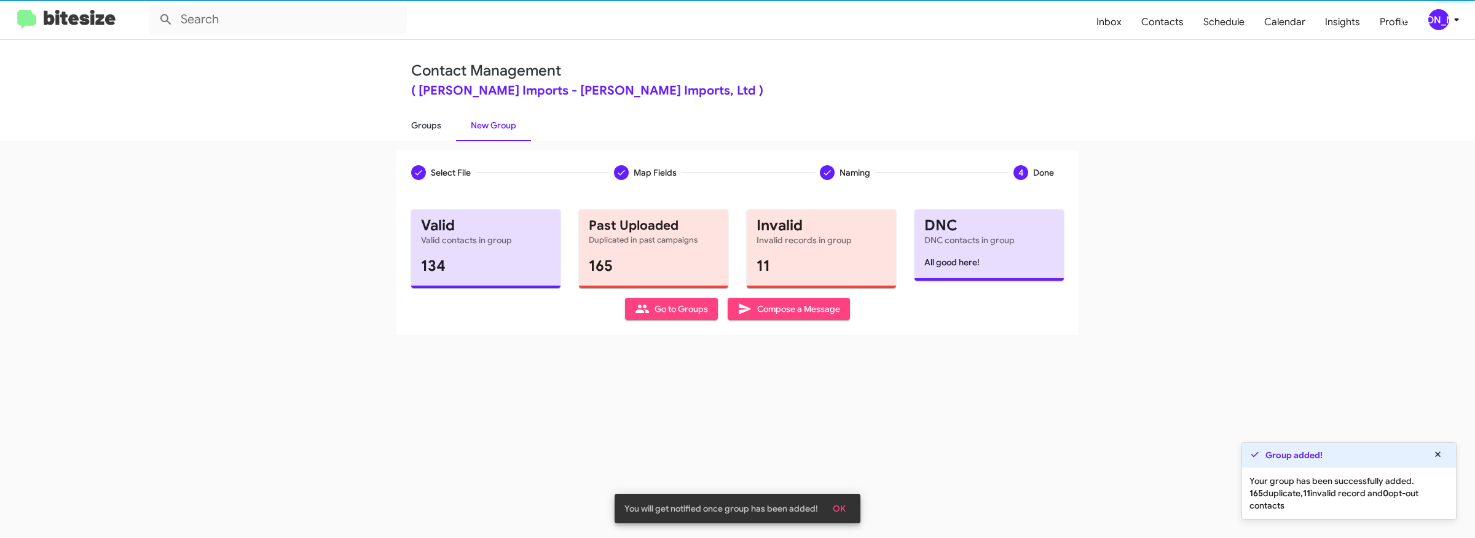
click at [419, 125] on link "Groups" at bounding box center [426, 125] width 60 height 32
type input "in:groups"
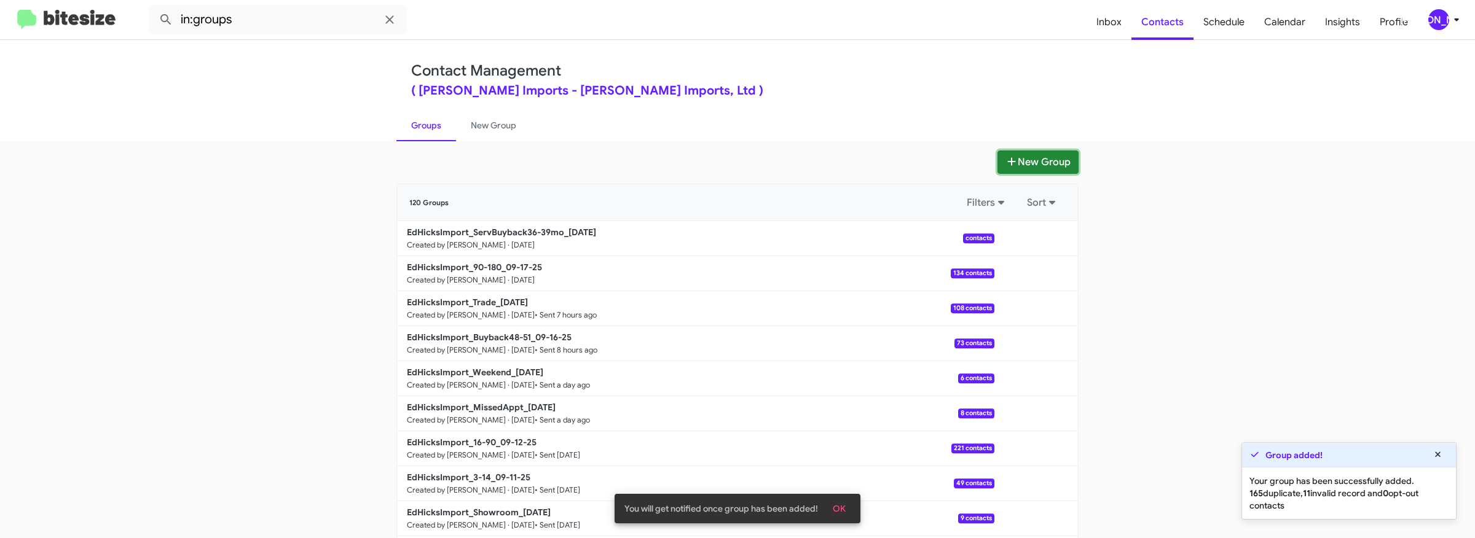
click at [1049, 157] on button "New Group" at bounding box center [1037, 162] width 81 height 23
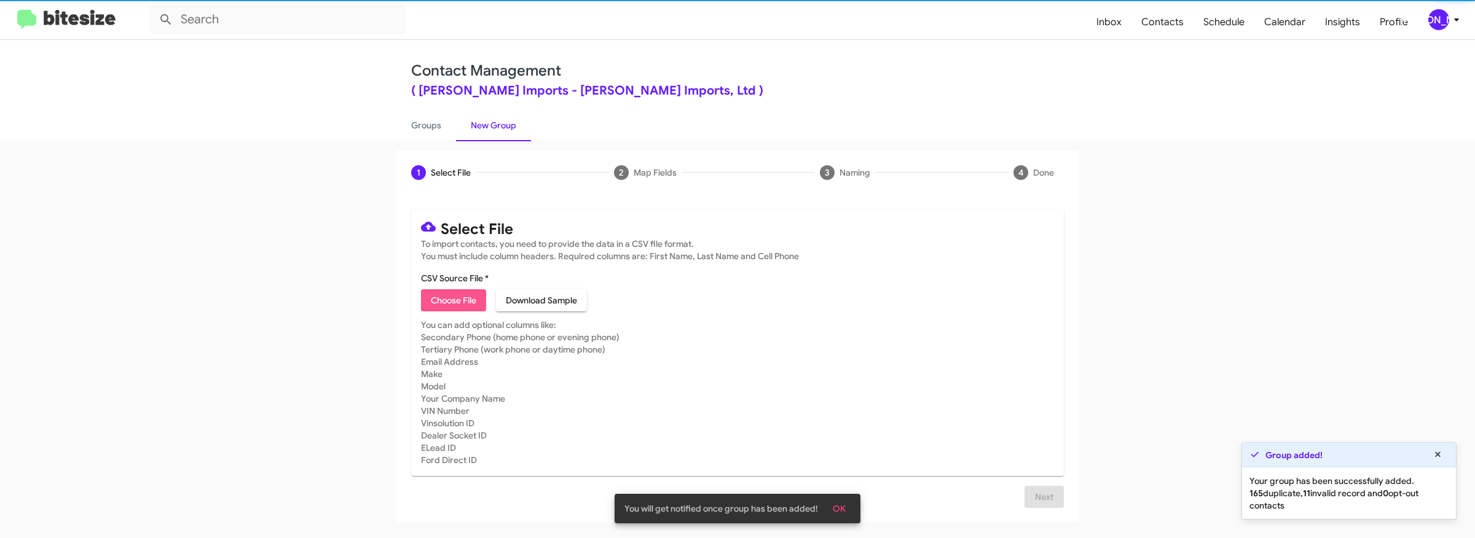
click at [452, 302] on span "Choose File" at bounding box center [453, 300] width 45 height 22
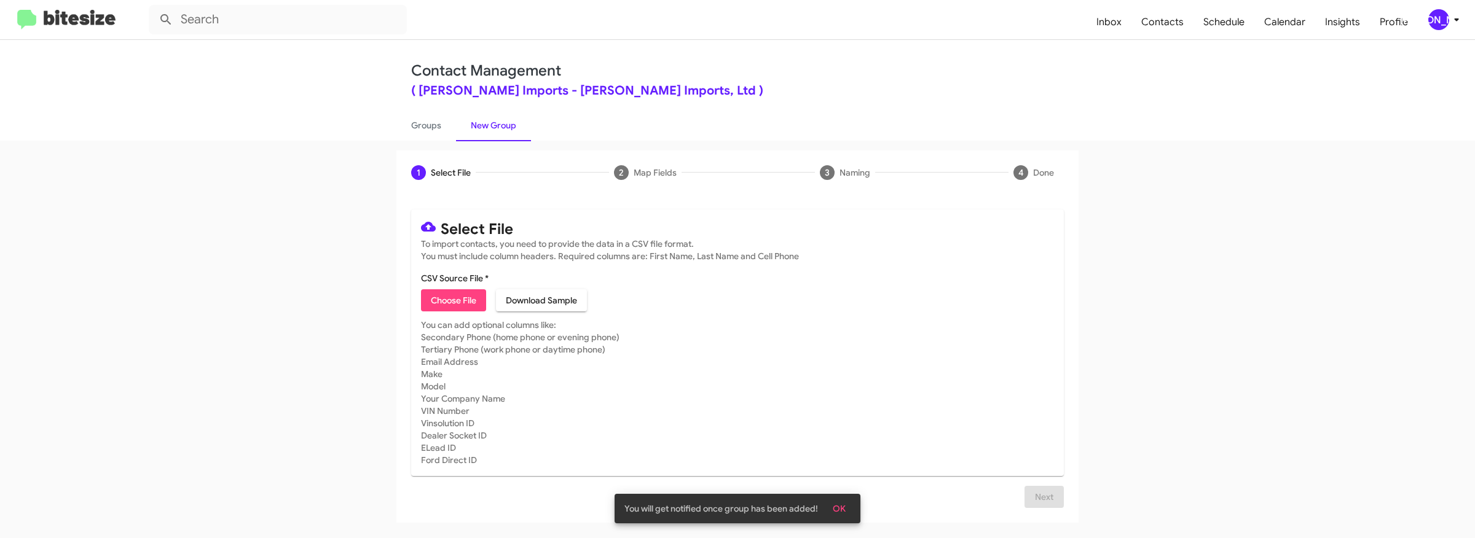
type input "EdHicksImport_Showroom_[DATE]"
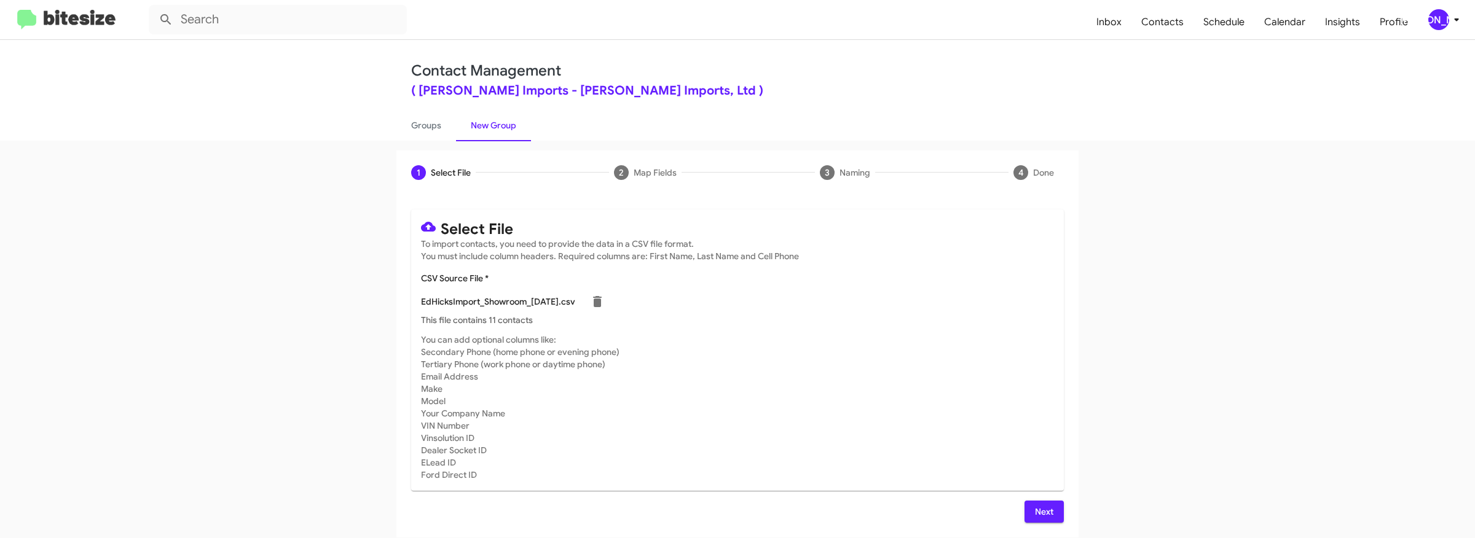
click at [1035, 509] on span "Next" at bounding box center [1044, 512] width 20 height 22
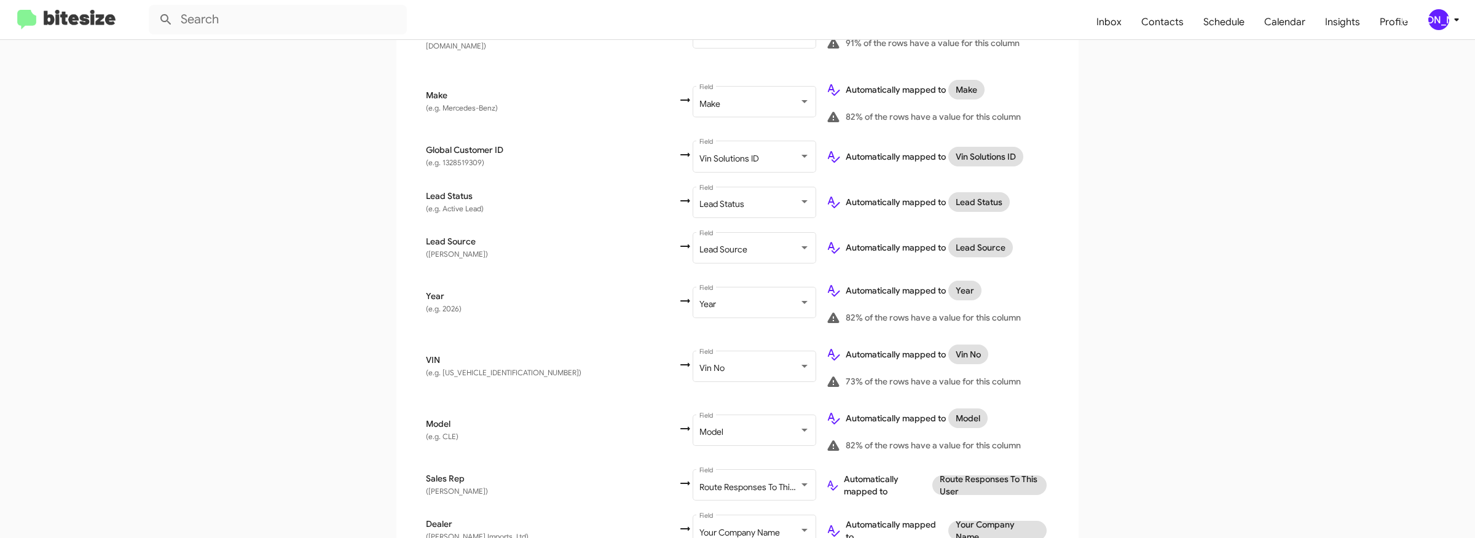
scroll to position [642, 0]
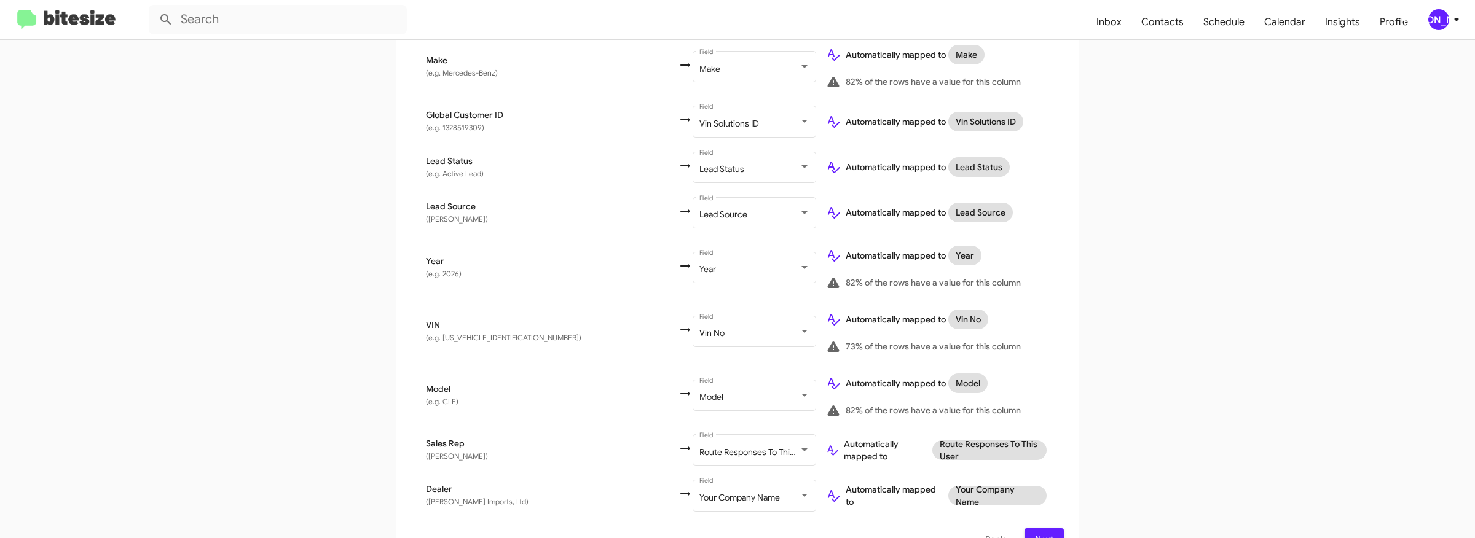
click at [1055, 529] on button "Next" at bounding box center [1044, 540] width 39 height 22
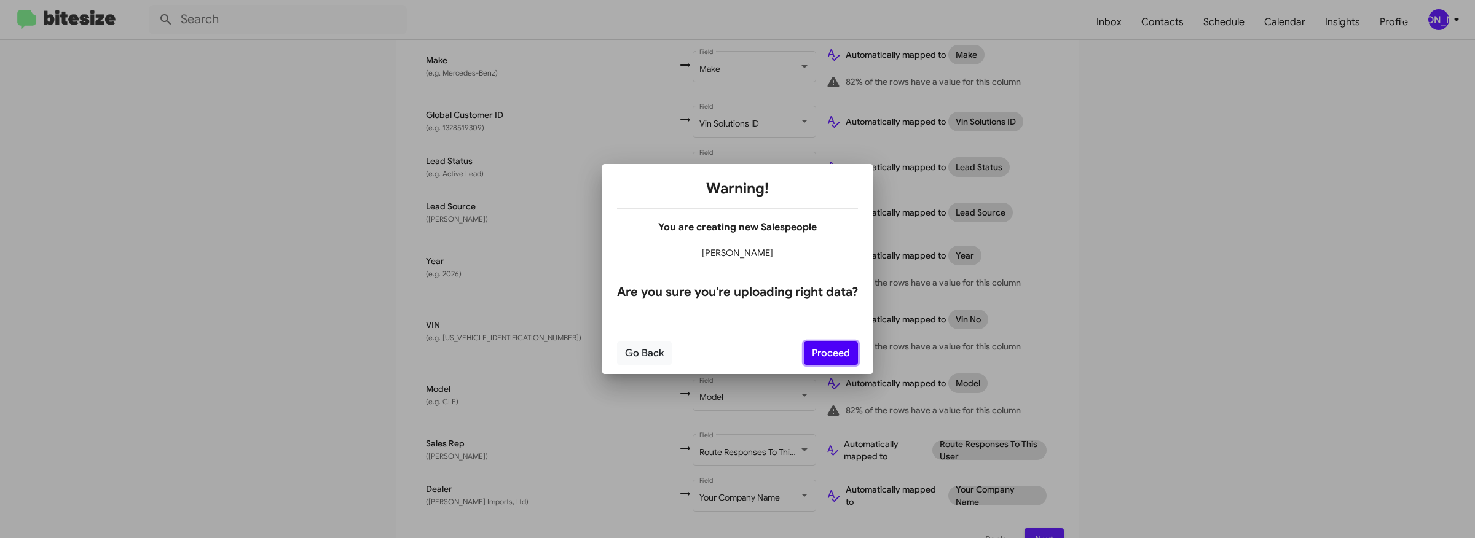
click at [840, 347] on button "Proceed" at bounding box center [831, 353] width 54 height 23
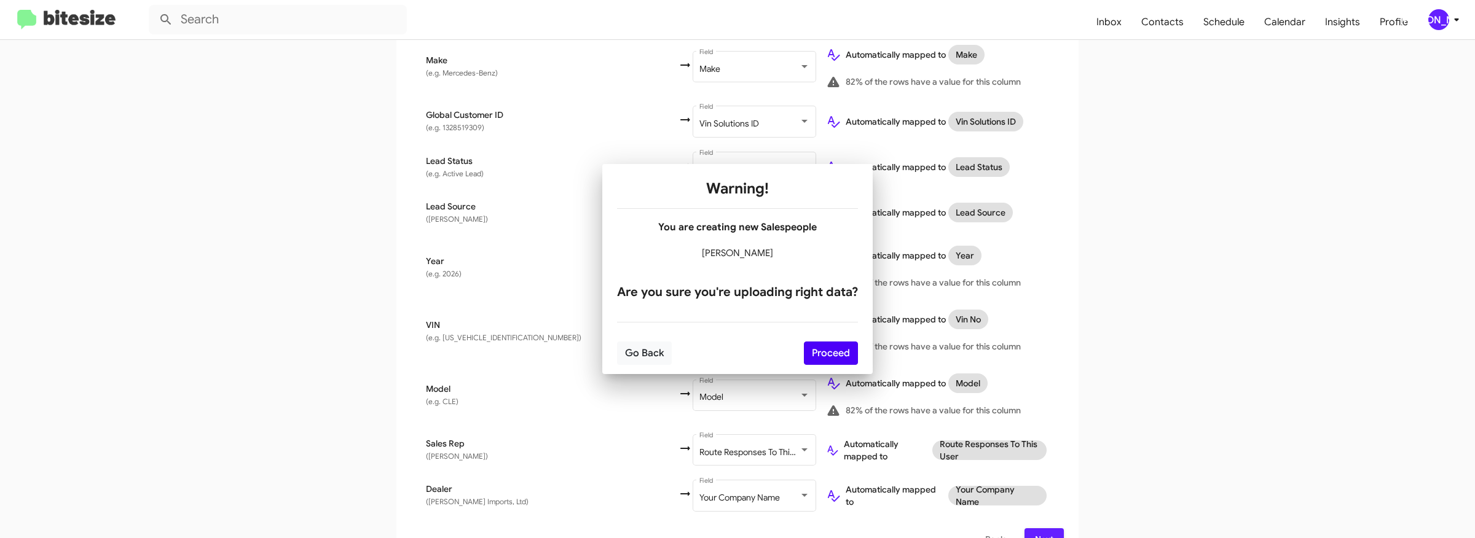
scroll to position [0, 0]
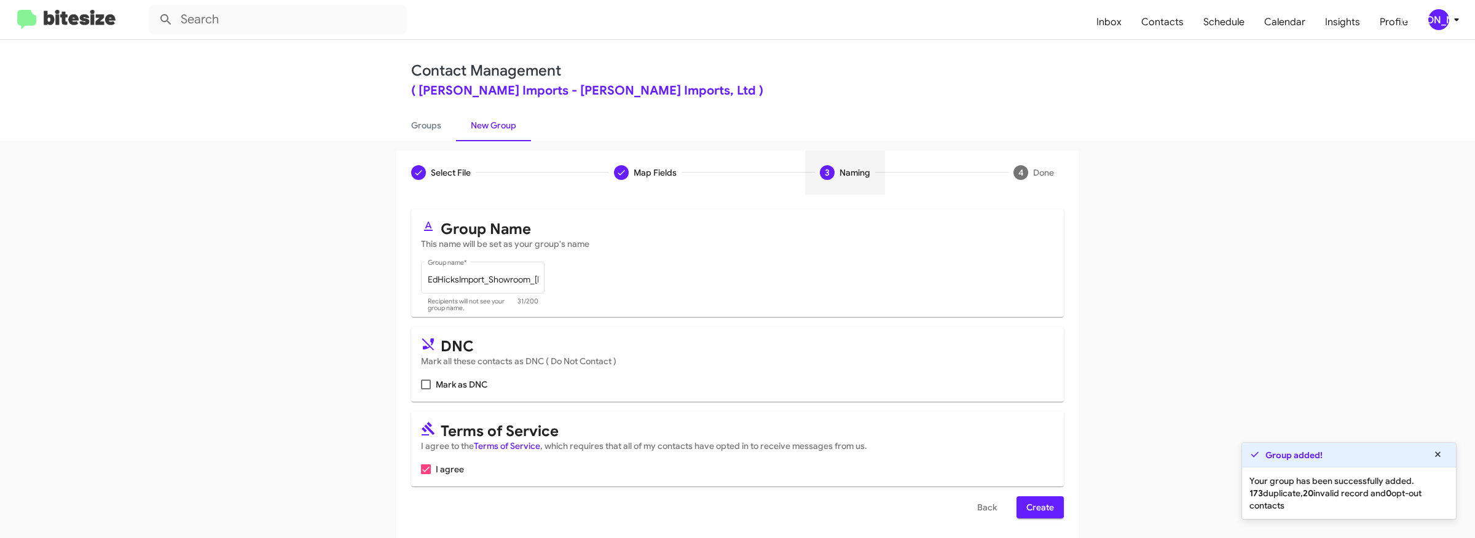
click at [1029, 504] on span "Create" at bounding box center [1040, 508] width 28 height 22
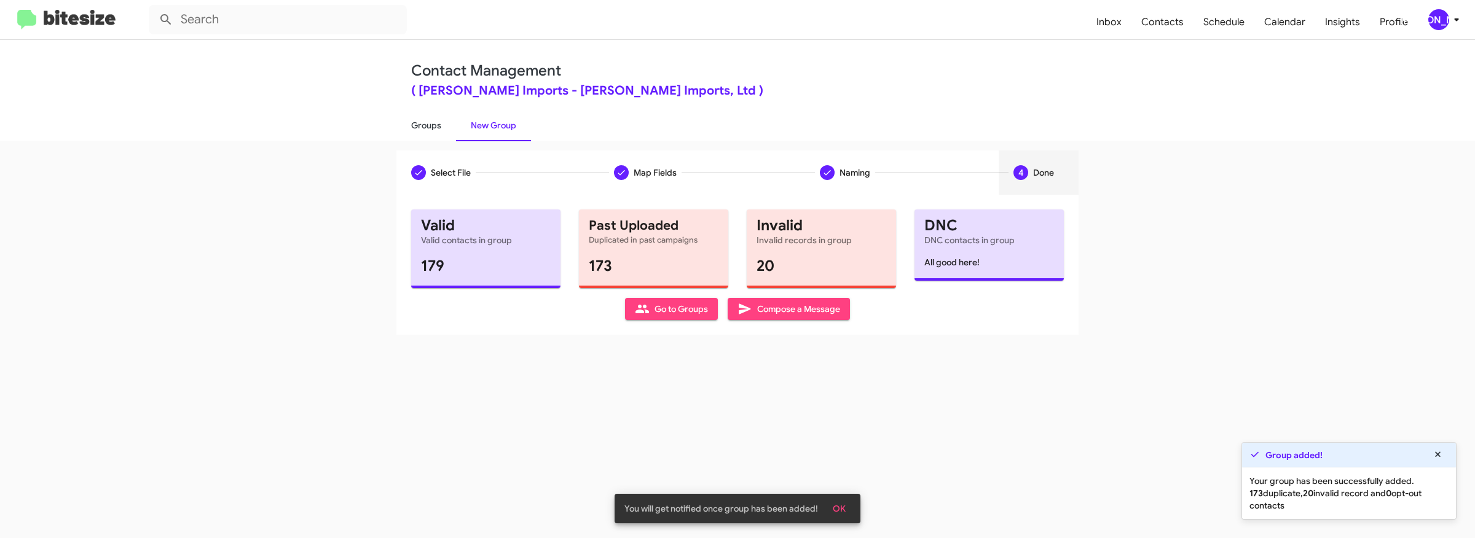
click at [431, 133] on link "Groups" at bounding box center [426, 125] width 60 height 32
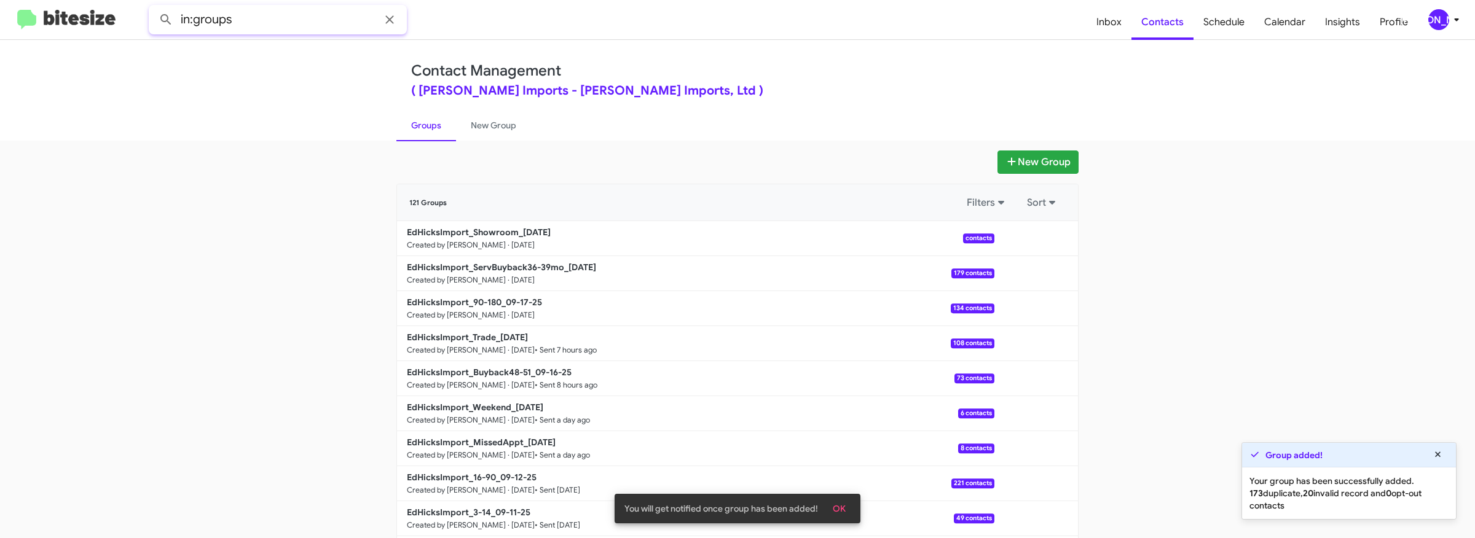
click at [335, 30] on input "in:groups" at bounding box center [278, 20] width 258 height 30
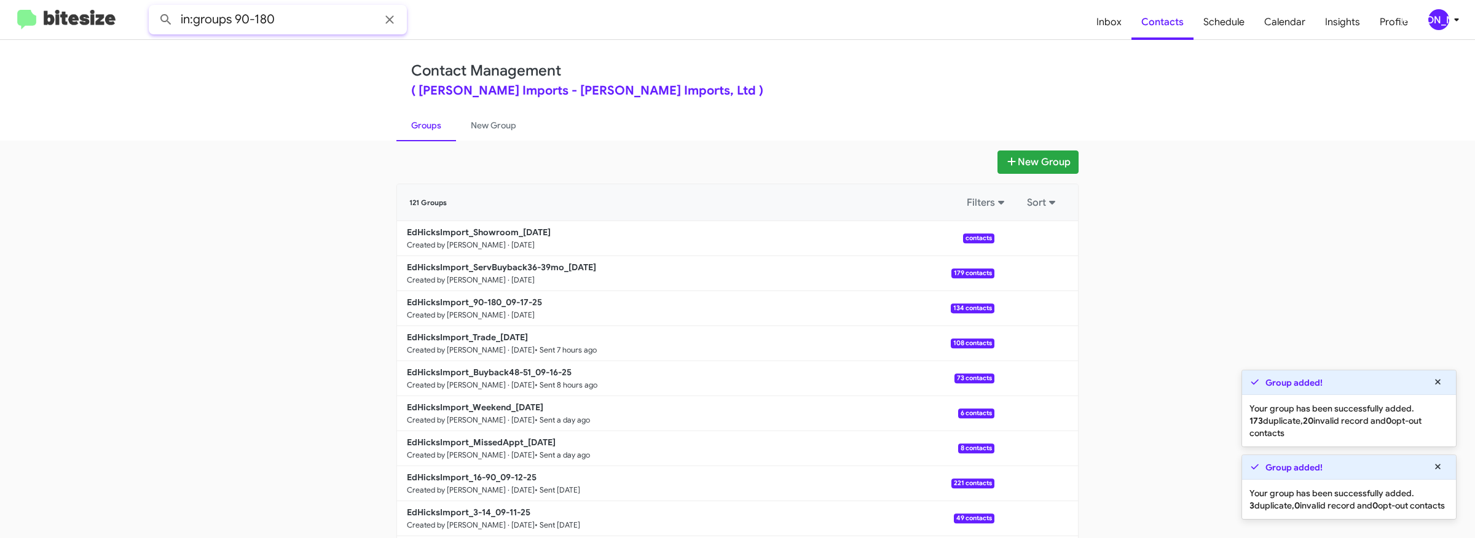
type input "in:groups 90-180"
click at [154, 7] on button at bounding box center [166, 19] width 25 height 25
click at [503, 135] on link "New Group" at bounding box center [493, 125] width 75 height 32
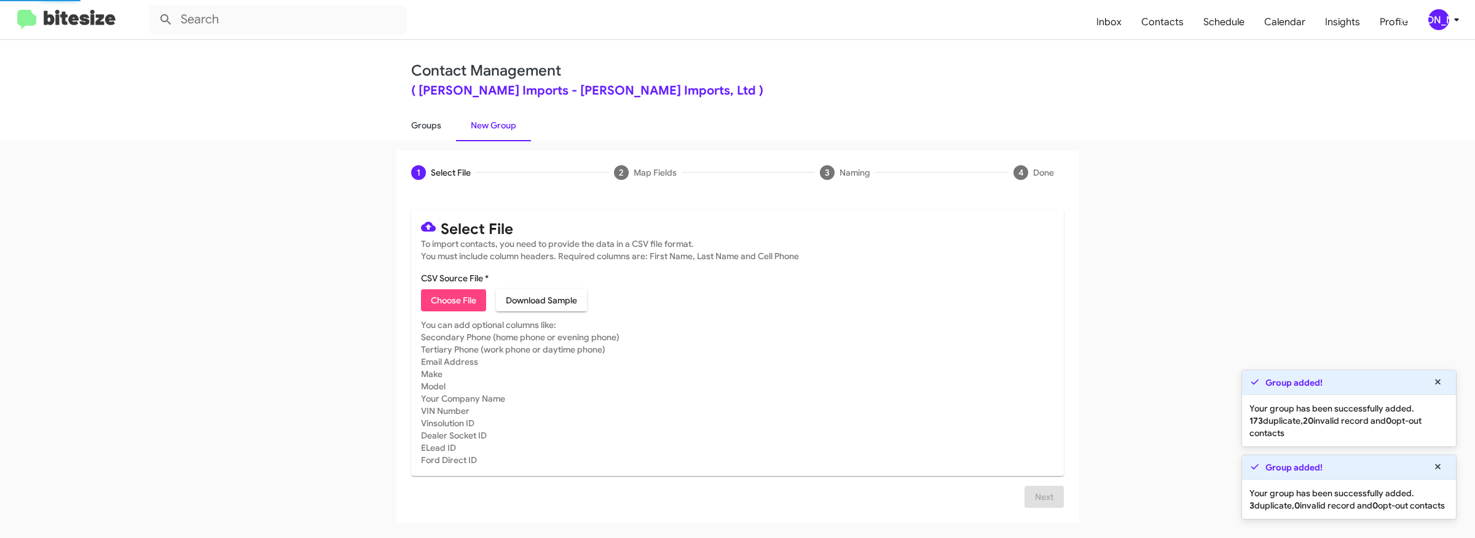
click at [431, 123] on link "Groups" at bounding box center [426, 125] width 60 height 32
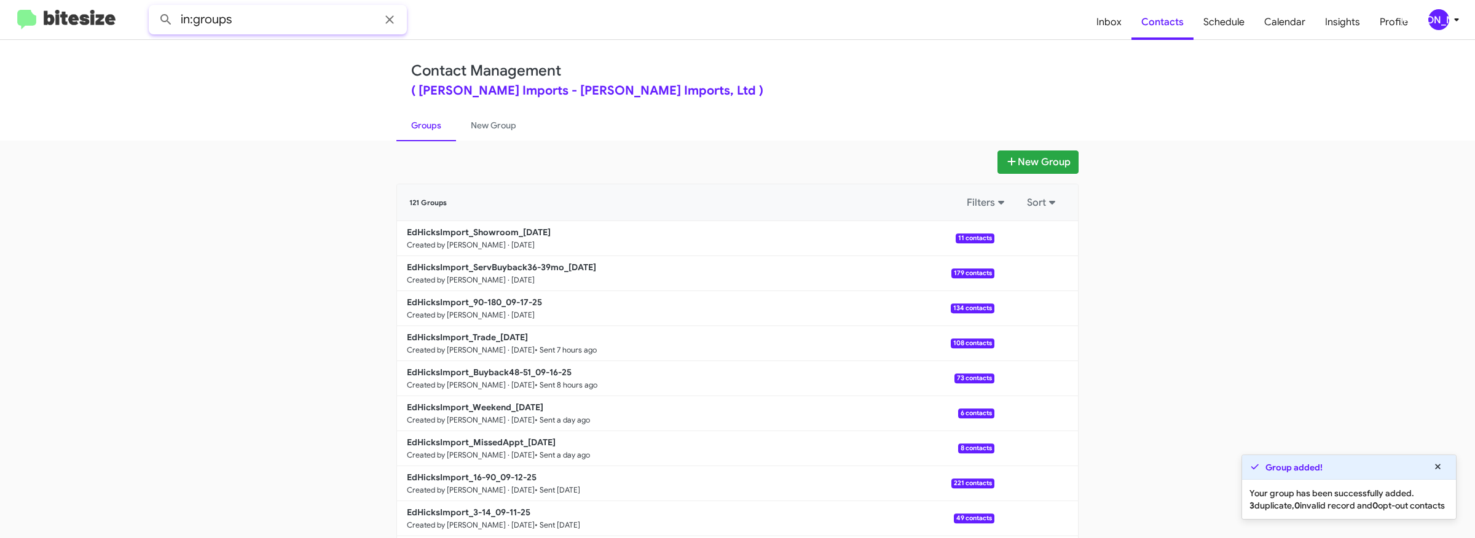
click at [296, 17] on input "in:groups" at bounding box center [278, 20] width 258 height 30
type input "in:groups 36-69"
click at [154, 7] on button at bounding box center [166, 19] width 25 height 25
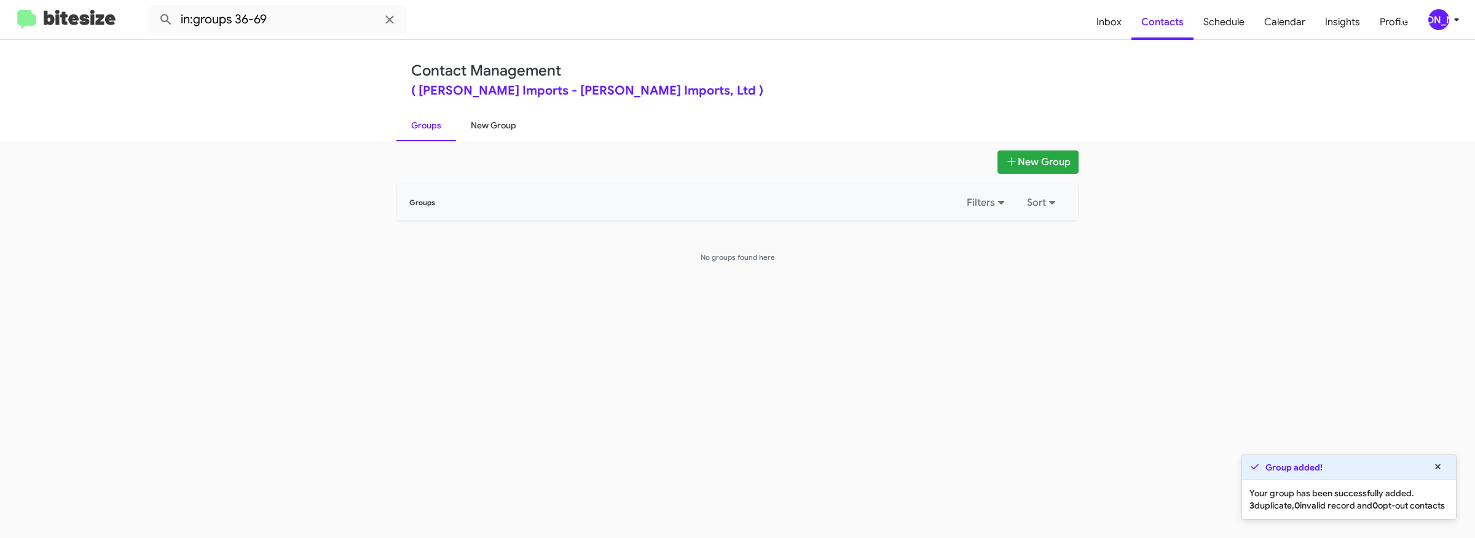
click at [490, 132] on link "New Group" at bounding box center [493, 125] width 75 height 32
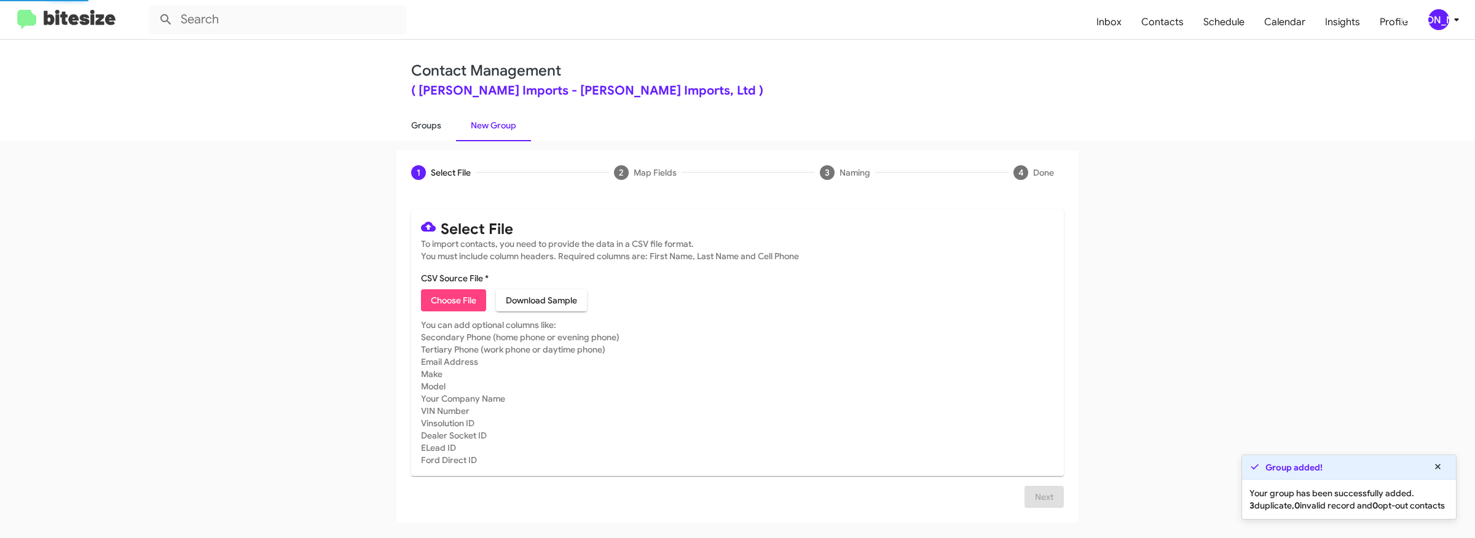
click at [431, 128] on link "Groups" at bounding box center [426, 125] width 60 height 32
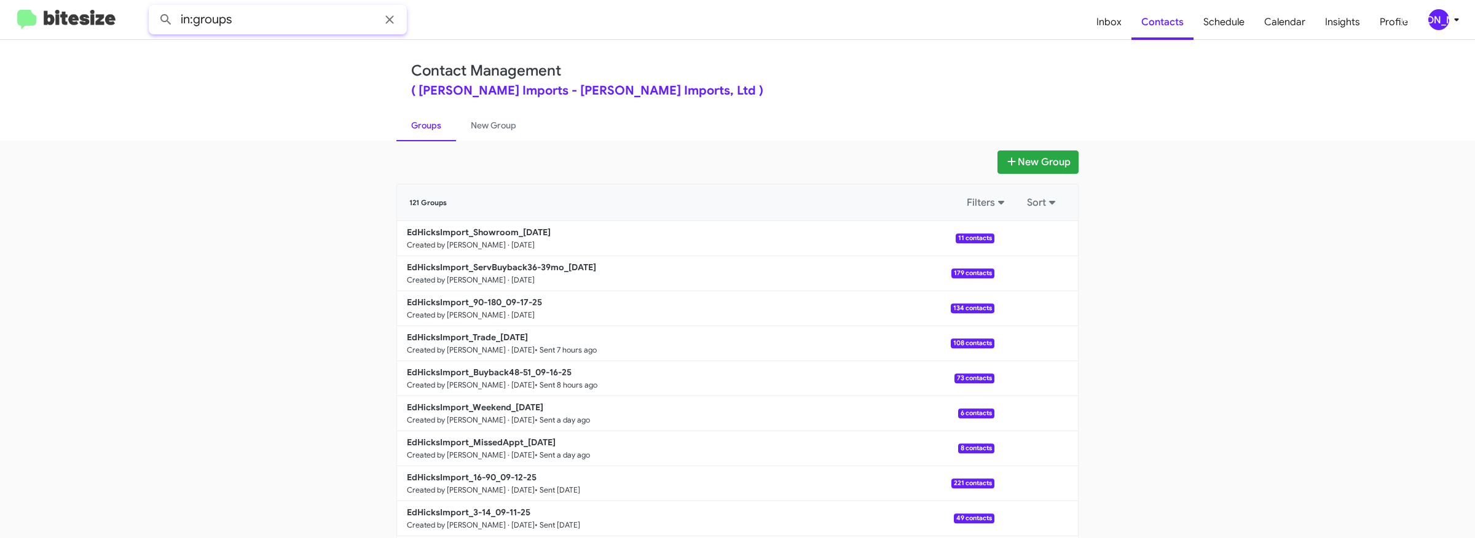
click at [275, 15] on input "in:groups" at bounding box center [278, 20] width 258 height 30
type input "in:groups servbuy"
click at [154, 7] on button at bounding box center [166, 19] width 25 height 25
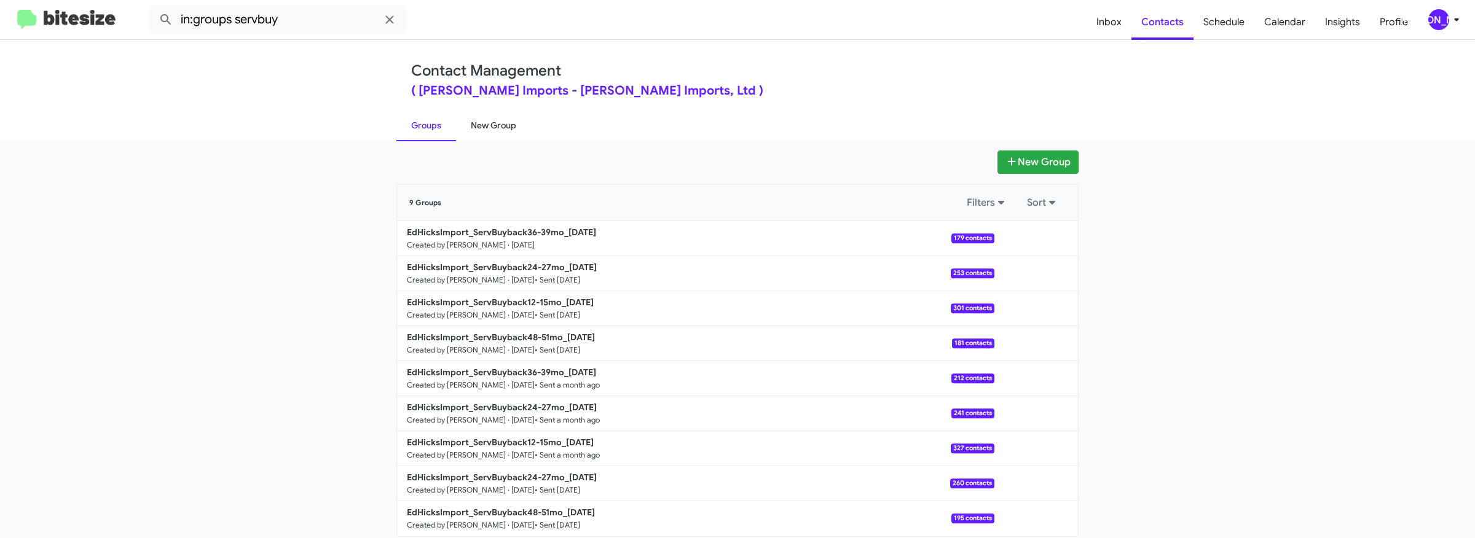
click at [502, 127] on link "New Group" at bounding box center [493, 125] width 75 height 32
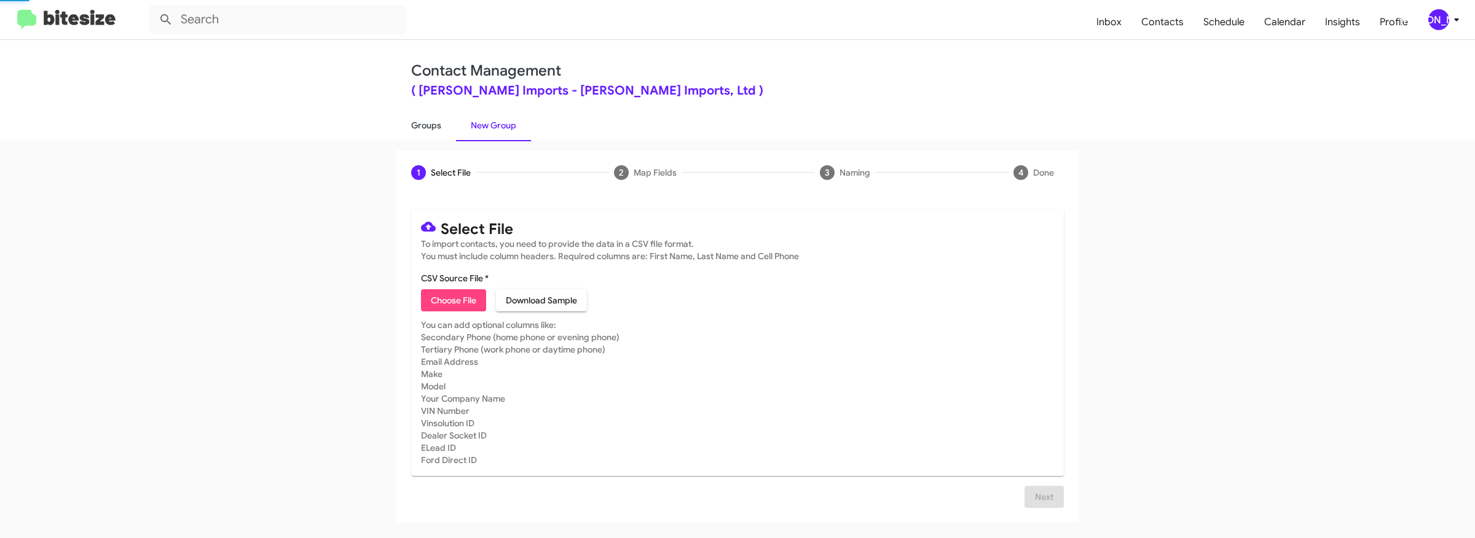
click at [436, 127] on link "Groups" at bounding box center [426, 125] width 60 height 32
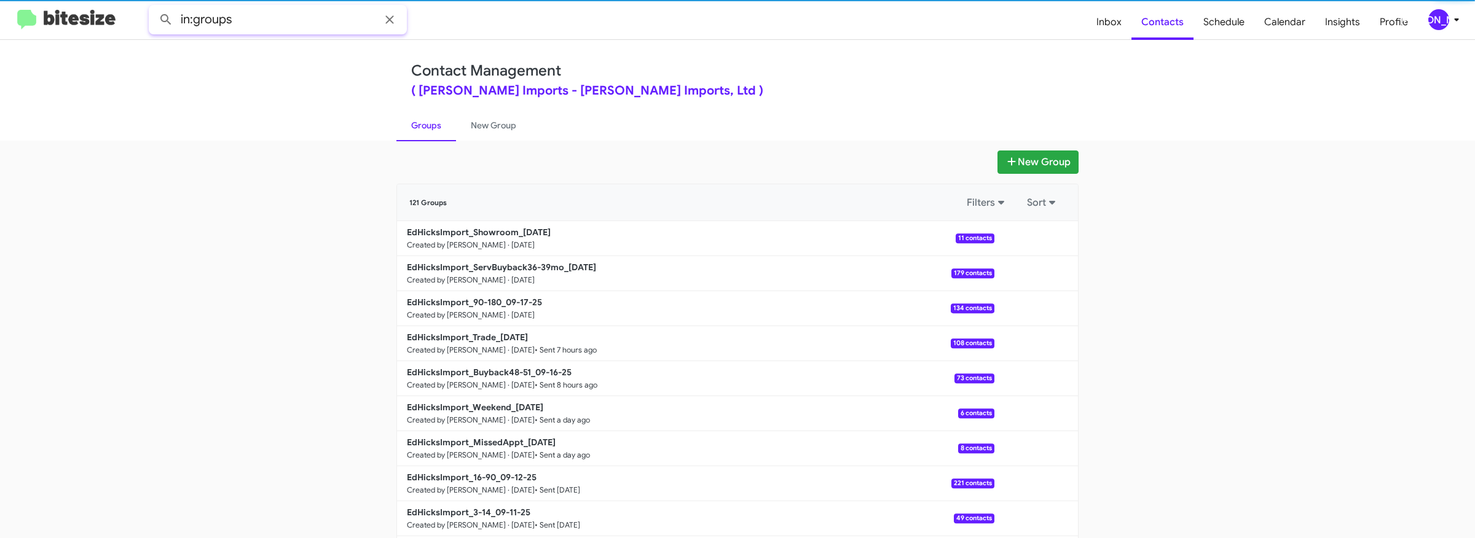
click at [289, 21] on input "in:groups" at bounding box center [278, 20] width 258 height 30
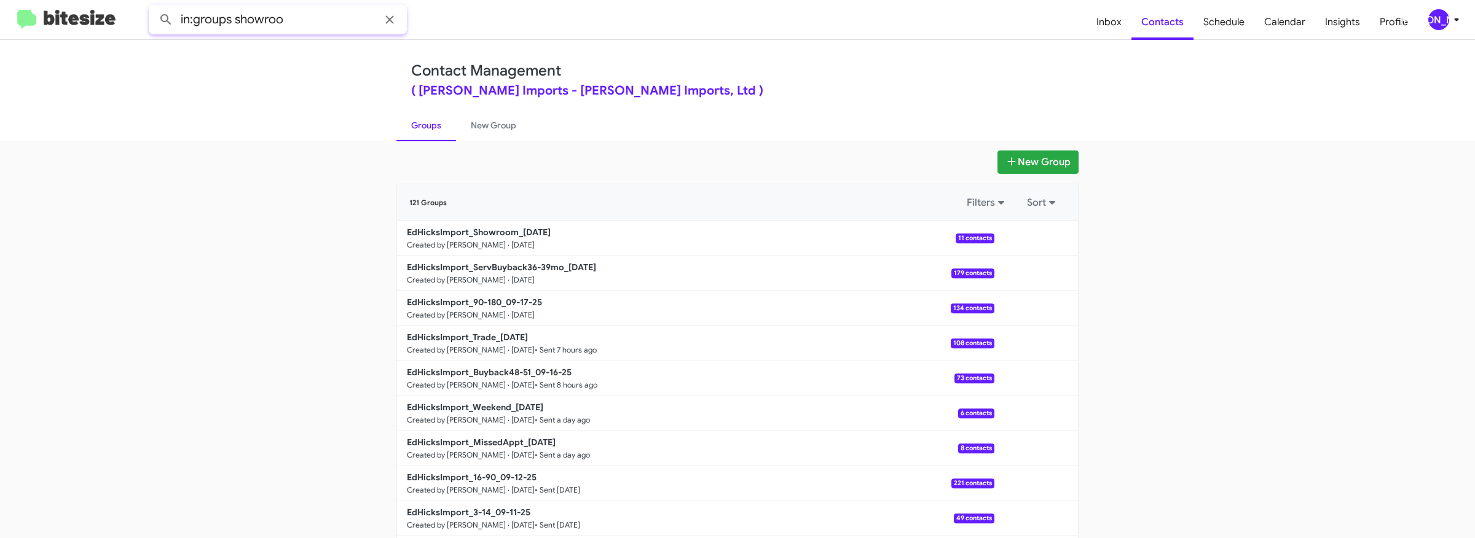
type input "in:groups showroo"
click at [154, 7] on button at bounding box center [166, 19] width 25 height 25
click at [481, 127] on link "New Group" at bounding box center [493, 125] width 75 height 32
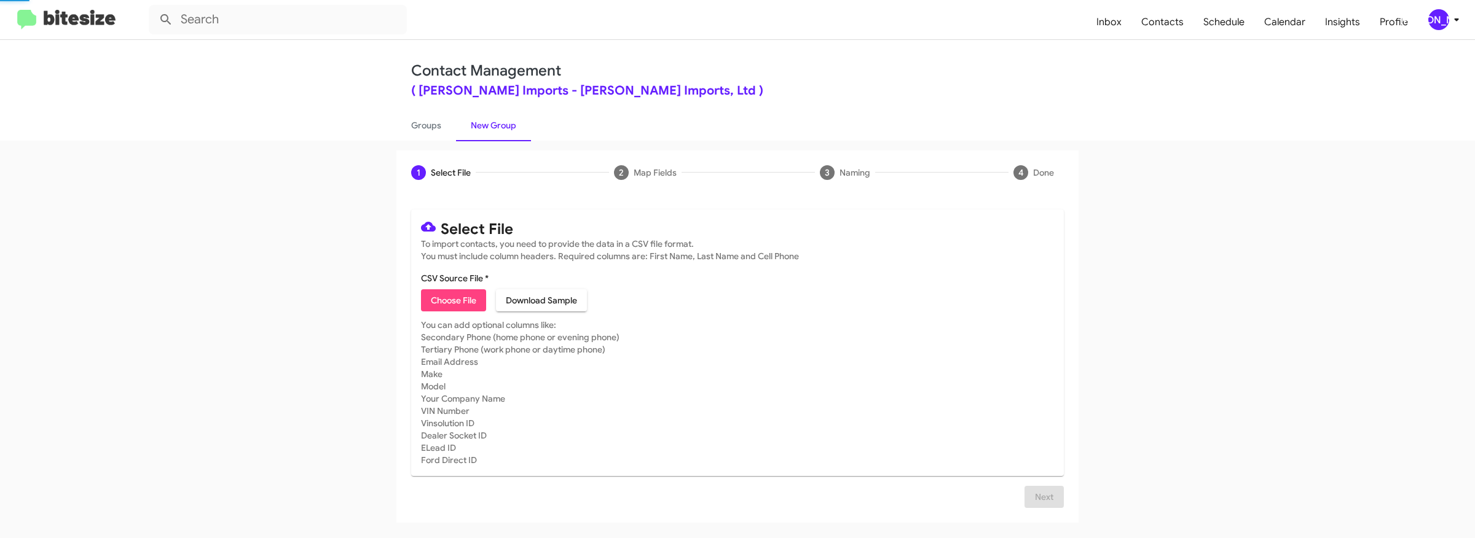
drag, startPoint x: 431, startPoint y: 127, endPoint x: 465, endPoint y: 130, distance: 33.9
click at [431, 127] on link "Groups" at bounding box center [426, 125] width 60 height 32
type input "in:groups"
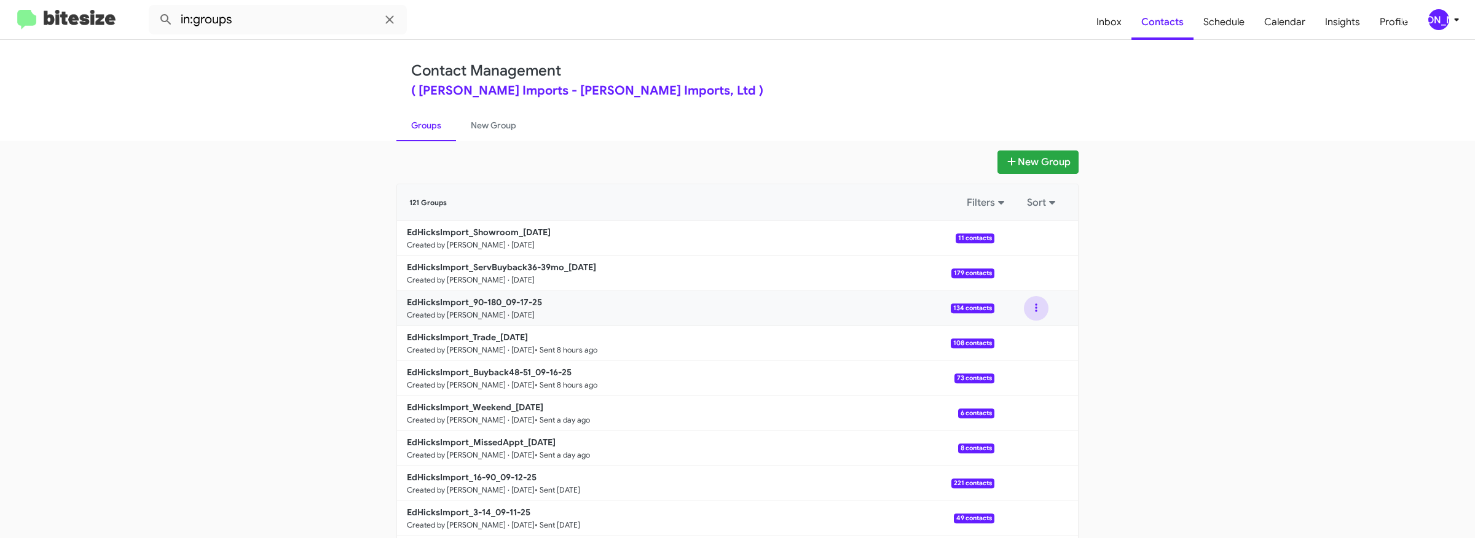
click at [1029, 305] on button at bounding box center [1036, 308] width 25 height 25
click at [1013, 337] on button "View contacts" at bounding box center [999, 342] width 98 height 30
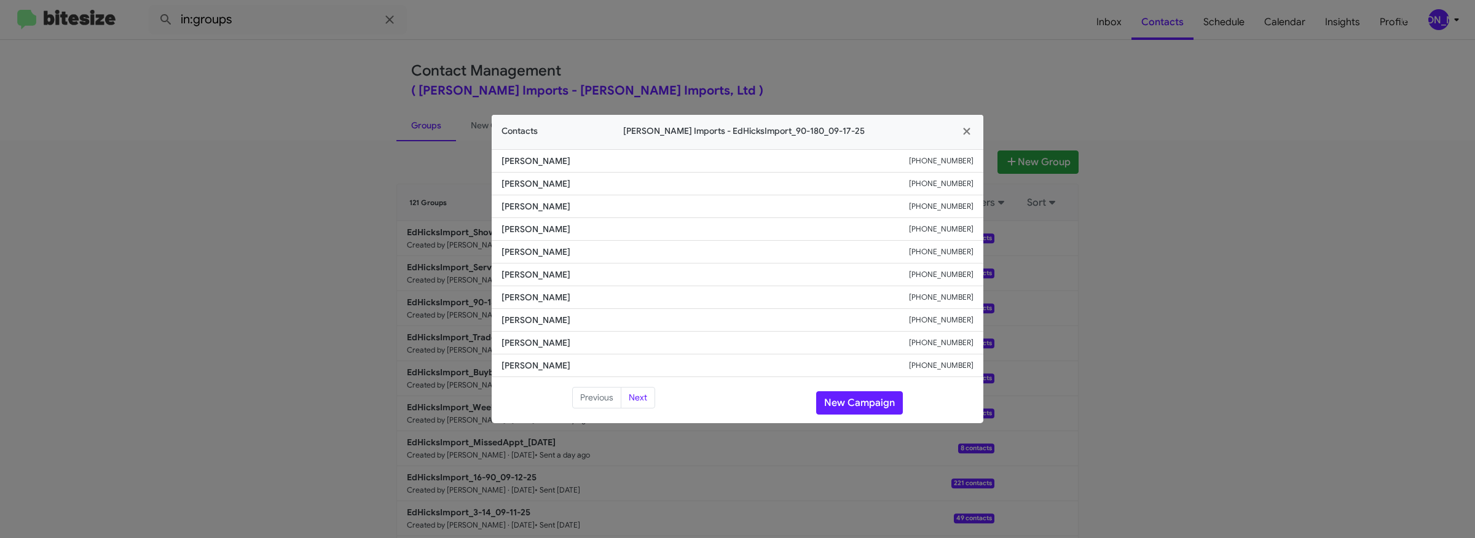
click at [507, 207] on span "[PERSON_NAME]" at bounding box center [705, 206] width 407 height 12
click at [559, 206] on span "[PERSON_NAME]" at bounding box center [705, 206] width 407 height 12
copy span "[PERSON_NAME]"
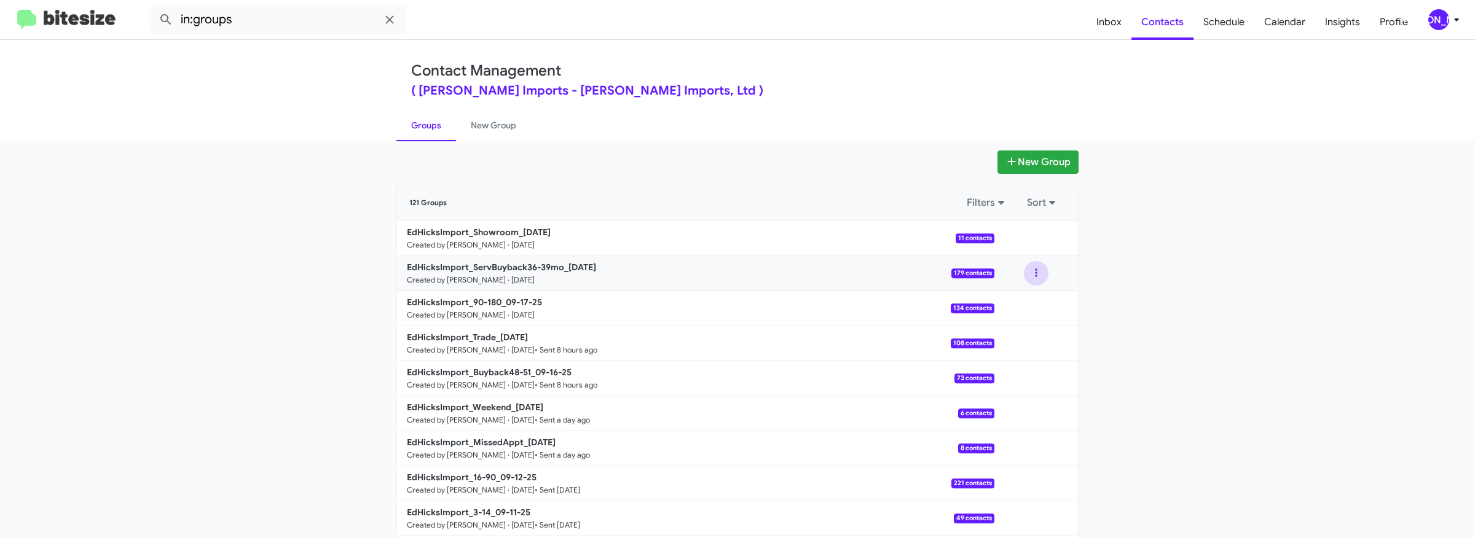
click at [1042, 273] on button at bounding box center [1036, 273] width 25 height 25
click at [1012, 298] on button "View contacts" at bounding box center [999, 307] width 98 height 30
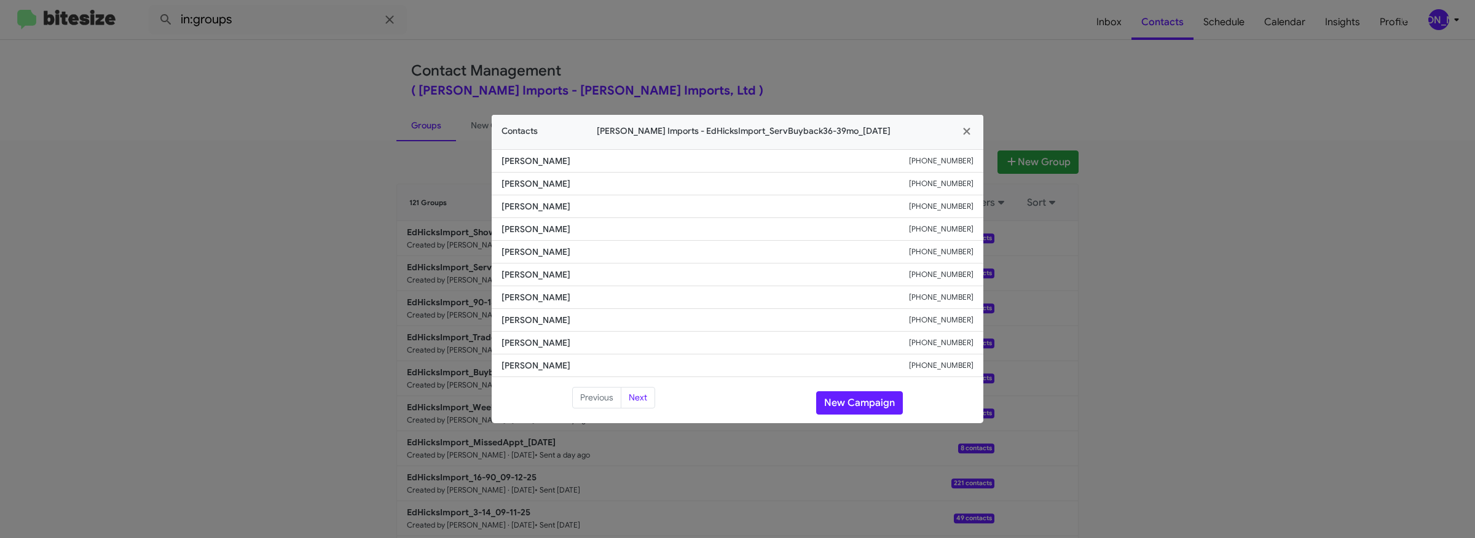
drag, startPoint x: 538, startPoint y: 253, endPoint x: 482, endPoint y: 252, distance: 56.5
click at [482, 252] on modal-container "Contacts [PERSON_NAME] Imports - EdHicksImport_ServBuyback36-39mo_[DATE] [PERSO…" at bounding box center [737, 269] width 1475 height 538
copy span "[PERSON_NAME]"
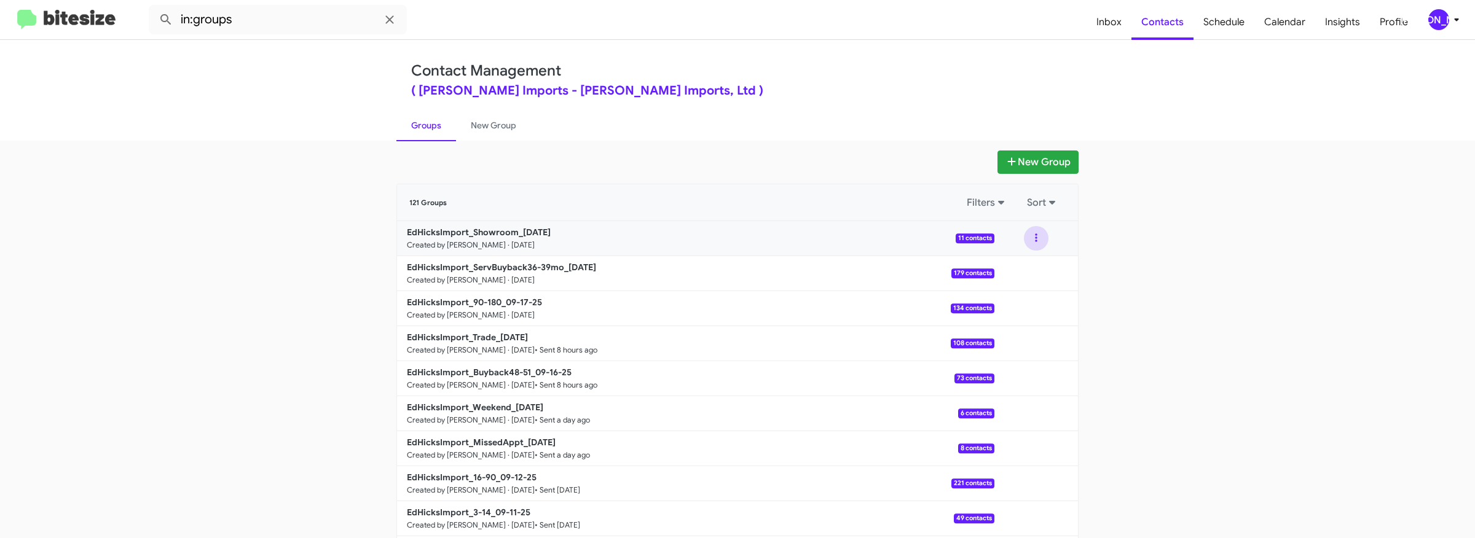
click at [1034, 235] on button at bounding box center [1036, 238] width 25 height 25
click at [1010, 268] on button "View contacts" at bounding box center [999, 272] width 98 height 30
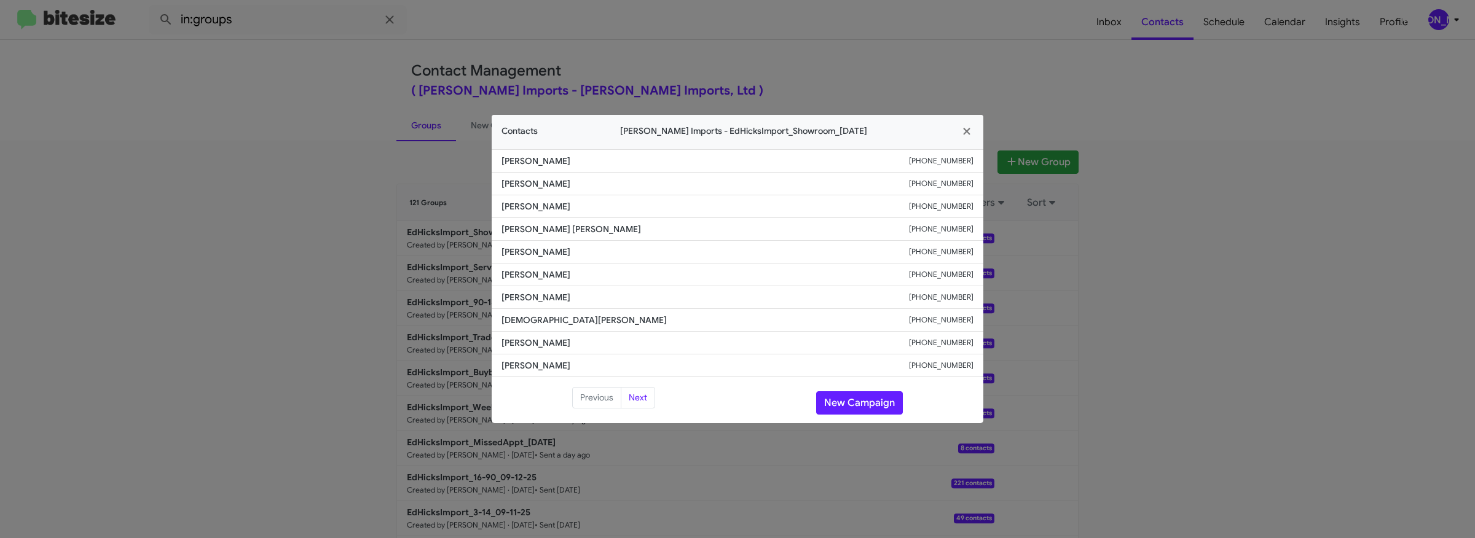
drag, startPoint x: 548, startPoint y: 208, endPoint x: 472, endPoint y: 207, distance: 76.2
click at [471, 207] on modal-container "Contacts [PERSON_NAME] Imports - EdHicksImport_Showroom_[DATE] [PERSON_NAME] [P…" at bounding box center [737, 269] width 1475 height 538
copy span "[PERSON_NAME]"
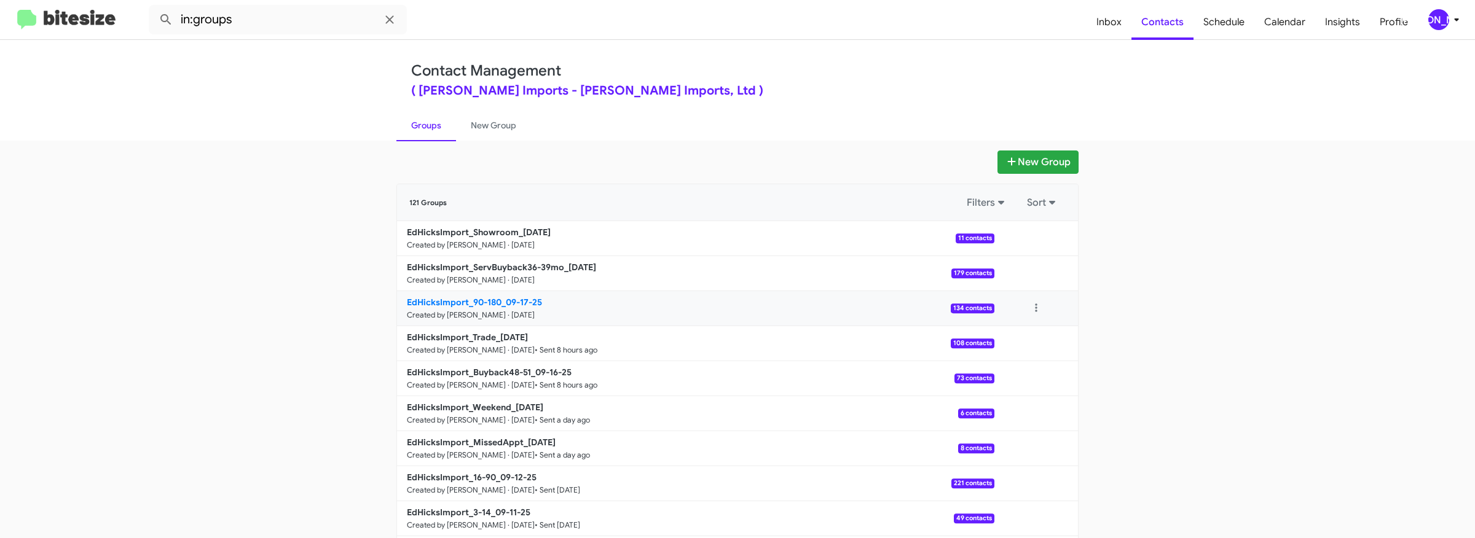
click at [481, 304] on b "EdHicksImport_90-180_09-17-25" at bounding box center [474, 302] width 135 height 11
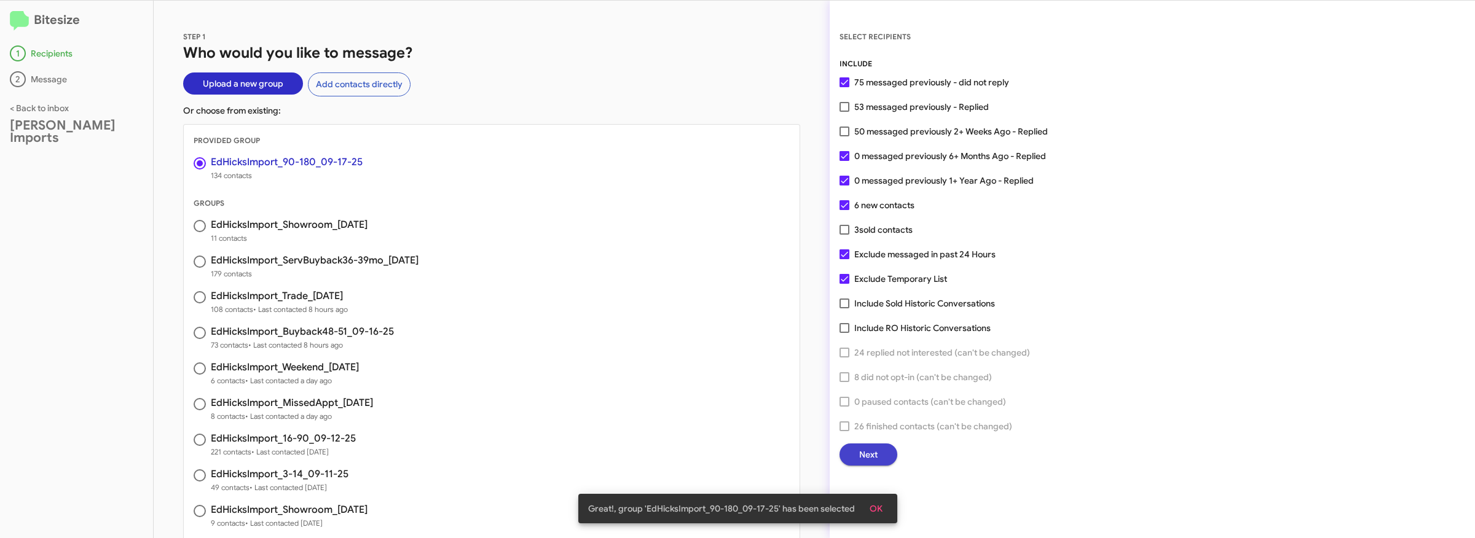
click at [885, 446] on button "Next" at bounding box center [869, 455] width 58 height 22
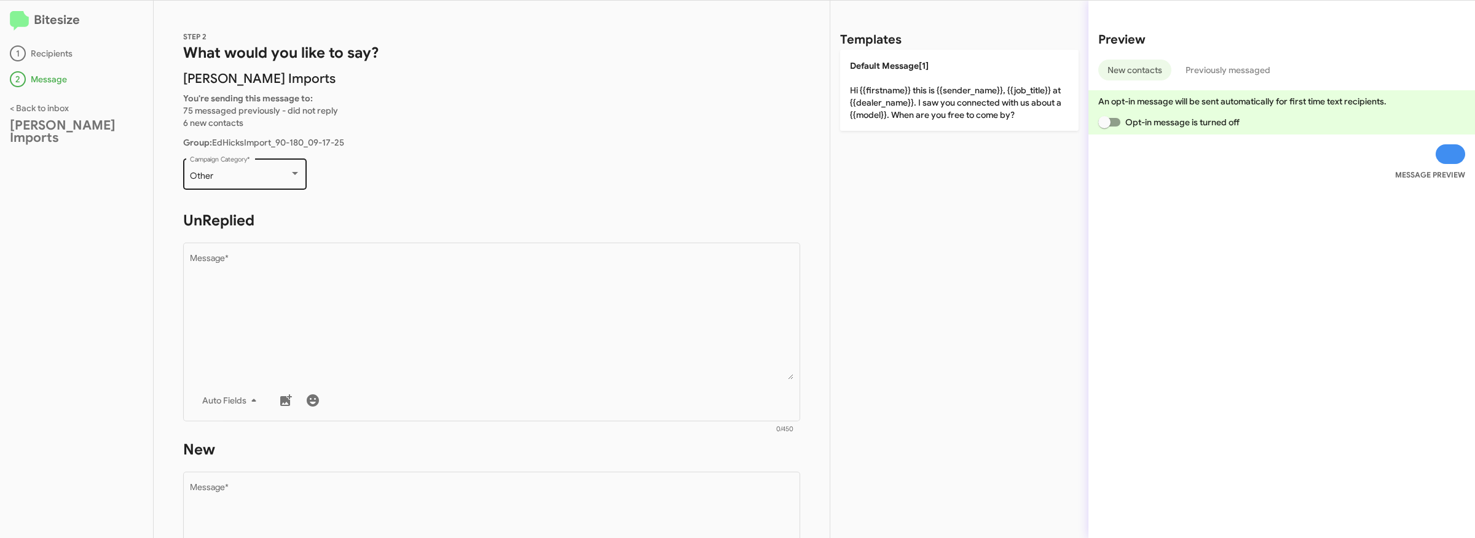
click at [277, 167] on div "Other Campaign Category *" at bounding box center [245, 173] width 111 height 34
click at [245, 124] on span "More Than 90 Days Old" at bounding box center [252, 125] width 126 height 26
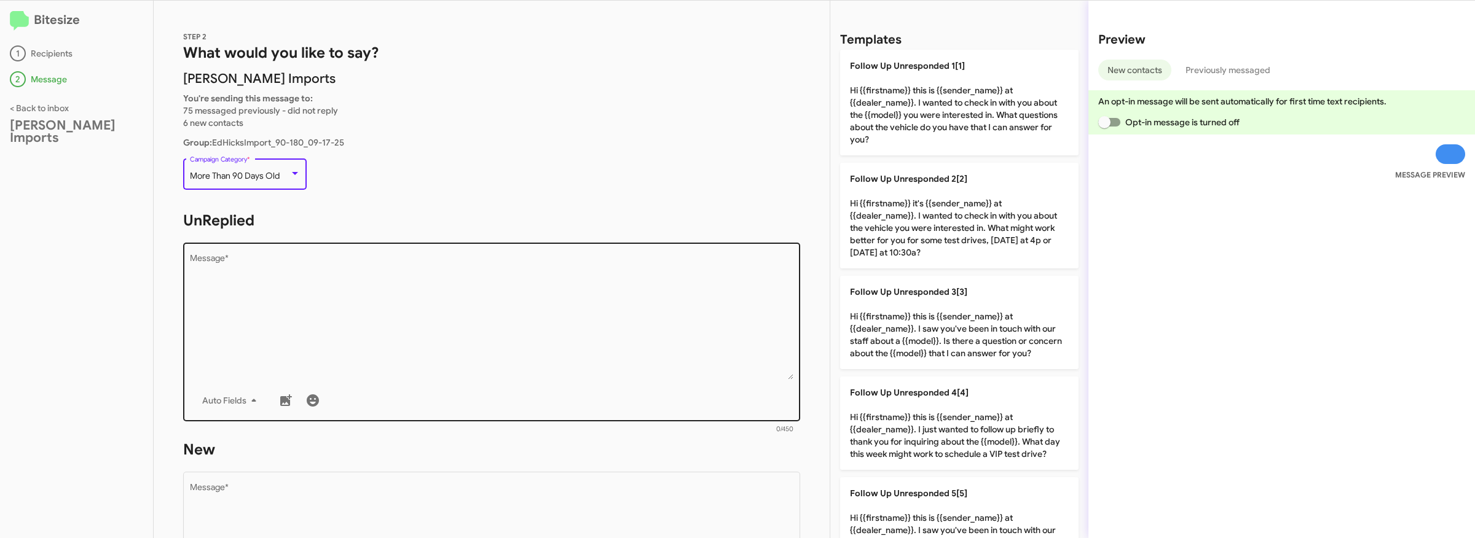
drag, startPoint x: 419, startPoint y: 295, endPoint x: 510, endPoint y: 294, distance: 91.0
click at [423, 295] on textarea "Message *" at bounding box center [492, 316] width 604 height 125
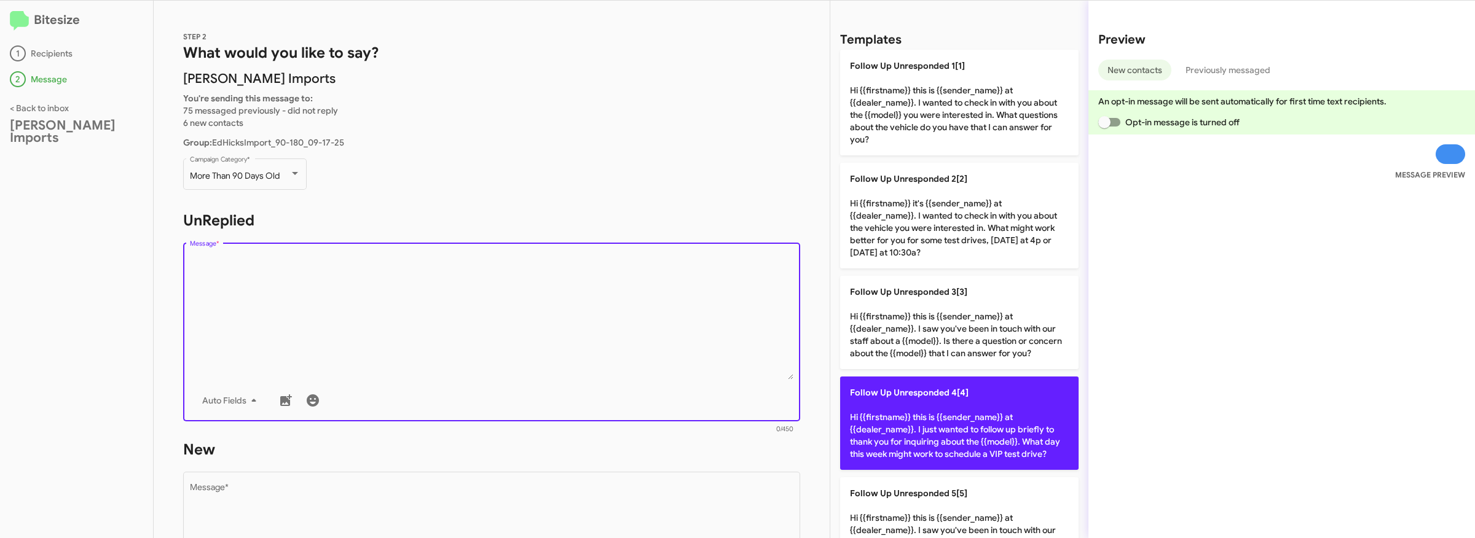
click at [923, 401] on p "Follow Up Unresponded 4[4] Hi {{firstname}} this is {{sender_name}} at {{dealer…" at bounding box center [959, 423] width 238 height 93
type textarea "Hi {{firstname}} this is {{sender_name}} at {{dealer_name}}. I just wanted to f…"
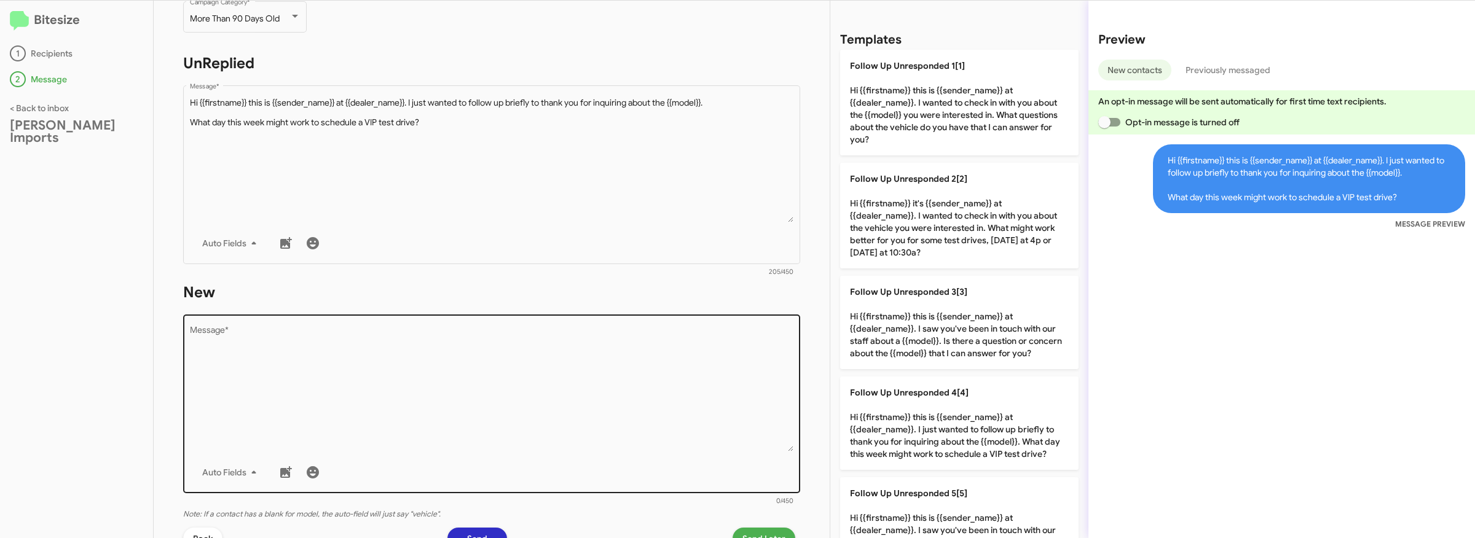
scroll to position [158, 0]
drag, startPoint x: 544, startPoint y: 352, endPoint x: 620, endPoint y: 343, distance: 76.7
click at [545, 352] on textarea "Message *" at bounding box center [492, 388] width 604 height 125
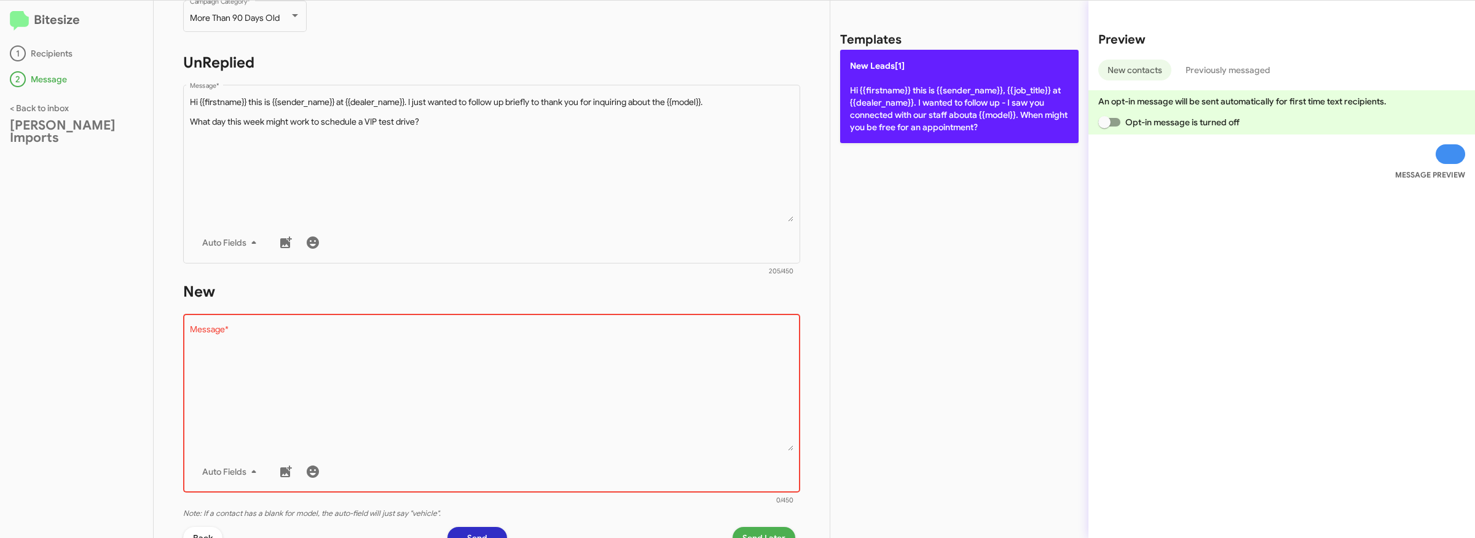
click at [911, 95] on p "New Leads[1] Hi {{firstname}} this is {{sender_name}}, {{job_title}} at {{deale…" at bounding box center [959, 96] width 238 height 93
type textarea "Hi {{firstname}} this is {{sender_name}}, {{job_title}} at {{dealer_name}}. I w…"
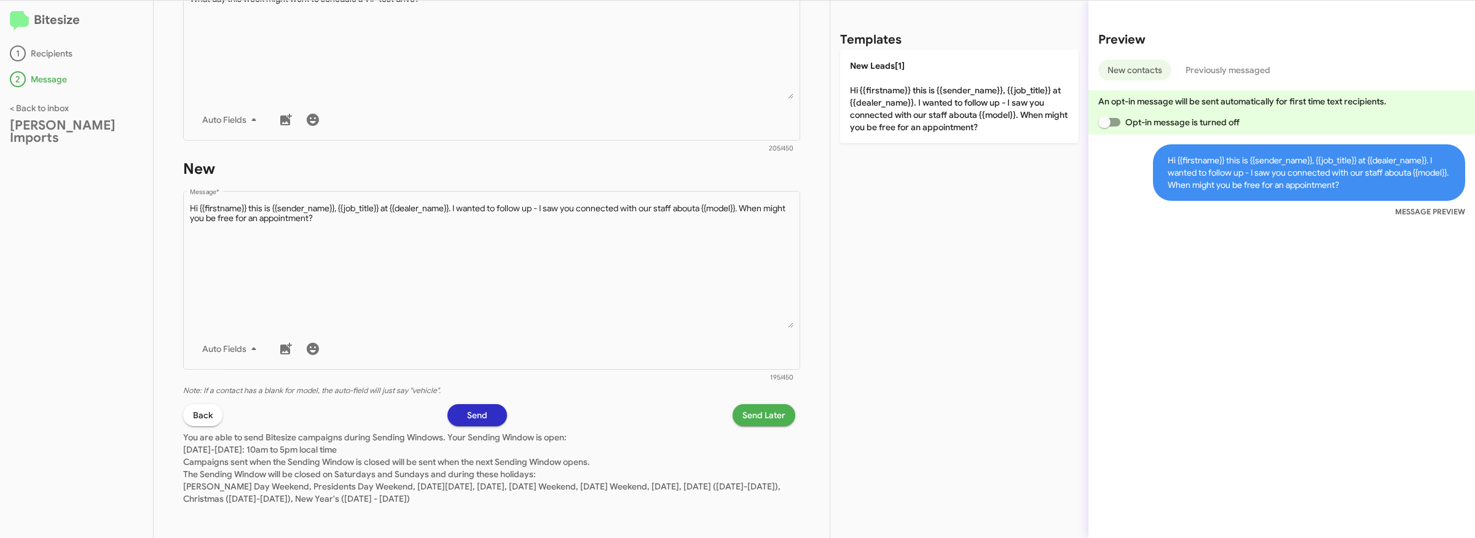
scroll to position [284, 0]
click at [764, 410] on span "Send Later" at bounding box center [763, 412] width 43 height 22
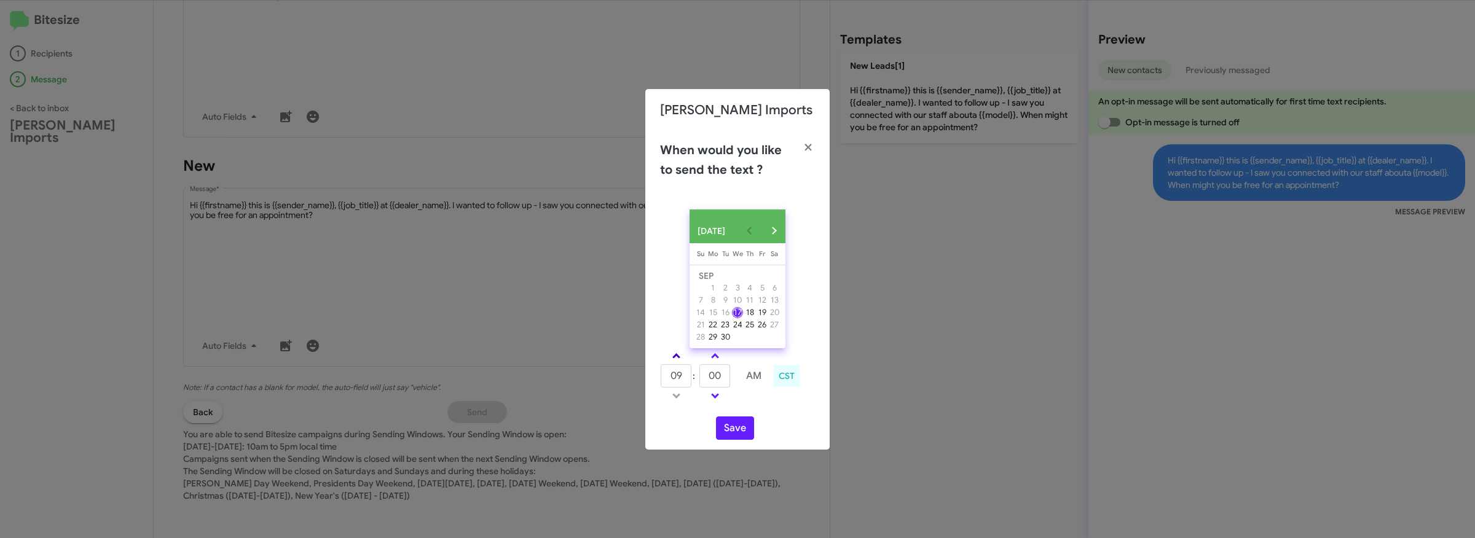
click at [677, 363] on link at bounding box center [677, 356] width 22 height 14
drag, startPoint x: 683, startPoint y: 379, endPoint x: 660, endPoint y: 378, distance: 22.7
click at [661, 378] on input "10" at bounding box center [676, 375] width 31 height 23
drag, startPoint x: 718, startPoint y: 379, endPoint x: 700, endPoint y: 380, distance: 18.5
click at [700, 380] on input "00" at bounding box center [714, 375] width 31 height 23
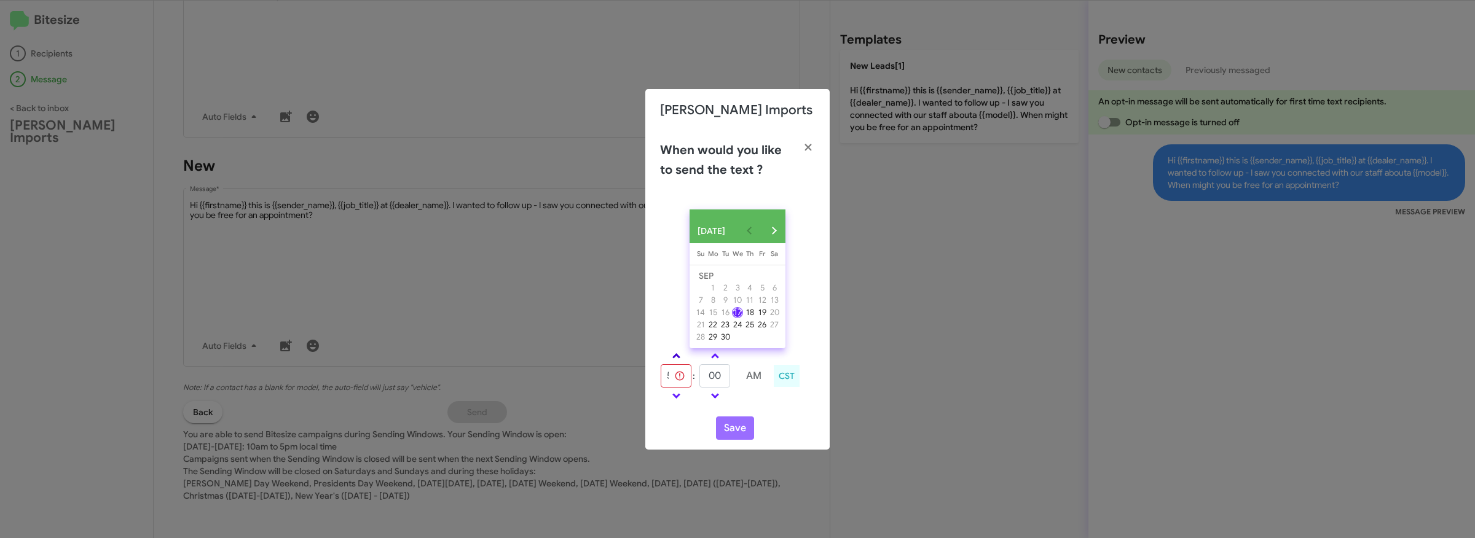
click at [681, 361] on link at bounding box center [677, 356] width 22 height 14
click at [676, 358] on span at bounding box center [676, 357] width 8 height 8
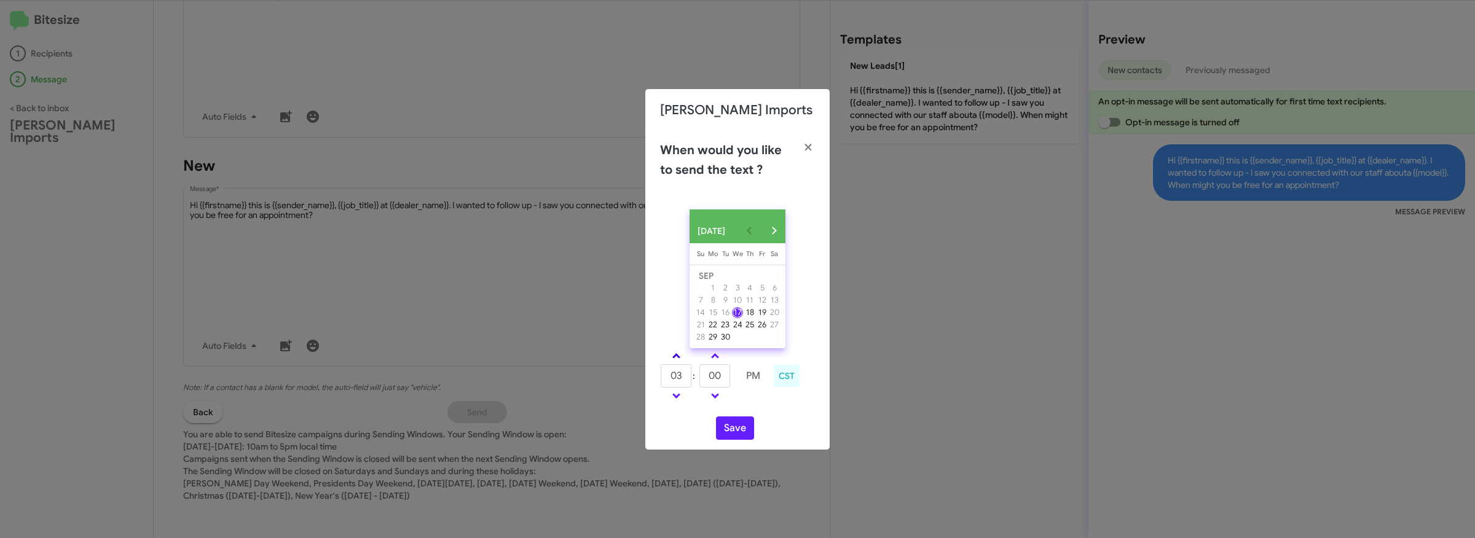
click at [676, 358] on span at bounding box center [676, 357] width 8 height 8
type input "05"
drag, startPoint x: 716, startPoint y: 379, endPoint x: 692, endPoint y: 379, distance: 24.0
click at [692, 379] on tr "05 : 00 PM" at bounding box center [714, 376] width 109 height 25
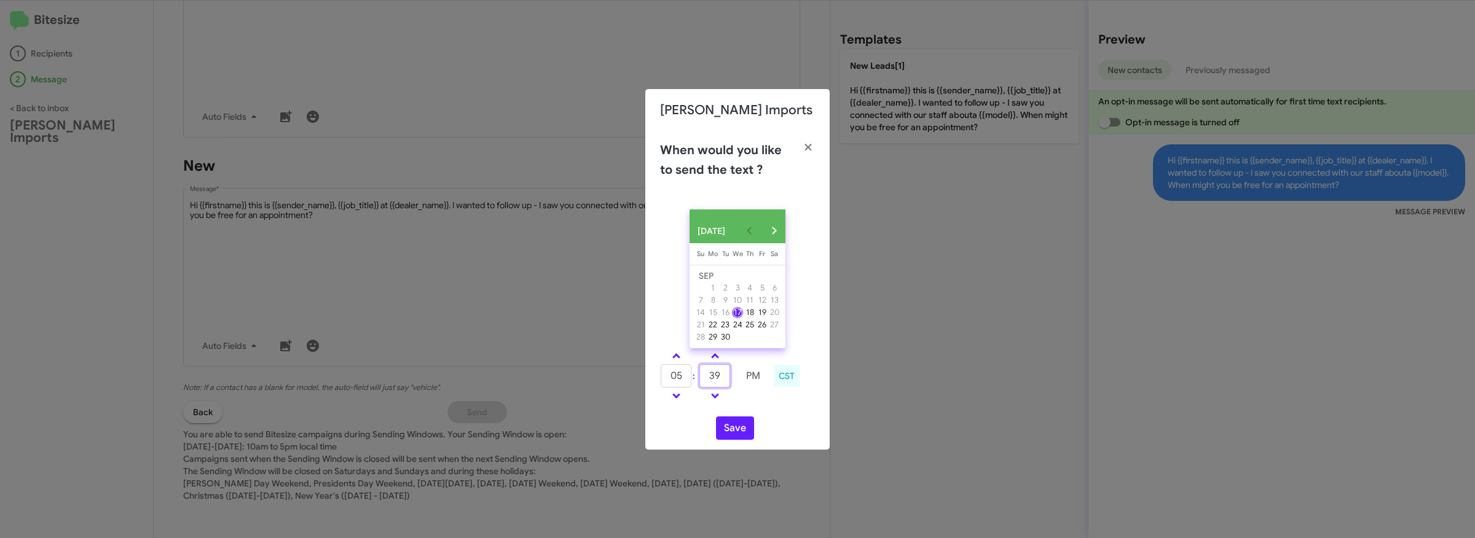
type input "39"
click at [742, 433] on button "Save" at bounding box center [735, 428] width 38 height 23
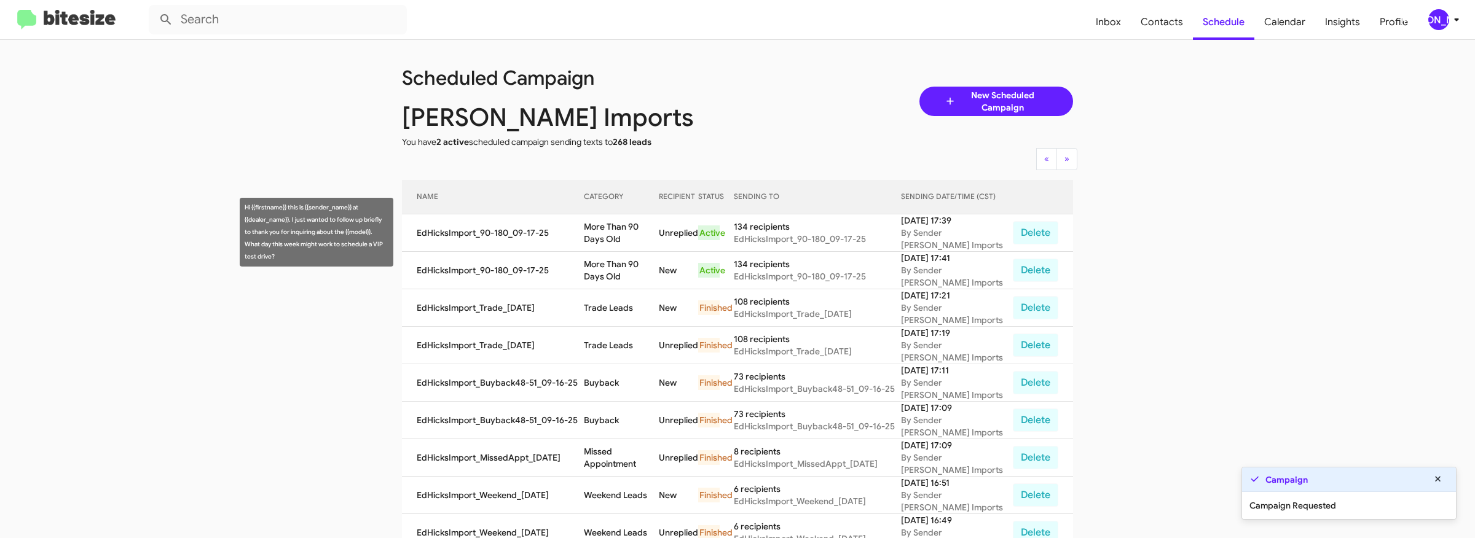
click at [599, 228] on td "More Than 90 Days Old" at bounding box center [622, 232] width 76 height 37
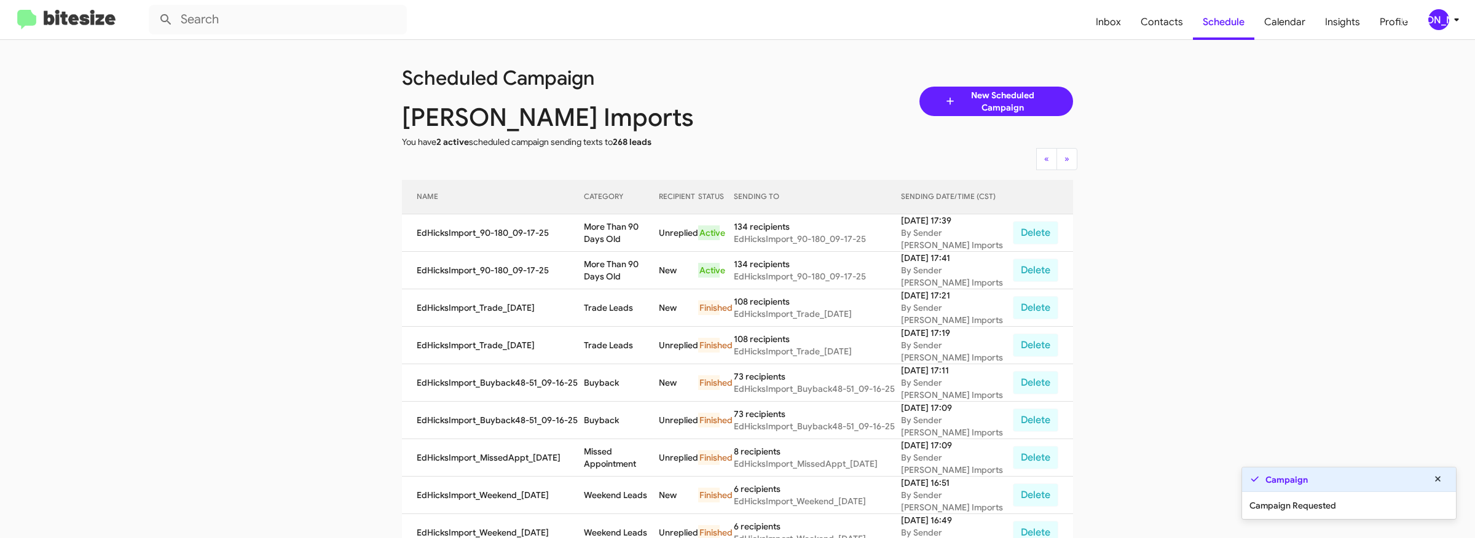
click at [599, 228] on td "More Than 90 Days Old" at bounding box center [622, 232] width 76 height 37
click at [602, 245] on td "More Than 90 Days Old" at bounding box center [622, 232] width 76 height 37
copy td "More Than 90 Days Old"
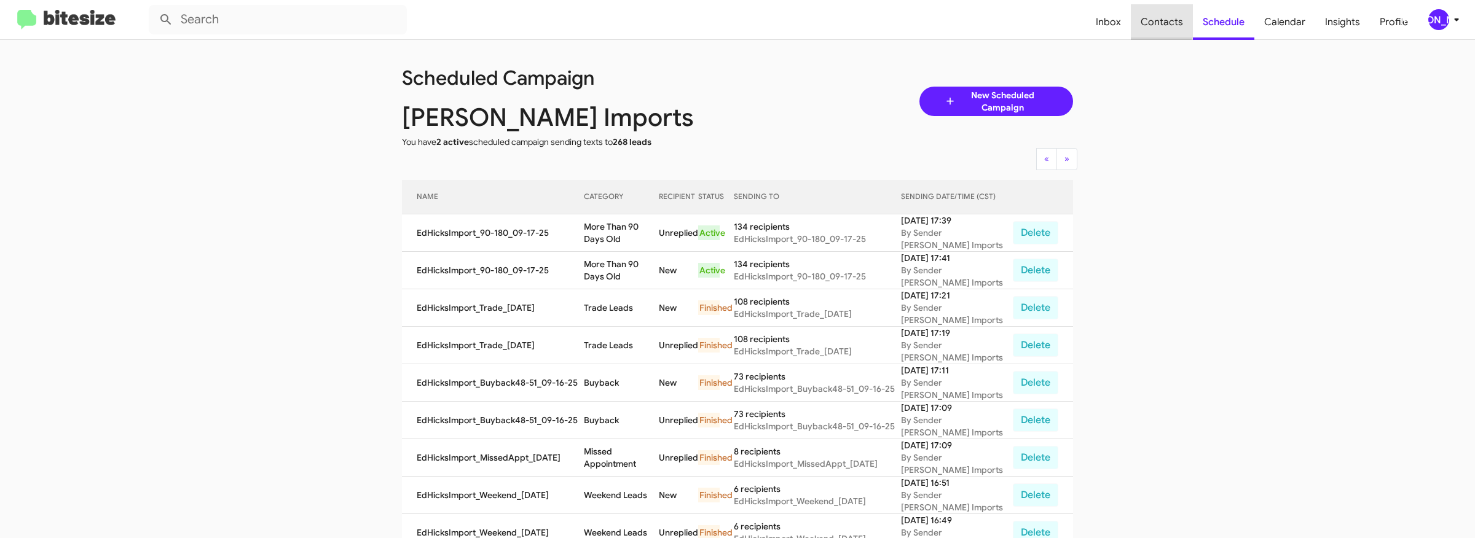
click at [1162, 14] on span "Contacts" at bounding box center [1162, 22] width 62 height 36
type input "in:groups"
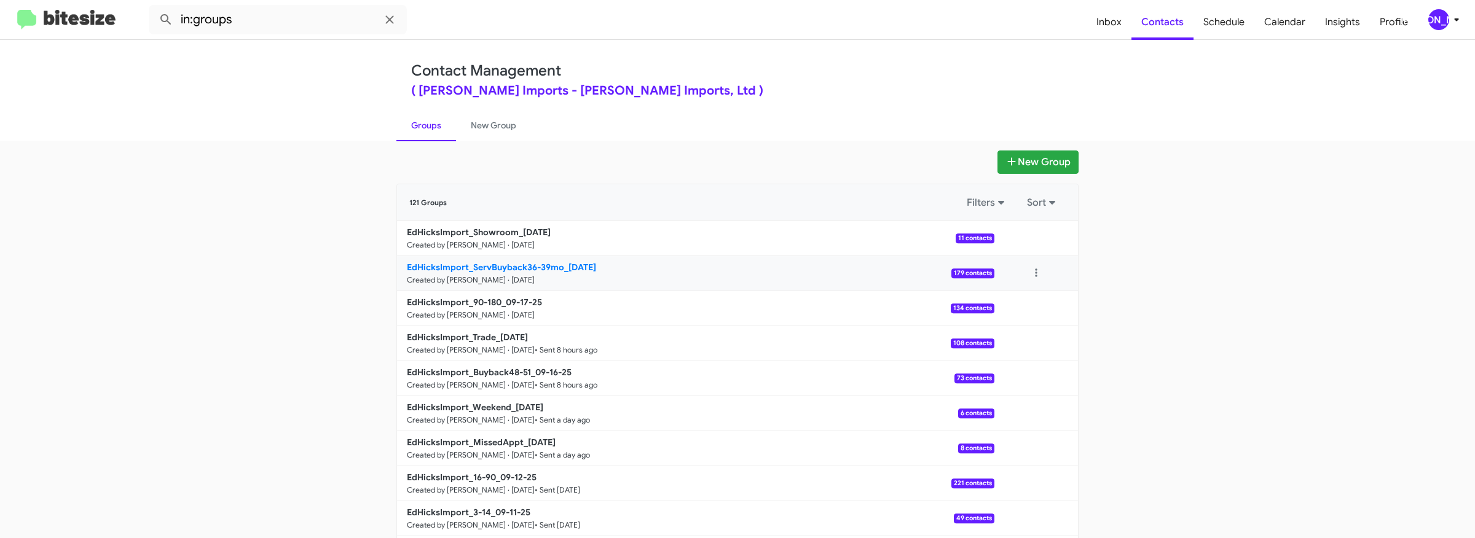
click at [522, 270] on b "EdHicksImport_ServBuyback36-39mo_[DATE]" at bounding box center [501, 267] width 189 height 11
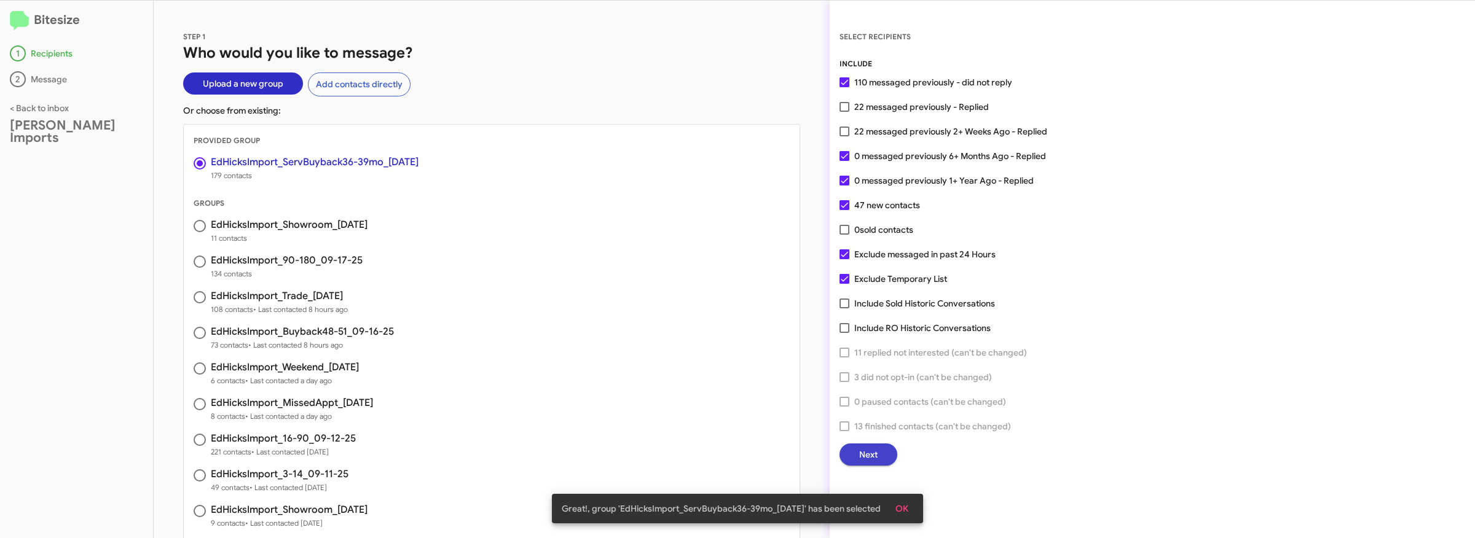
click at [884, 452] on button "Next" at bounding box center [869, 455] width 58 height 22
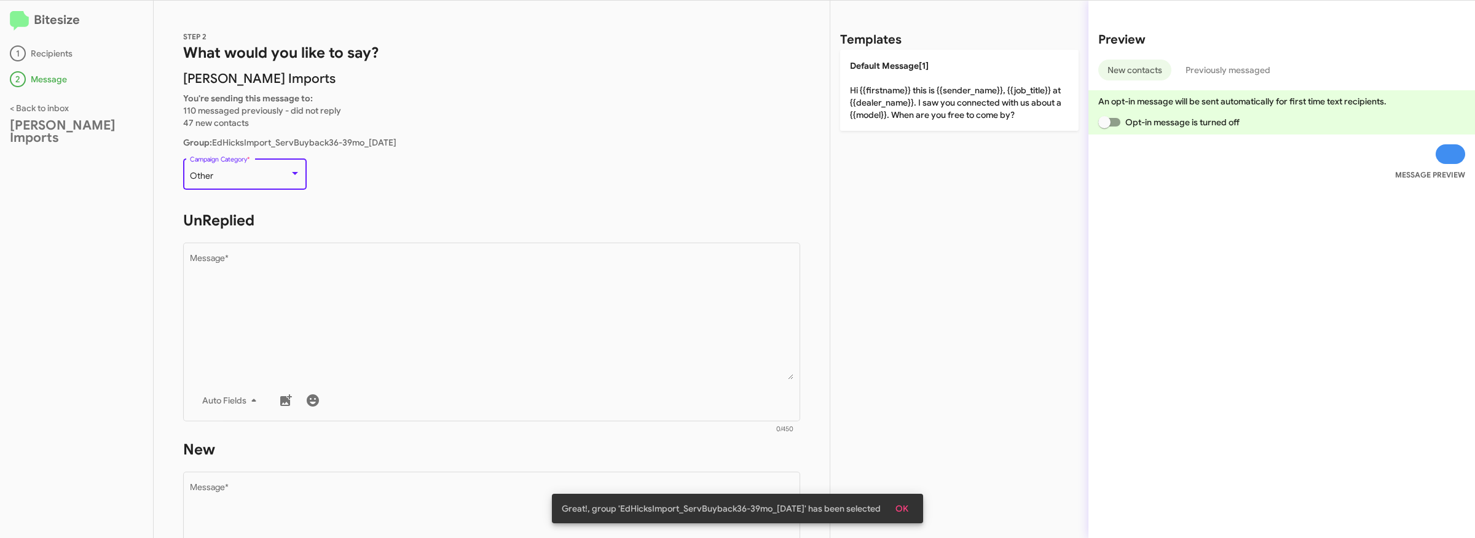
click at [282, 180] on div "Other" at bounding box center [240, 176] width 100 height 10
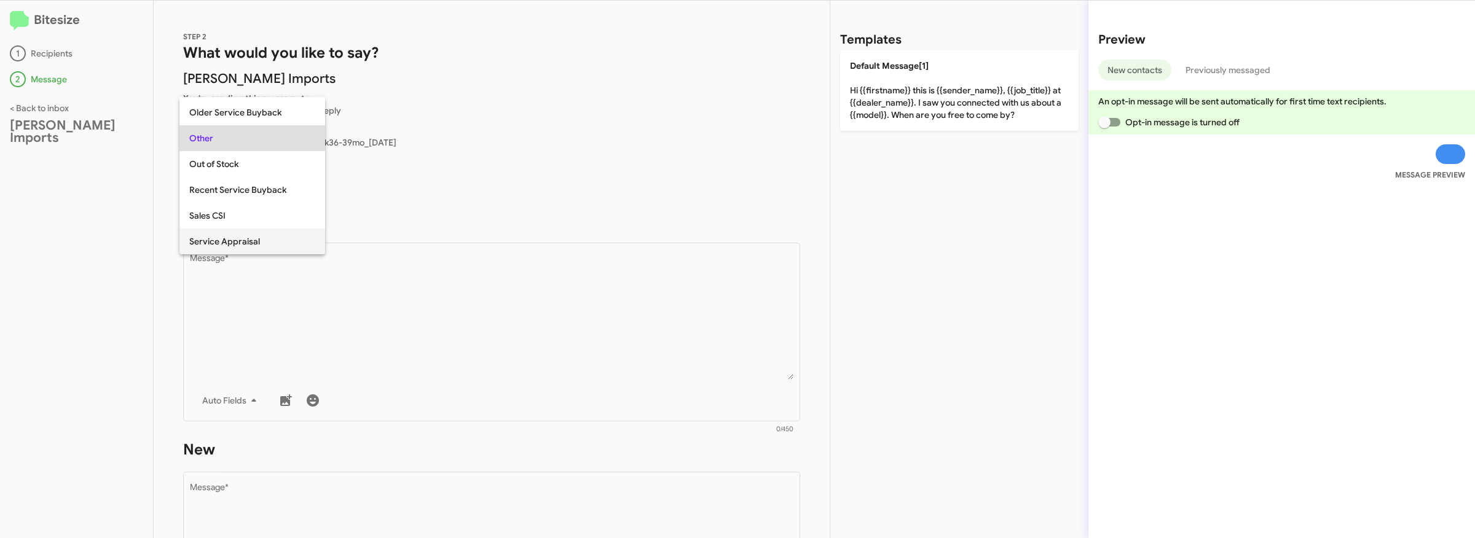
scroll to position [275, 0]
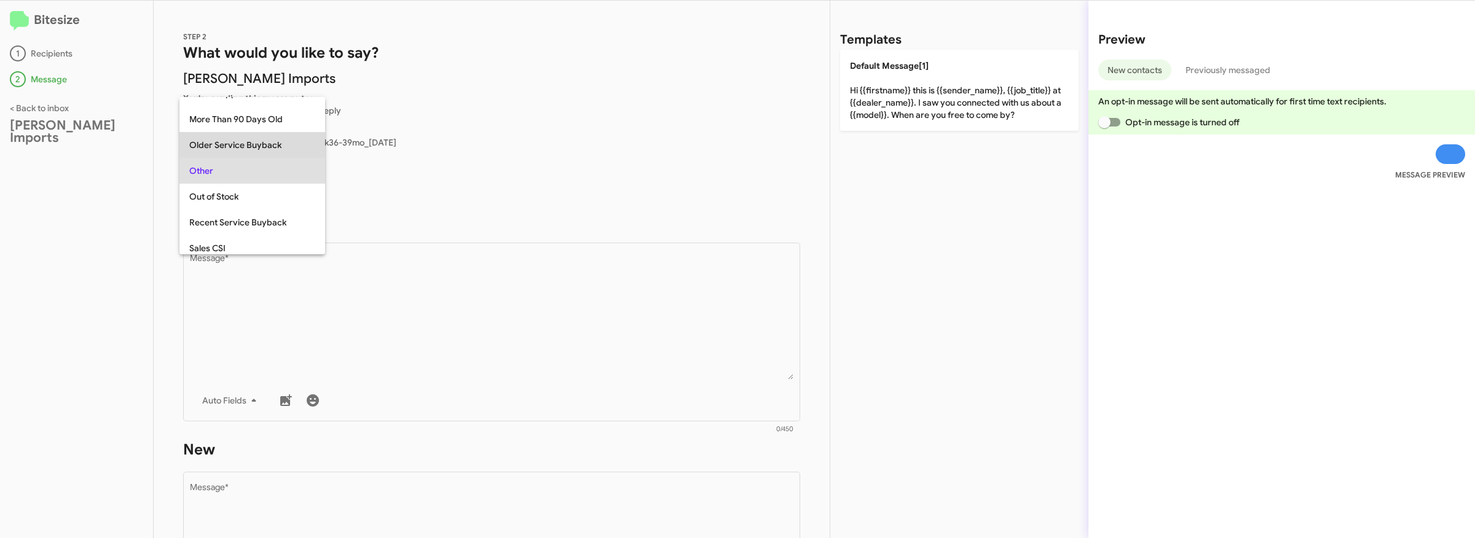
click at [251, 142] on span "Older Service Buyback" at bounding box center [252, 145] width 126 height 26
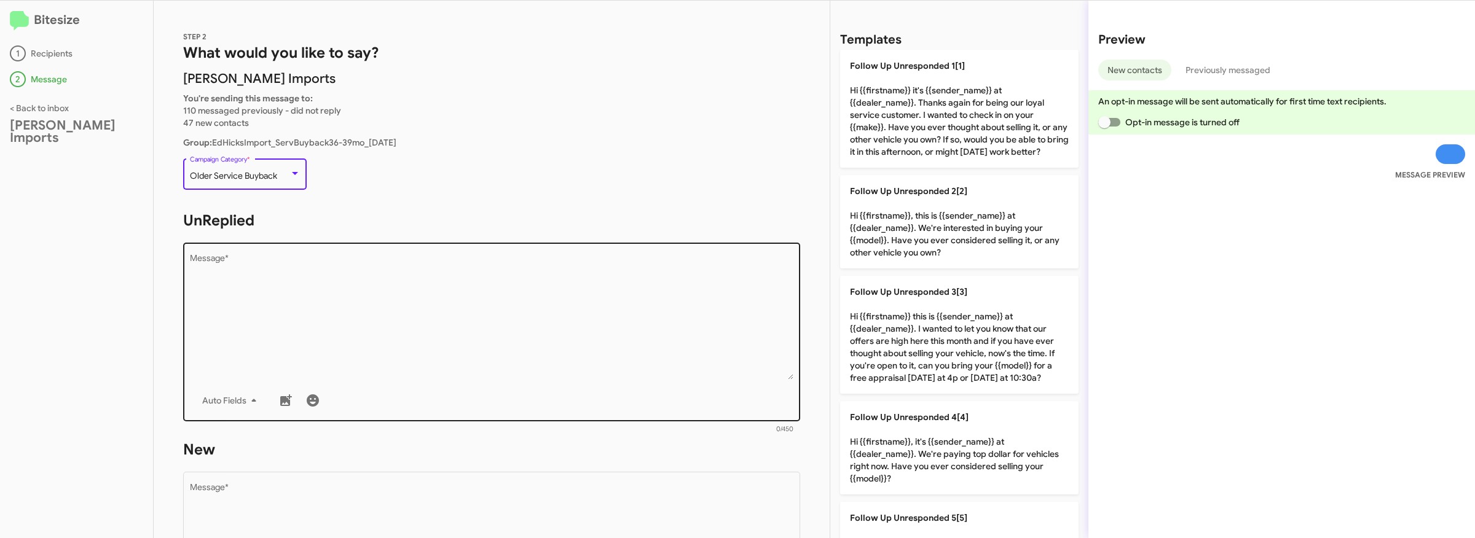
click at [443, 325] on textarea "Message *" at bounding box center [492, 316] width 604 height 125
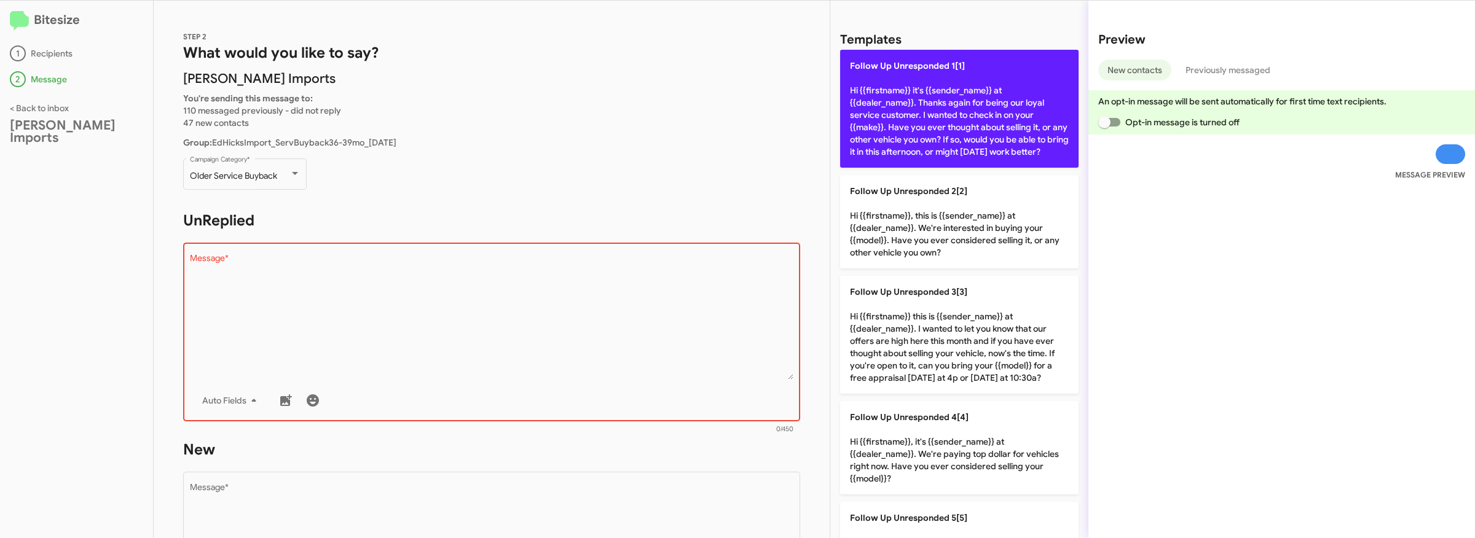
click at [896, 141] on p "Follow Up Unresponded 1[1] Hi {{firstname}} it's {{sender_name}} at {{dealer_na…" at bounding box center [959, 109] width 238 height 118
type textarea "Hi {{firstname}} it's {{sender_name}} at {{dealer_name}}. Thanks again for bein…"
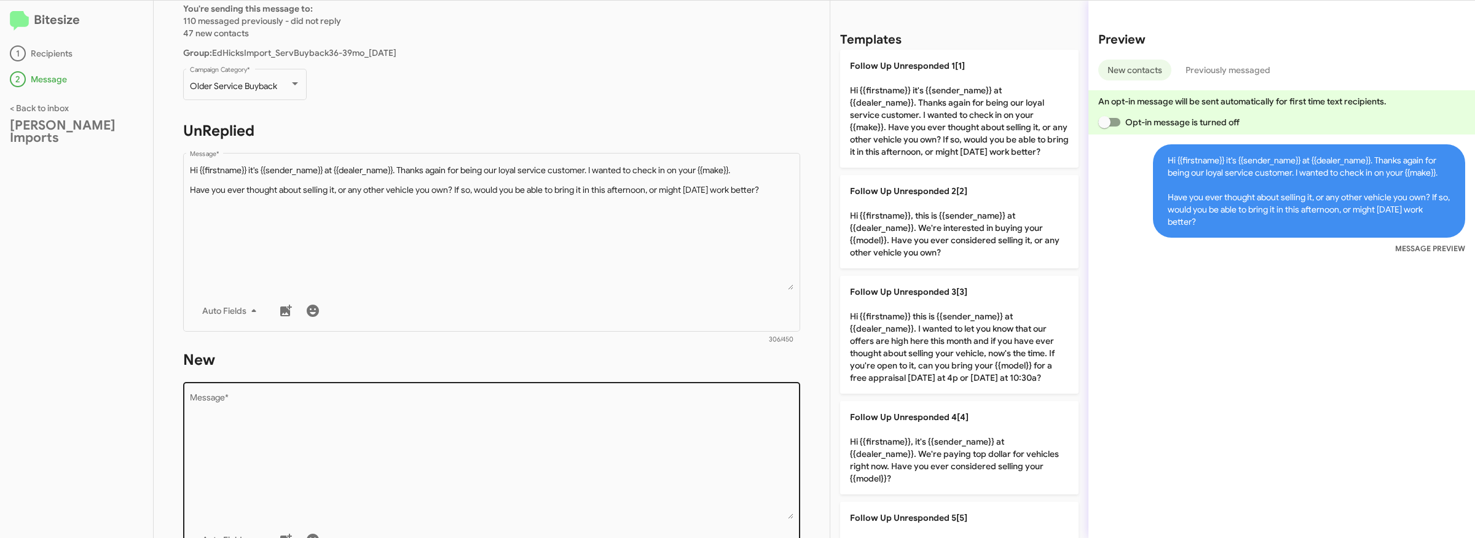
scroll to position [95, 0]
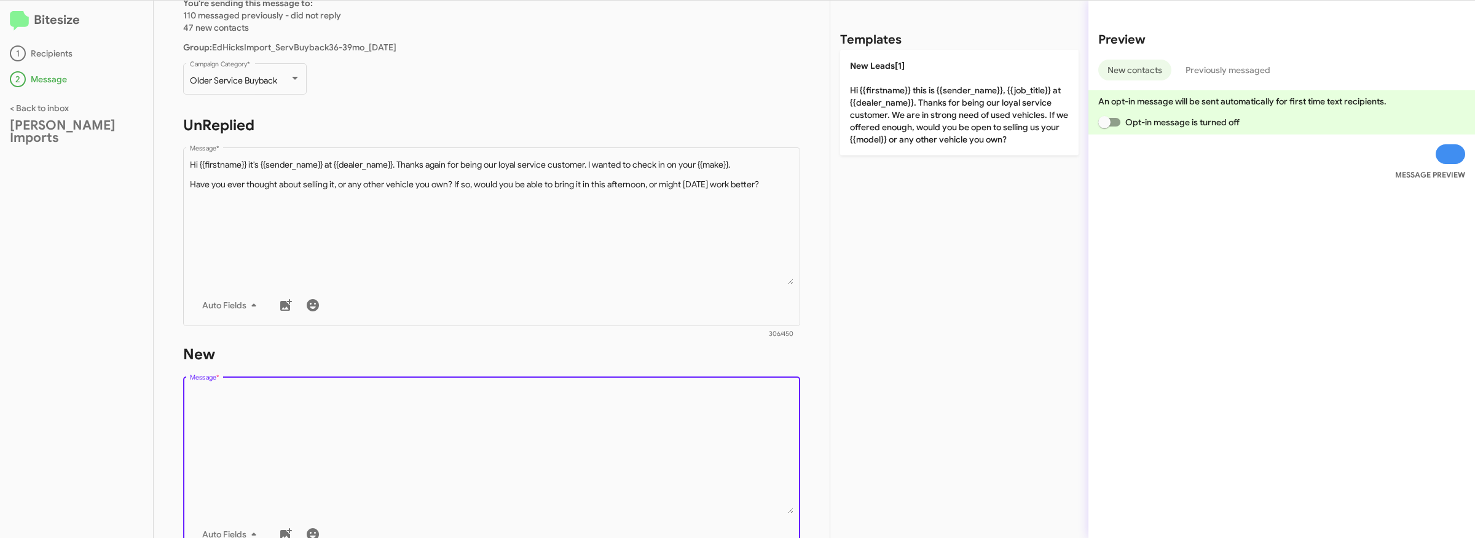
click at [328, 437] on textarea "Message *" at bounding box center [492, 450] width 604 height 125
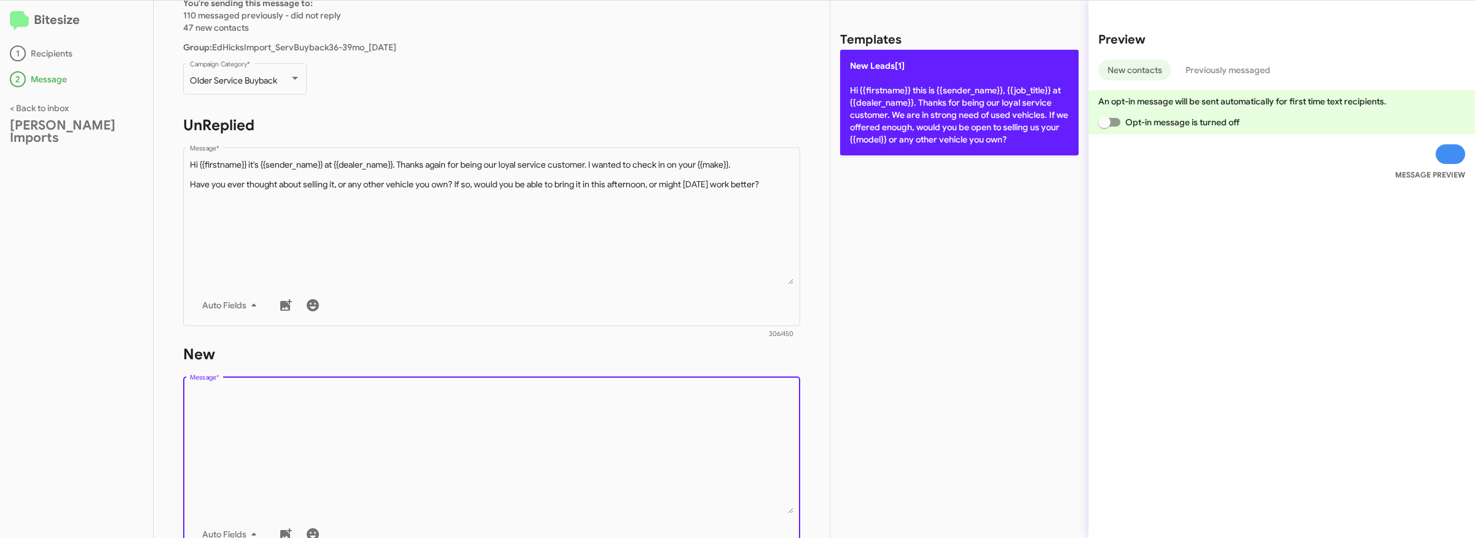
click at [942, 114] on p "New Leads[1] Hi {{firstname}} this is {{sender_name}}, {{job_title}} at {{deale…" at bounding box center [959, 103] width 238 height 106
type textarea "Hi {{firstname}} this is {{sender_name}}, {{job_title}} at {{dealer_name}}. Tha…"
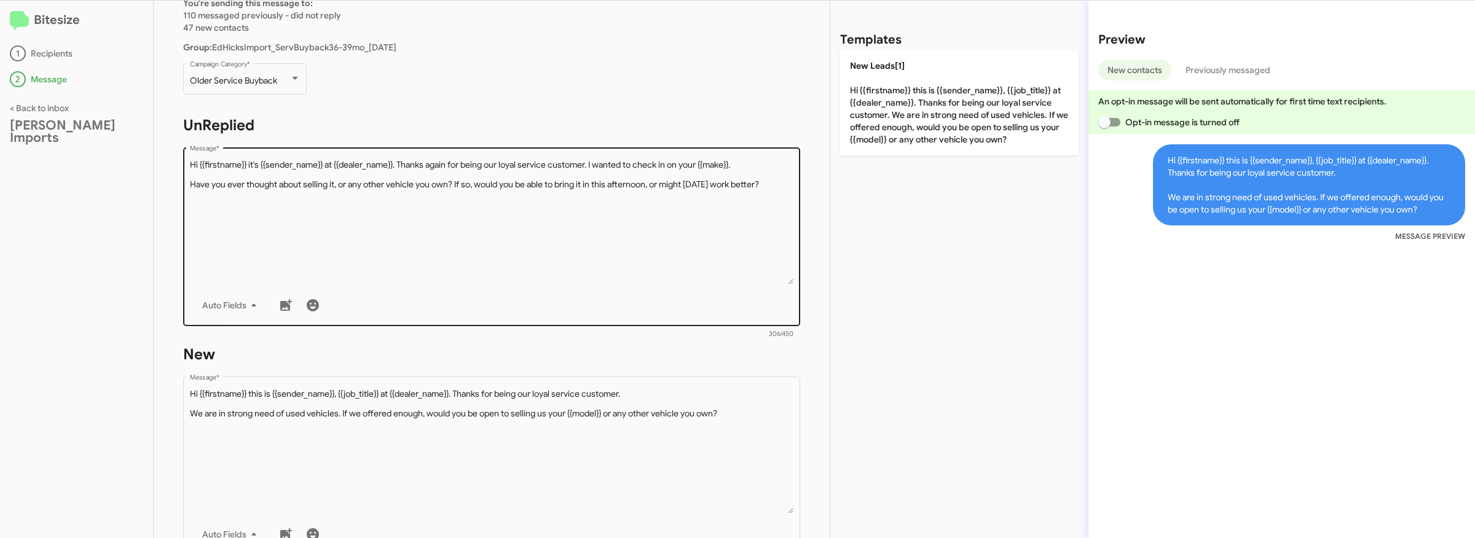
scroll to position [200, 0]
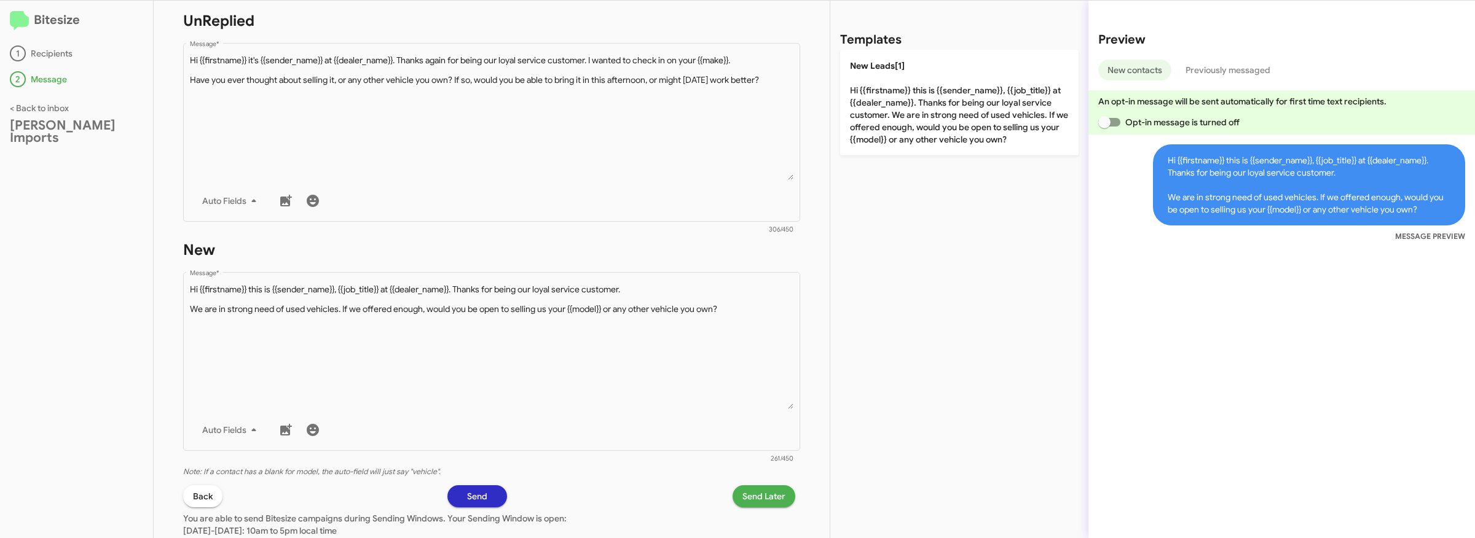
drag, startPoint x: 490, startPoint y: 500, endPoint x: 807, endPoint y: 415, distance: 327.7
click at [806, 403] on div "STEP 2 What would you like to say? [PERSON_NAME] Imports You're sending this me…" at bounding box center [492, 270] width 676 height 538
click at [758, 490] on span "Send Later" at bounding box center [763, 497] width 43 height 22
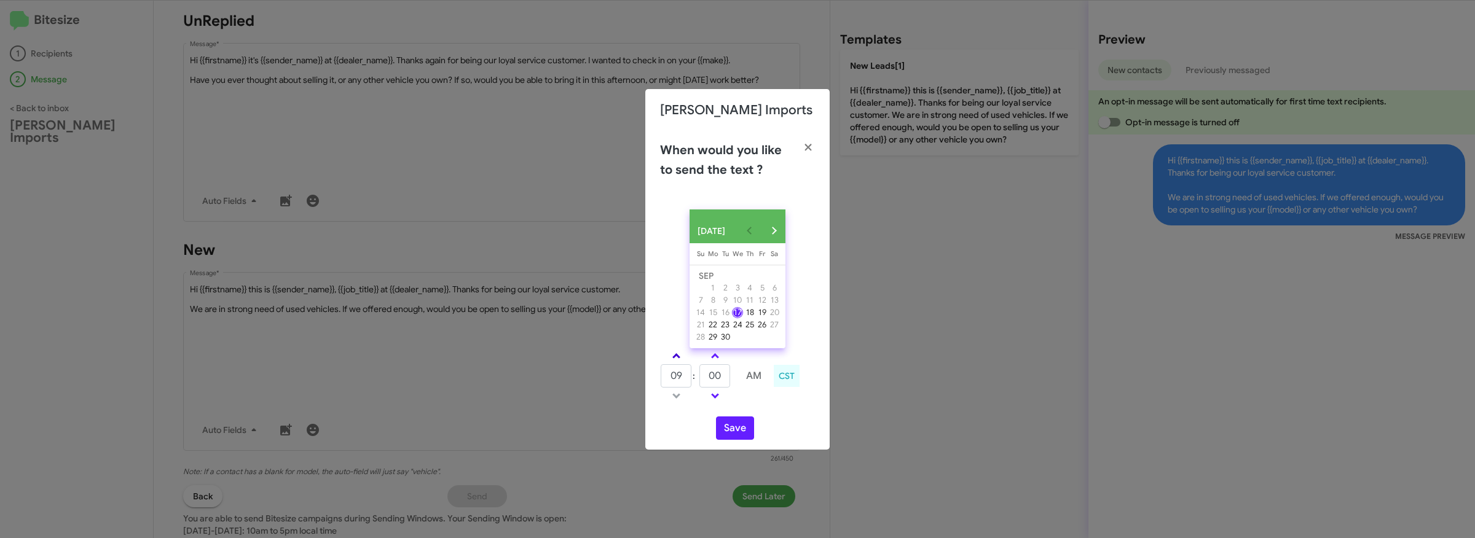
click at [680, 358] on link at bounding box center [677, 356] width 22 height 14
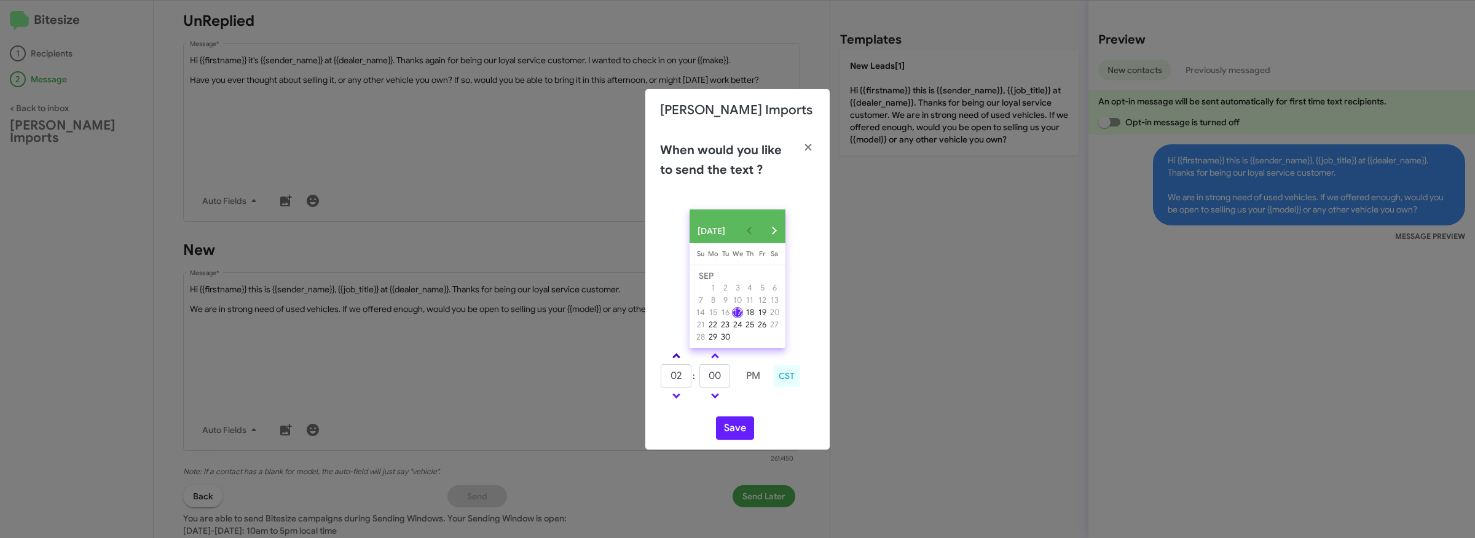
click at [680, 358] on link at bounding box center [677, 356] width 22 height 14
click at [681, 401] on link at bounding box center [677, 396] width 22 height 14
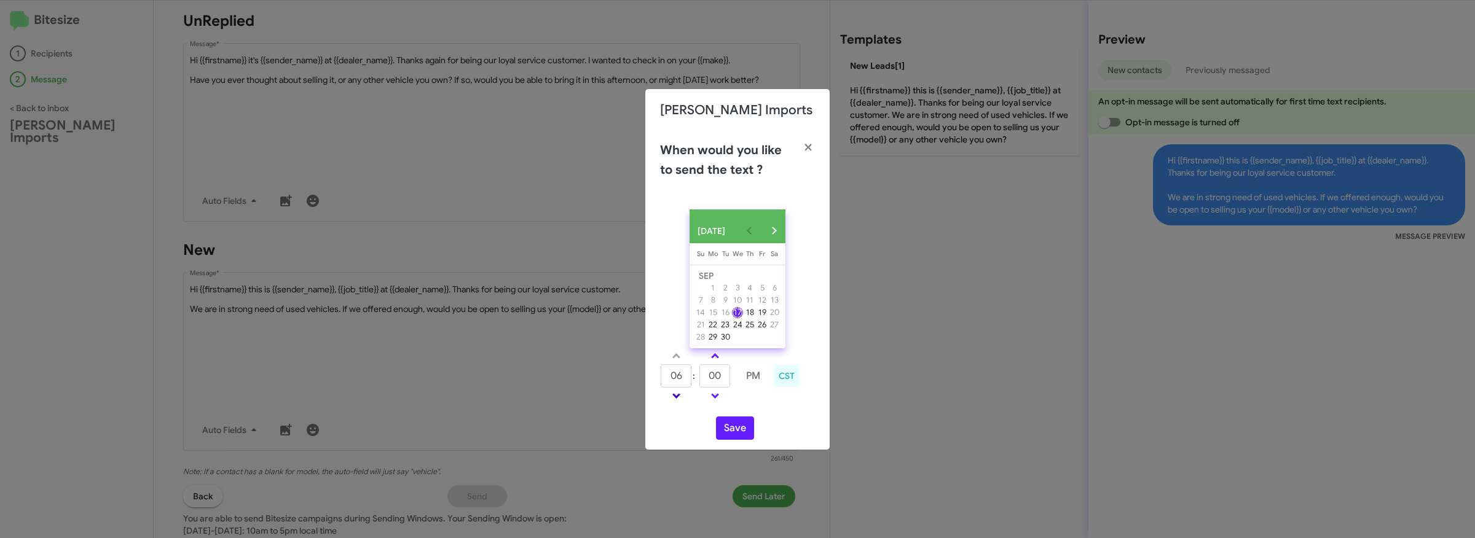
type input "05"
drag, startPoint x: 723, startPoint y: 382, endPoint x: 698, endPoint y: 380, distance: 25.2
click at [698, 380] on tr "05 : 00 PM" at bounding box center [714, 376] width 109 height 25
type input "19"
click at [738, 438] on button "Save" at bounding box center [735, 428] width 38 height 23
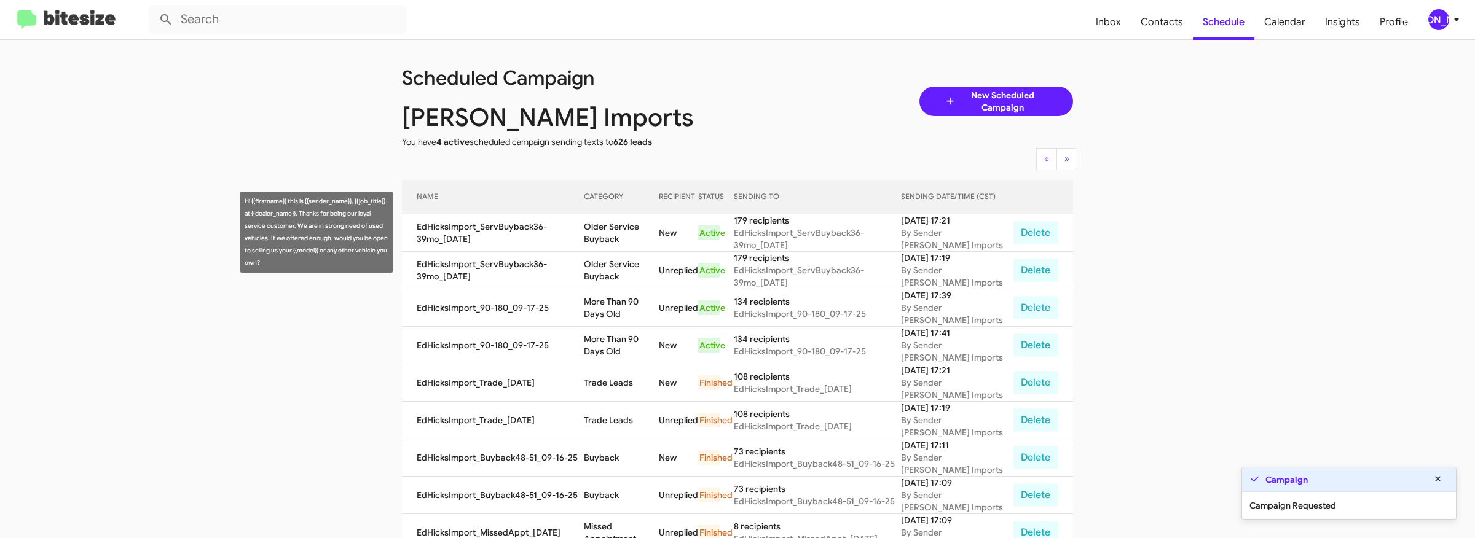
click at [602, 230] on td "Older Service Buyback" at bounding box center [622, 232] width 76 height 37
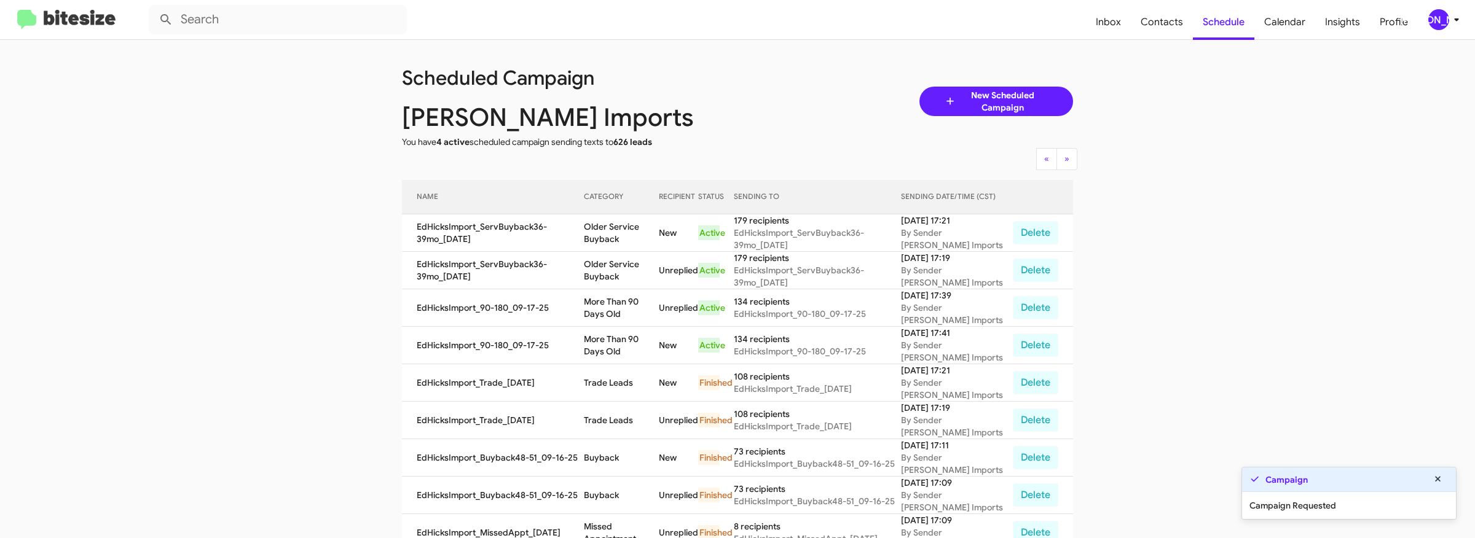
click at [602, 230] on td "Older Service Buyback" at bounding box center [622, 232] width 76 height 37
click at [605, 237] on td "Older Service Buyback" at bounding box center [622, 232] width 76 height 37
copy td "Older Service Buyback"
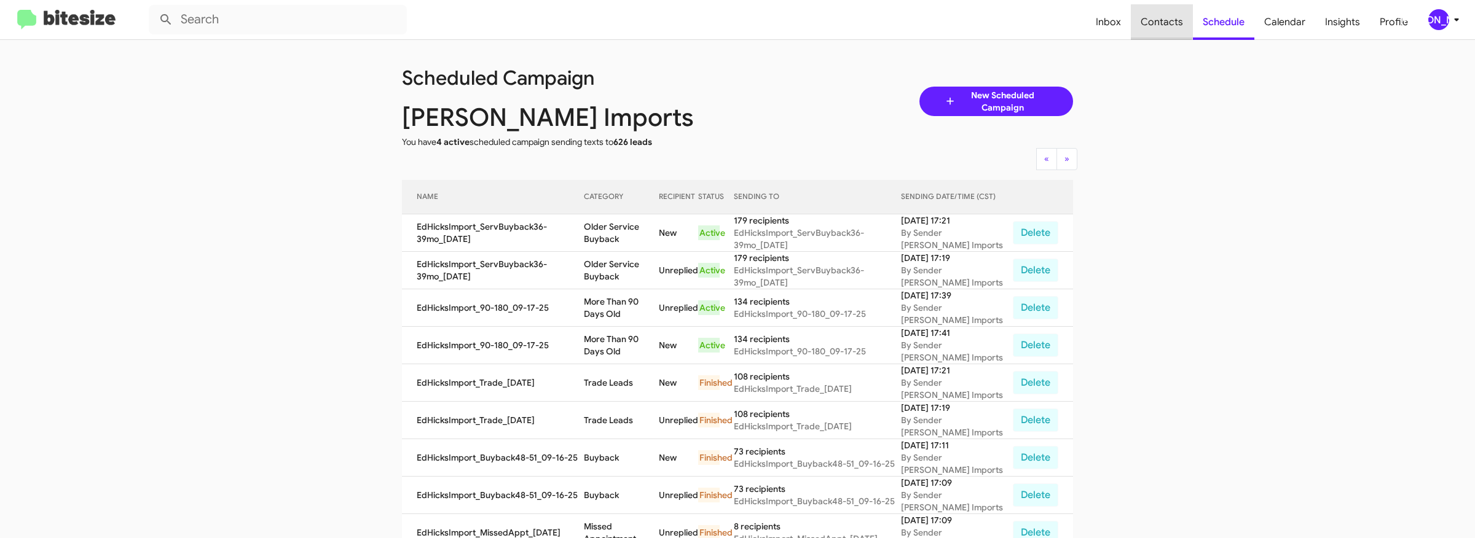
click at [1157, 17] on span "Contacts" at bounding box center [1162, 22] width 62 height 36
type input "in:groups"
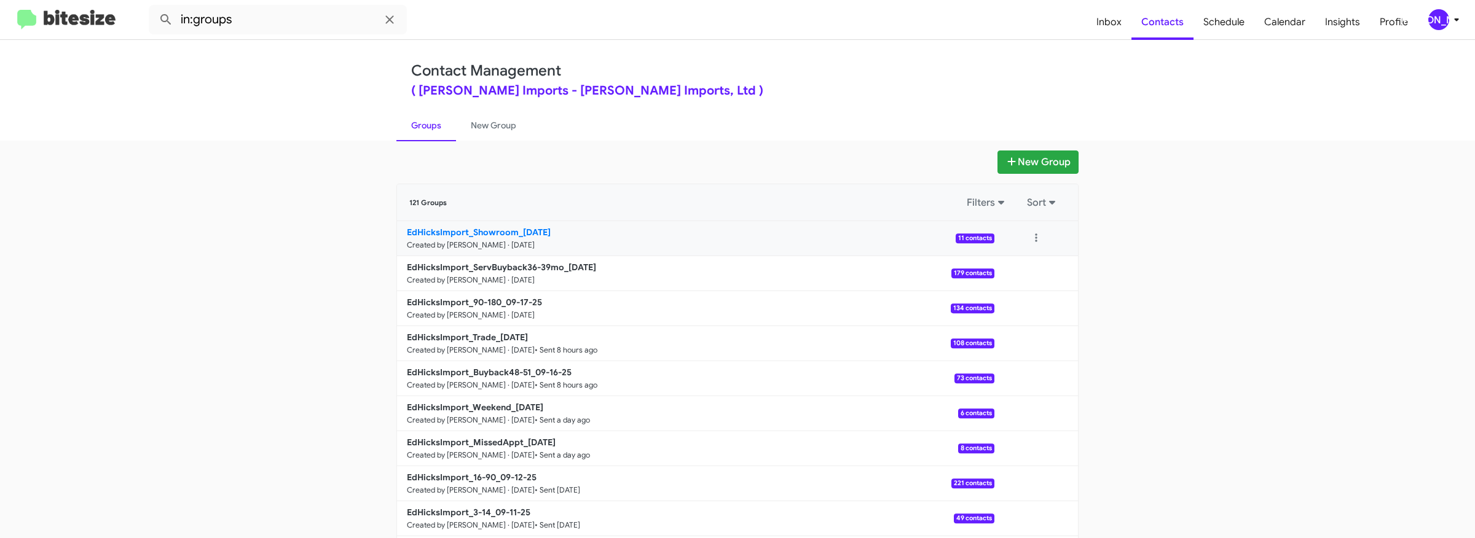
click at [490, 228] on b "EdHicksImport_Showroom_[DATE]" at bounding box center [479, 232] width 144 height 11
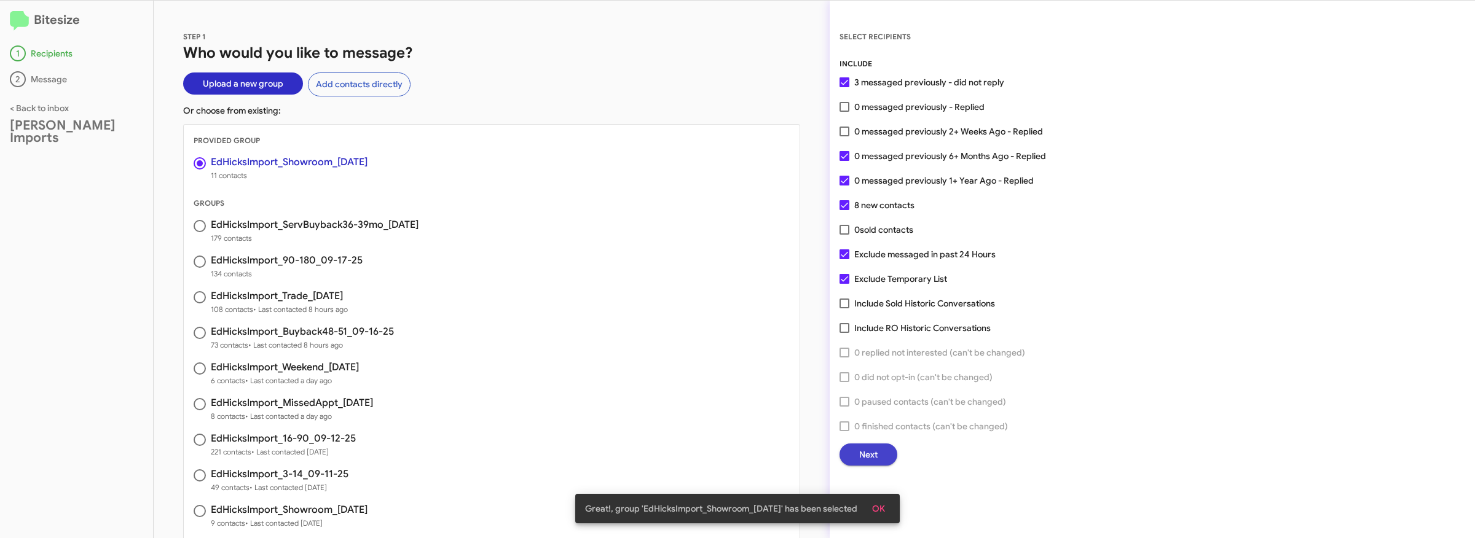
click at [876, 457] on span "Next" at bounding box center [868, 455] width 18 height 22
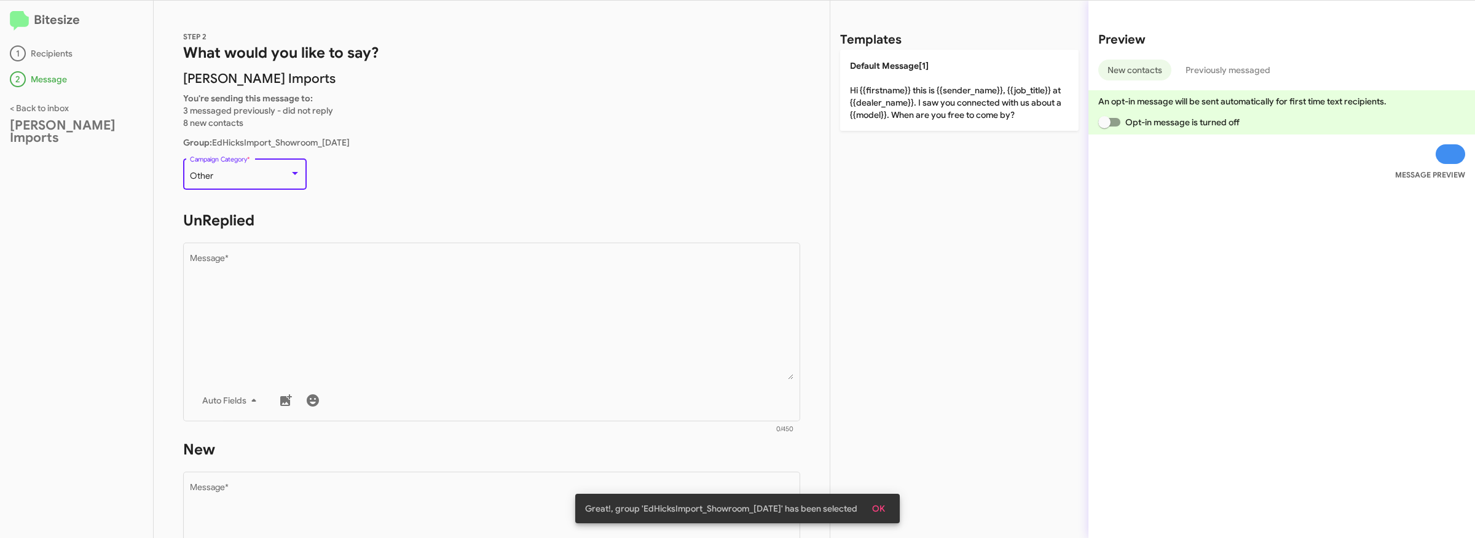
click at [277, 180] on div "Other" at bounding box center [240, 176] width 100 height 10
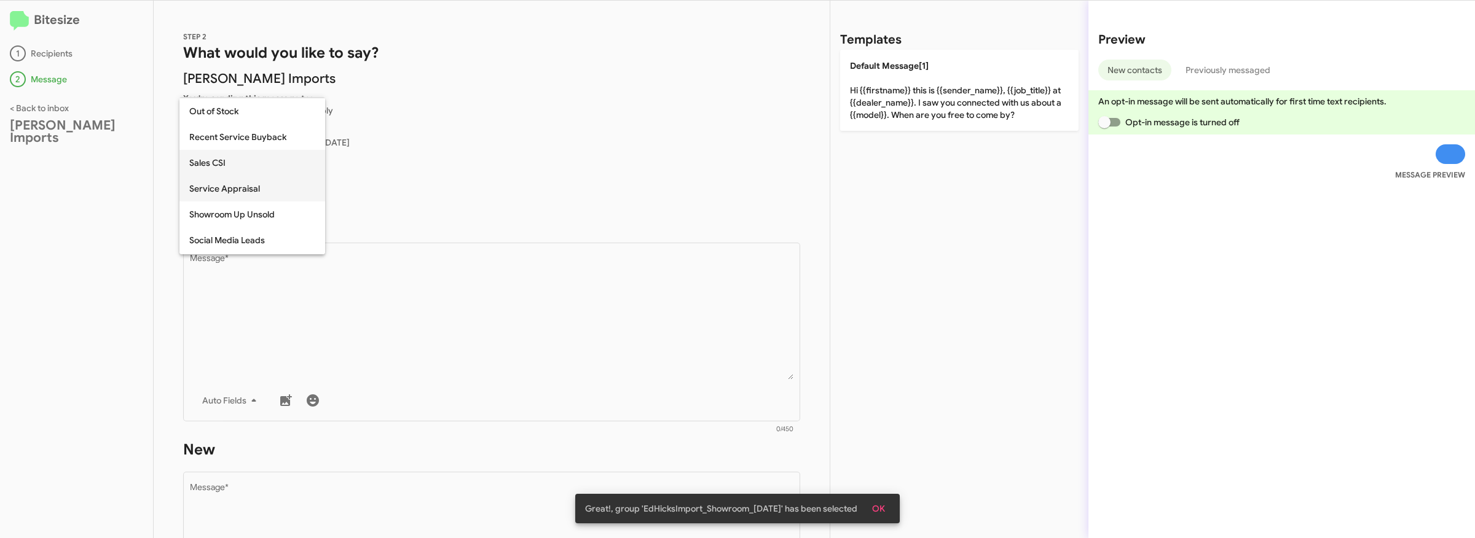
scroll to position [361, 0]
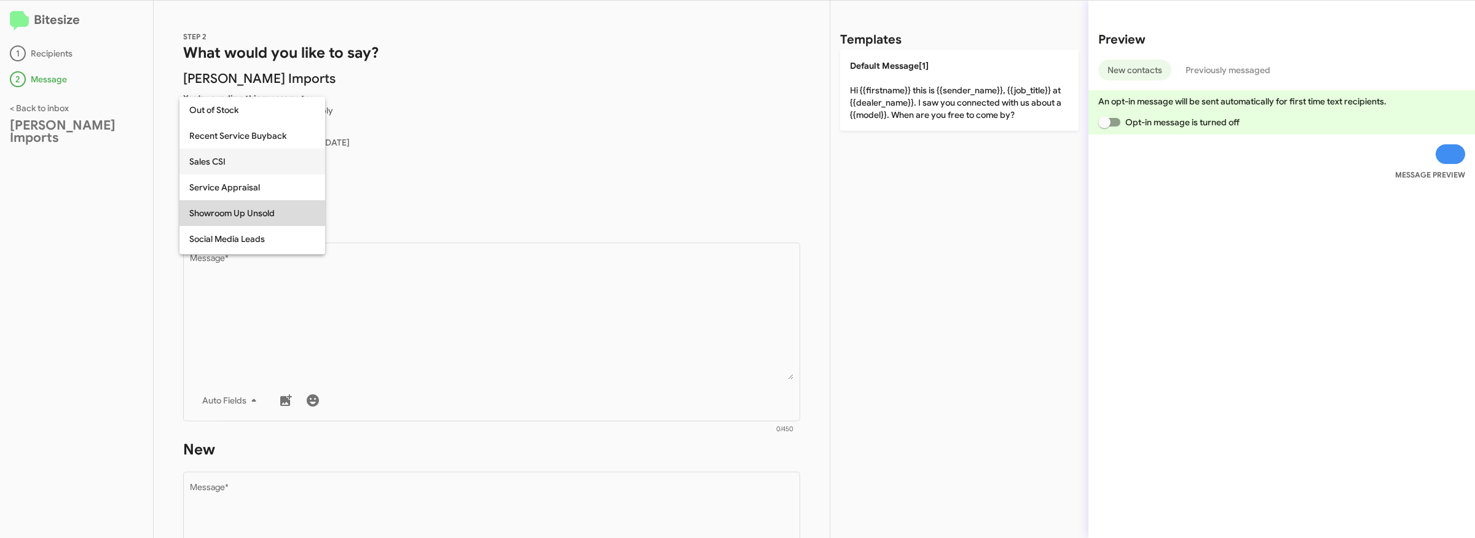
click at [238, 211] on span "Showroom Up Unsold" at bounding box center [252, 213] width 126 height 26
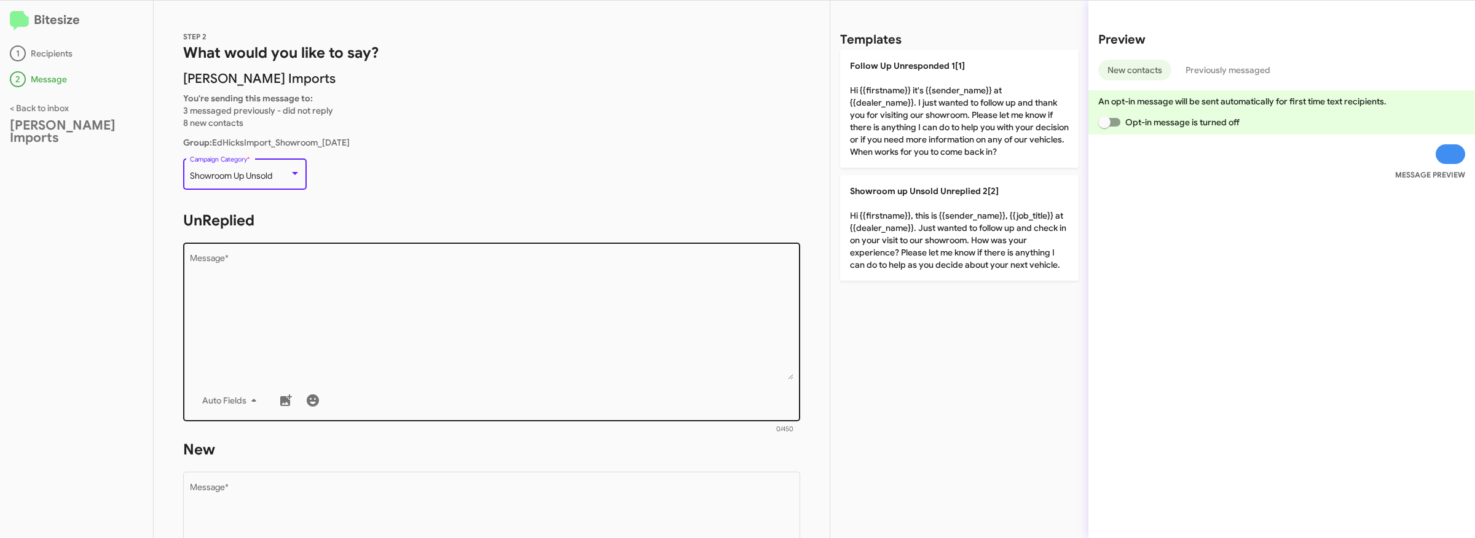
click at [366, 334] on textarea "Message *" at bounding box center [492, 316] width 604 height 125
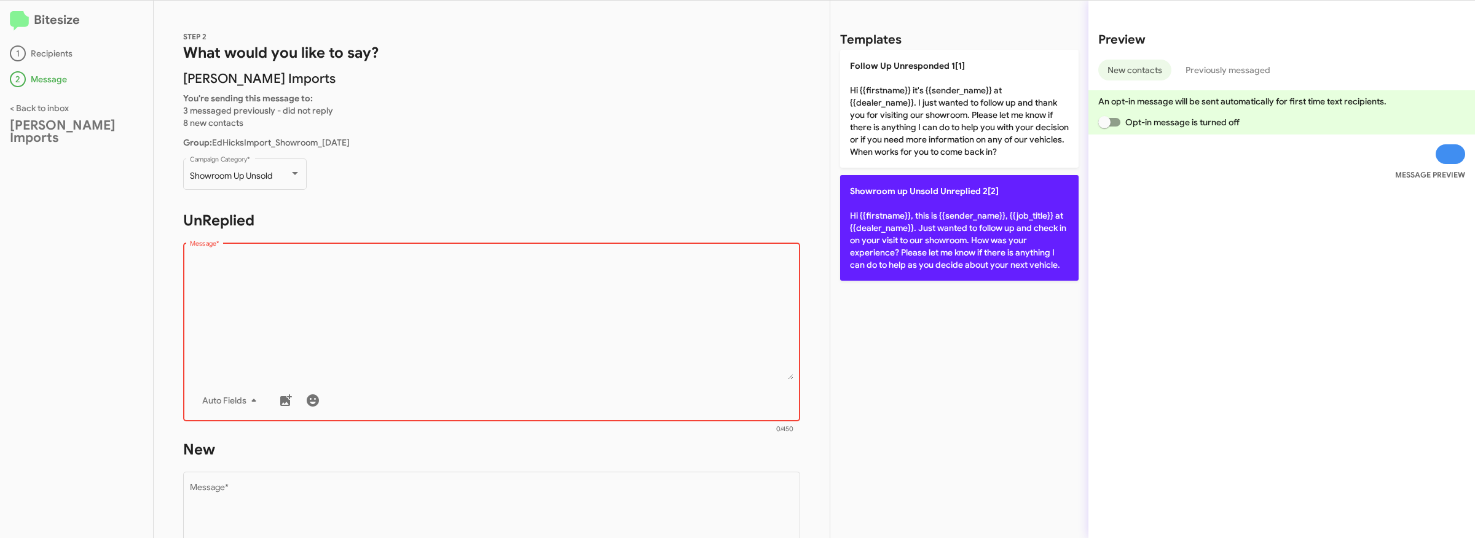
click at [883, 210] on p "Showroom up Unsold Unreplied 2[2] Hi {{firstname}}, this is {{sender_name}}, {{…" at bounding box center [959, 228] width 238 height 106
type textarea "Hi {{firstname}}, this is {{sender_name}}, {{job_title}} at {{dealer_name}}. Ju…"
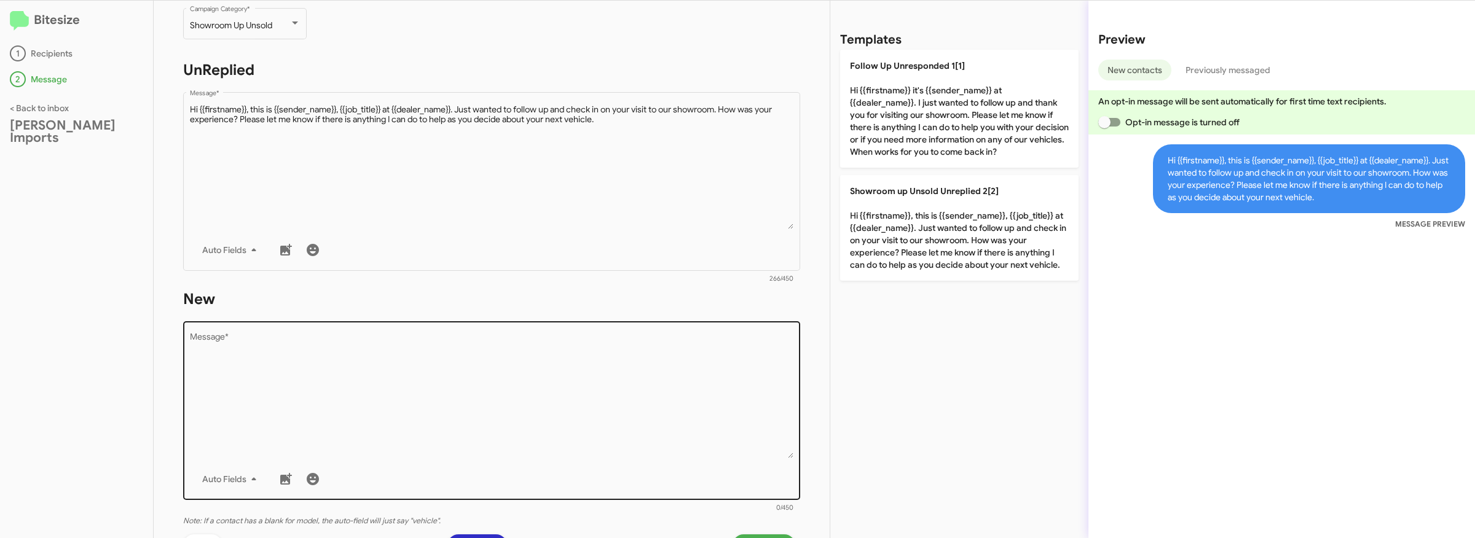
scroll to position [152, 0]
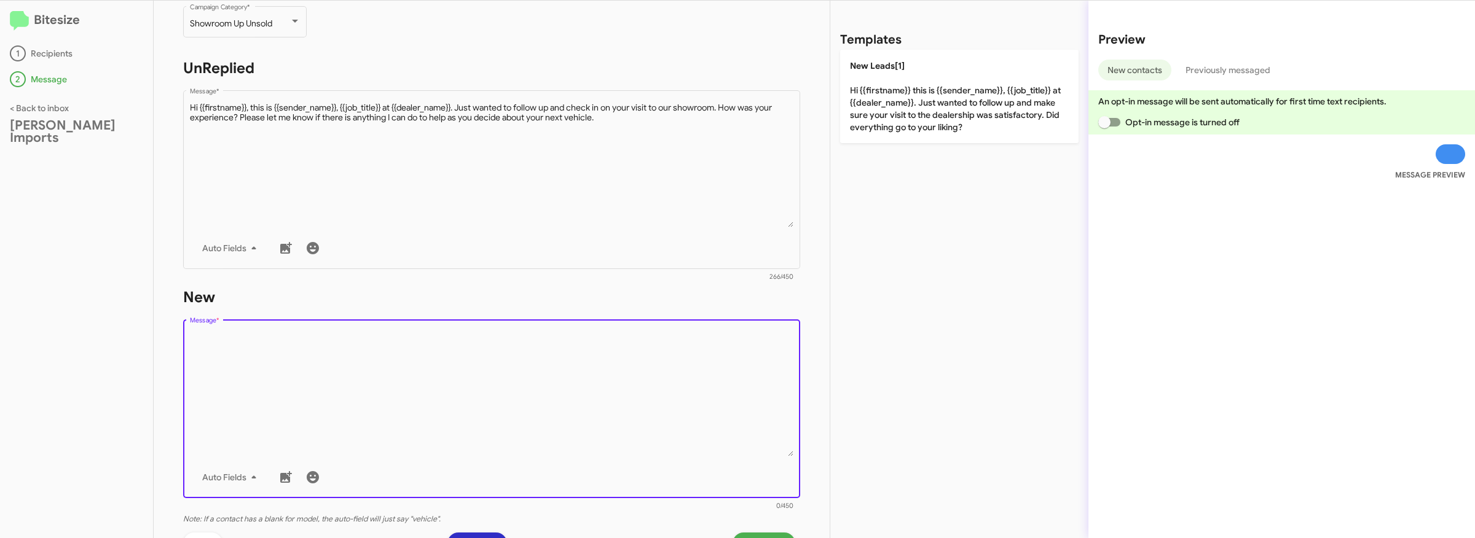
drag, startPoint x: 514, startPoint y: 361, endPoint x: 945, endPoint y: 144, distance: 482.1
click at [517, 361] on textarea "Message *" at bounding box center [492, 393] width 604 height 125
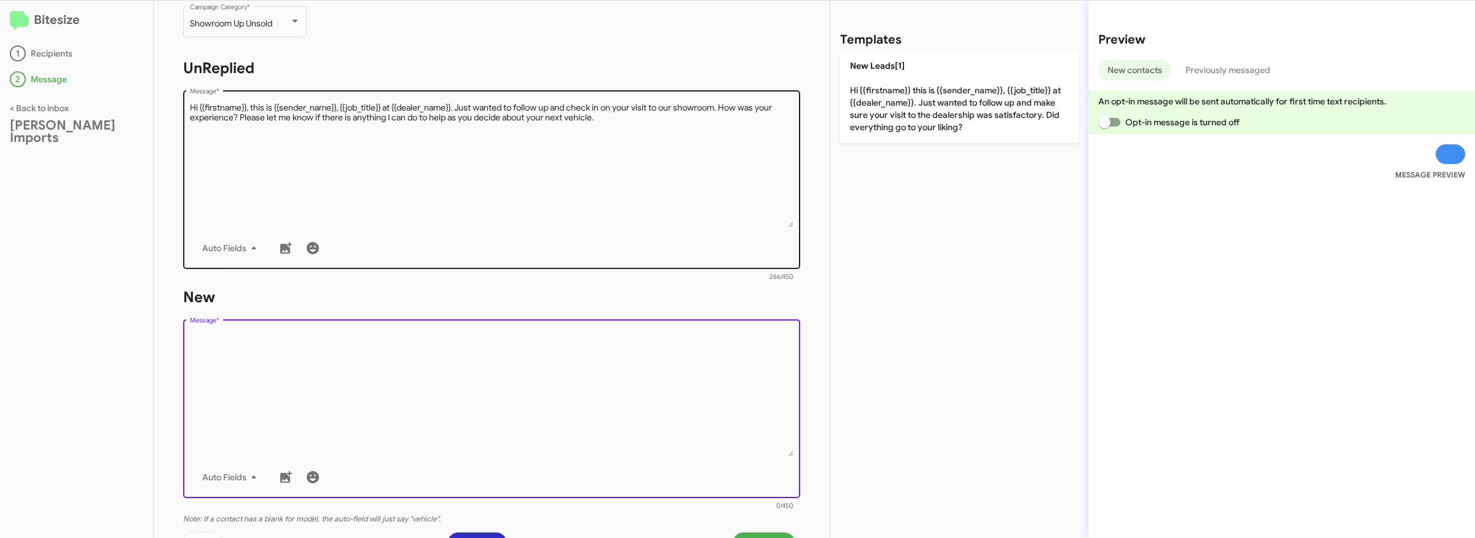
drag, startPoint x: 950, startPoint y: 104, endPoint x: 640, endPoint y: 160, distance: 315.4
click at [950, 104] on p "New Leads[1] Hi {{firstname}} this is {{sender_name}}, {{job_title}} at {{deale…" at bounding box center [959, 96] width 238 height 93
type textarea "Hi {{firstname}} this is {{sender_name}}, {{job_title}} at {{dealer_name}}. Jus…"
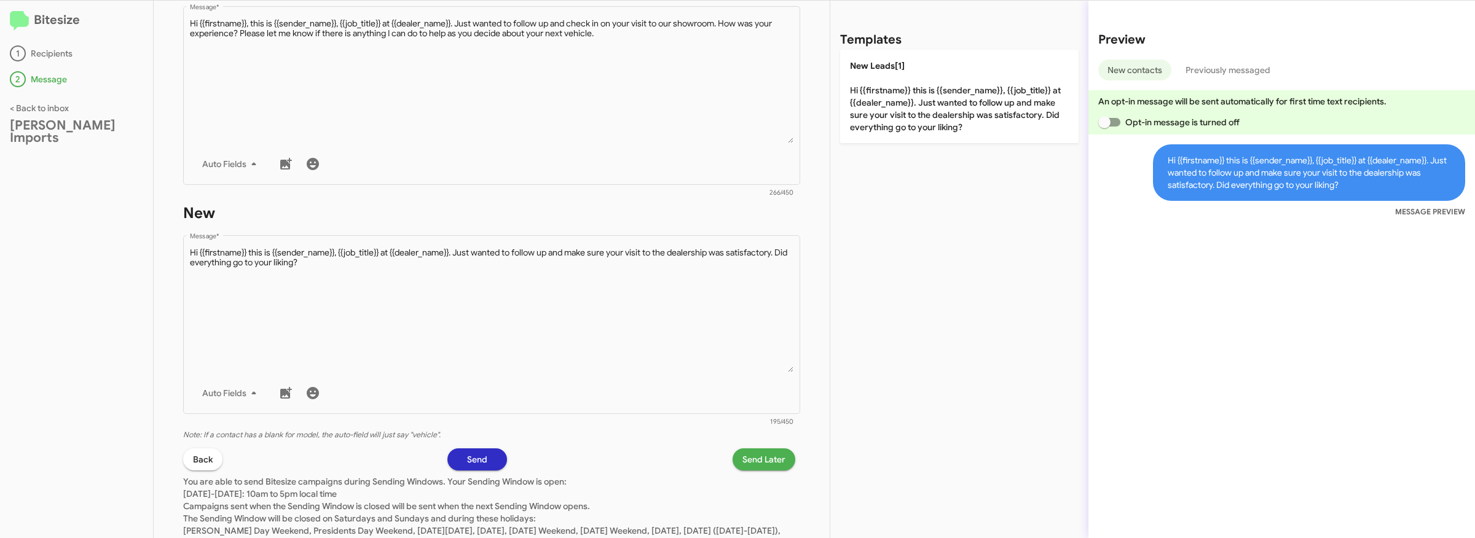
scroll to position [284, 0]
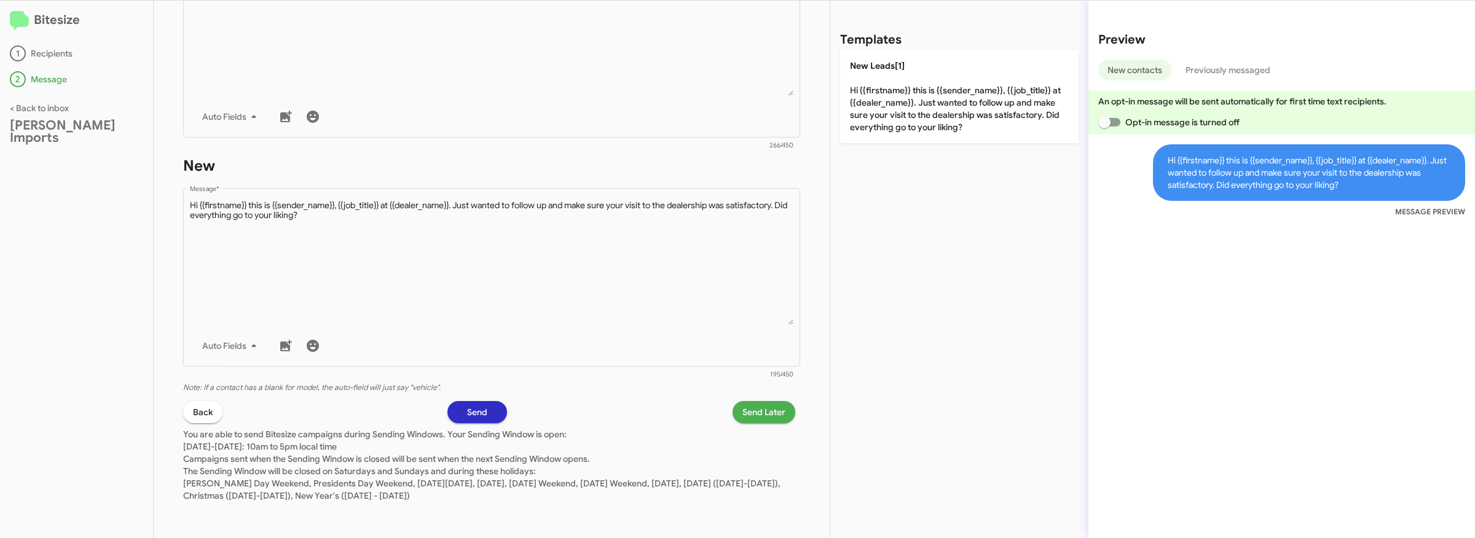
click at [774, 414] on span "Send Later" at bounding box center [763, 412] width 43 height 22
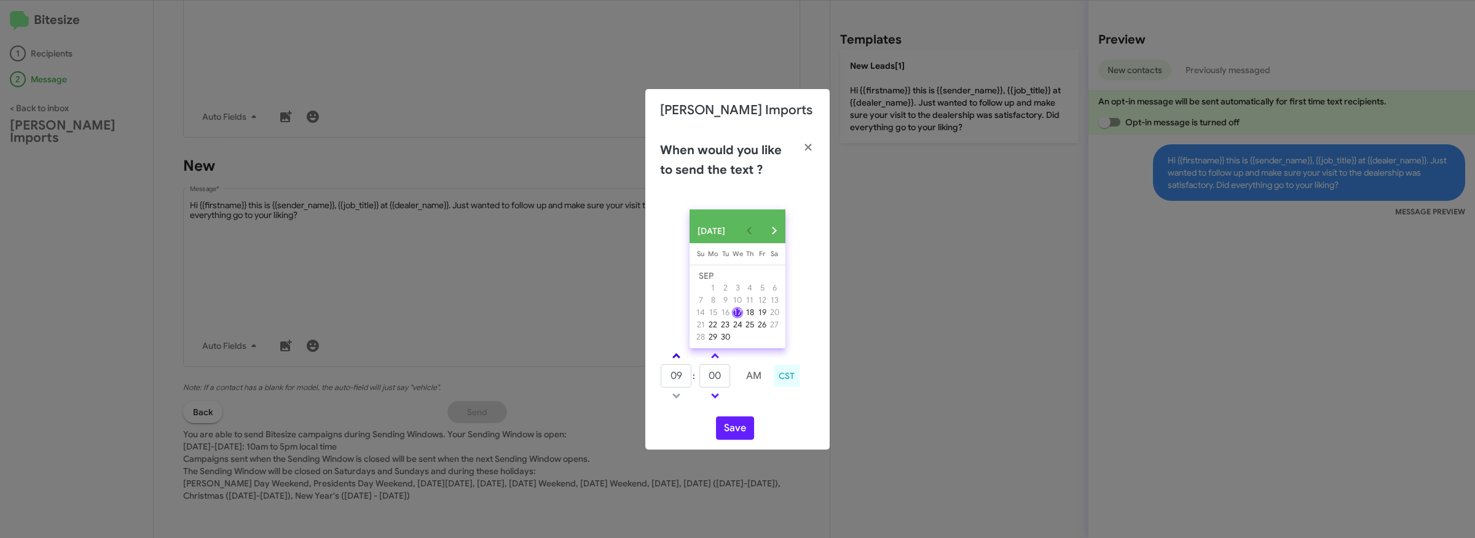
click at [680, 361] on link at bounding box center [677, 356] width 22 height 14
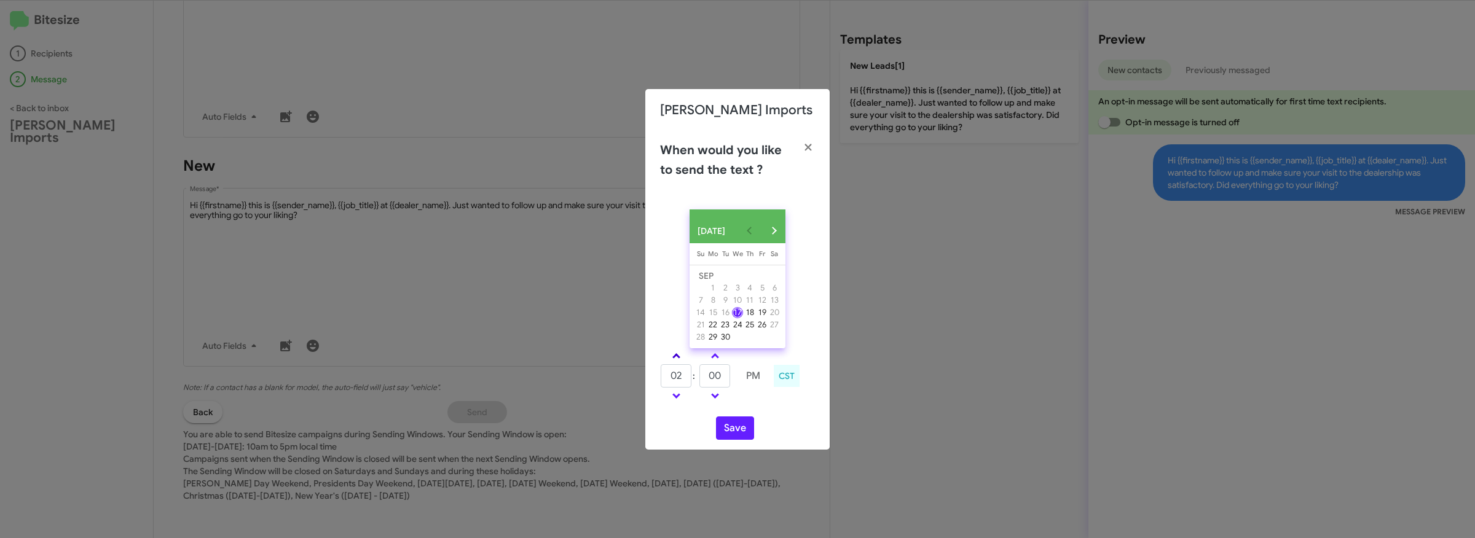
click at [680, 361] on link at bounding box center [677, 356] width 22 height 14
type input "05"
drag, startPoint x: 722, startPoint y: 379, endPoint x: 680, endPoint y: 377, distance: 41.2
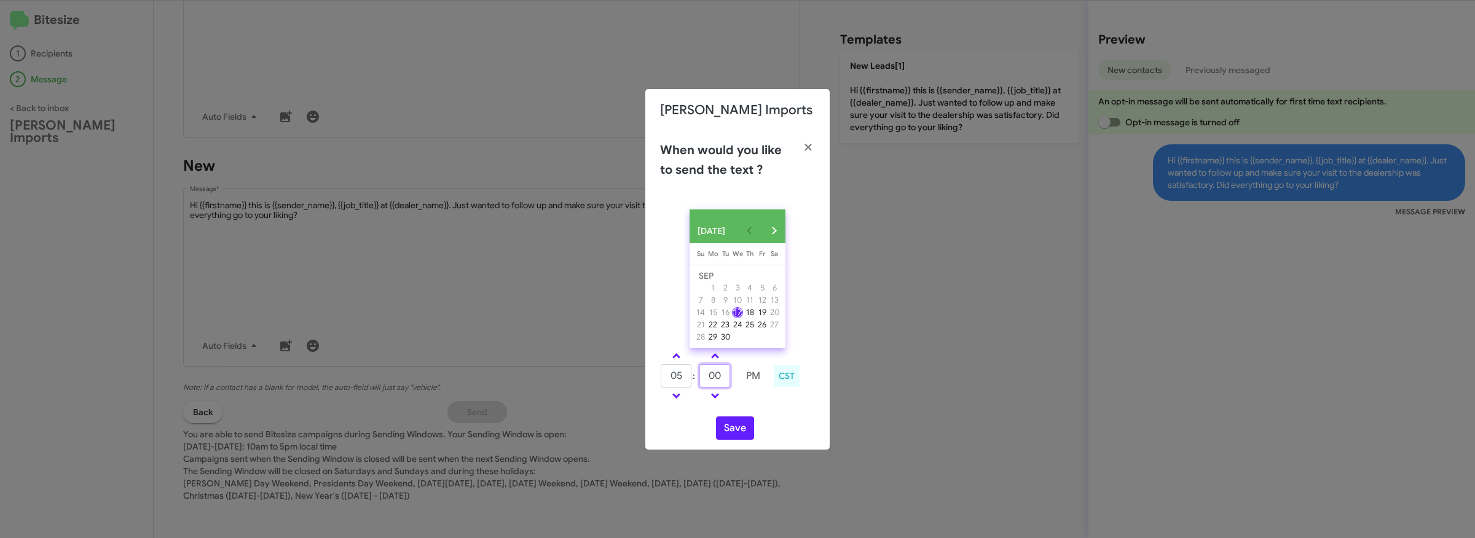
click at [681, 378] on tr "05 : 00 PM" at bounding box center [714, 376] width 109 height 25
type input "29"
click at [726, 438] on button "Save" at bounding box center [735, 428] width 38 height 23
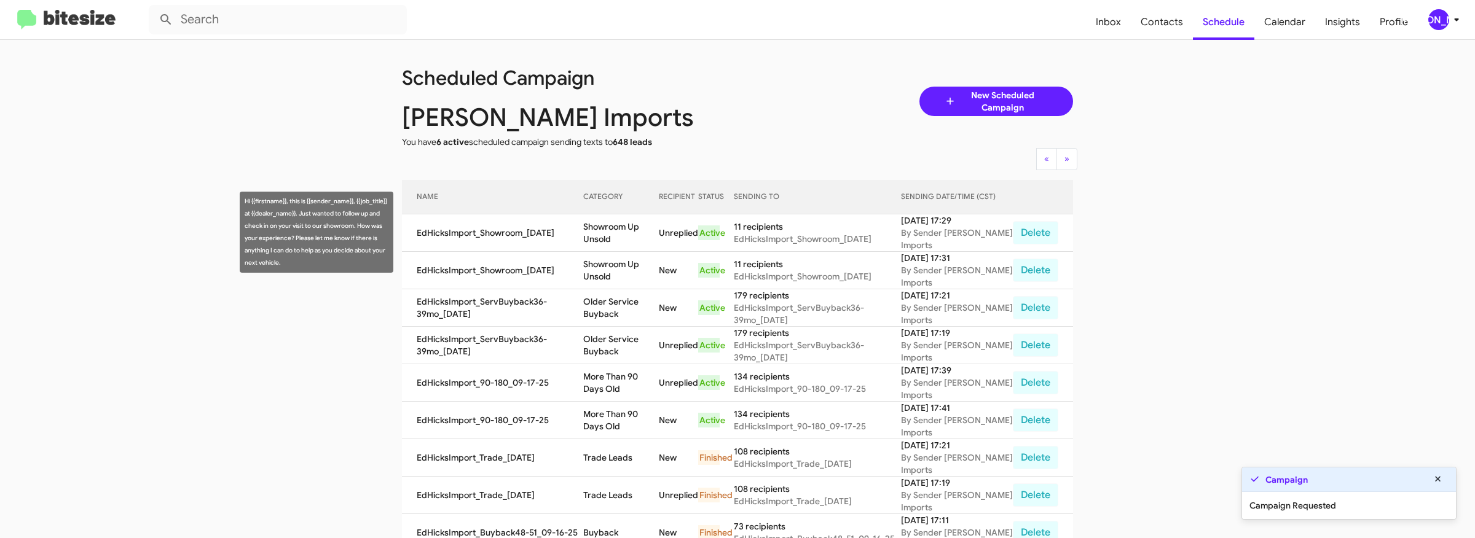
click at [597, 228] on td "Showroom Up Unsold" at bounding box center [621, 232] width 76 height 37
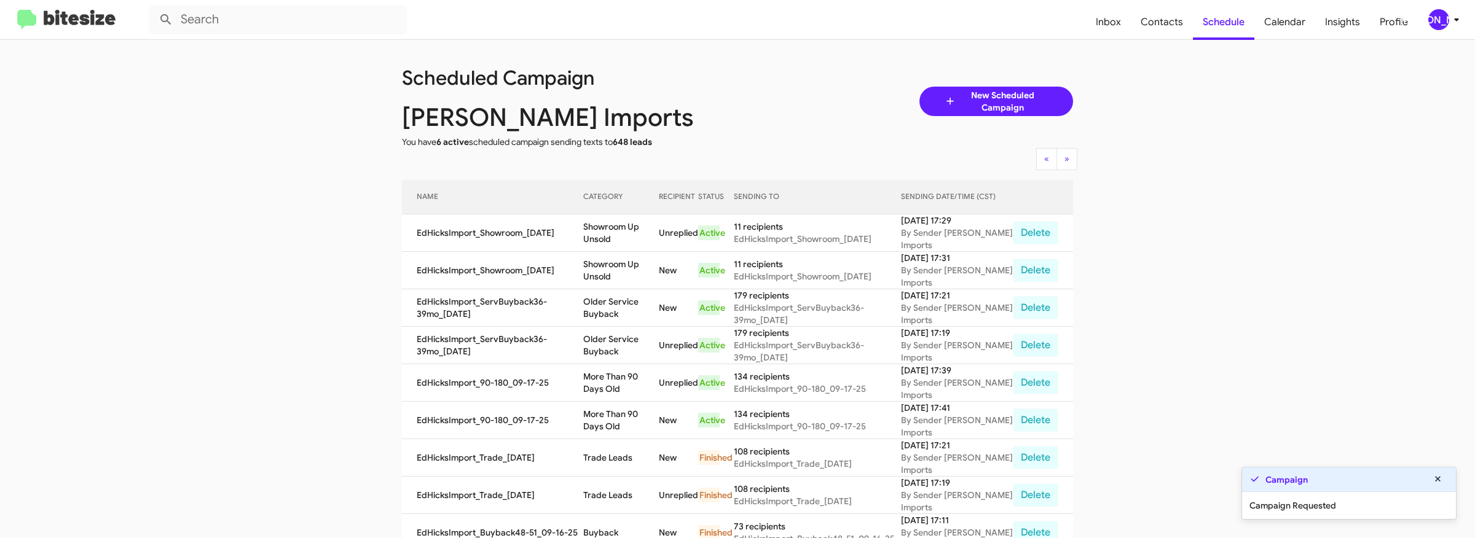
click at [597, 228] on td "Showroom Up Unsold" at bounding box center [621, 232] width 76 height 37
click at [609, 245] on td "Showroom Up Unsold" at bounding box center [621, 232] width 76 height 37
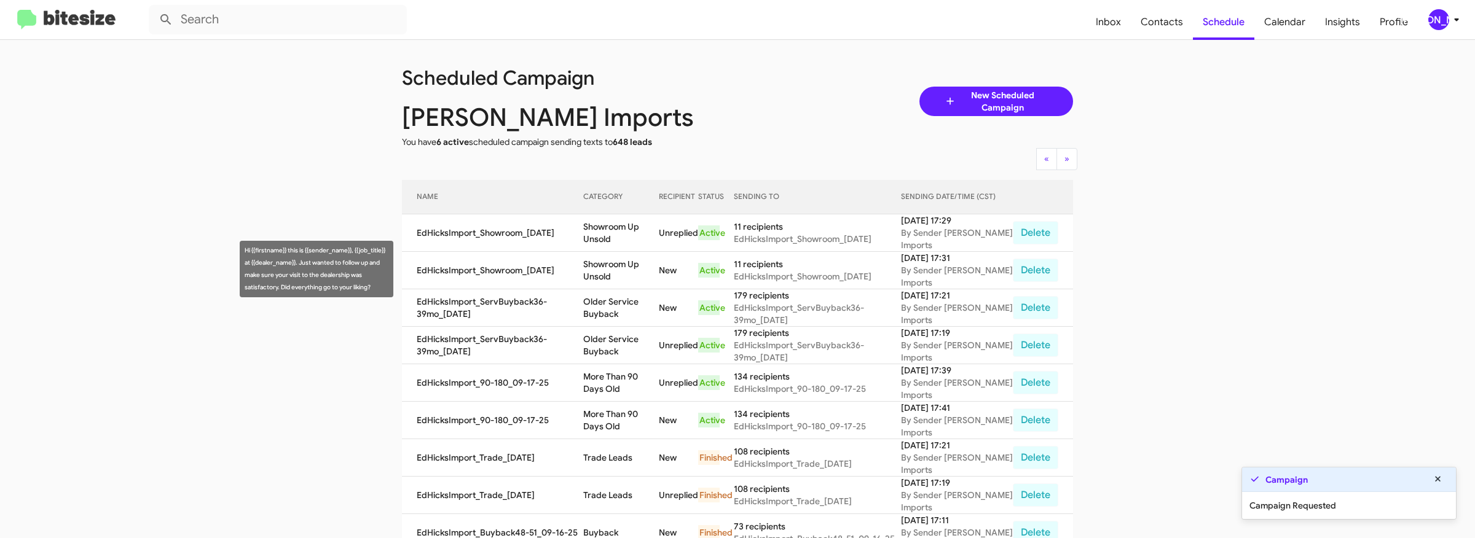
copy td "Showroom Up Unsold"
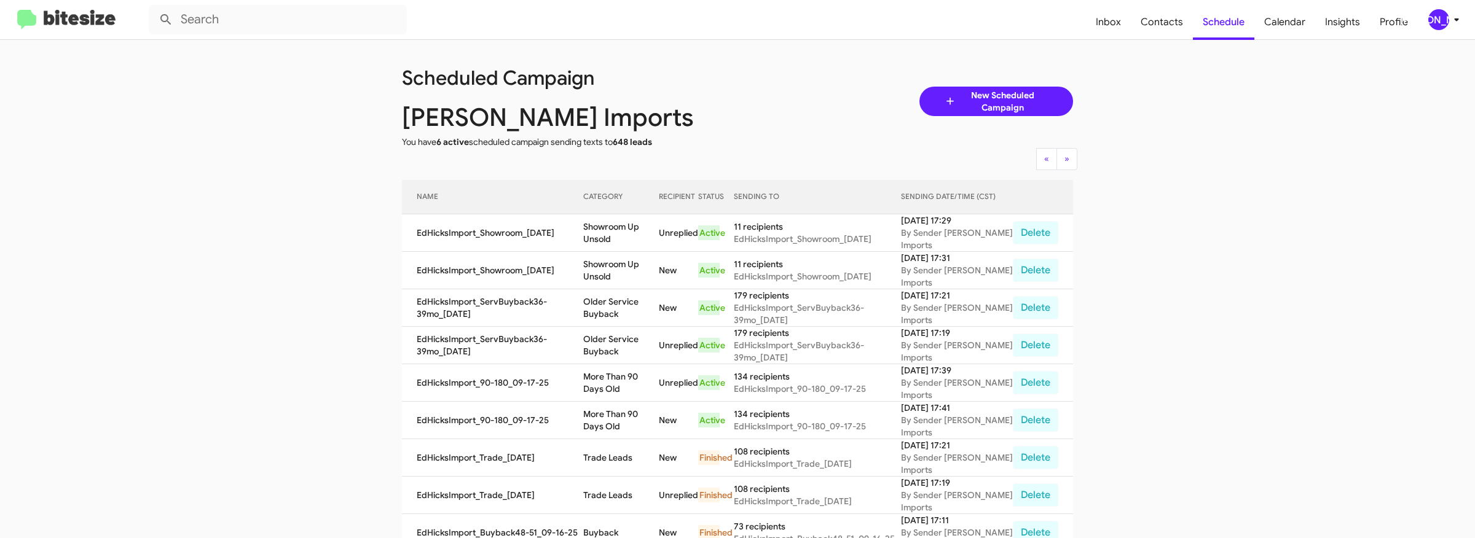
drag, startPoint x: 255, startPoint y: 154, endPoint x: 288, endPoint y: 148, distance: 33.1
click at [259, 154] on app-scheduler "Scheduled Campaign [PERSON_NAME] Imports You have 6 active scheduled campaign s…" at bounding box center [737, 509] width 1475 height 939
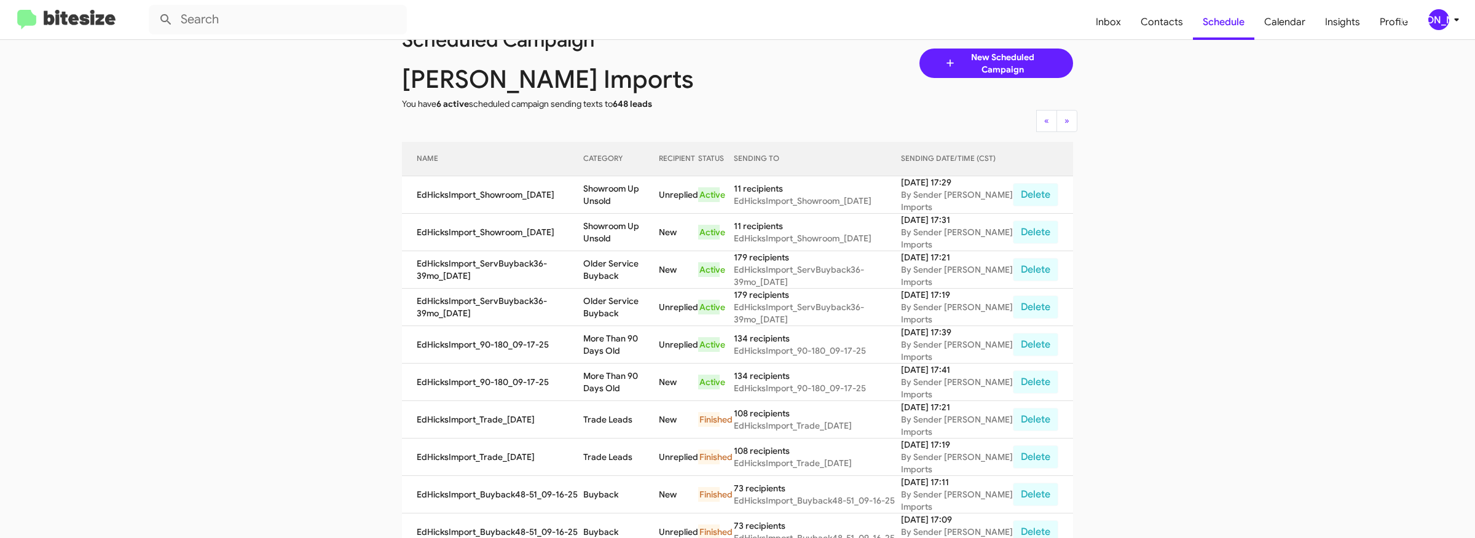
scroll to position [37, 0]
